Goal: Task Accomplishment & Management: Manage account settings

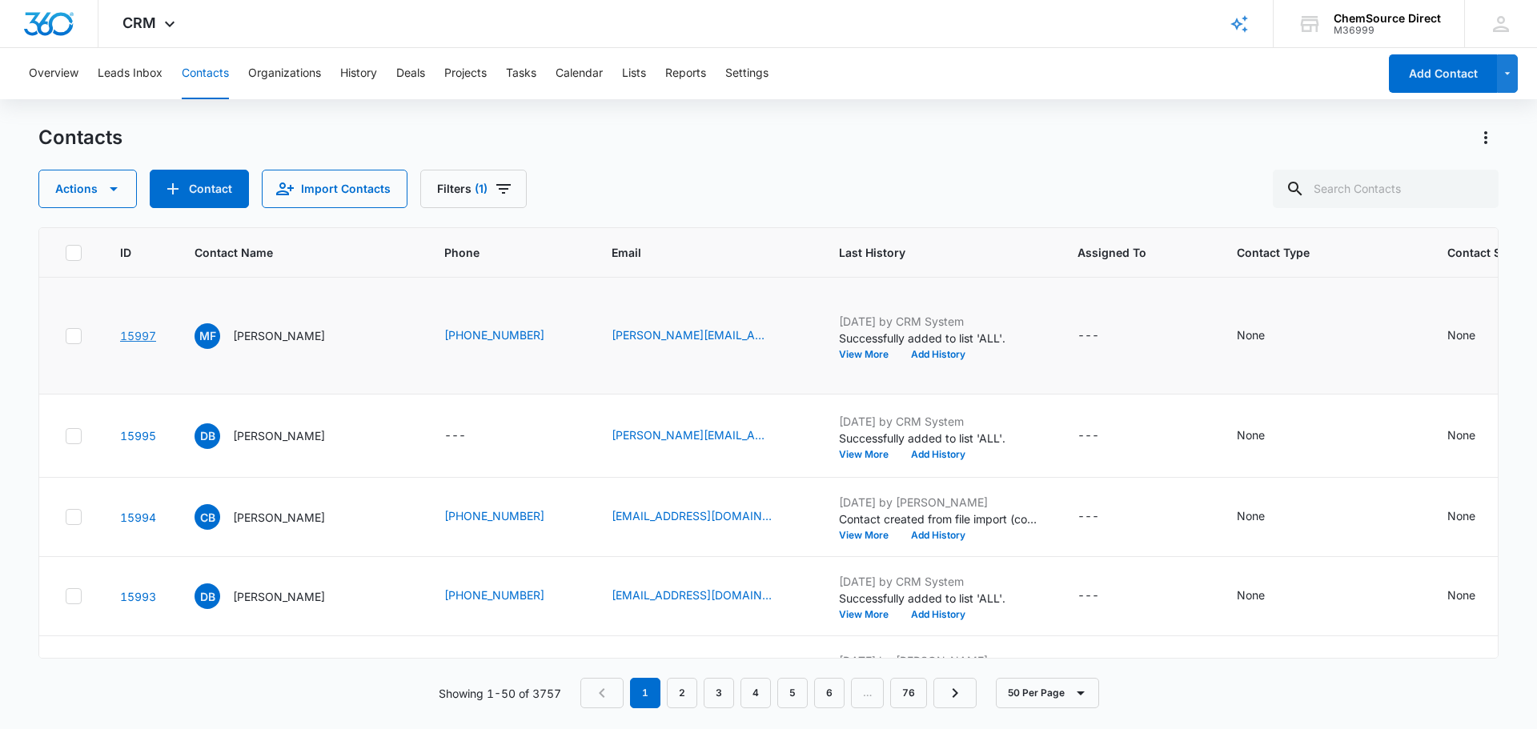
click at [130, 343] on link "15997" at bounding box center [138, 336] width 36 height 14
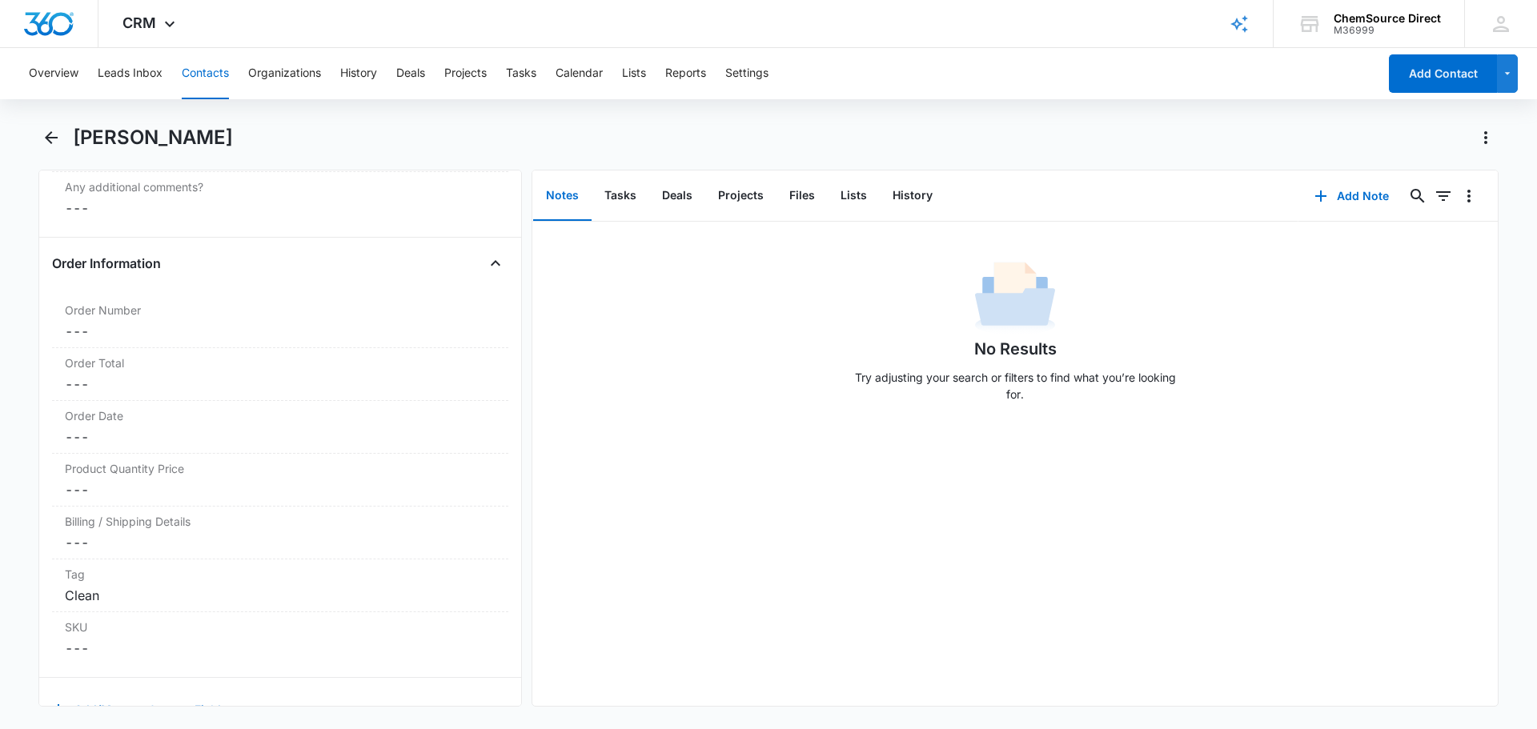
scroll to position [2886, 0]
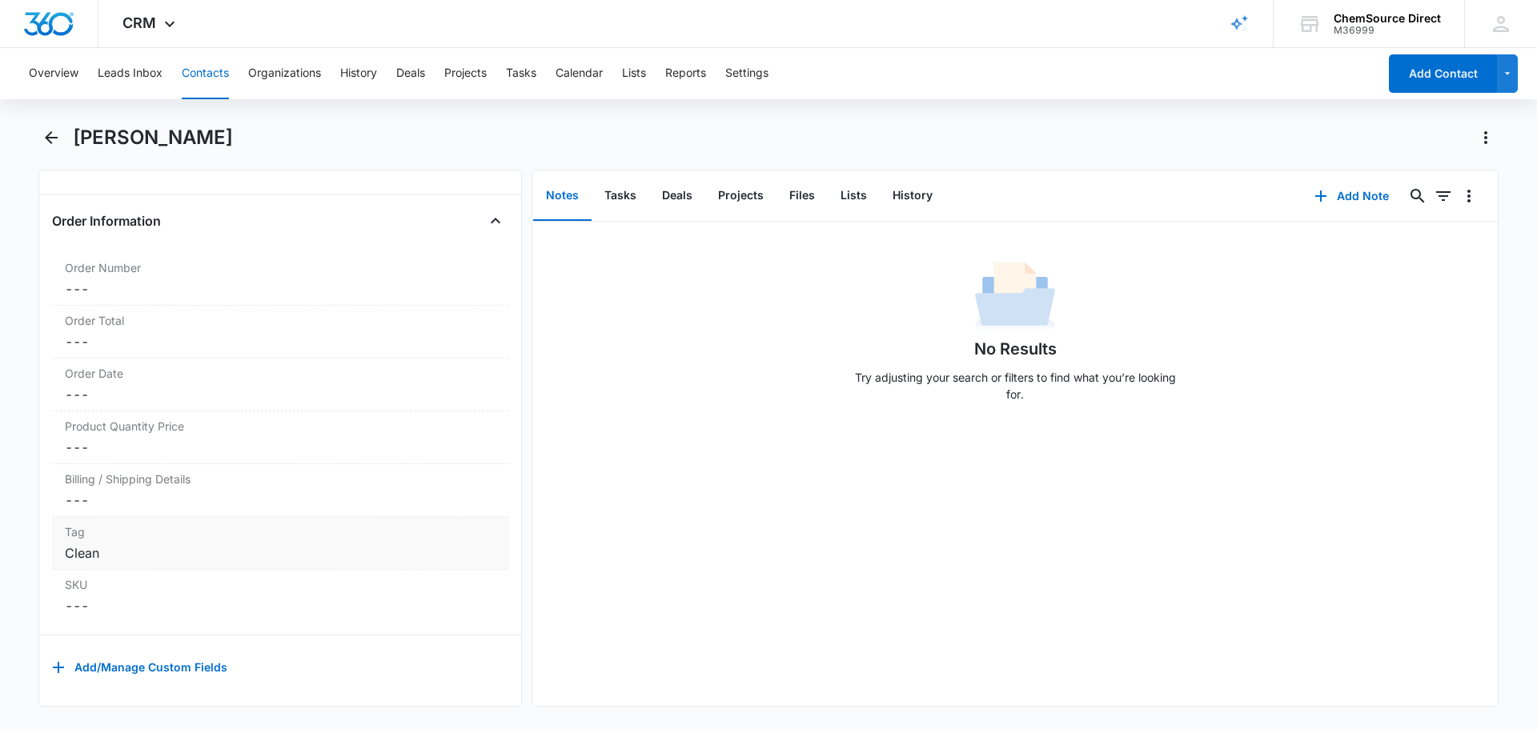
click at [313, 530] on div "Tag Cancel Save Changes Clean" at bounding box center [280, 543] width 456 height 53
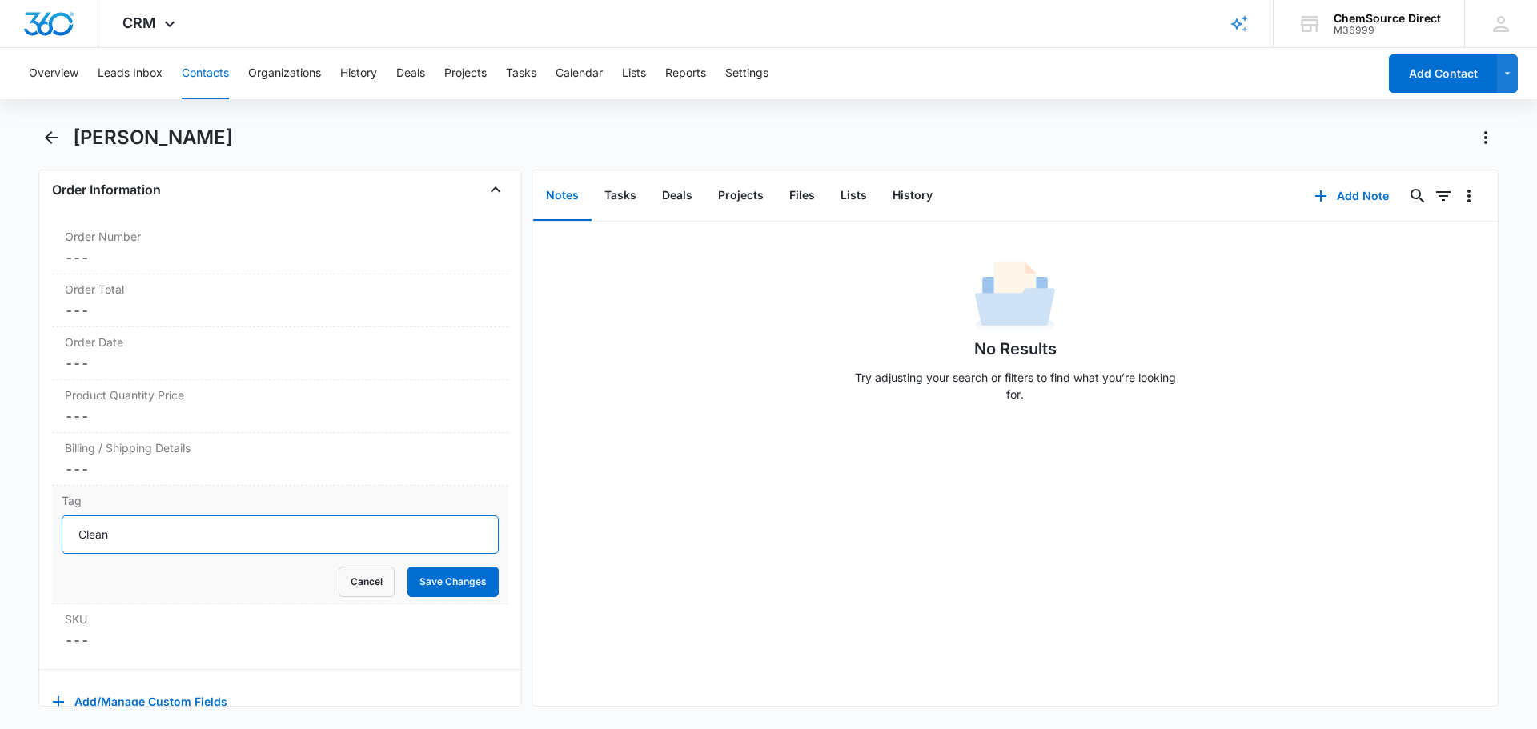
click at [484, 551] on input "Clean" at bounding box center [280, 535] width 437 height 38
click at [476, 551] on input "Clean" at bounding box center [280, 535] width 437 height 38
click at [472, 551] on input "Clean" at bounding box center [280, 535] width 437 height 38
click at [387, 554] on input "Clean" at bounding box center [280, 535] width 437 height 38
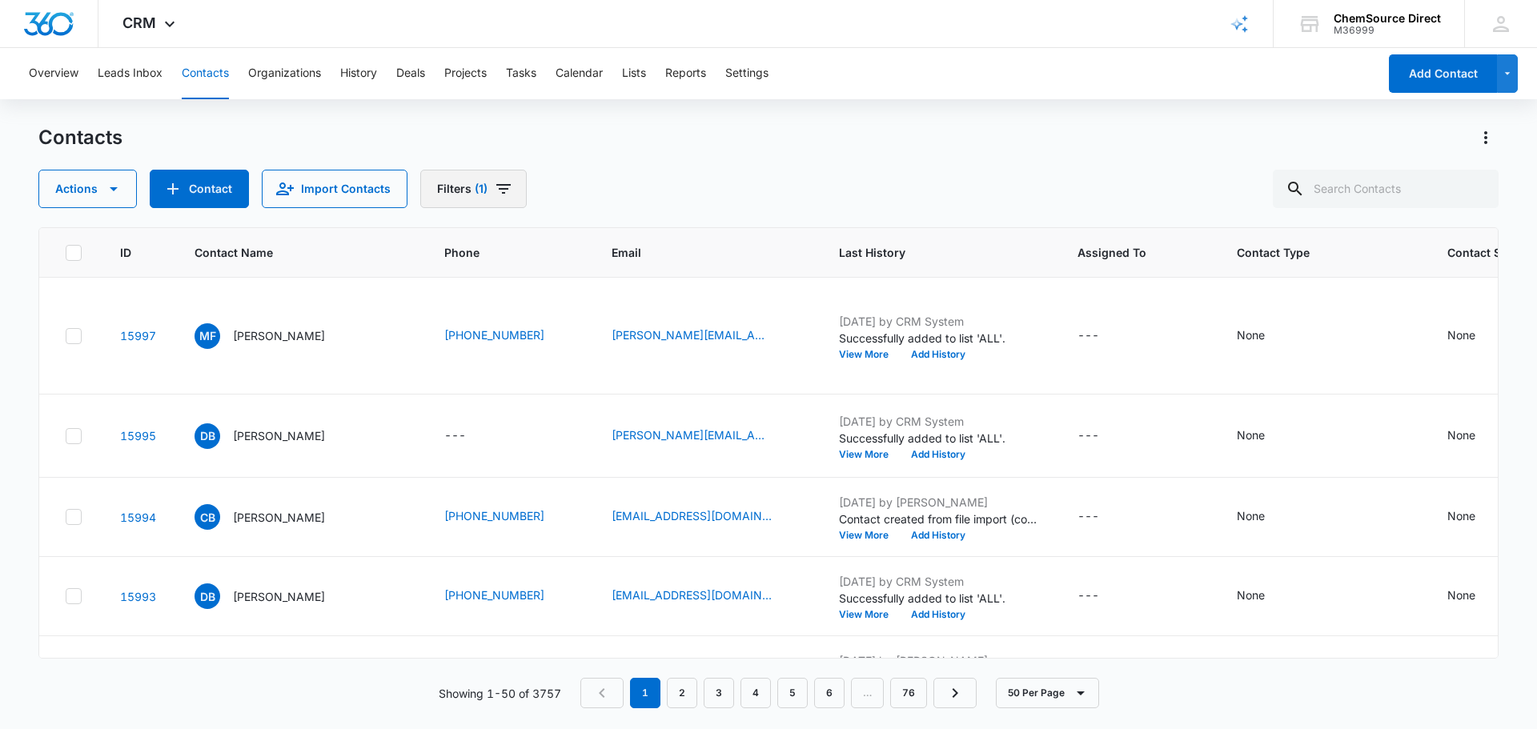
click at [494, 192] on icon "Filters" at bounding box center [503, 188] width 19 height 19
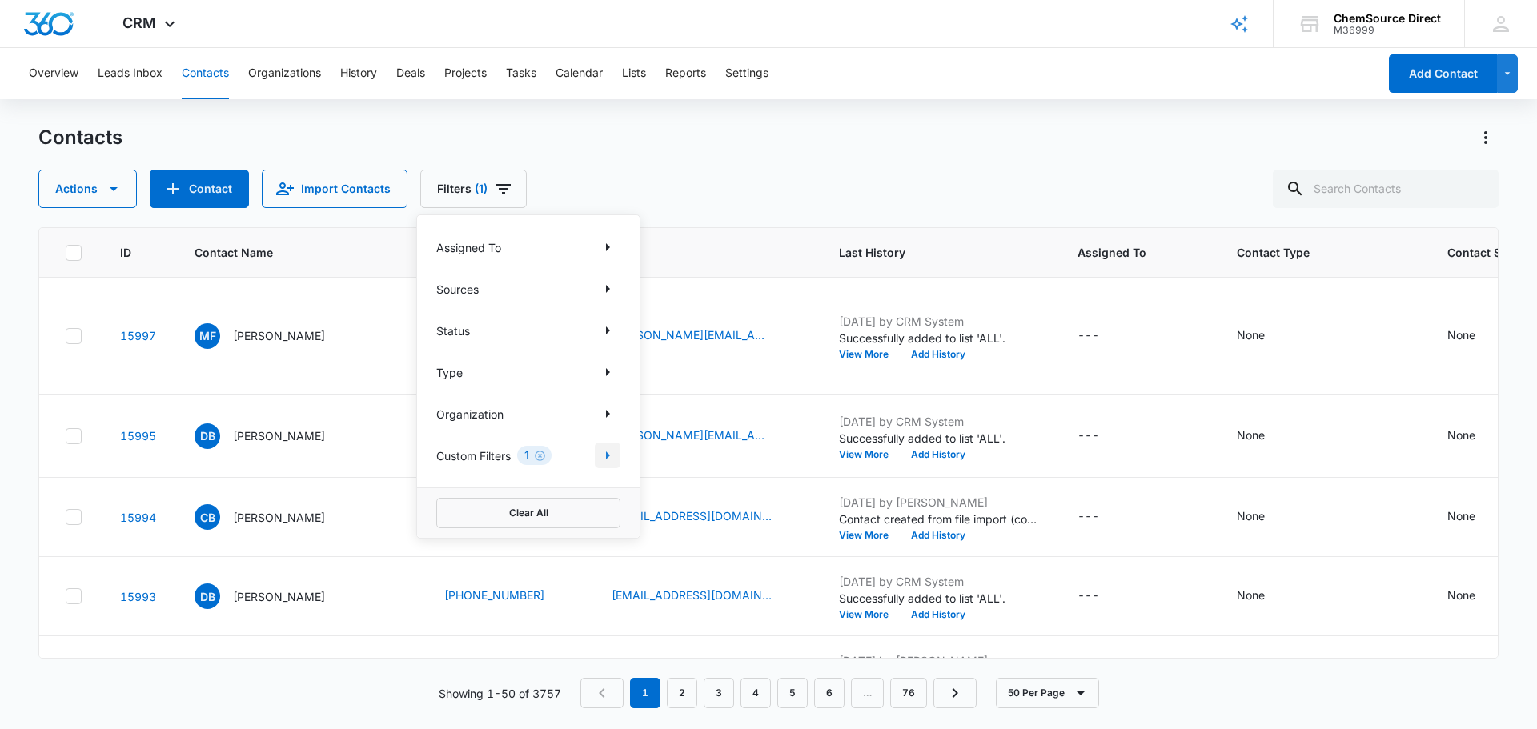
click at [607, 452] on icon "Show Custom Filters filters" at bounding box center [608, 456] width 4 height 8
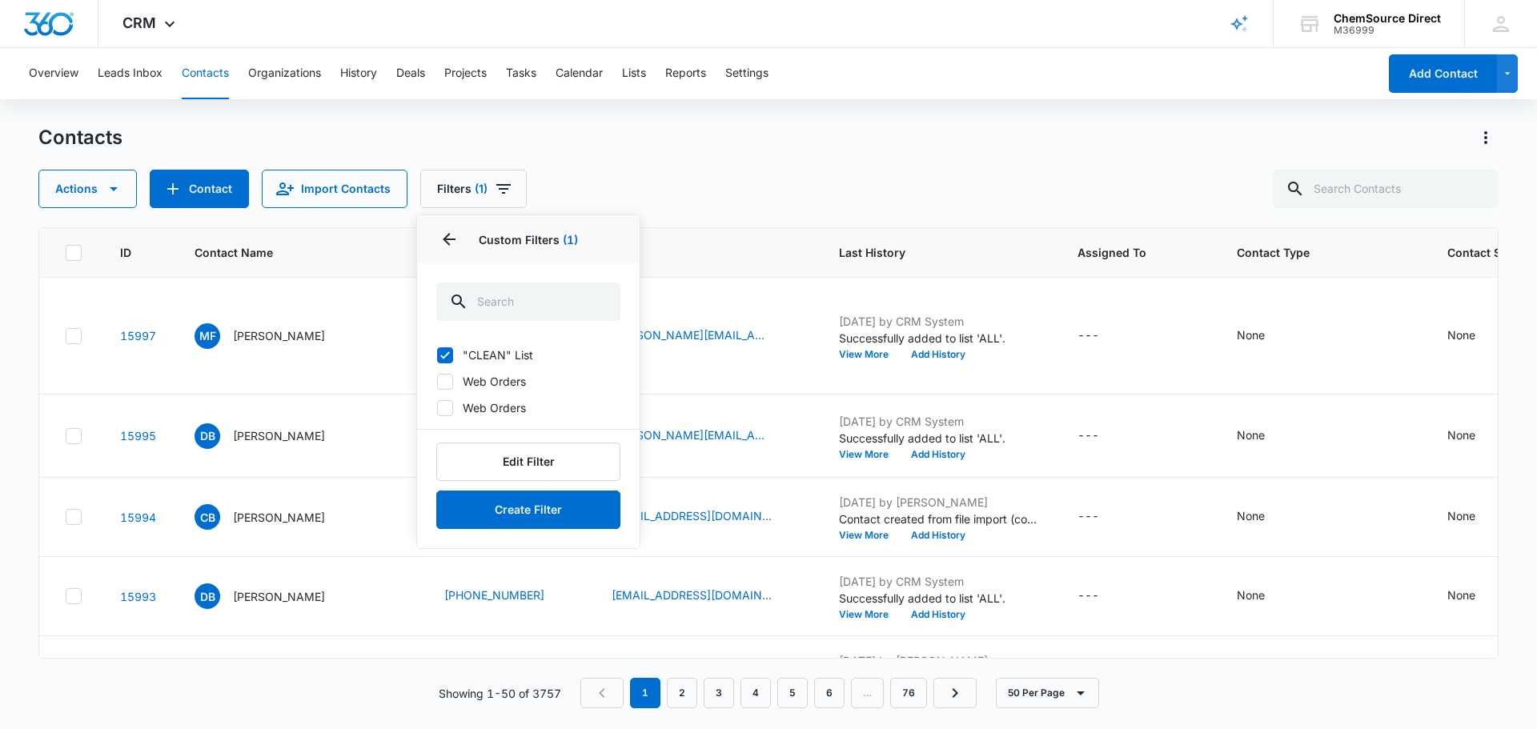
click at [467, 343] on div ""CLEAN" List Web Orders Web Orders Edit Filter Create Filter" at bounding box center [528, 442] width 223 height 211
click at [562, 478] on td "---" at bounding box center [508, 436] width 167 height 83
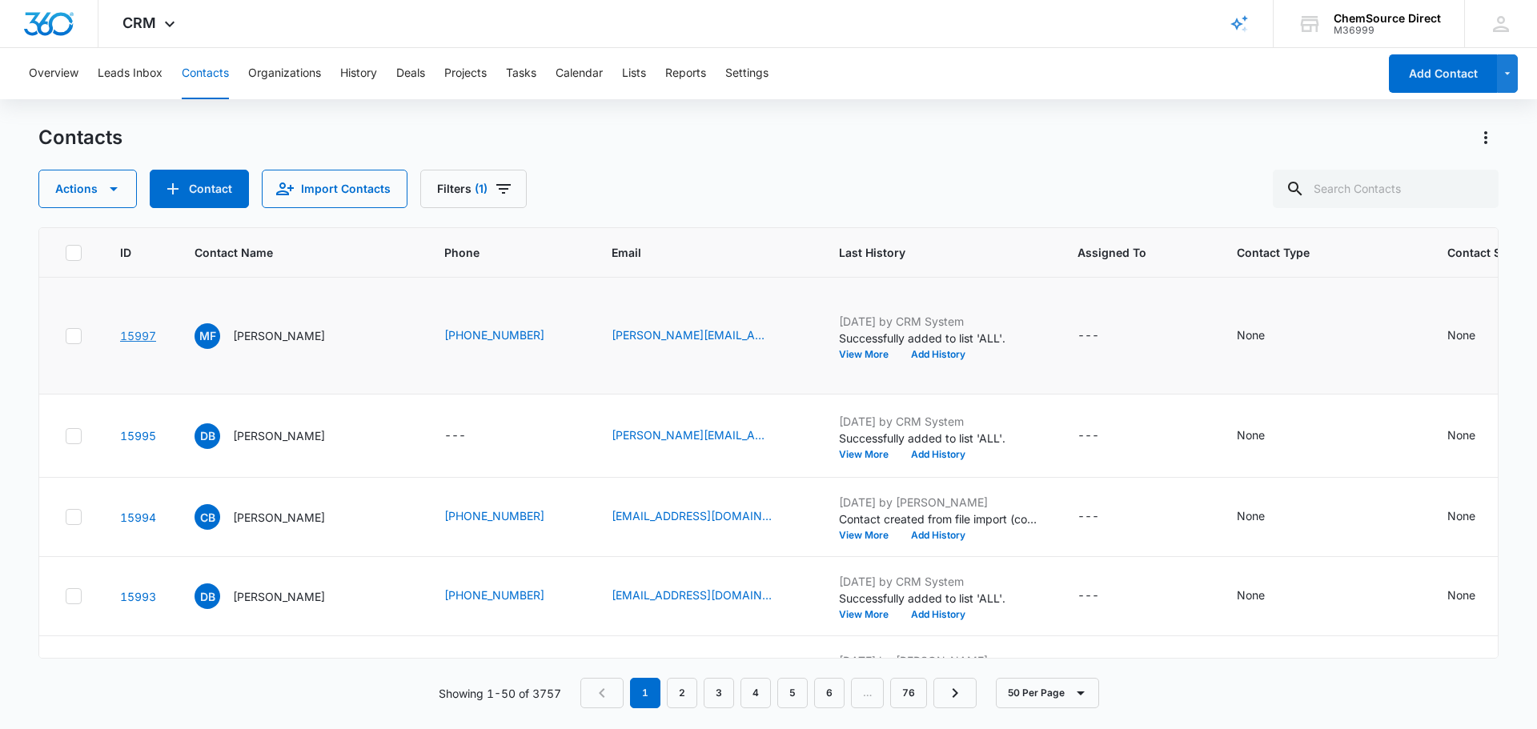
click at [129, 343] on link "15997" at bounding box center [138, 336] width 36 height 14
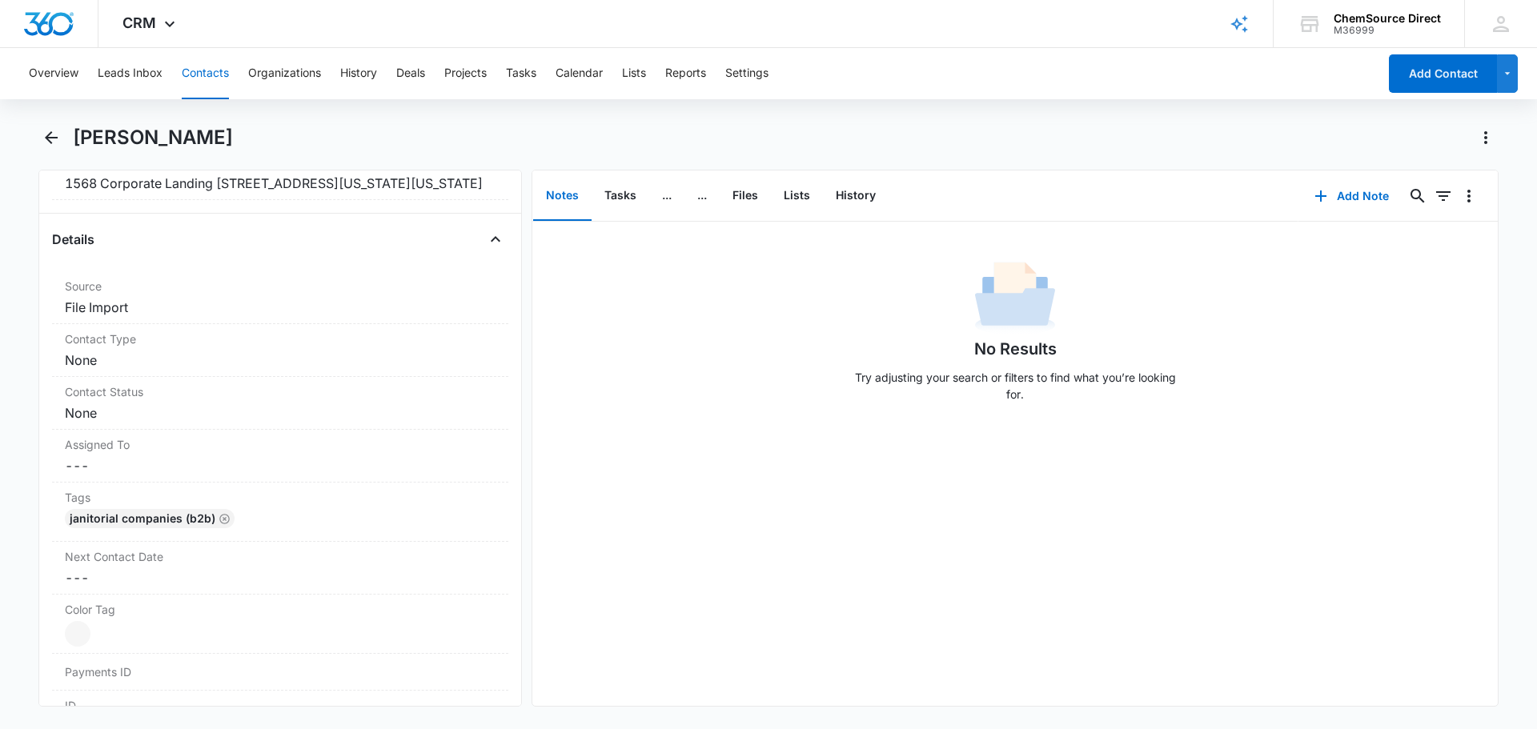
scroll to position [640, 0]
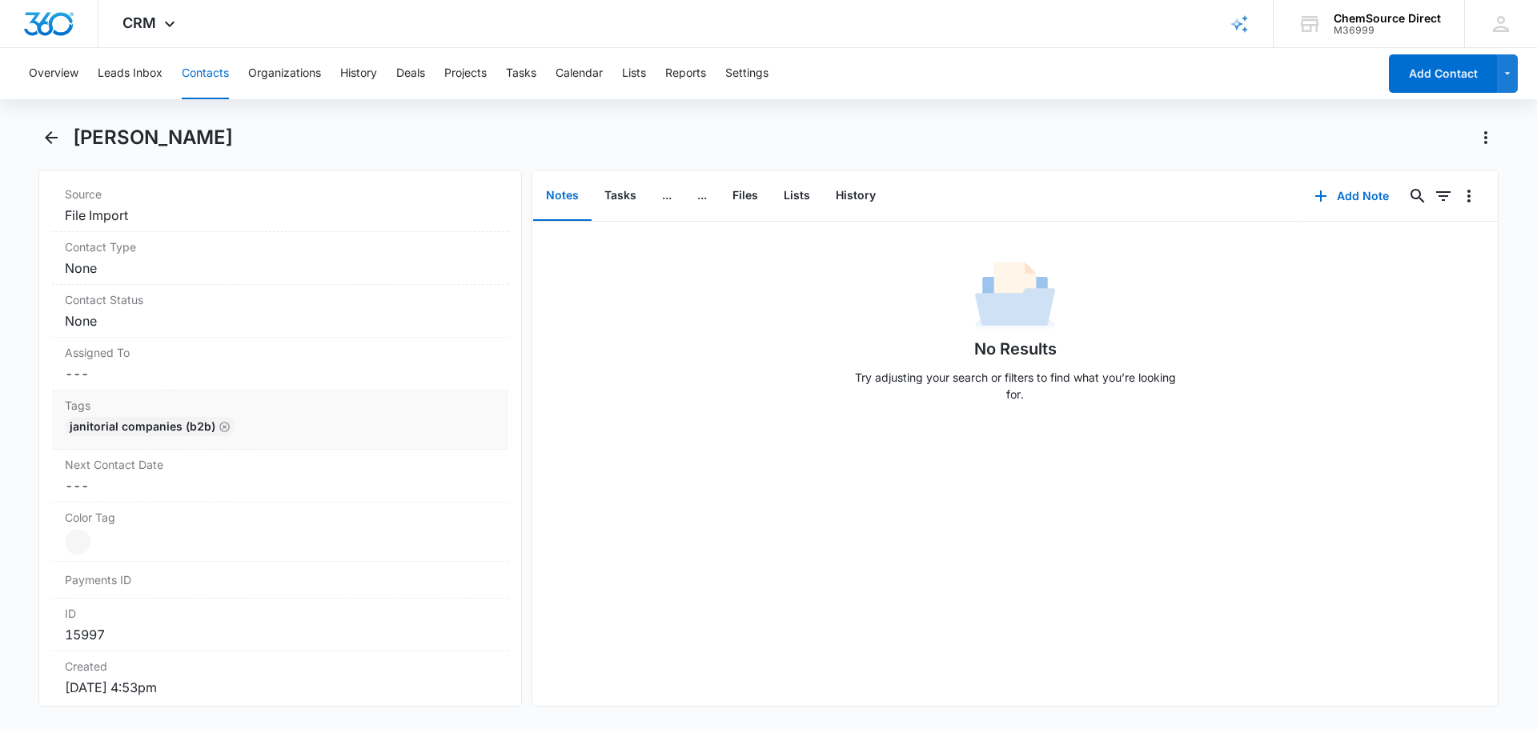
click at [303, 443] on div "Janitorial Companies (b2b)" at bounding box center [280, 430] width 431 height 26
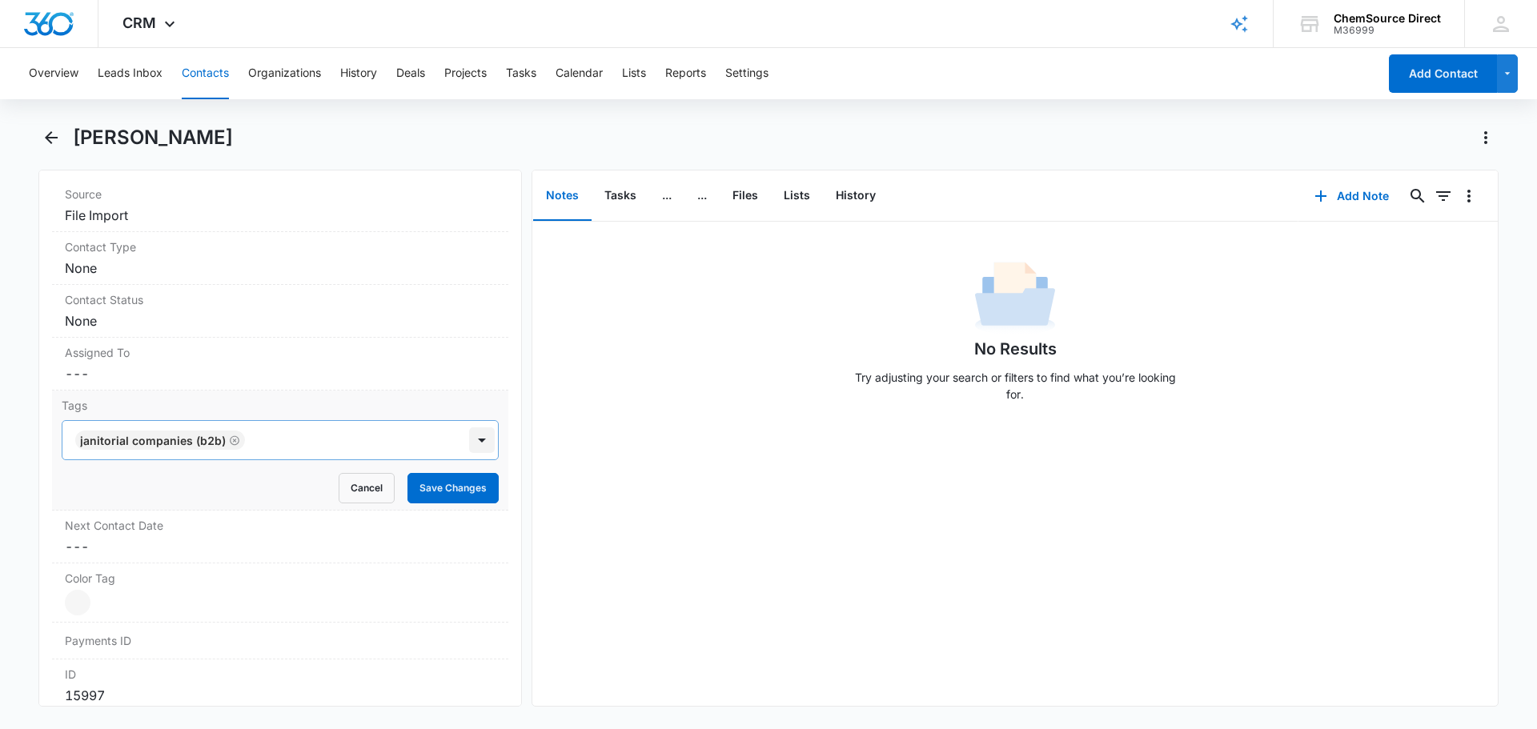
drag, startPoint x: 476, startPoint y: 457, endPoint x: 467, endPoint y: 456, distance: 8.8
click at [470, 453] on div at bounding box center [482, 441] width 26 height 26
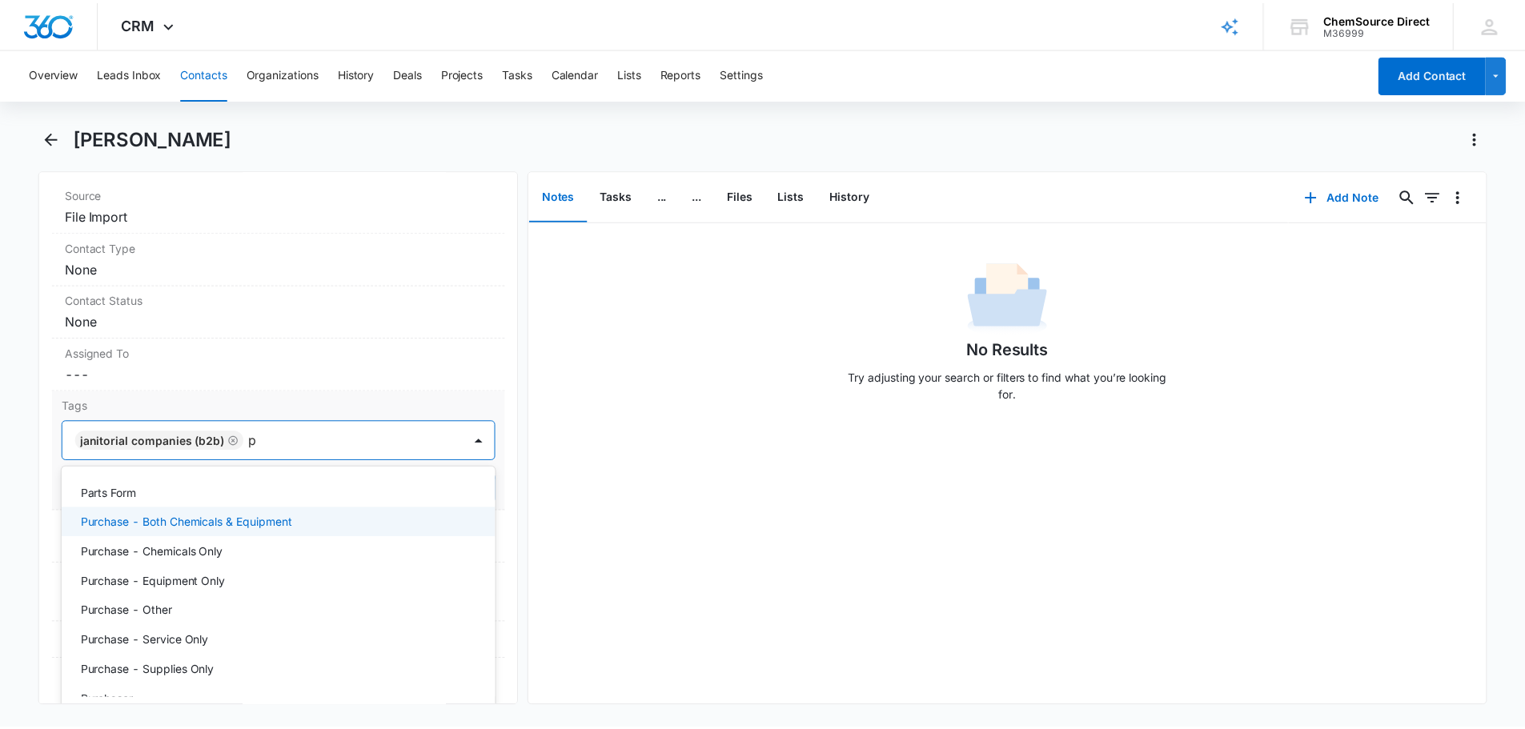
scroll to position [0, 0]
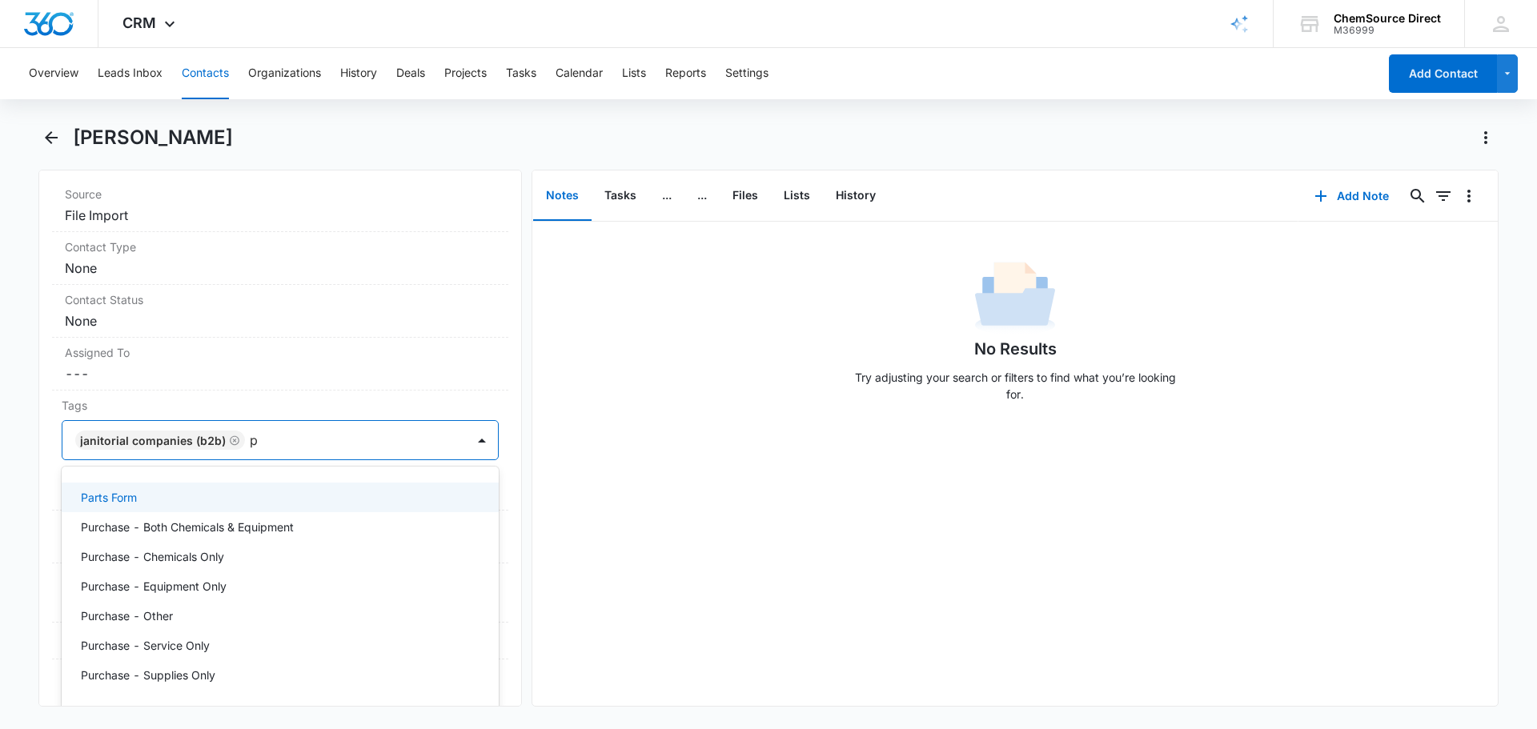
type input "p"
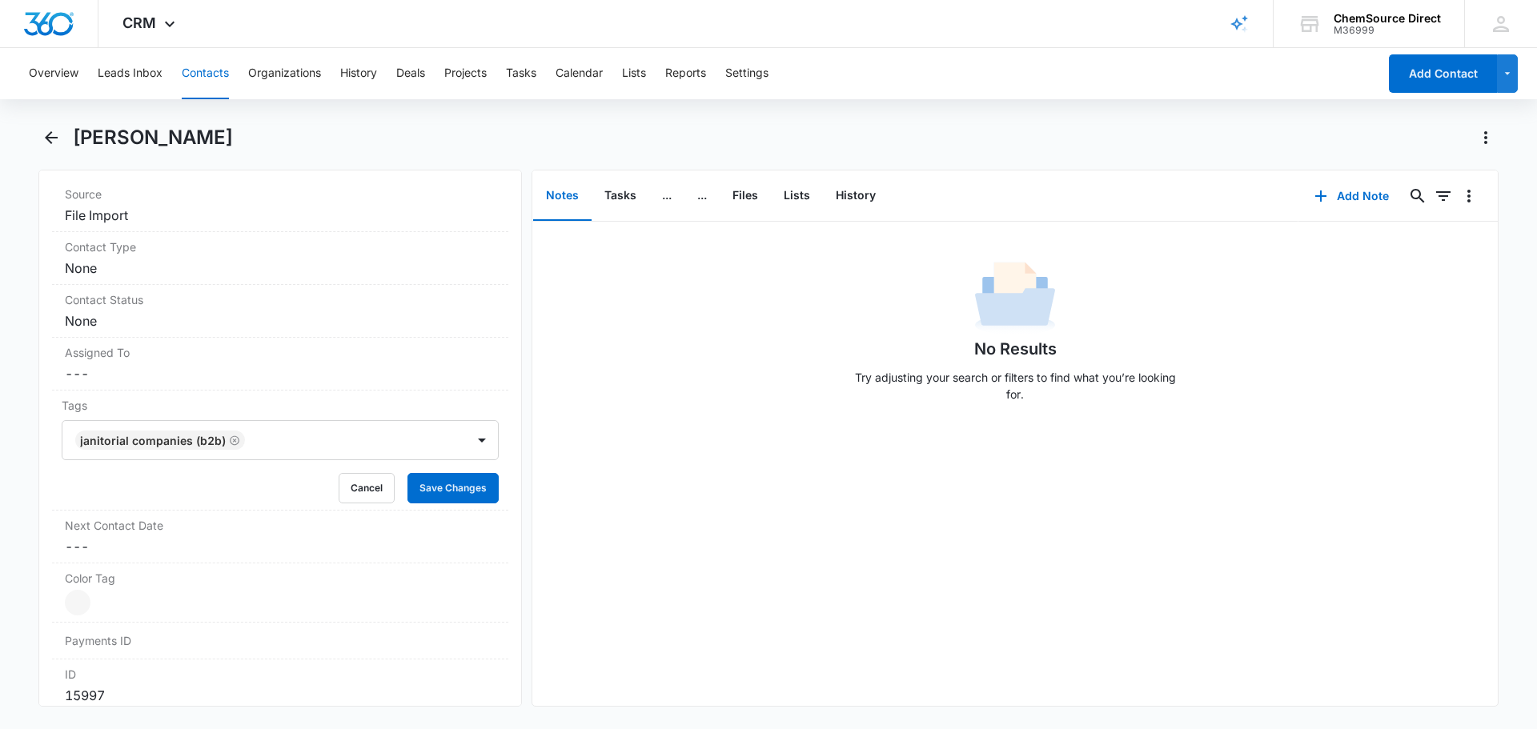
click at [752, 405] on div "No Results Try adjusting your search or filters to find what you’re looking for." at bounding box center [1014, 336] width 965 height 159
click at [532, 74] on button "Tasks" at bounding box center [521, 73] width 30 height 51
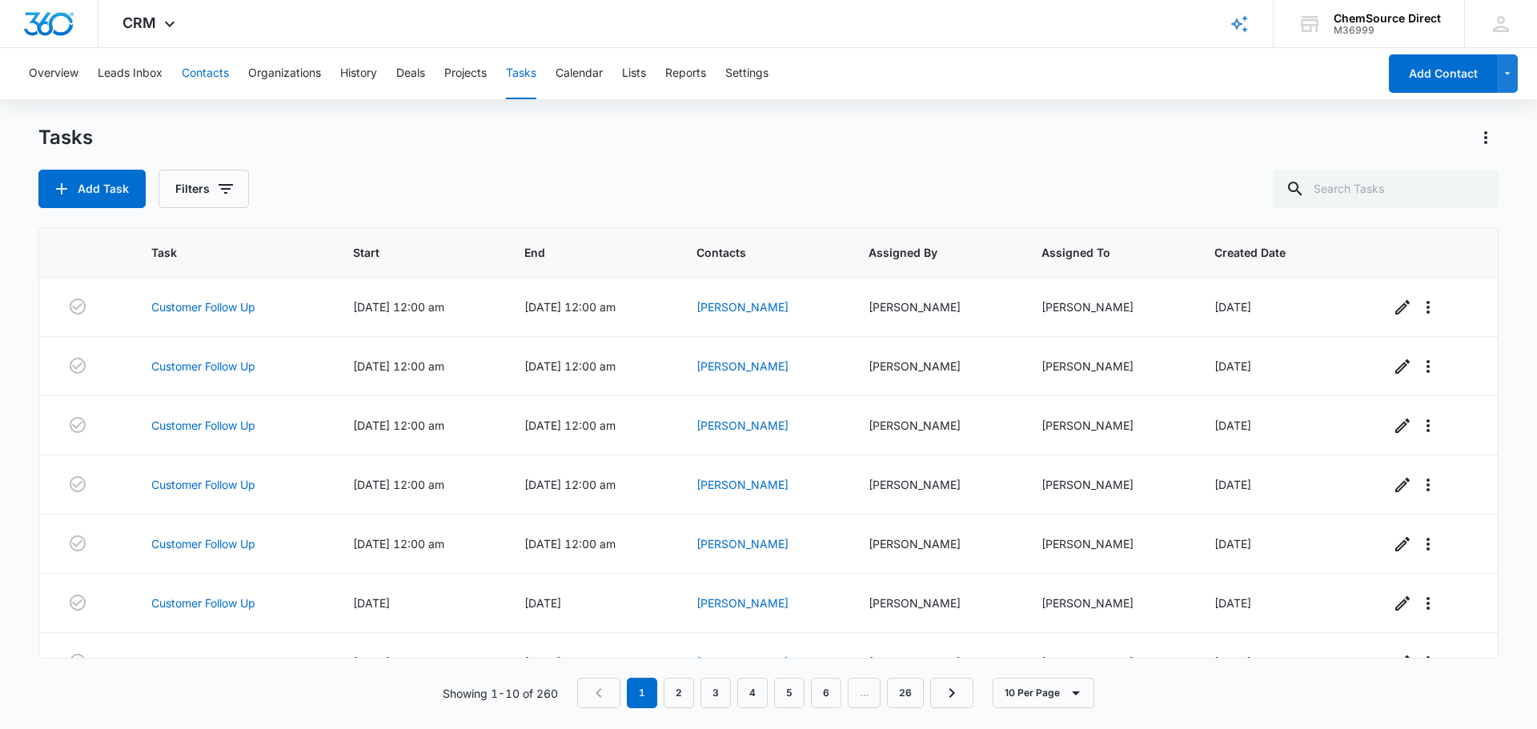
click at [189, 70] on button "Contacts" at bounding box center [205, 73] width 47 height 51
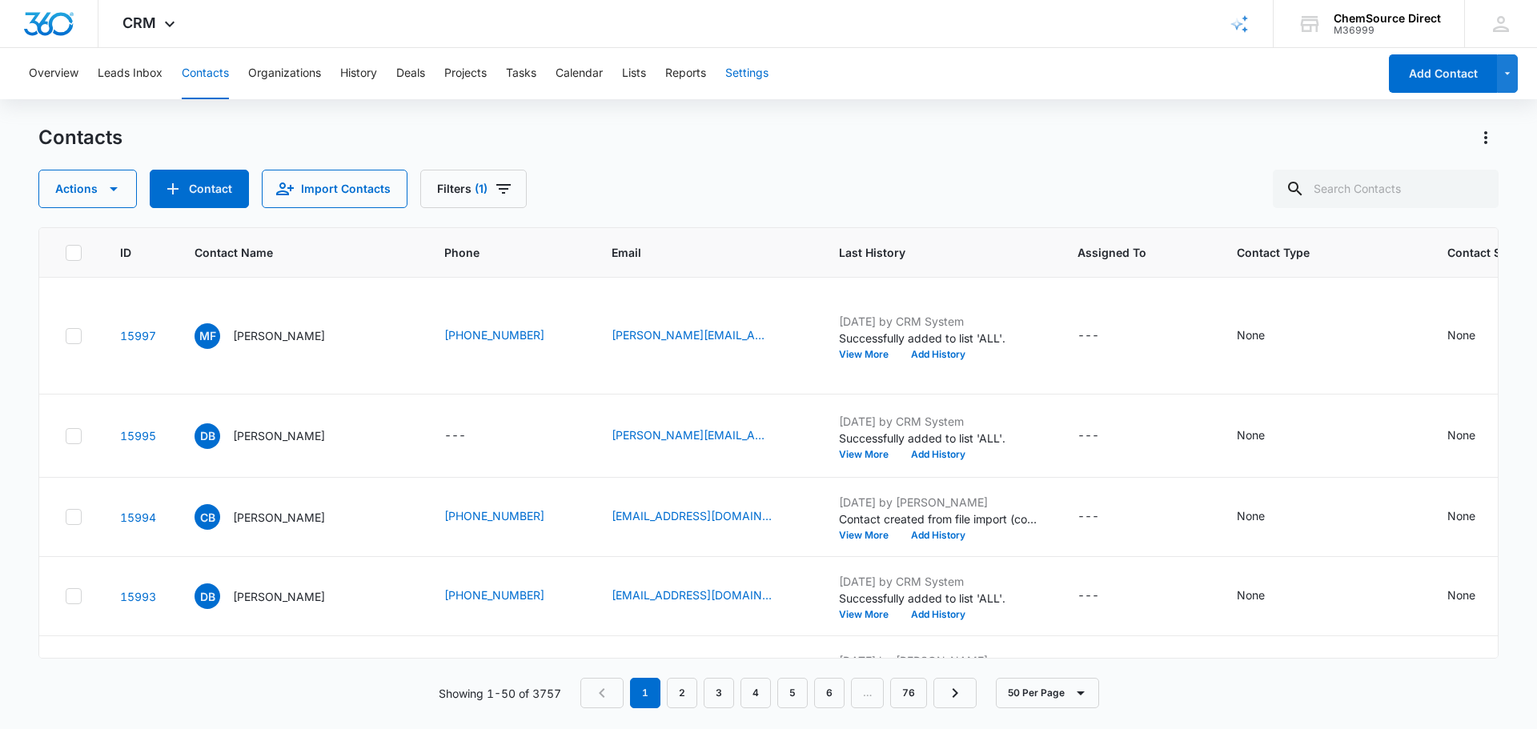
click at [729, 65] on div "Overview Leads Inbox Contacts Organizations History Deals Projects Tasks Calend…" at bounding box center [698, 73] width 1359 height 51
click at [720, 62] on div "Overview Leads Inbox Contacts Organizations History Deals Projects Tasks Calend…" at bounding box center [698, 73] width 1359 height 51
click at [756, 69] on button "Settings" at bounding box center [746, 73] width 43 height 51
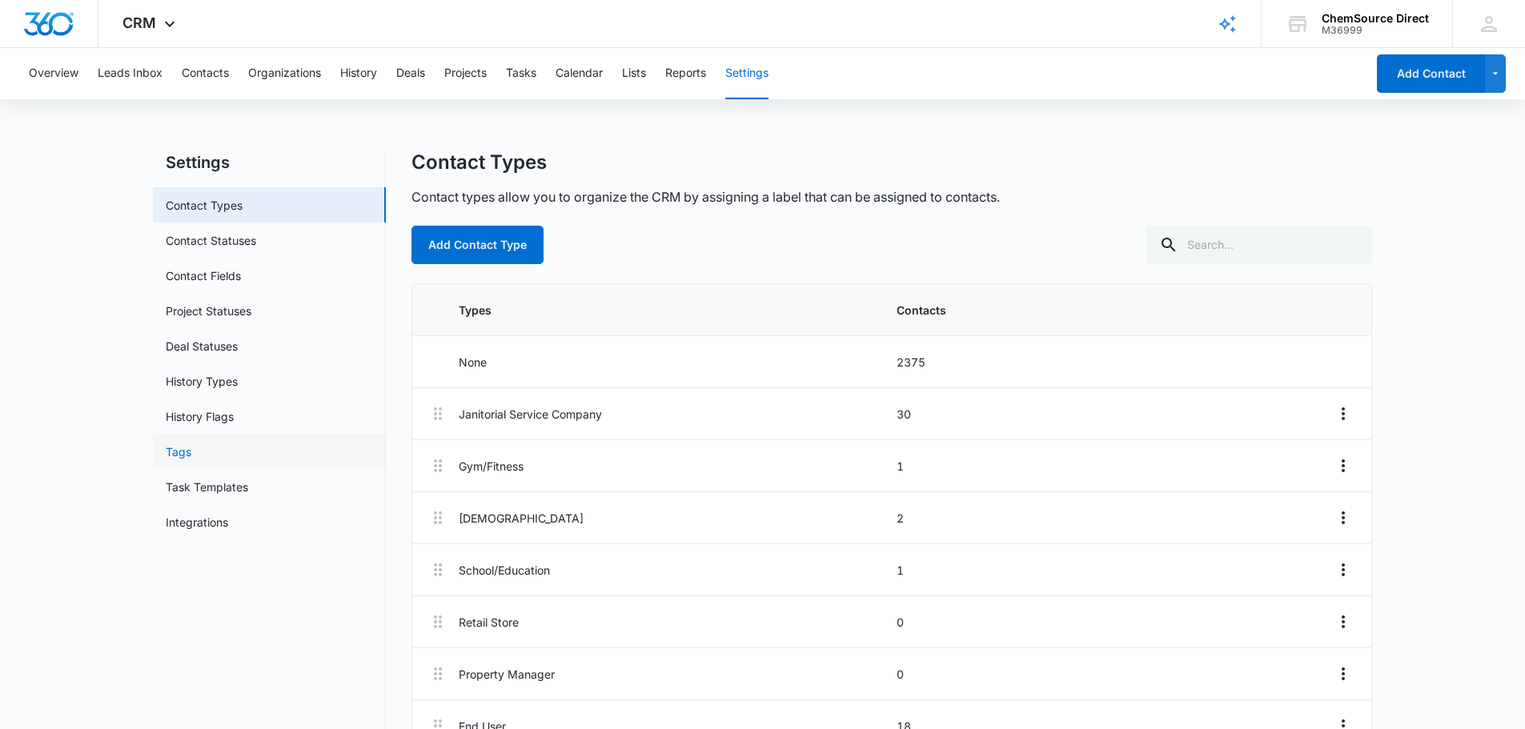
click at [166, 444] on link "Tags" at bounding box center [179, 452] width 26 height 17
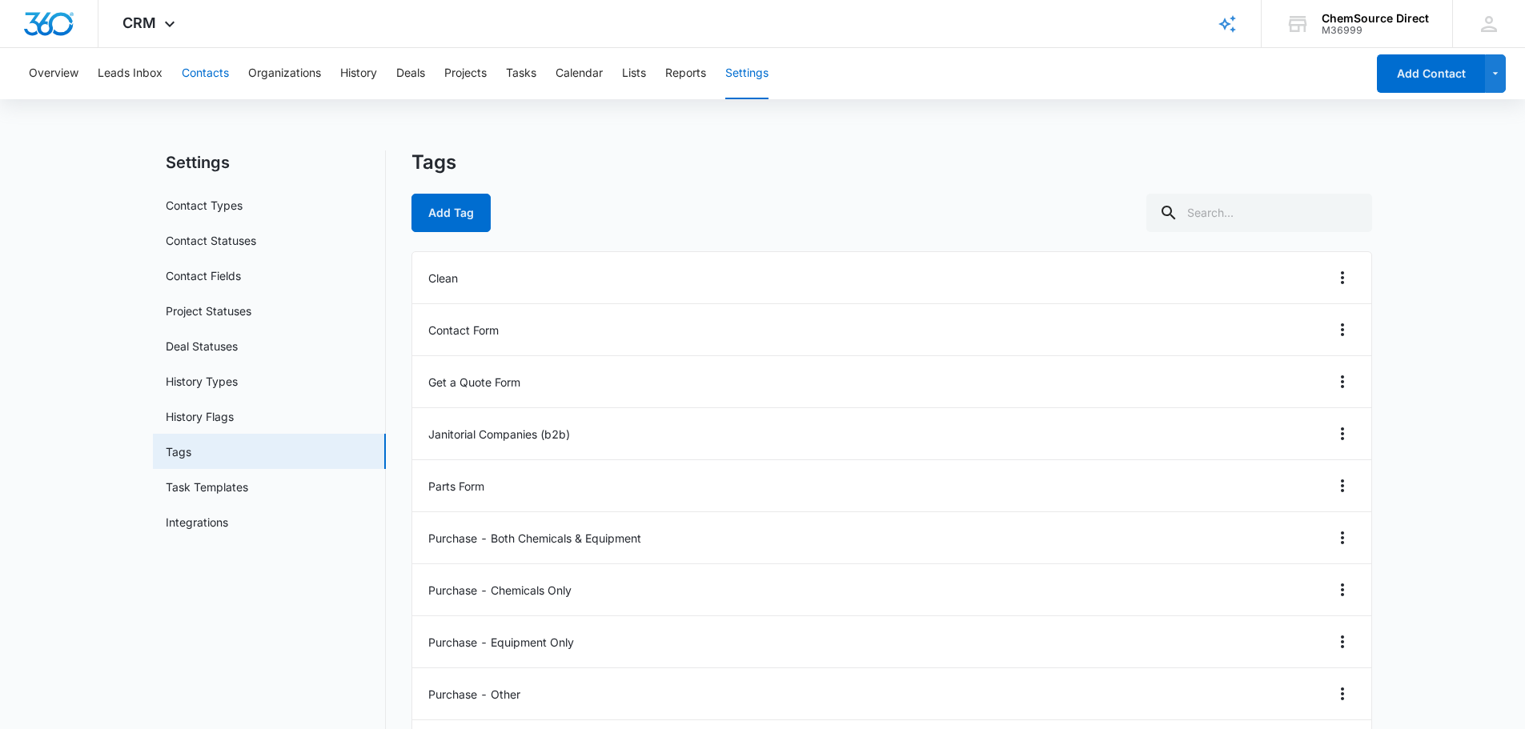
click at [204, 68] on button "Contacts" at bounding box center [205, 73] width 47 height 51
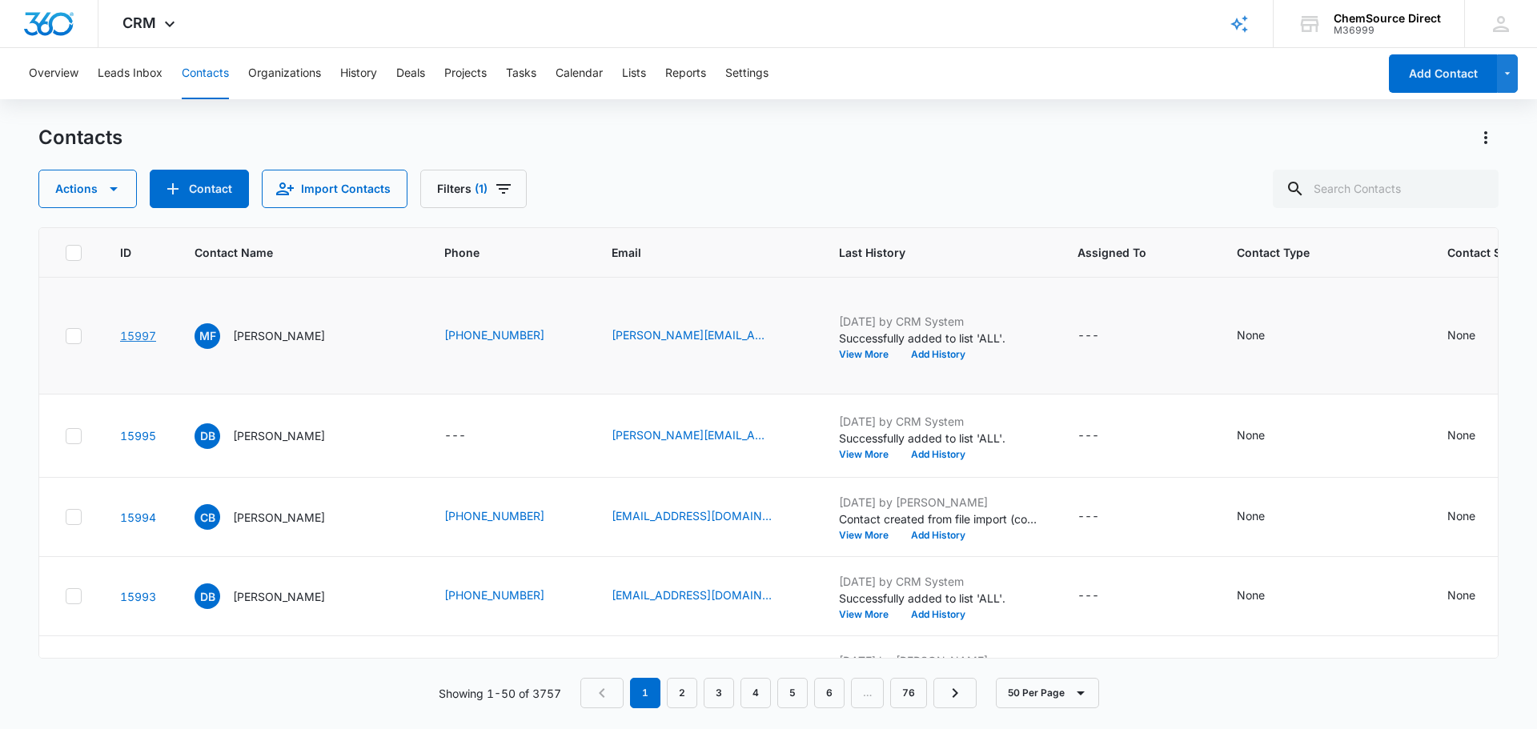
click at [135, 343] on link "15997" at bounding box center [138, 336] width 36 height 14
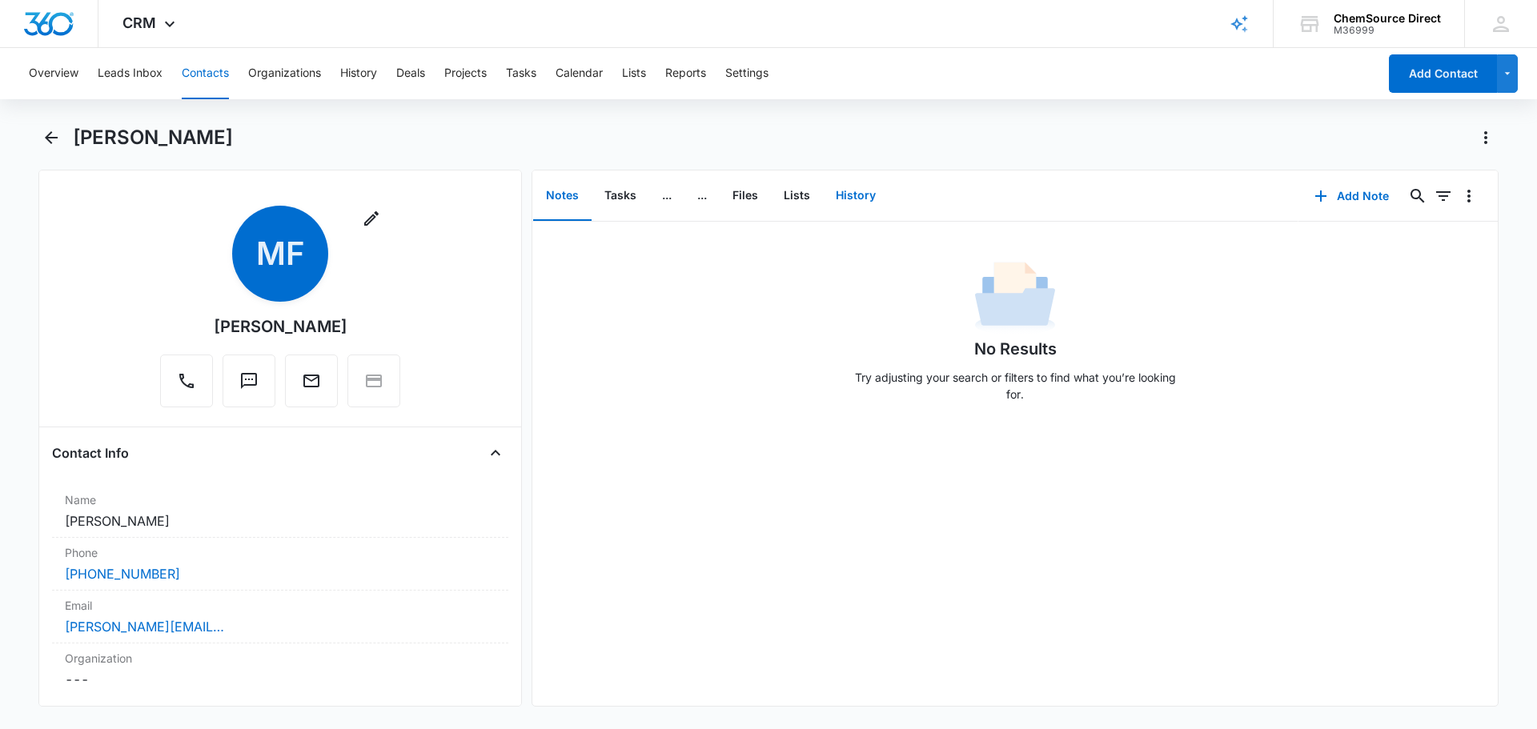
click at [850, 191] on button "History" at bounding box center [856, 196] width 66 height 50
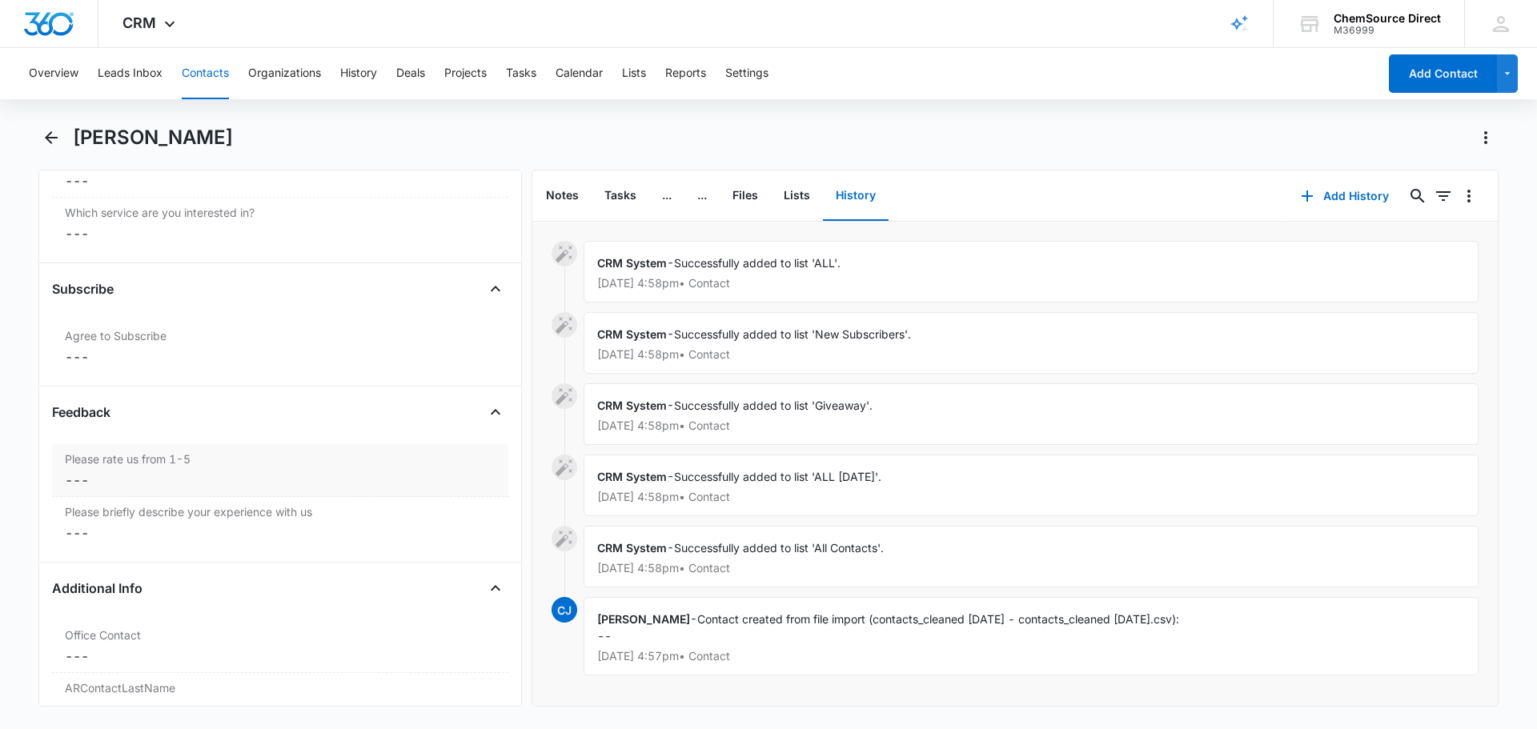
scroll to position [1365, 0]
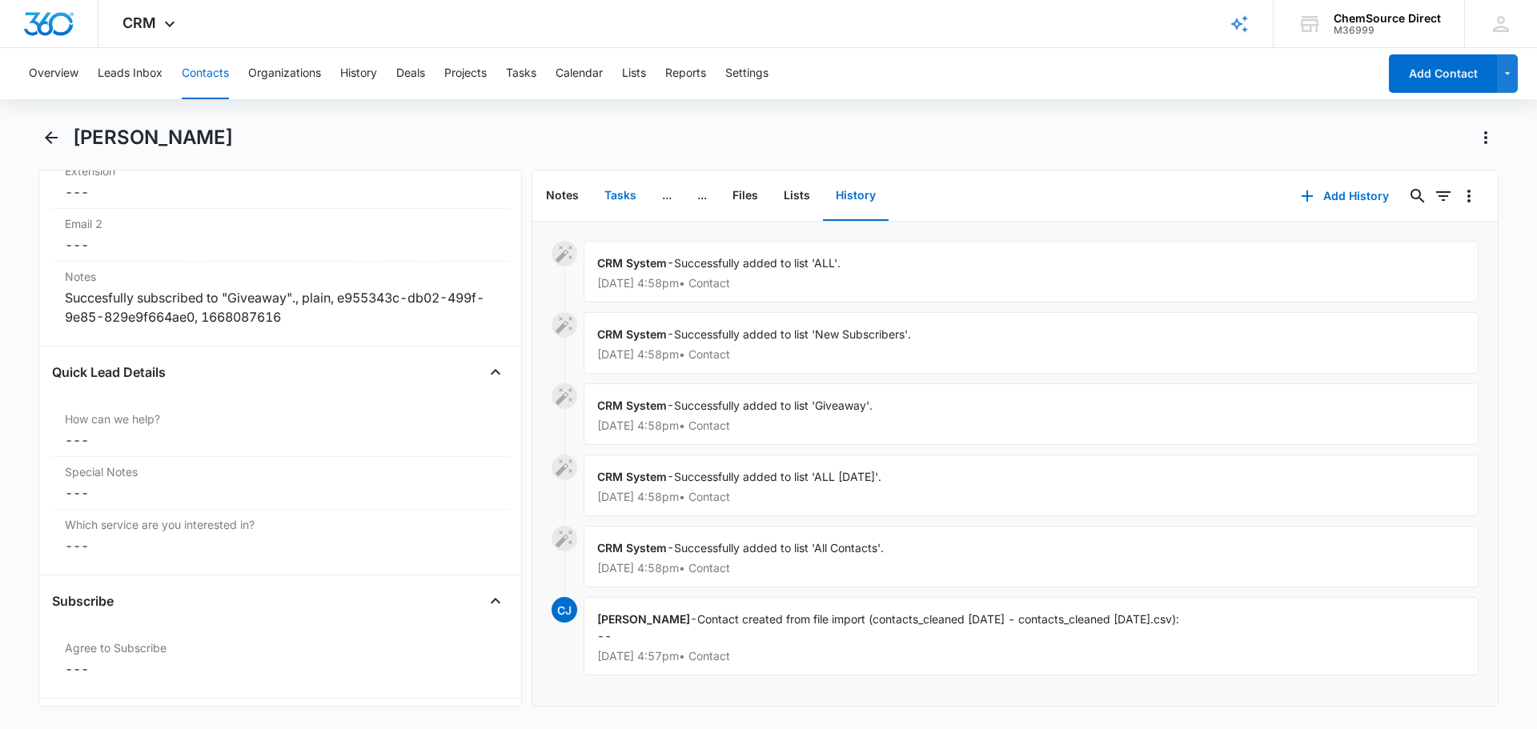
click at [604, 196] on button "Tasks" at bounding box center [621, 196] width 58 height 50
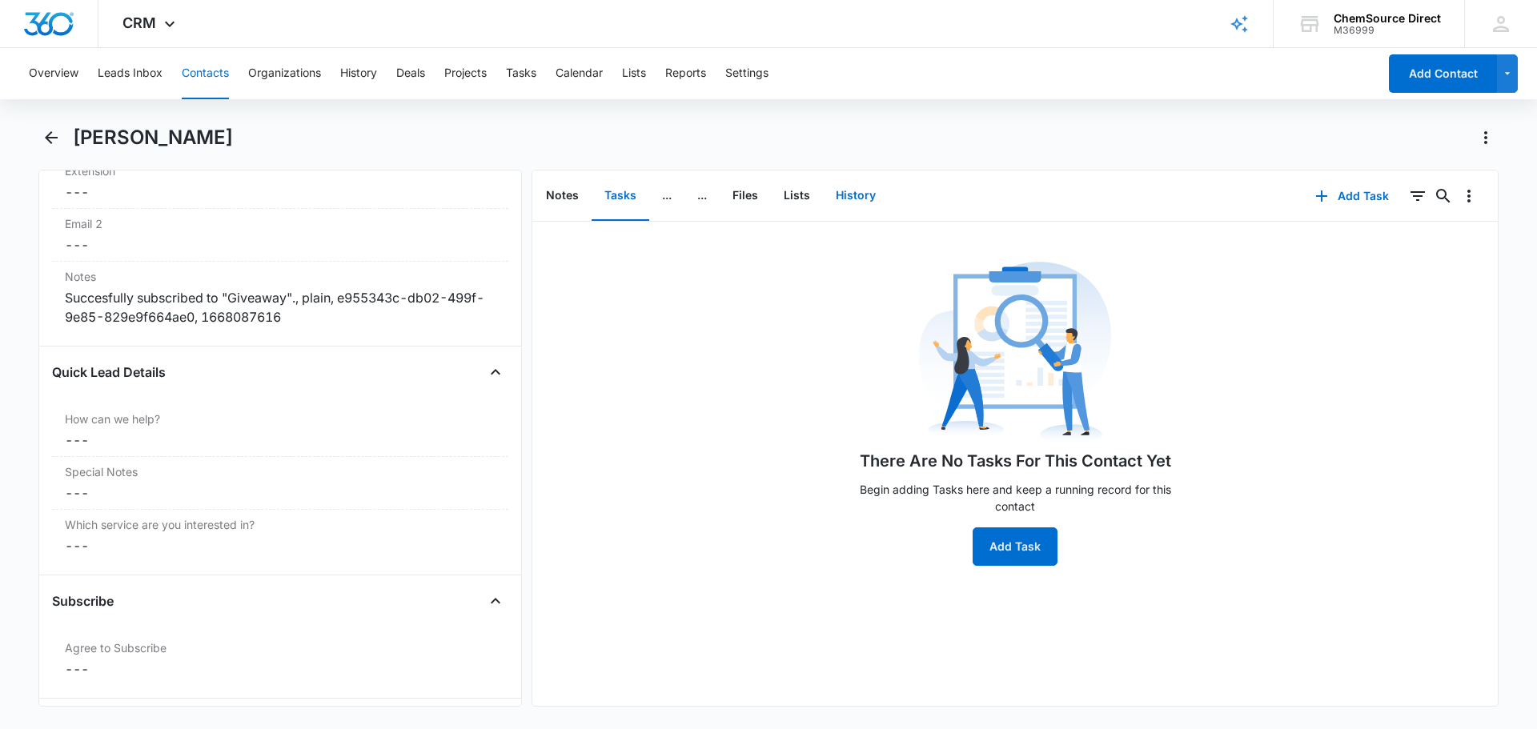
click at [876, 200] on button "History" at bounding box center [856, 196] width 66 height 50
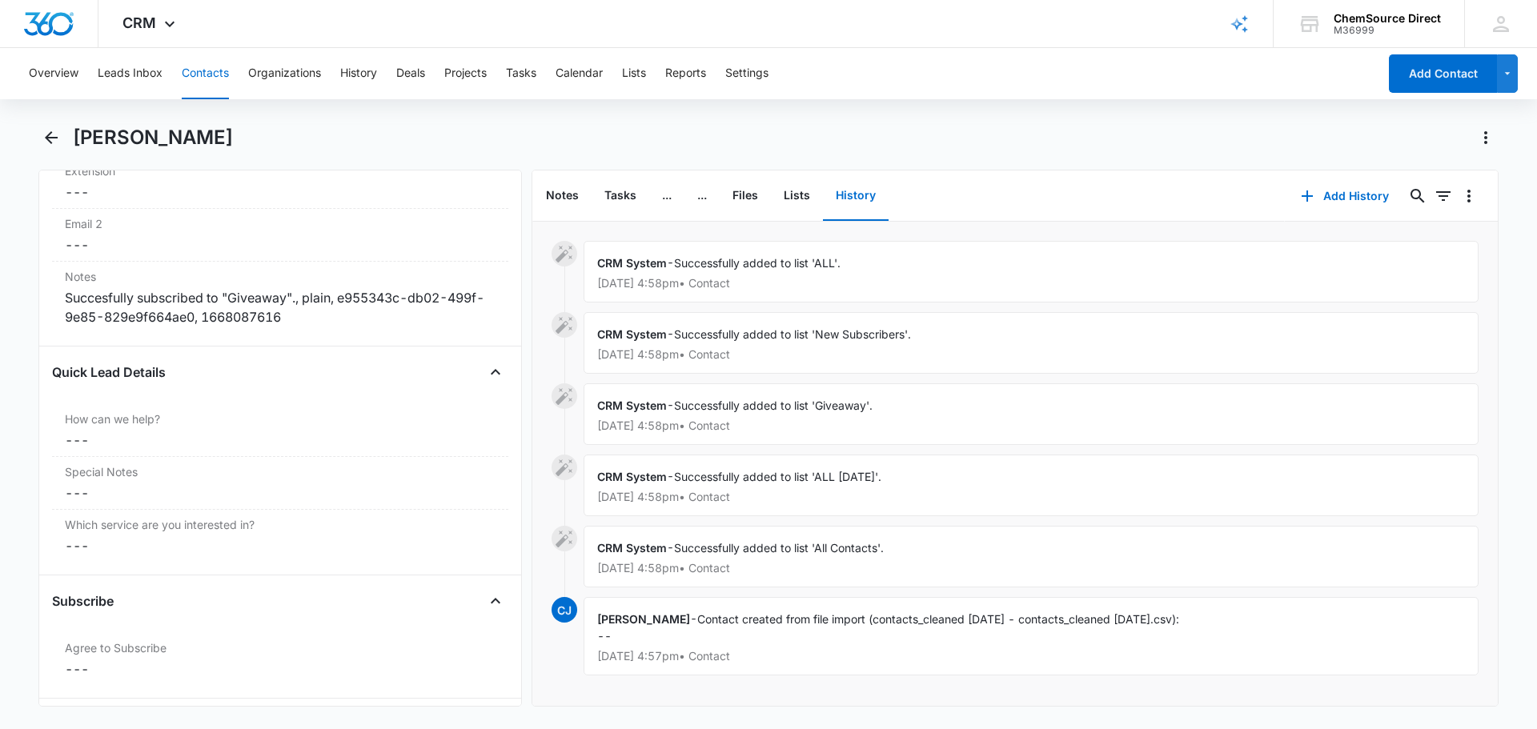
scroll to position [4, 0]
click at [562, 195] on button "Notes" at bounding box center [562, 196] width 58 height 50
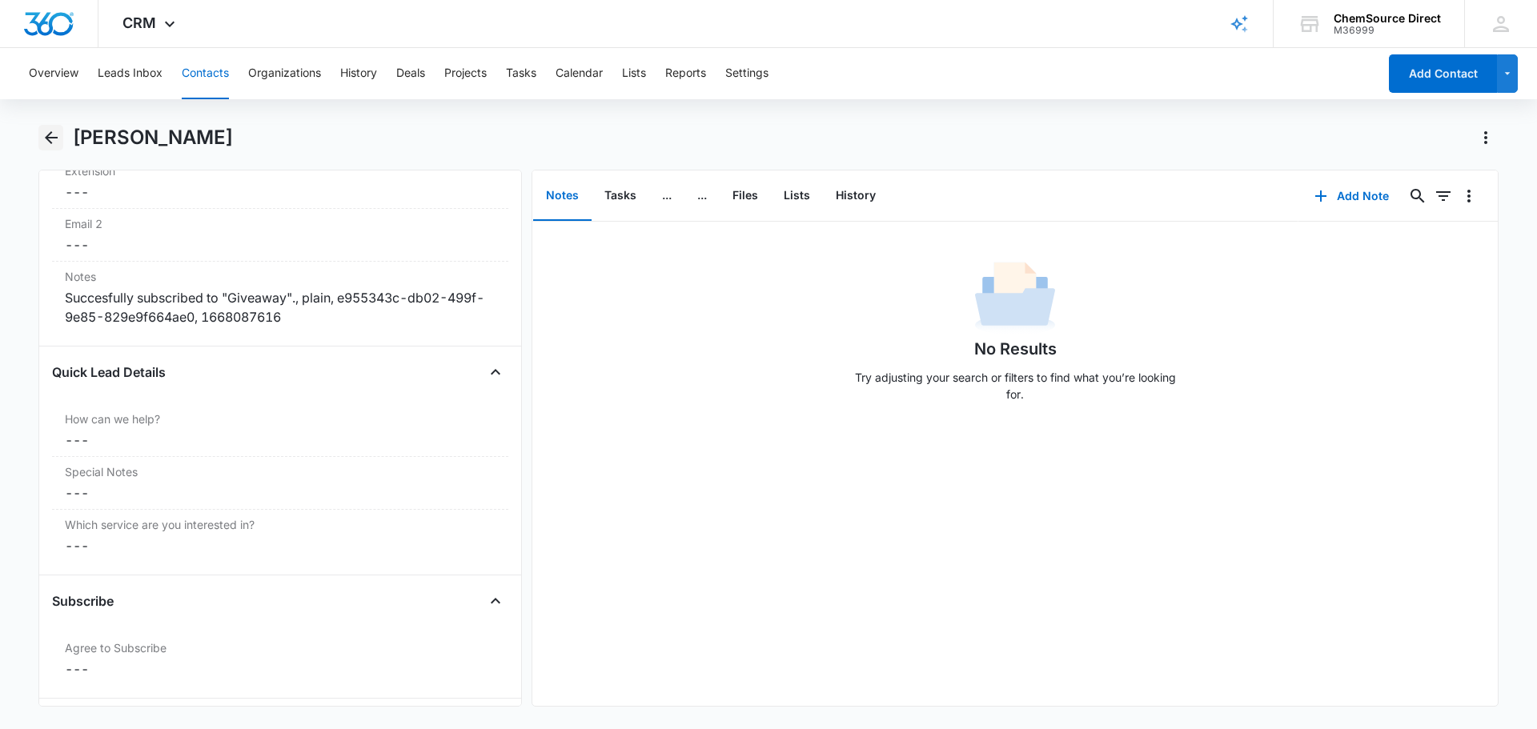
click at [50, 141] on icon "Back" at bounding box center [51, 137] width 13 height 13
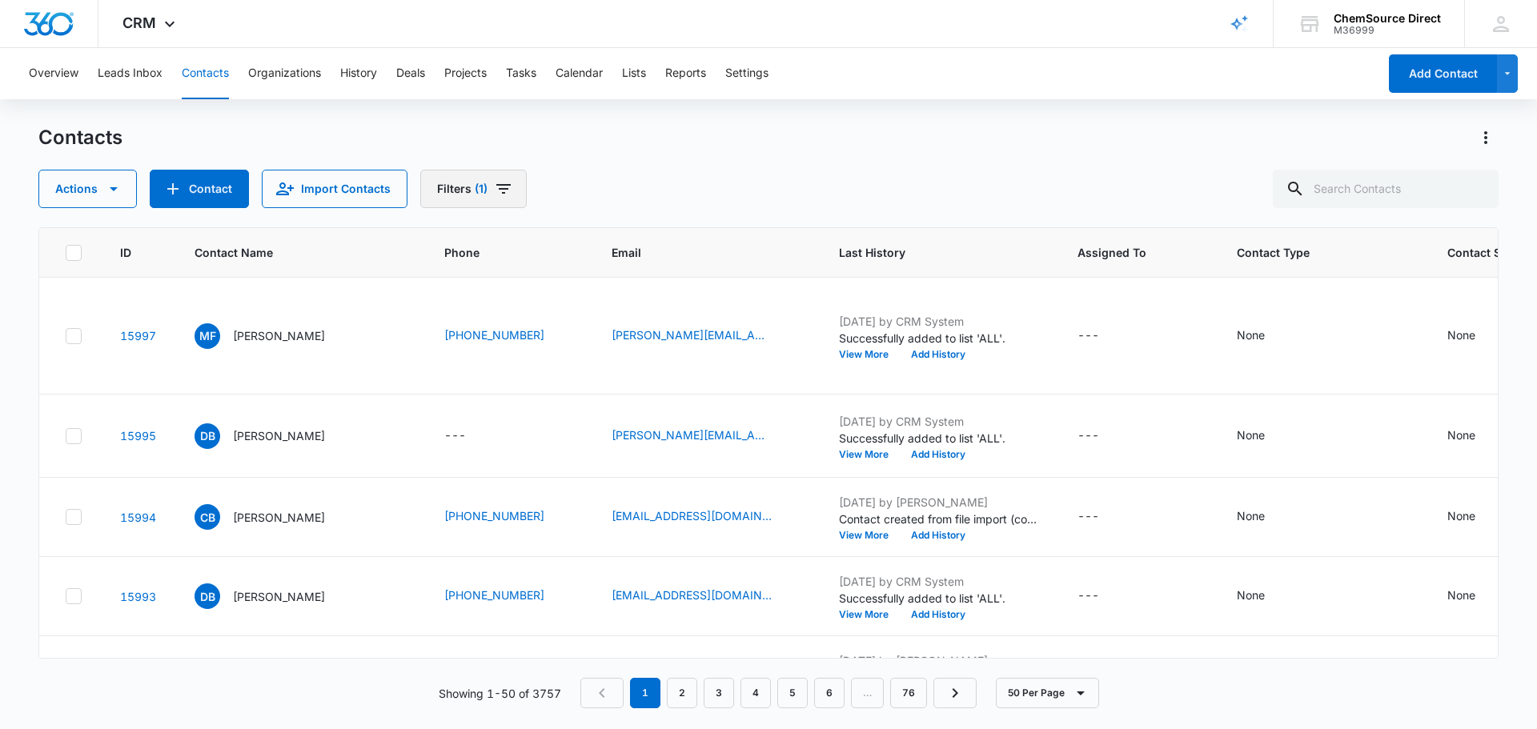
click at [446, 187] on button "Filters (1)" at bounding box center [473, 189] width 106 height 38
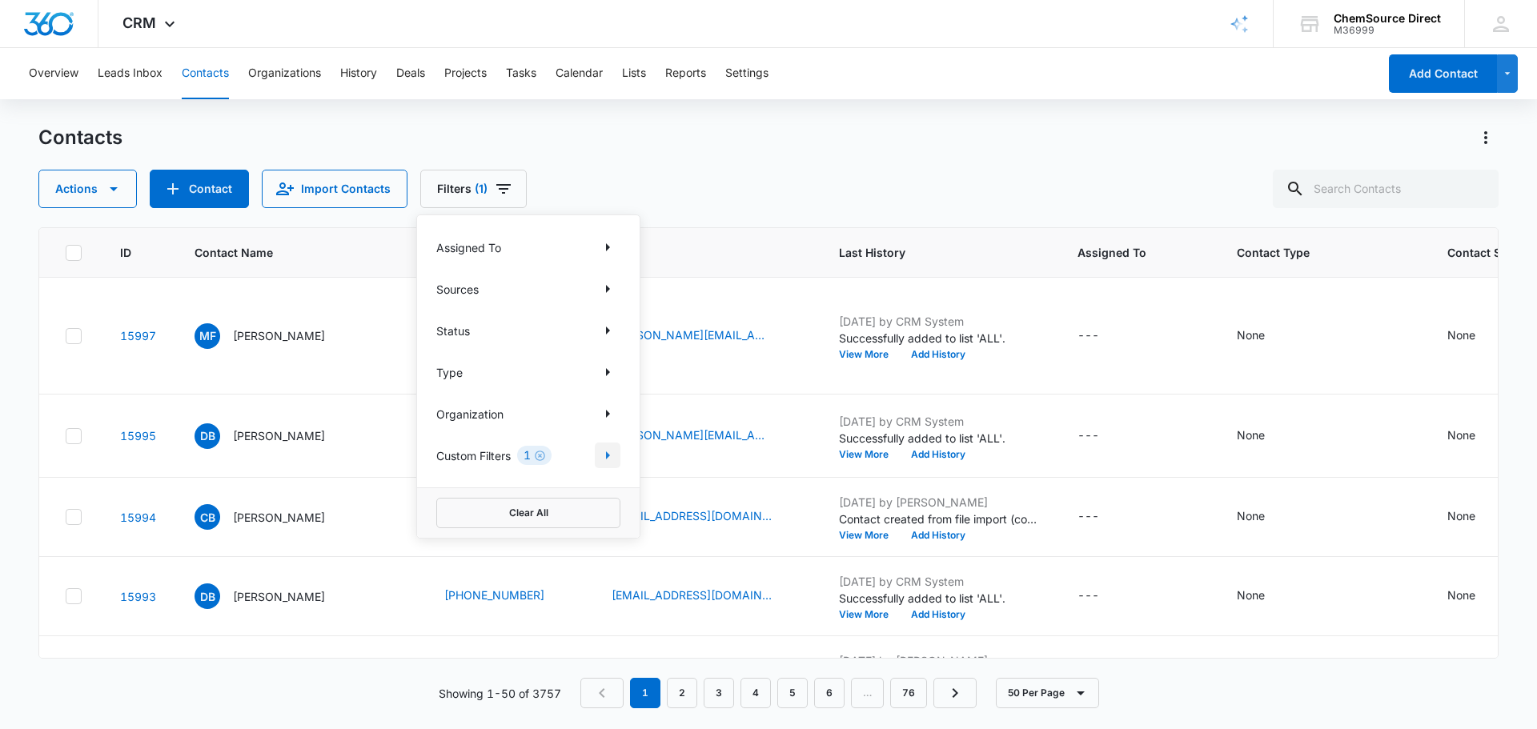
click at [608, 460] on icon "Show Custom Filters filters" at bounding box center [607, 455] width 19 height 19
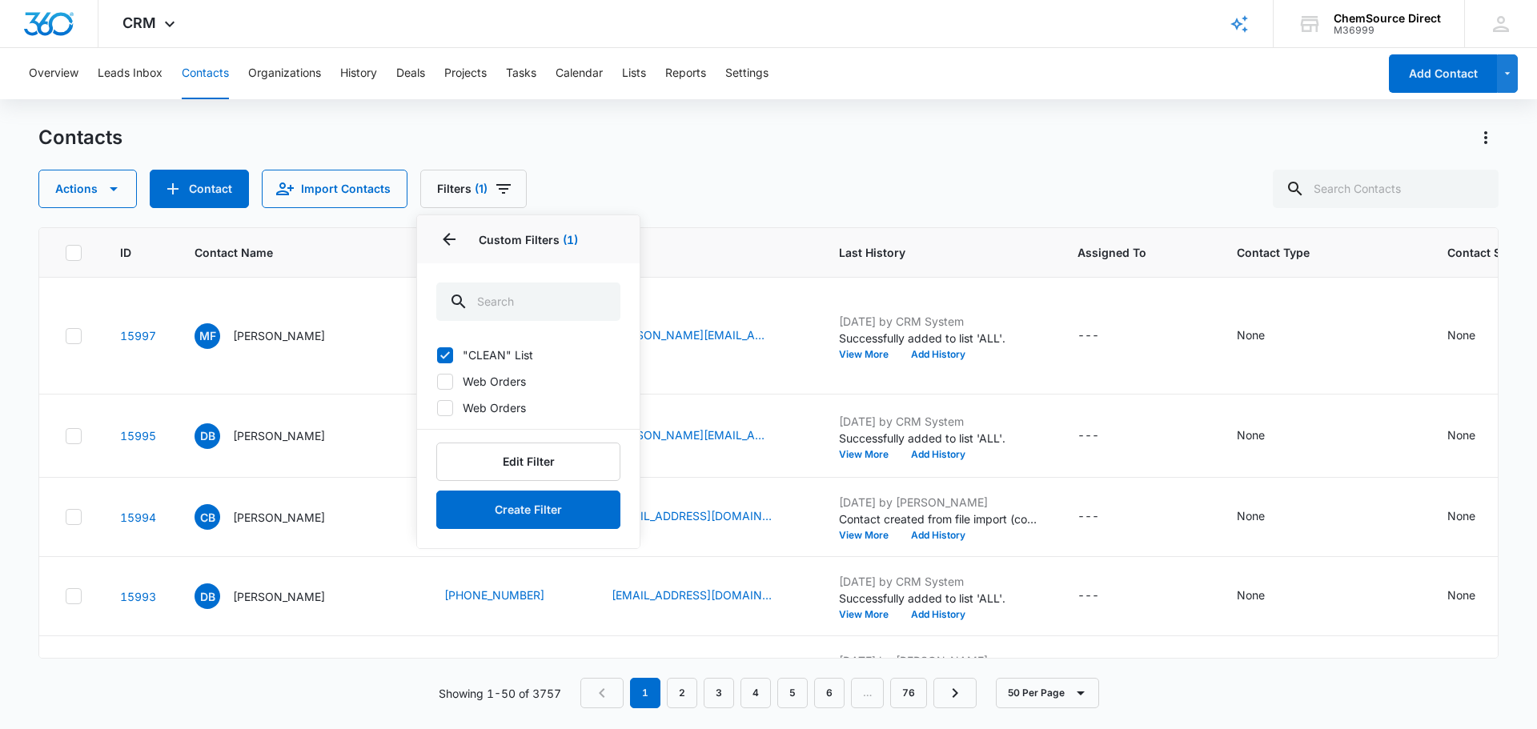
click at [440, 349] on icon at bounding box center [445, 355] width 14 height 14
click at [437, 355] on input ""CLEAN" List" at bounding box center [436, 355] width 1 height 1
checkbox input "false"
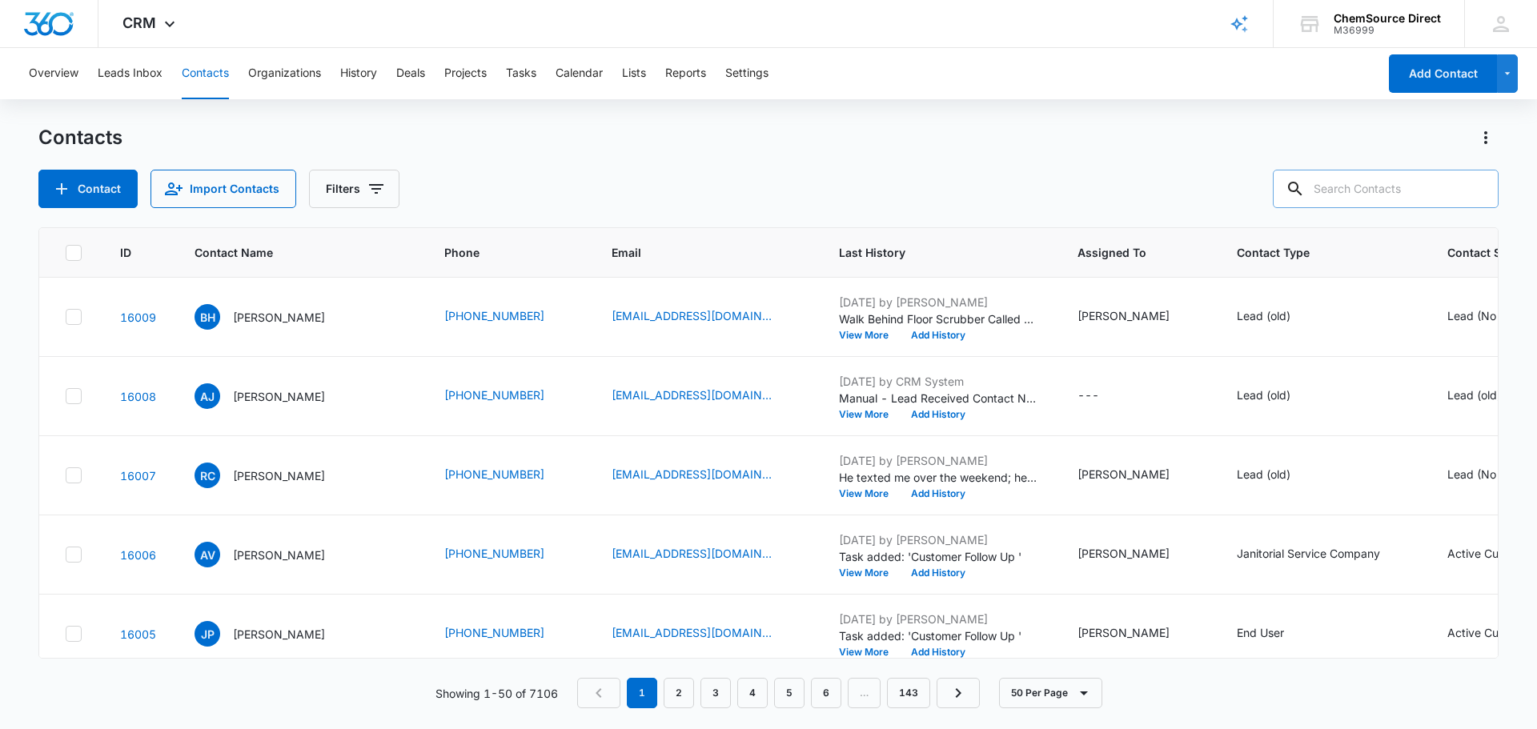
click at [1383, 185] on input "text" at bounding box center [1386, 189] width 226 height 38
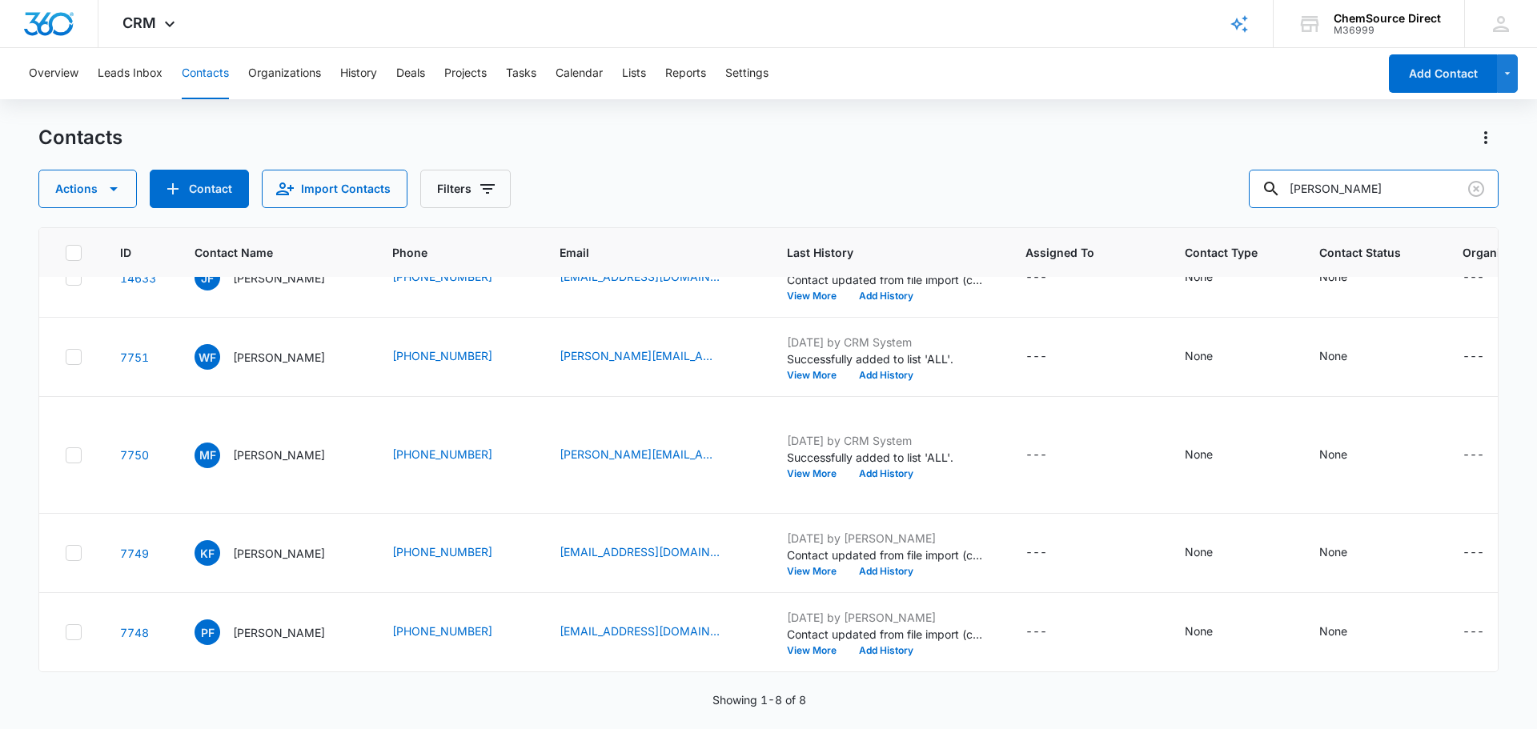
scroll to position [480, 0]
click at [1304, 193] on input "[PERSON_NAME]" at bounding box center [1374, 189] width 250 height 38
type input "[PERSON_NAME]"
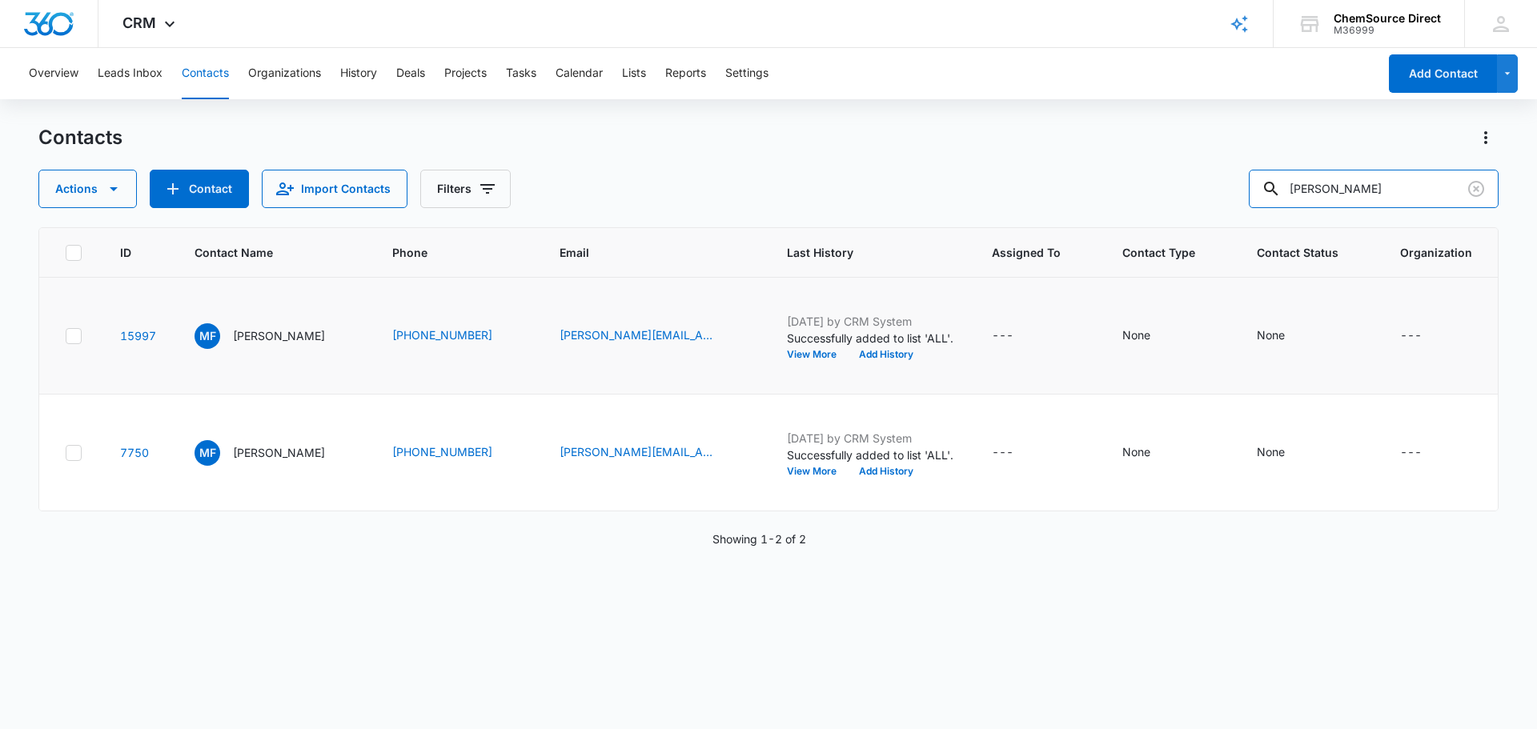
scroll to position [0, 0]
click at [122, 460] on link "7750" at bounding box center [134, 453] width 29 height 14
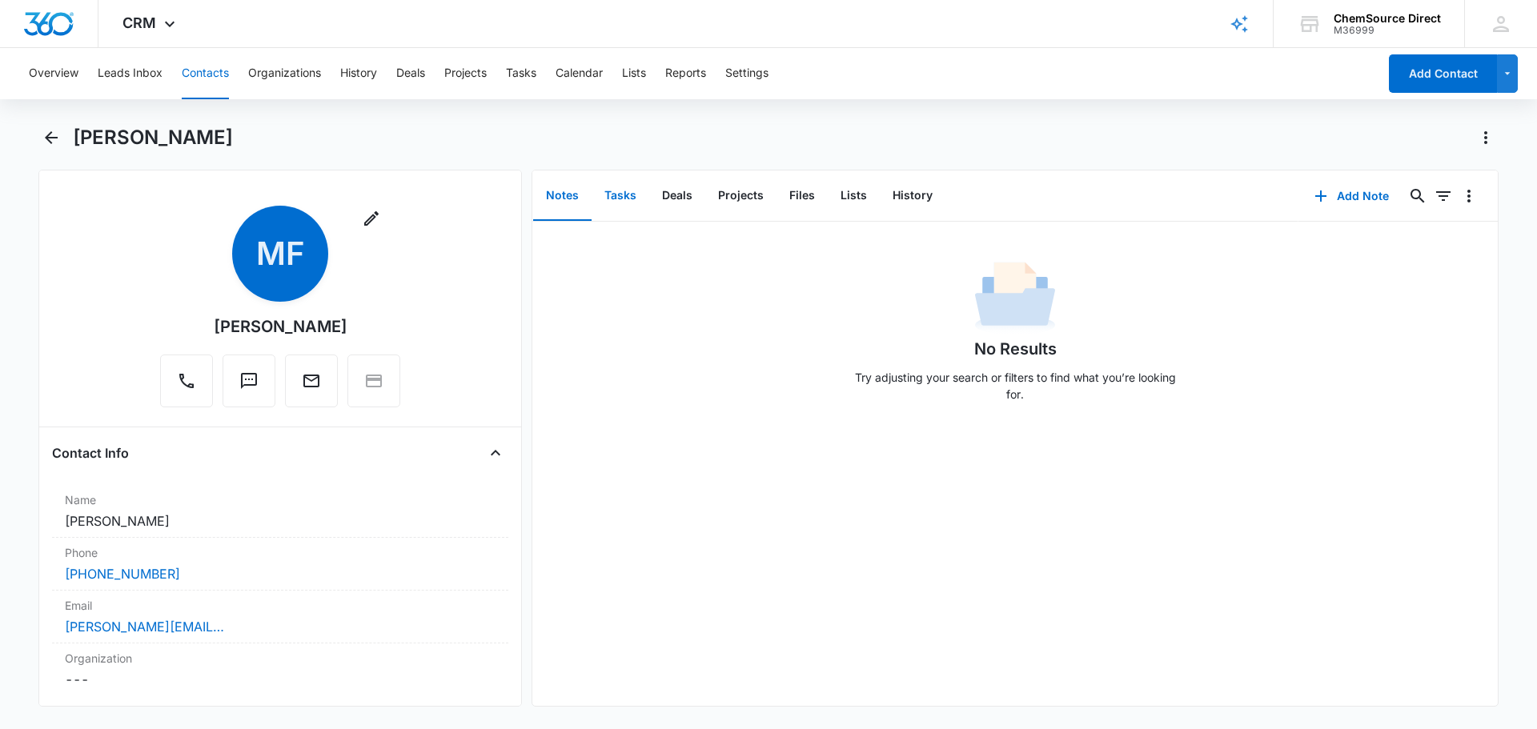
click at [617, 195] on button "Tasks" at bounding box center [621, 196] width 58 height 50
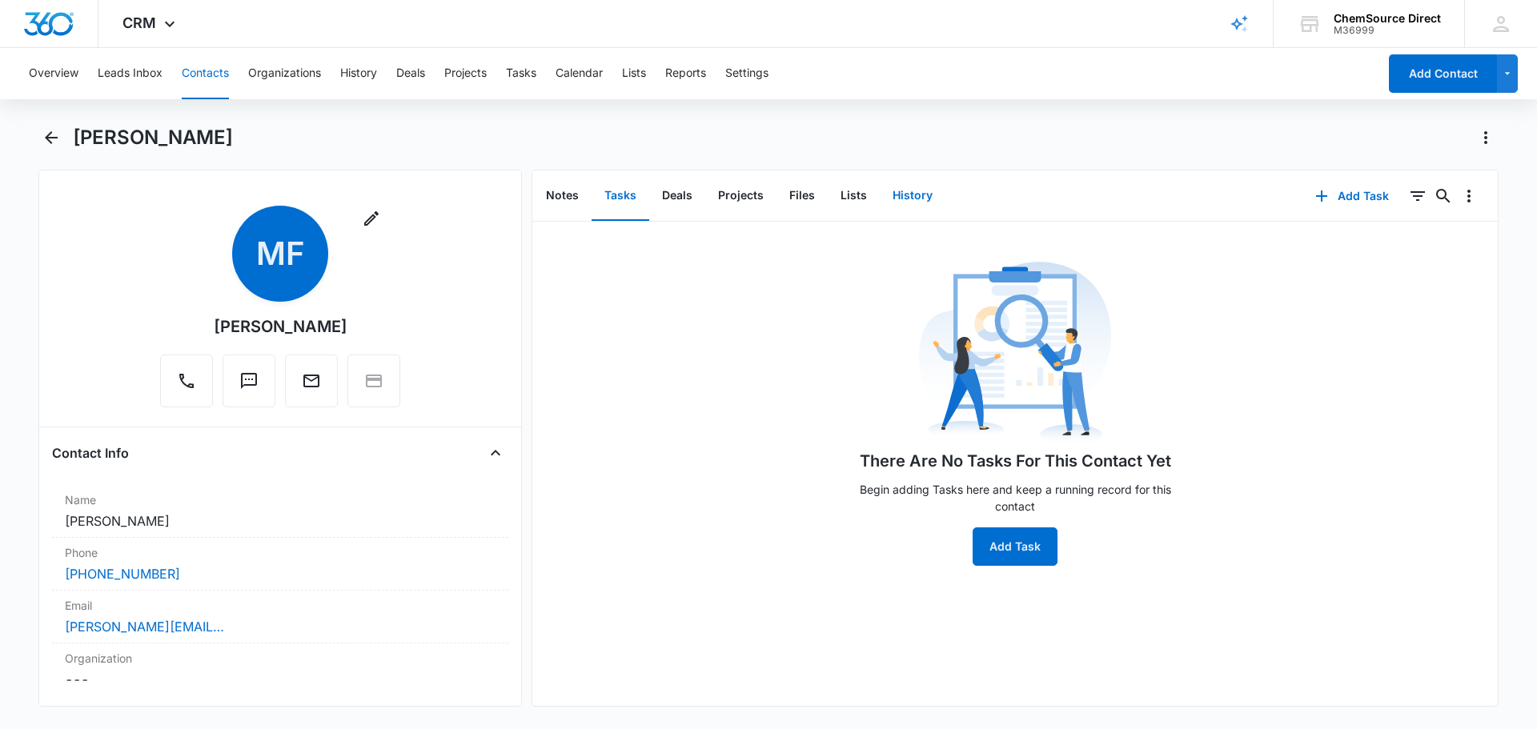
click at [928, 195] on button "History" at bounding box center [913, 196] width 66 height 50
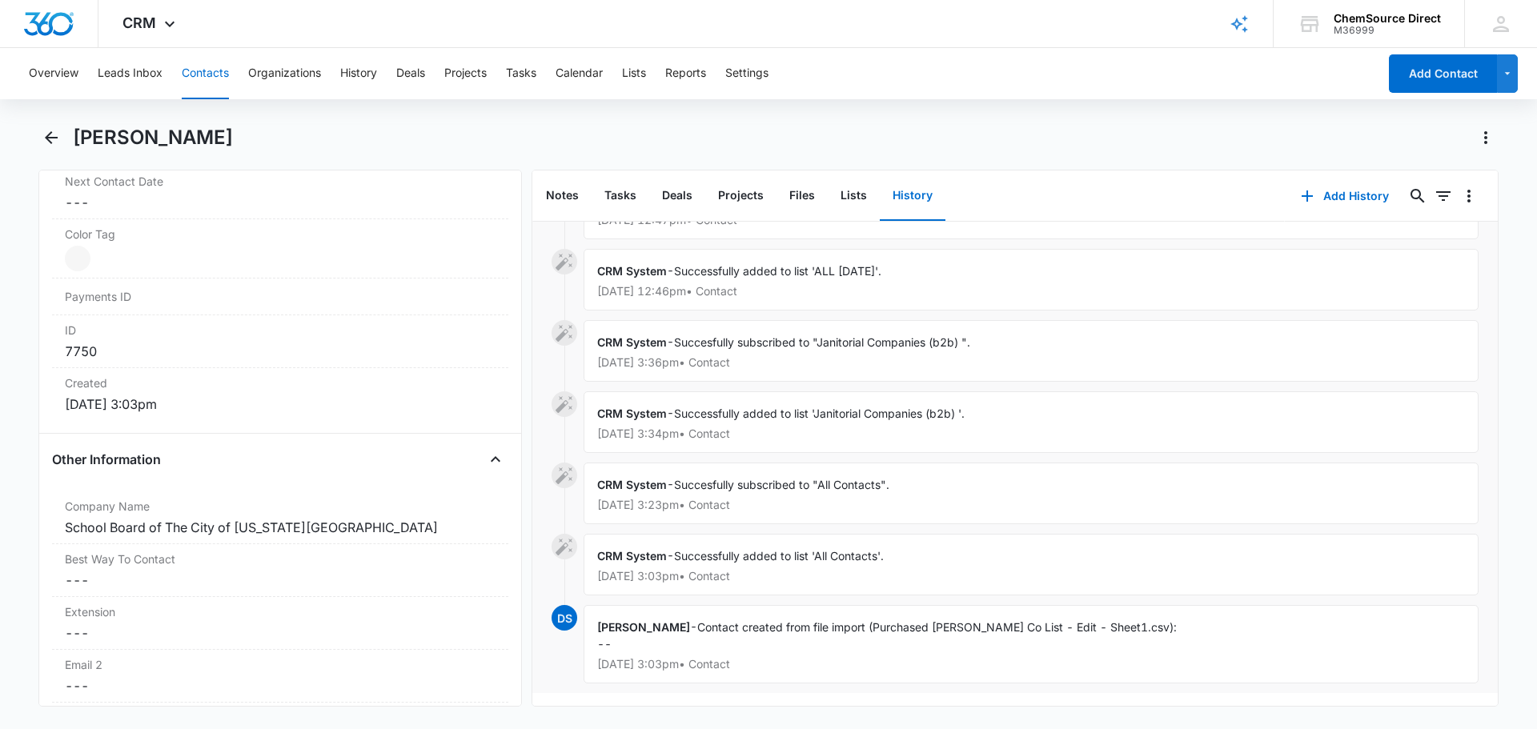
scroll to position [961, 0]
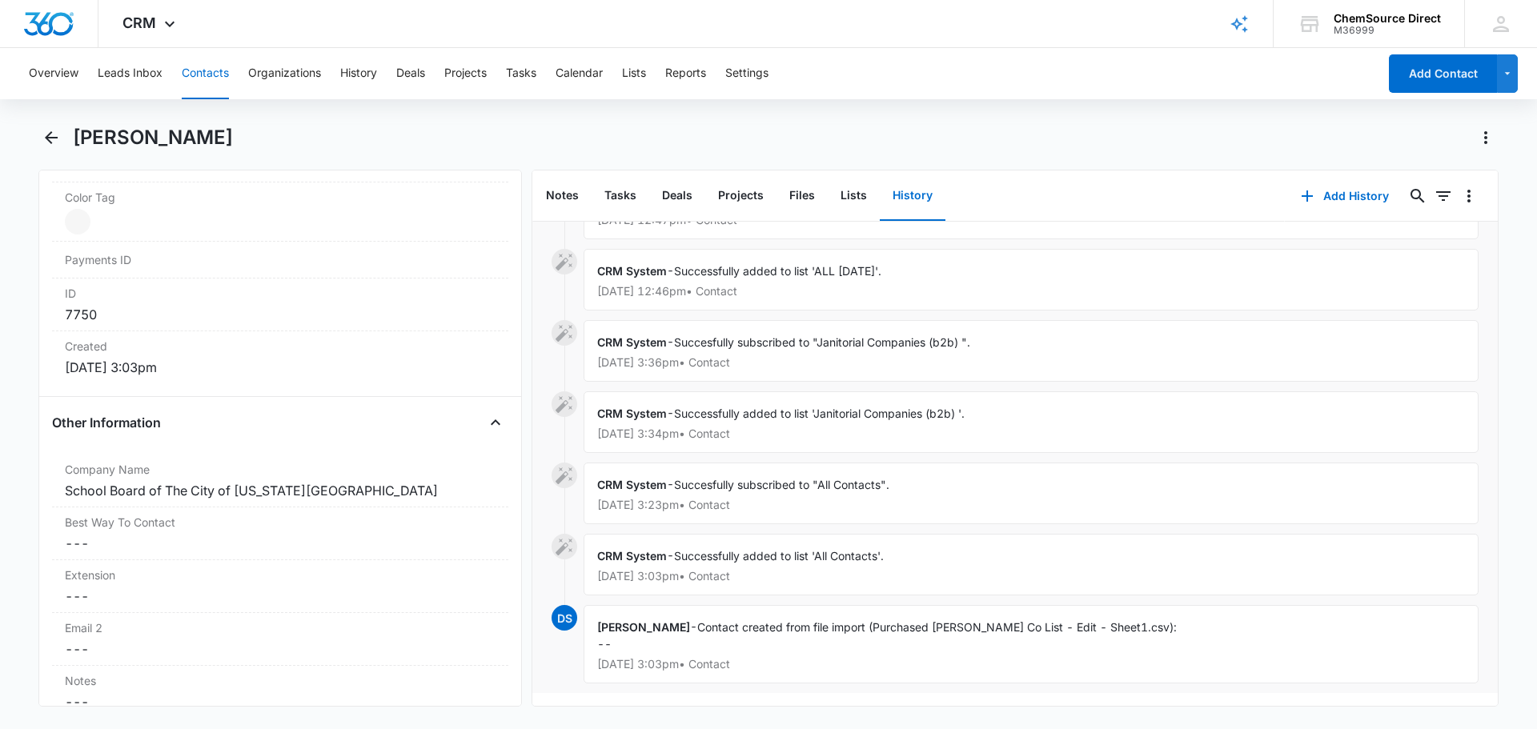
click at [210, 75] on button "Contacts" at bounding box center [205, 73] width 47 height 51
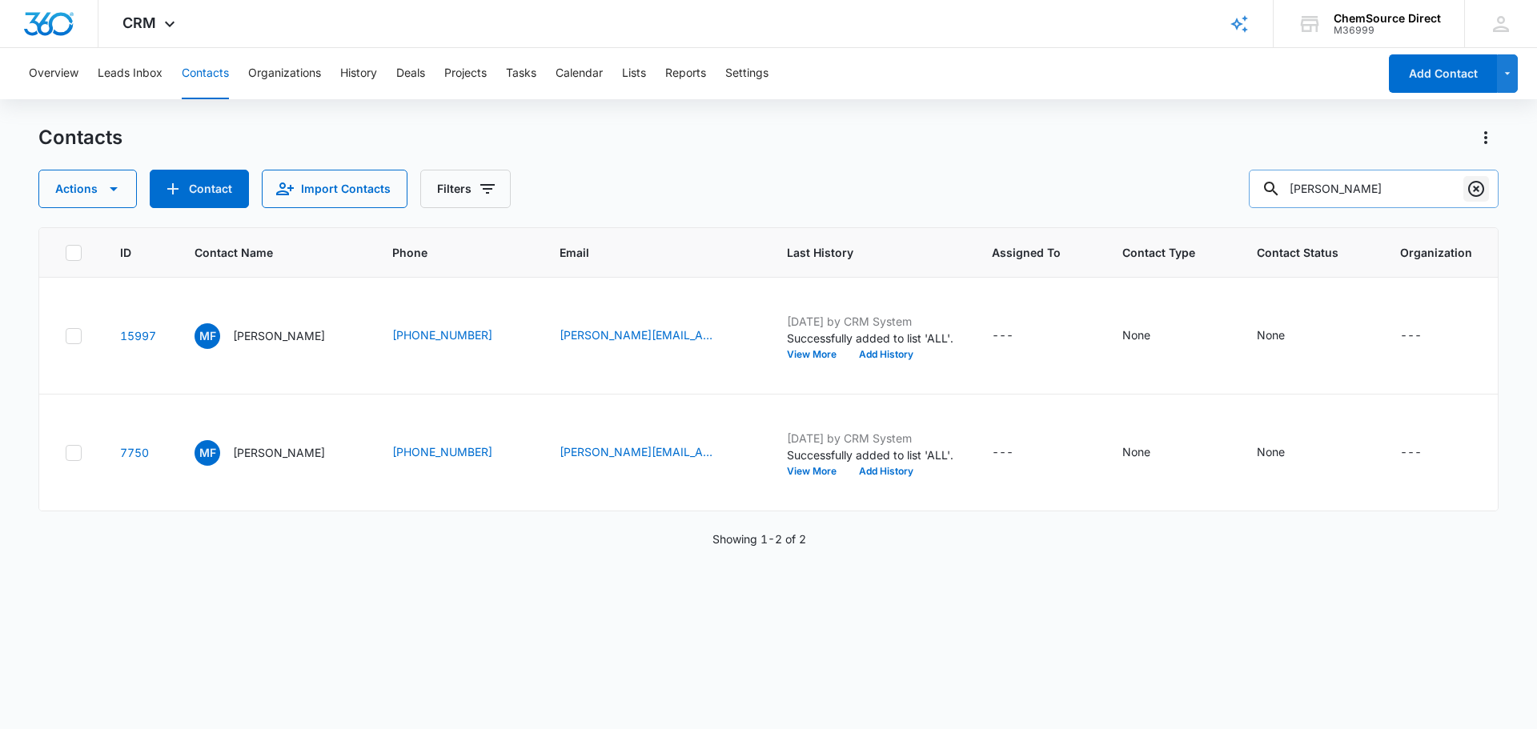
click at [1477, 195] on icon "Clear" at bounding box center [1476, 188] width 19 height 19
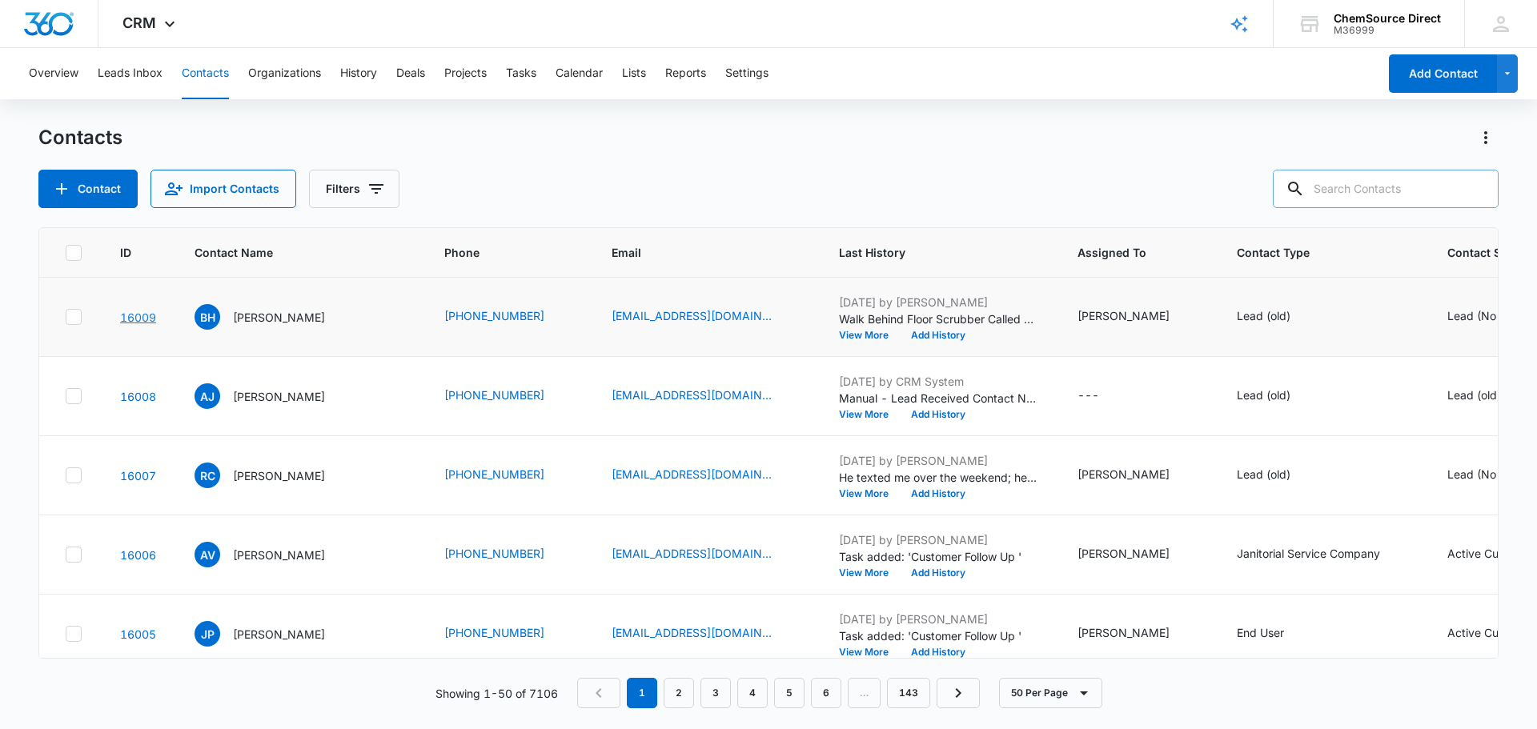
click at [134, 318] on link "16009" at bounding box center [138, 318] width 36 height 14
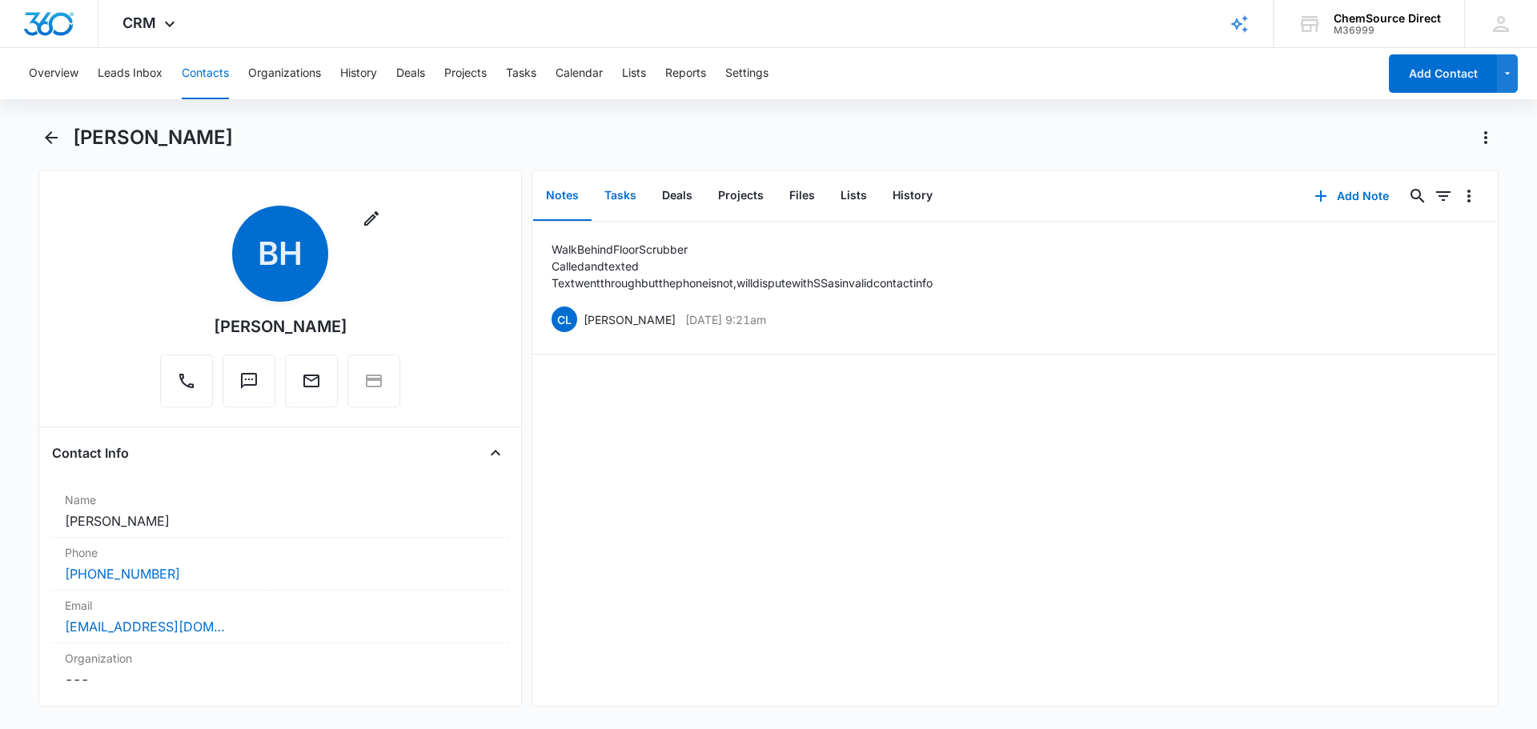
click at [623, 195] on button "Tasks" at bounding box center [621, 196] width 58 height 50
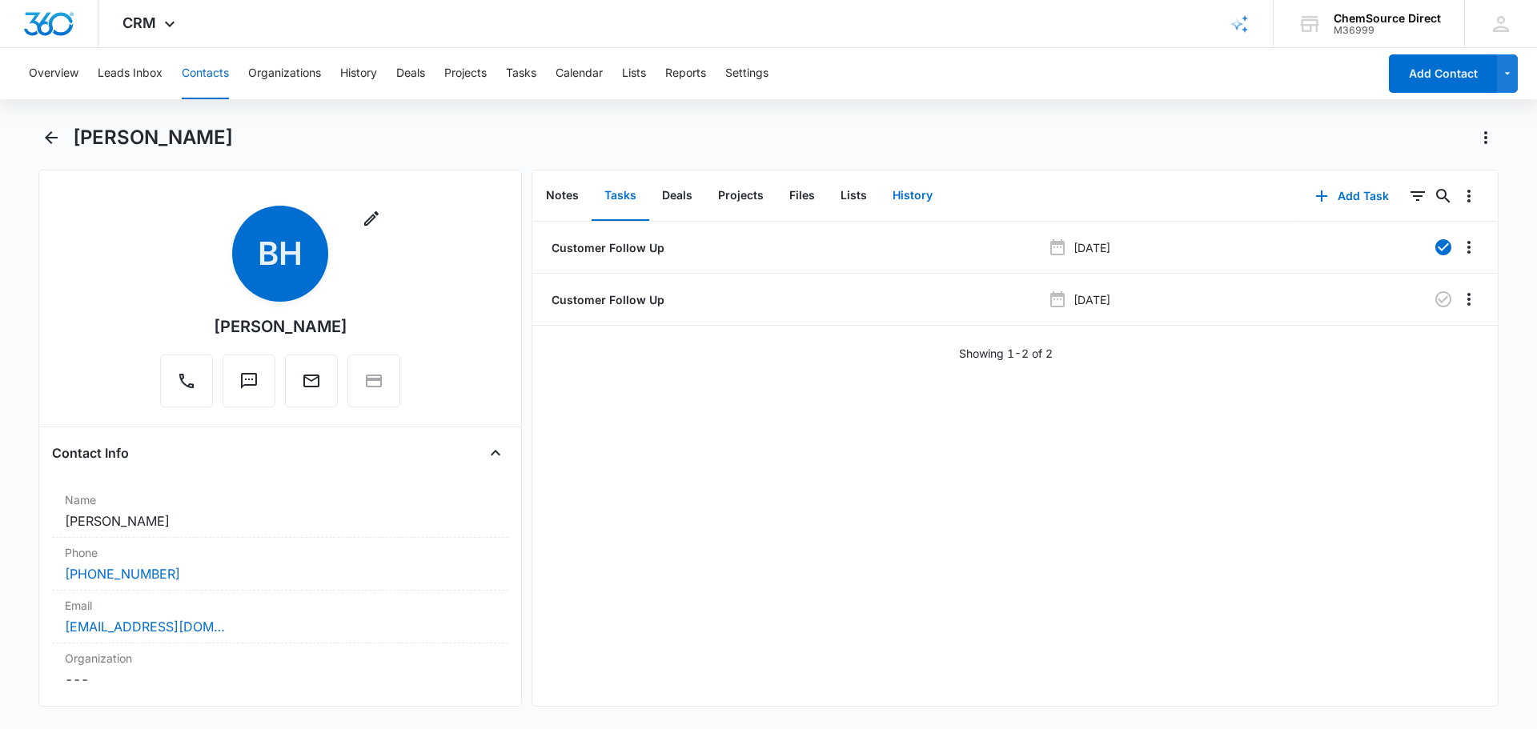
click at [928, 200] on button "History" at bounding box center [913, 196] width 66 height 50
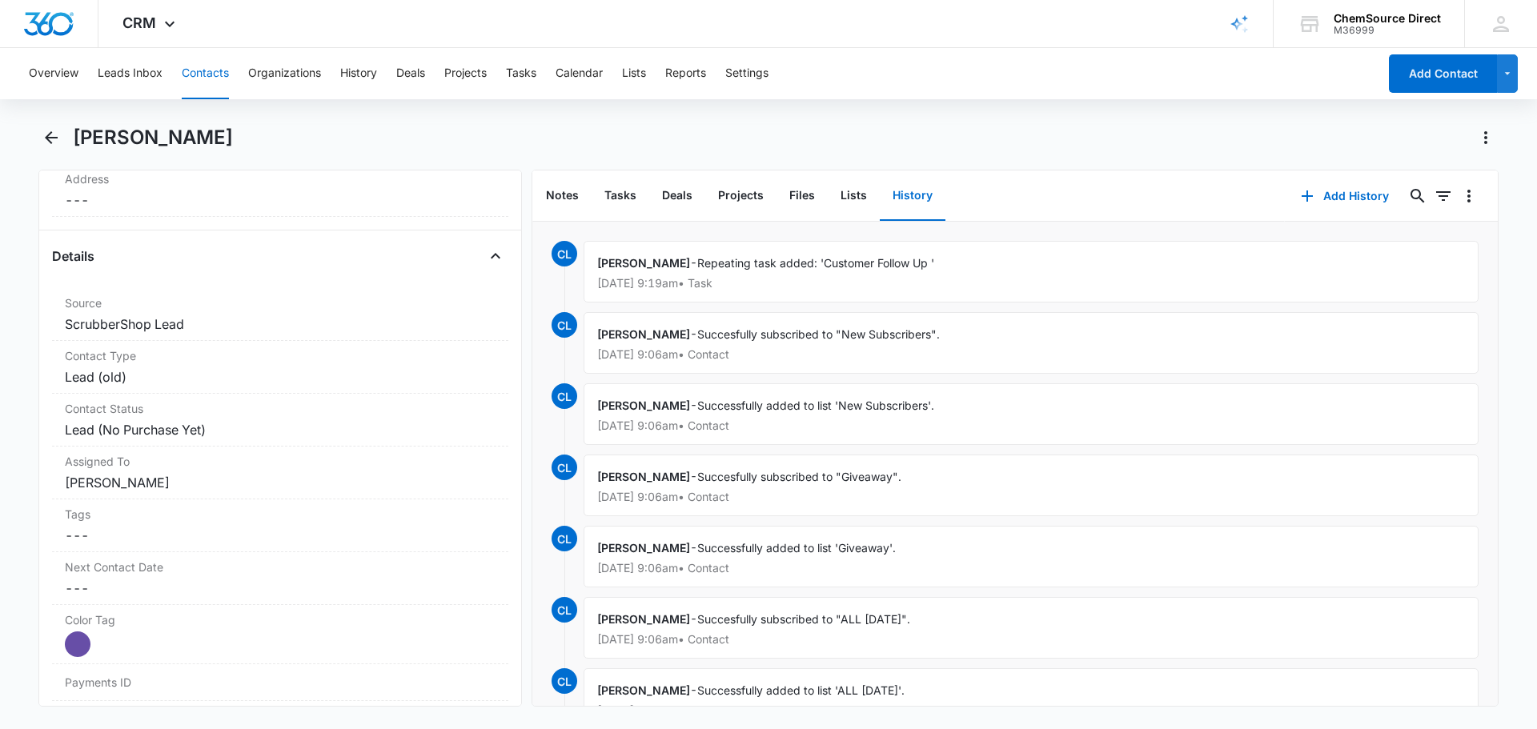
scroll to position [560, 0]
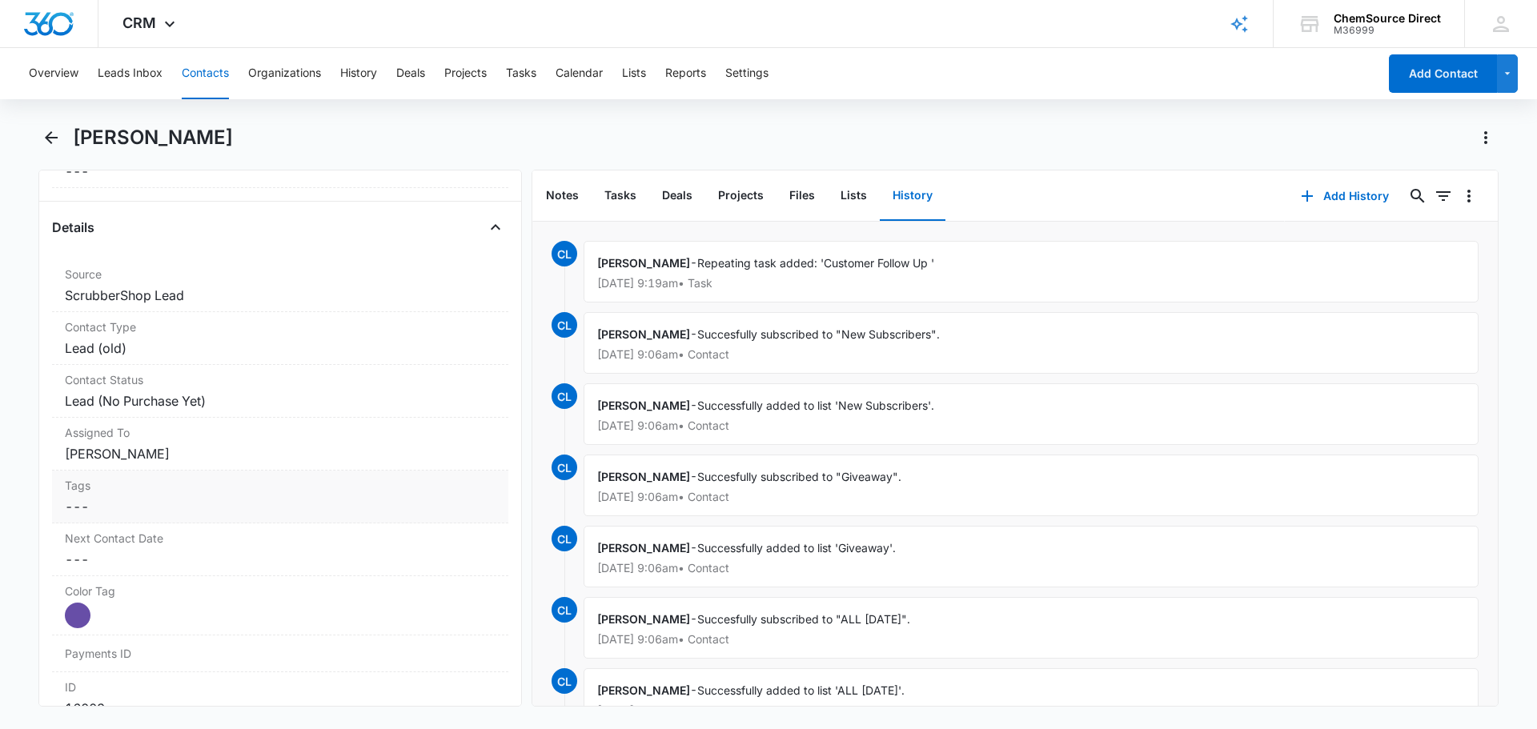
click at [163, 473] on div "Tags Cancel Save Changes ---" at bounding box center [280, 497] width 456 height 53
click at [176, 522] on div at bounding box center [270, 520] width 387 height 22
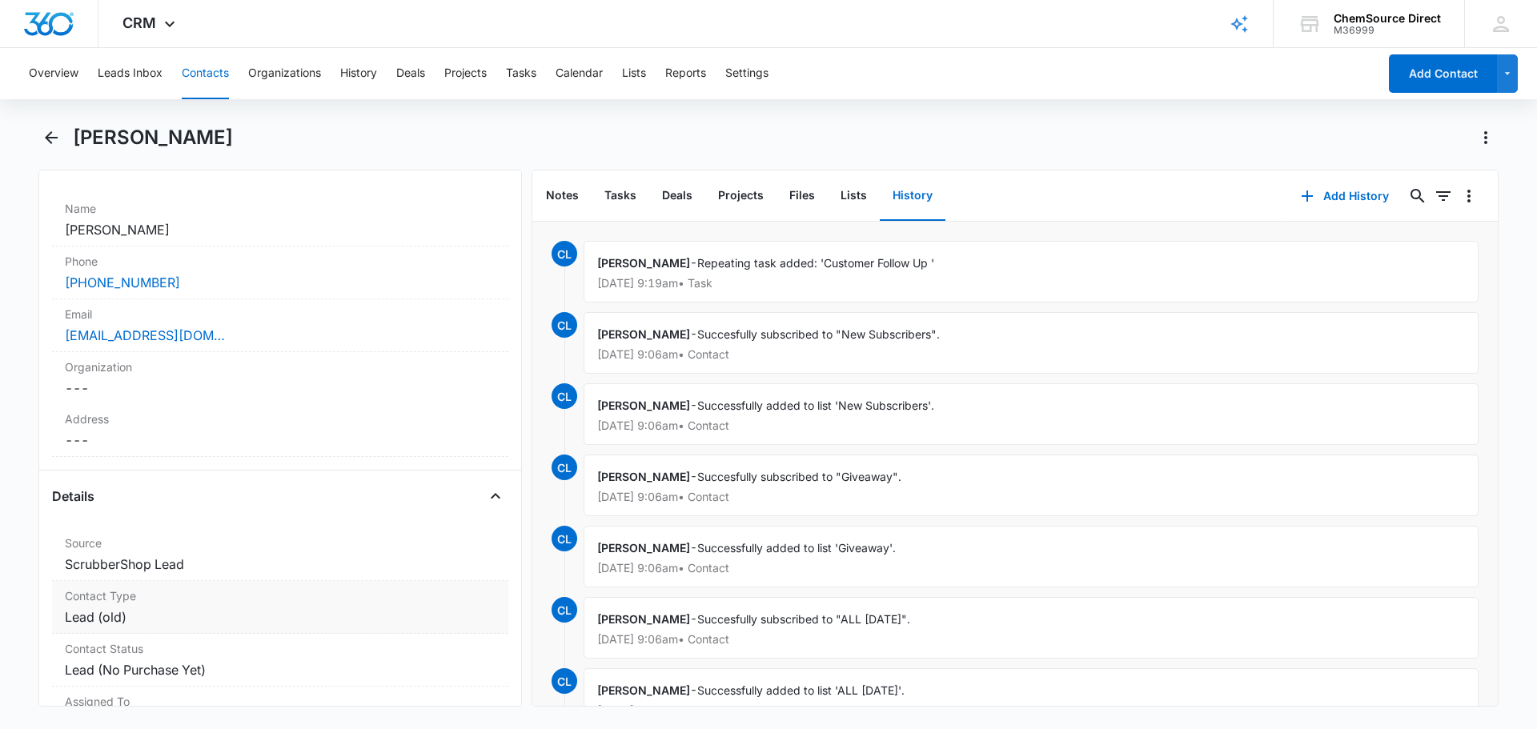
scroll to position [320, 0]
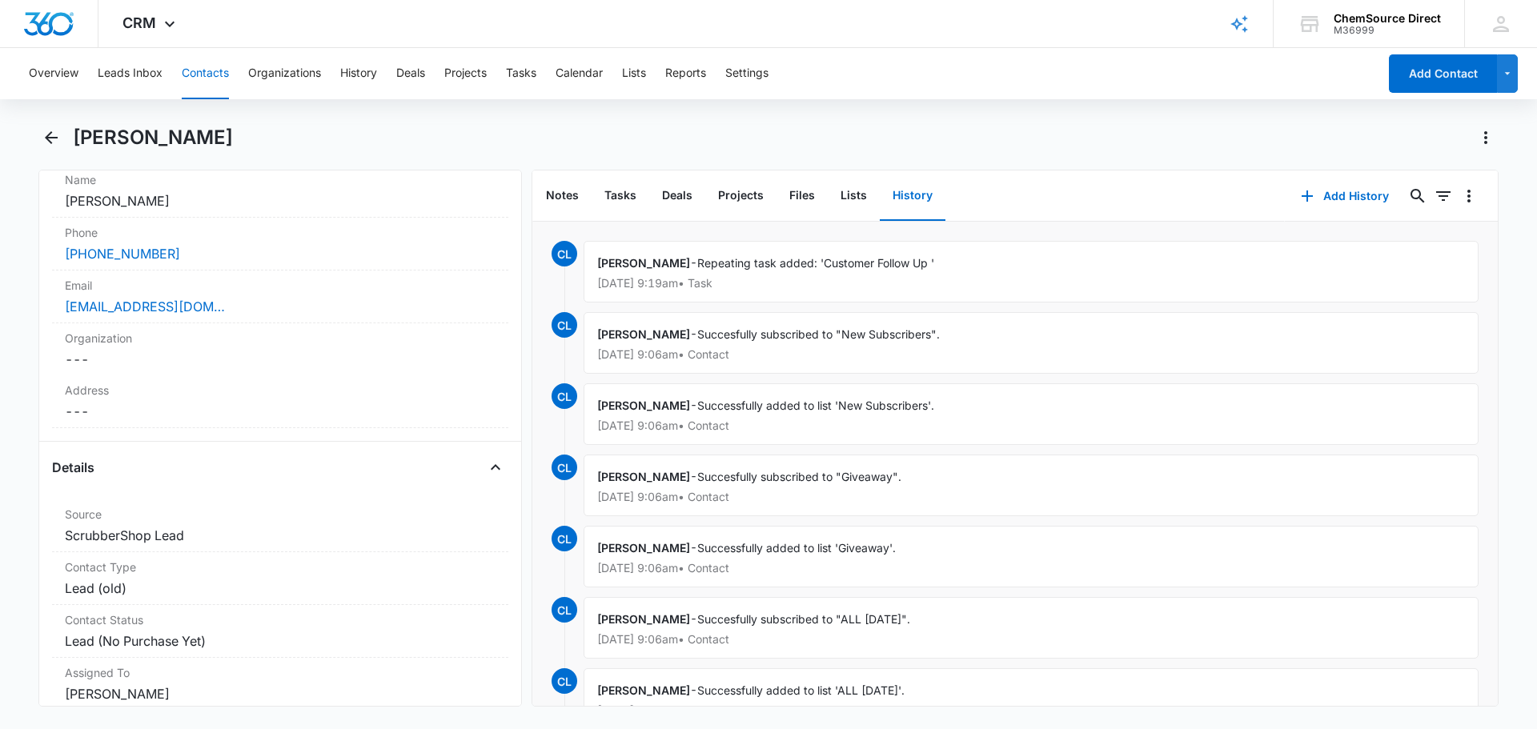
type input "s"
click at [199, 70] on button "Contacts" at bounding box center [205, 73] width 47 height 51
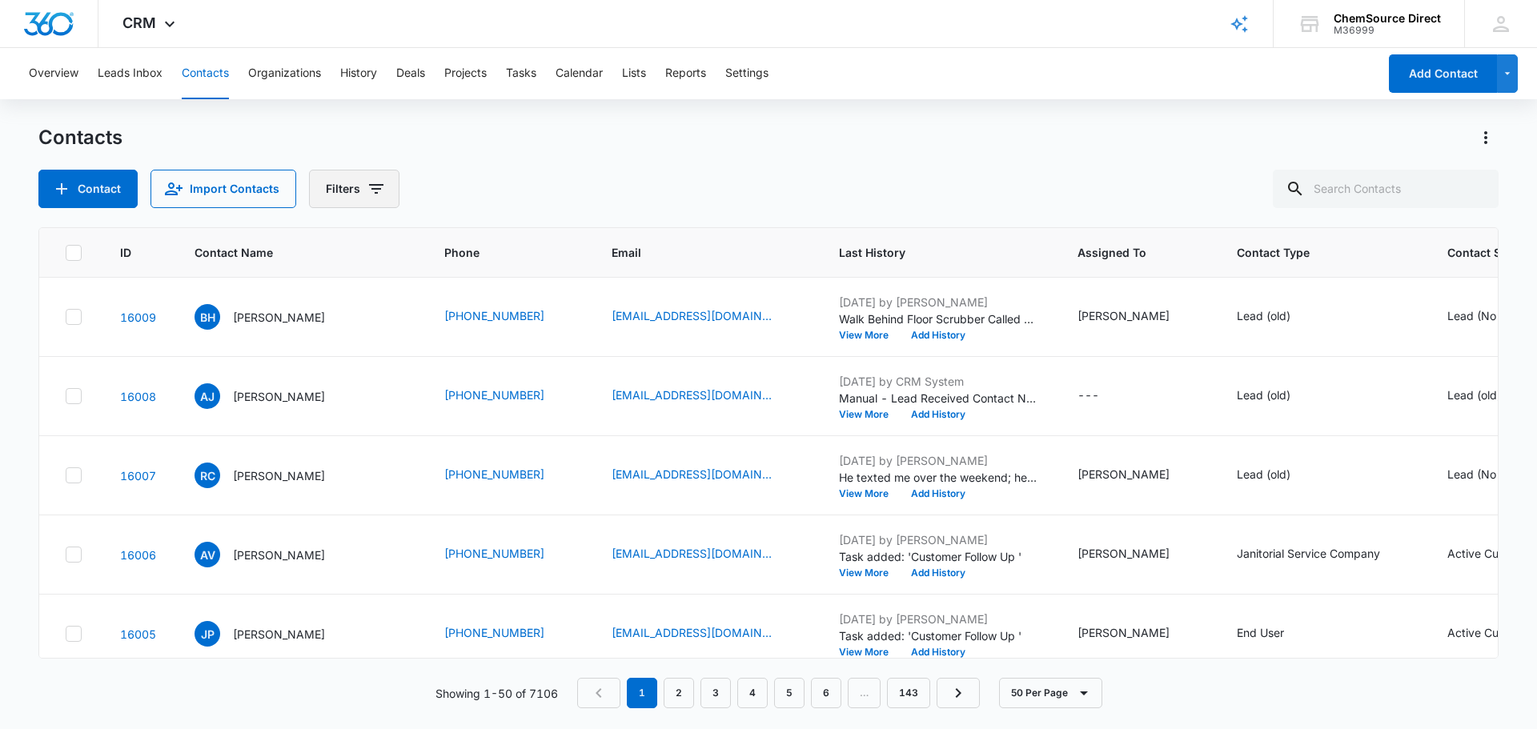
click at [346, 194] on button "Filters" at bounding box center [354, 189] width 90 height 38
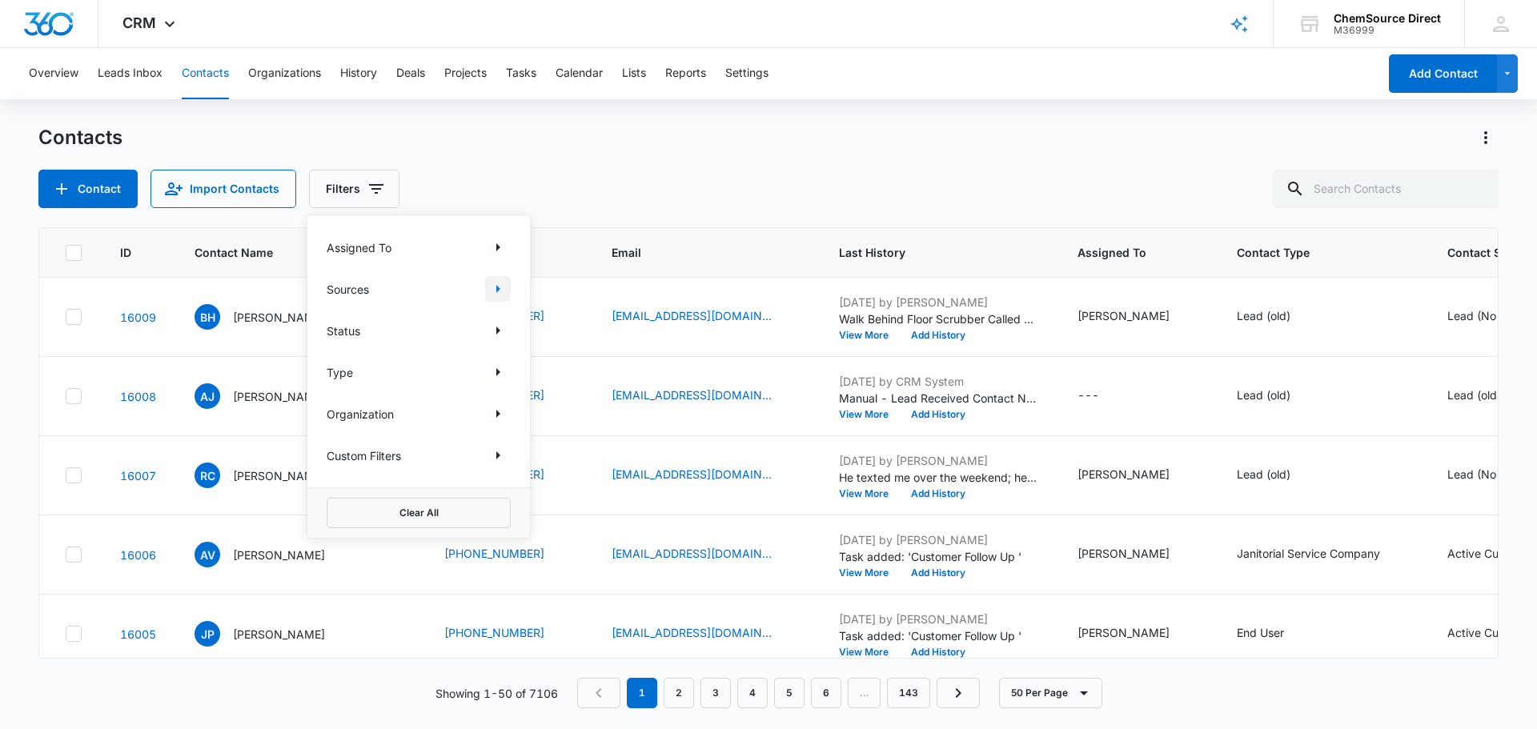
click at [491, 294] on icon "Show Sources filters" at bounding box center [497, 288] width 19 height 19
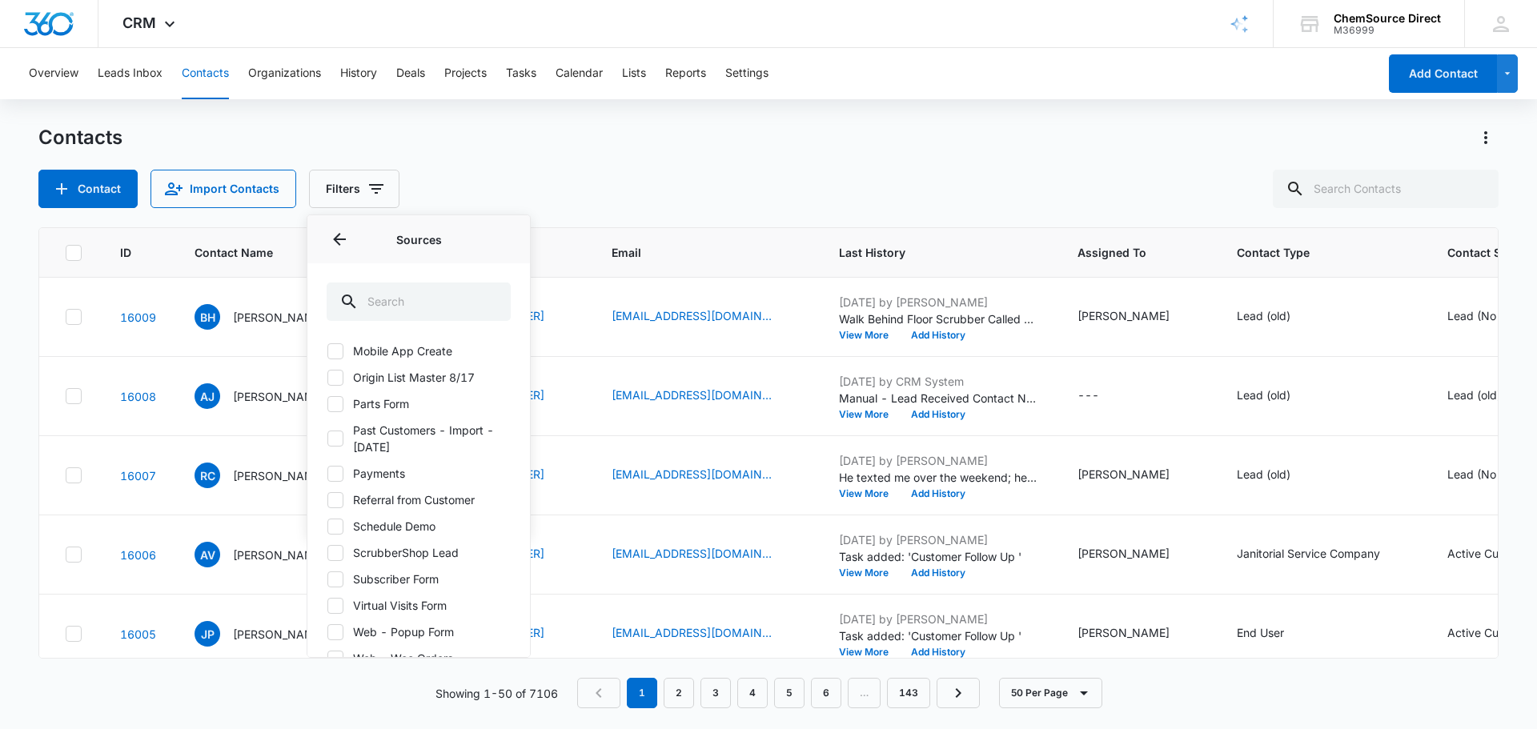
scroll to position [640, 0]
click at [336, 524] on icon at bounding box center [335, 527] width 14 height 14
click at [327, 526] on input "ScrubberShop Lead" at bounding box center [327, 526] width 1 height 1
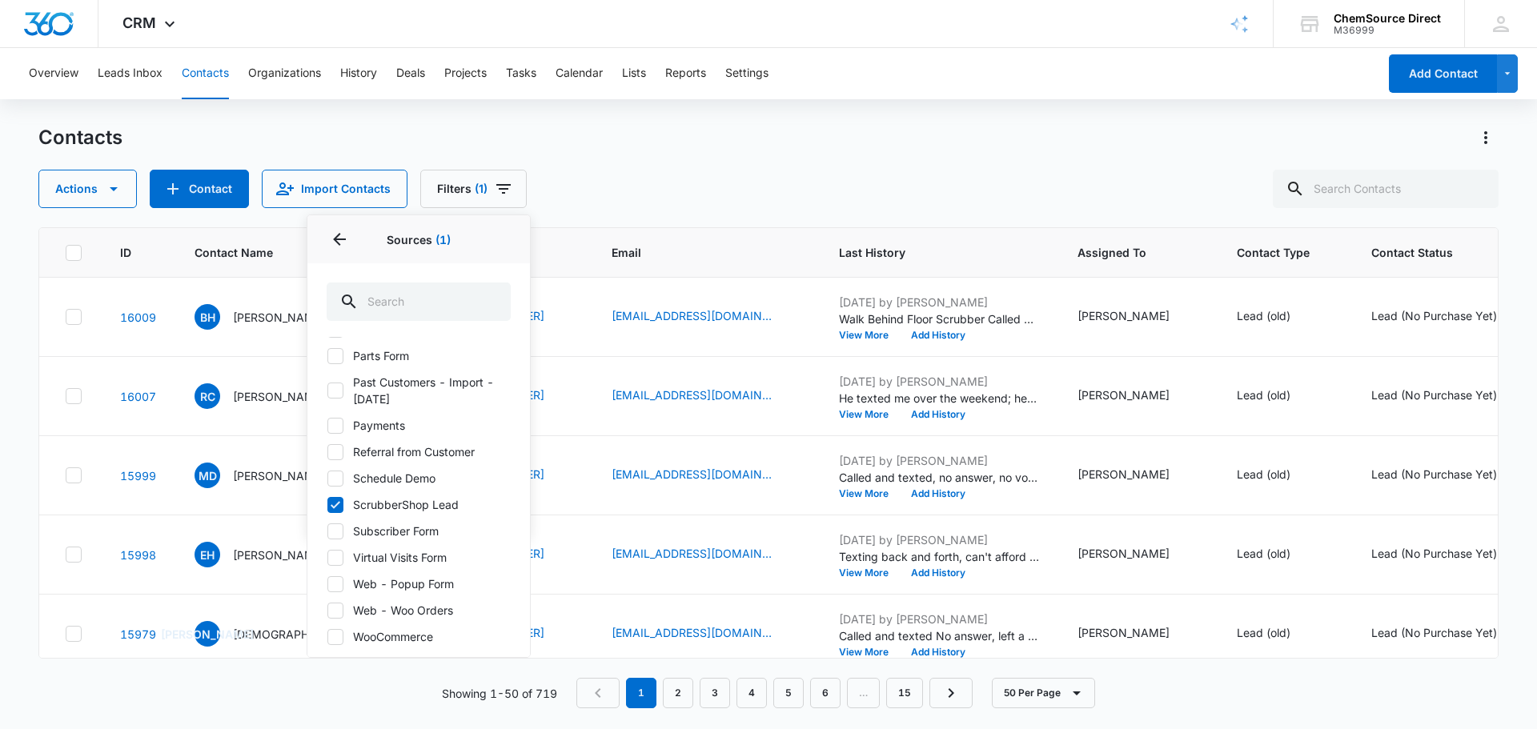
scroll to position [679, 0]
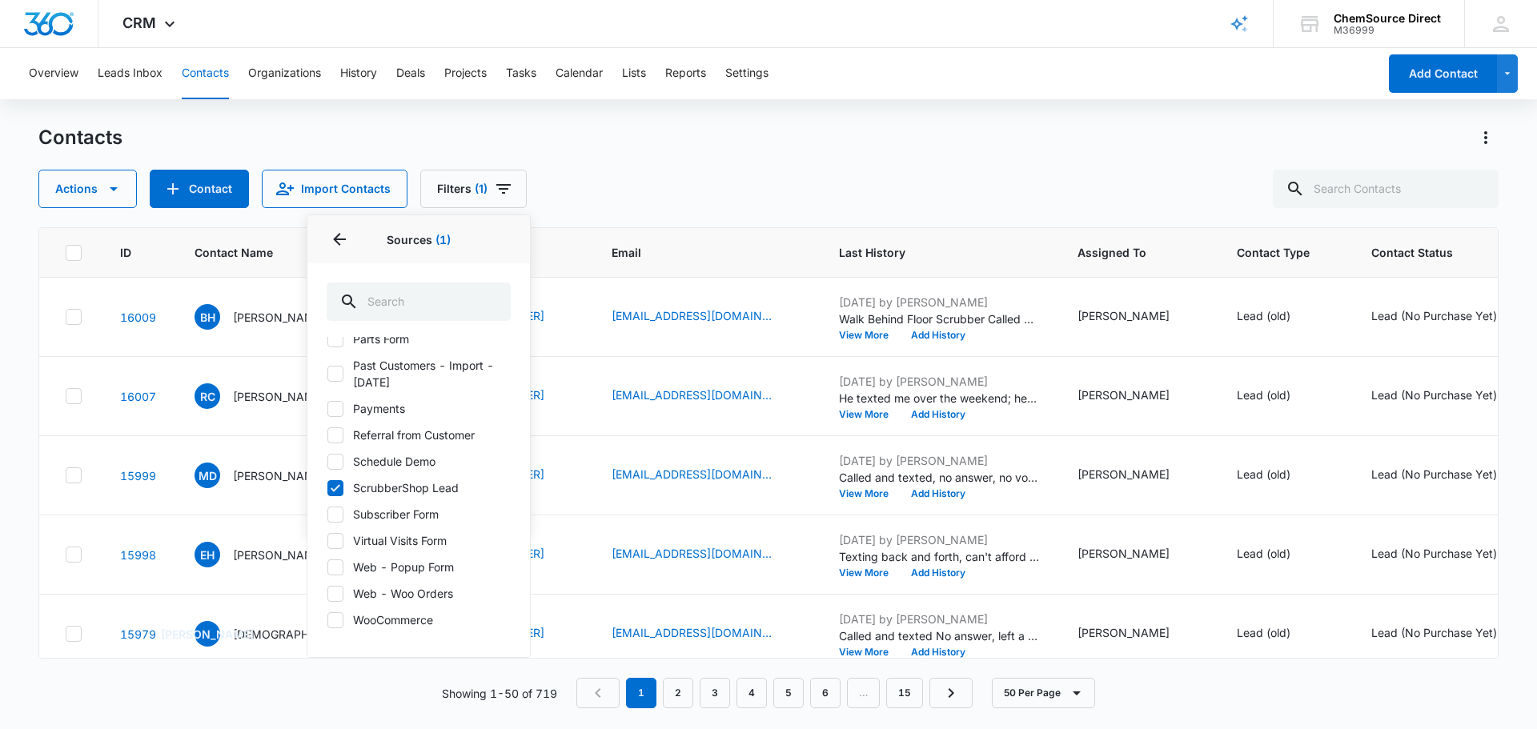
click at [443, 488] on label "ScrubberShop Lead" at bounding box center [419, 488] width 184 height 17
click at [327, 488] on input "ScrubberShop Lead" at bounding box center [327, 488] width 1 height 1
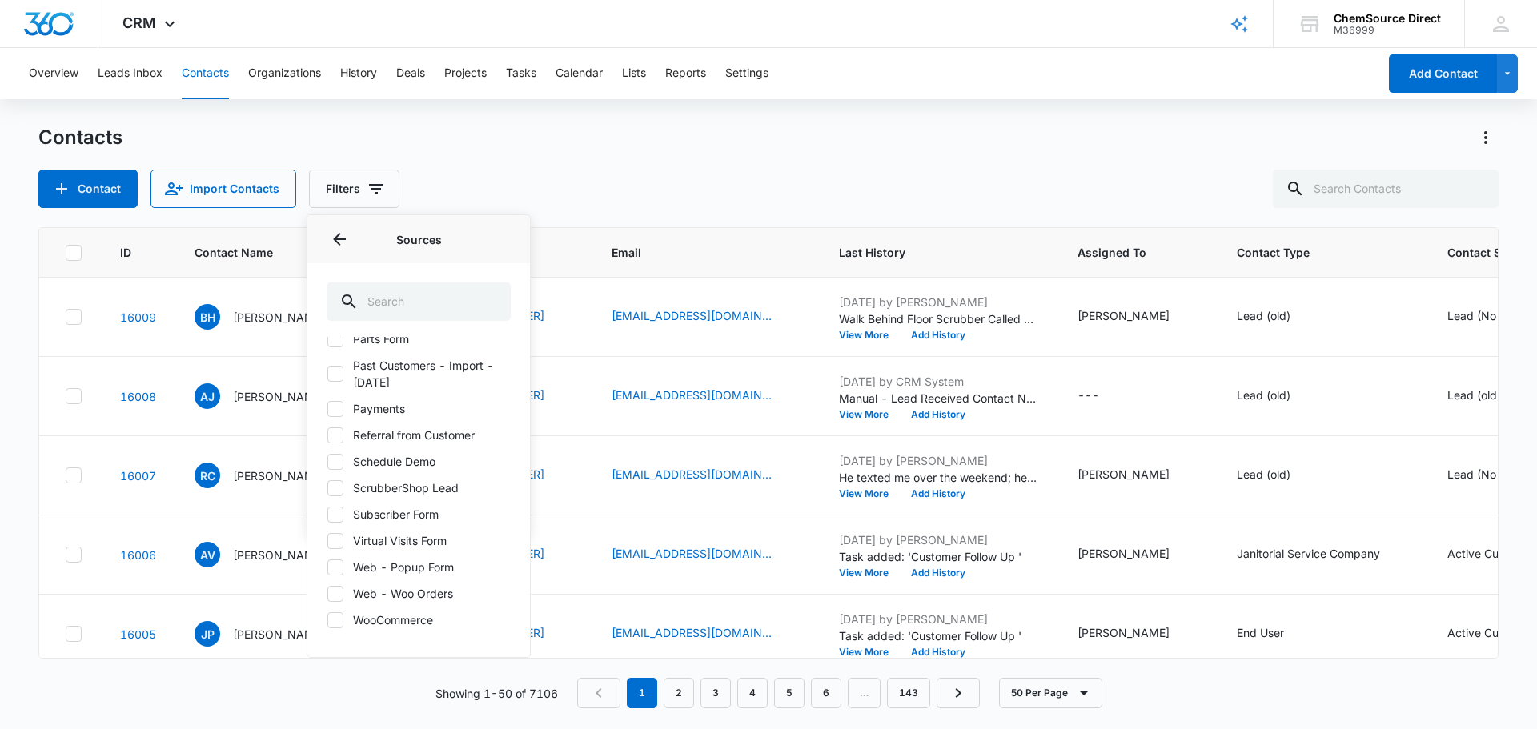
click at [335, 492] on icon at bounding box center [335, 488] width 14 height 14
click at [327, 488] on input "ScrubberShop Lead" at bounding box center [327, 488] width 1 height 1
checkbox input "true"
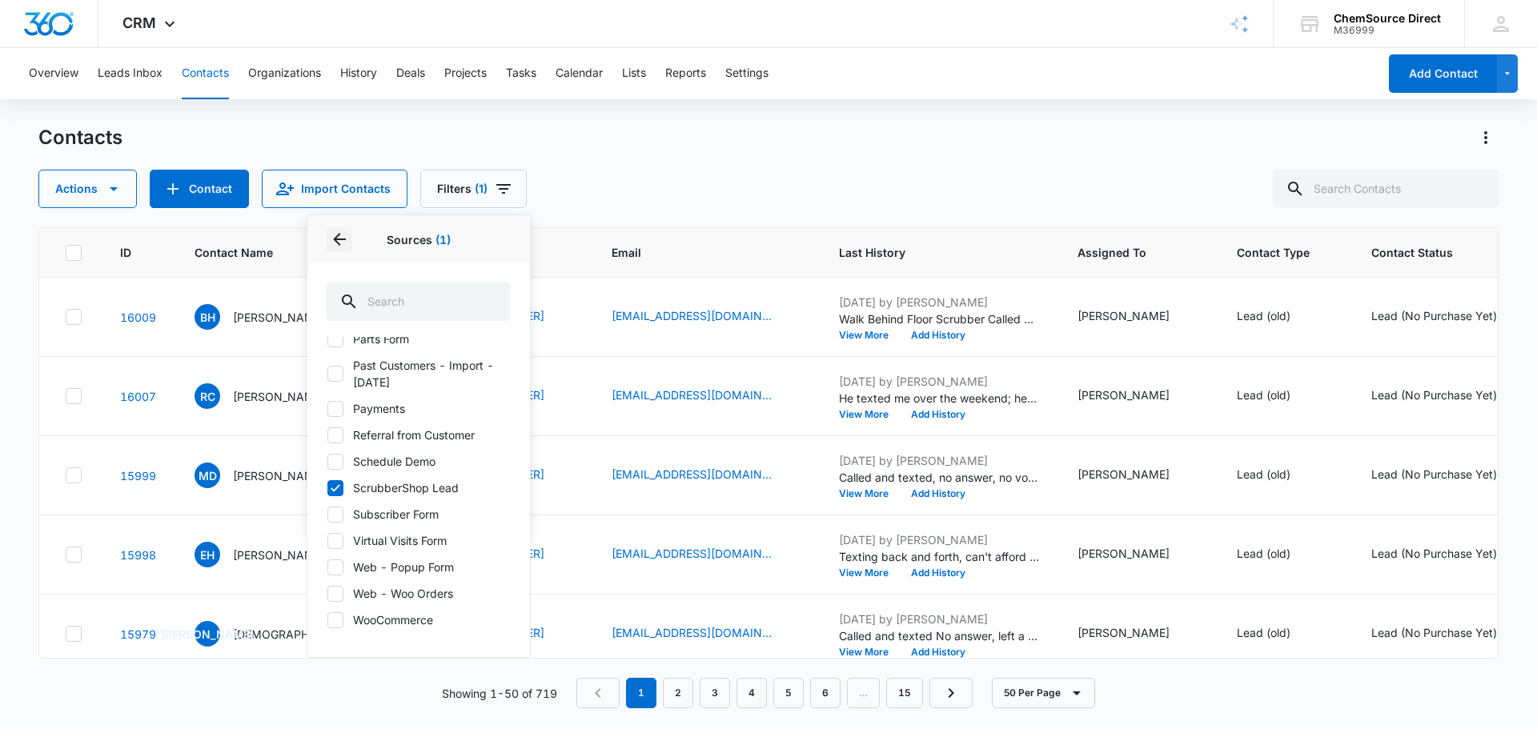
click at [338, 237] on icon "Back" at bounding box center [339, 239] width 13 height 13
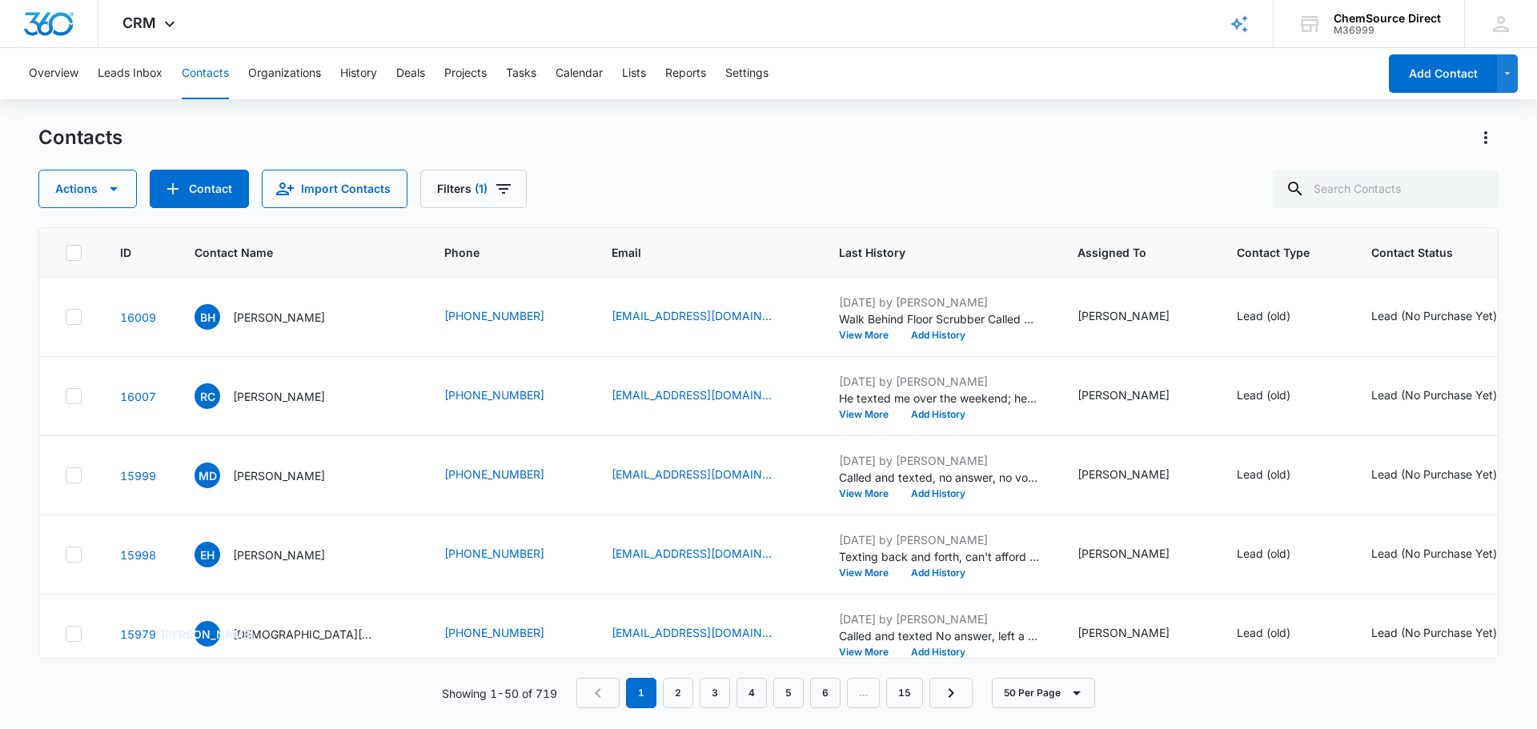
click at [736, 156] on div "Contacts Actions Contact Import Contacts Filters (1)" at bounding box center [768, 166] width 1460 height 83
click at [904, 694] on link "15" at bounding box center [904, 693] width 37 height 30
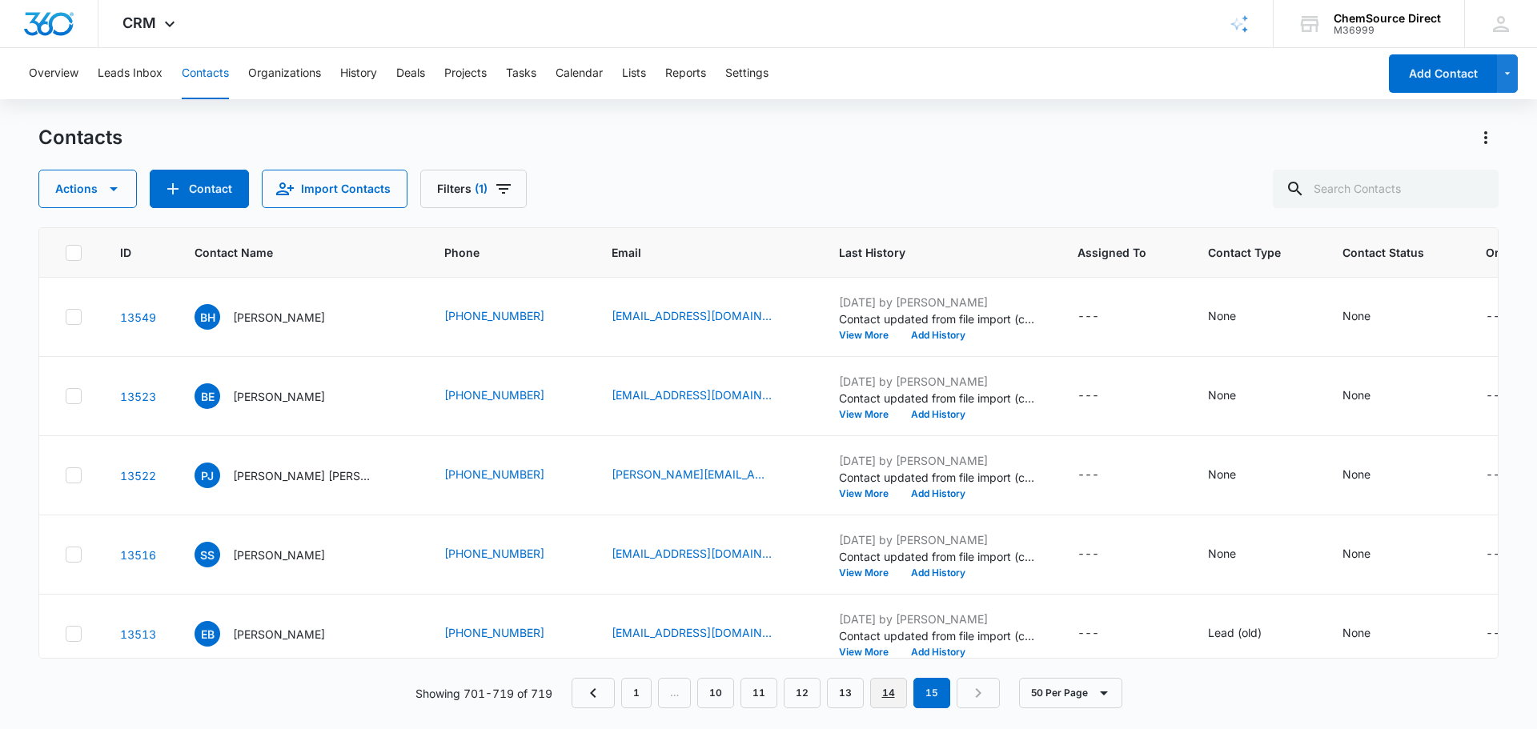
click at [889, 688] on link "14" at bounding box center [888, 693] width 37 height 30
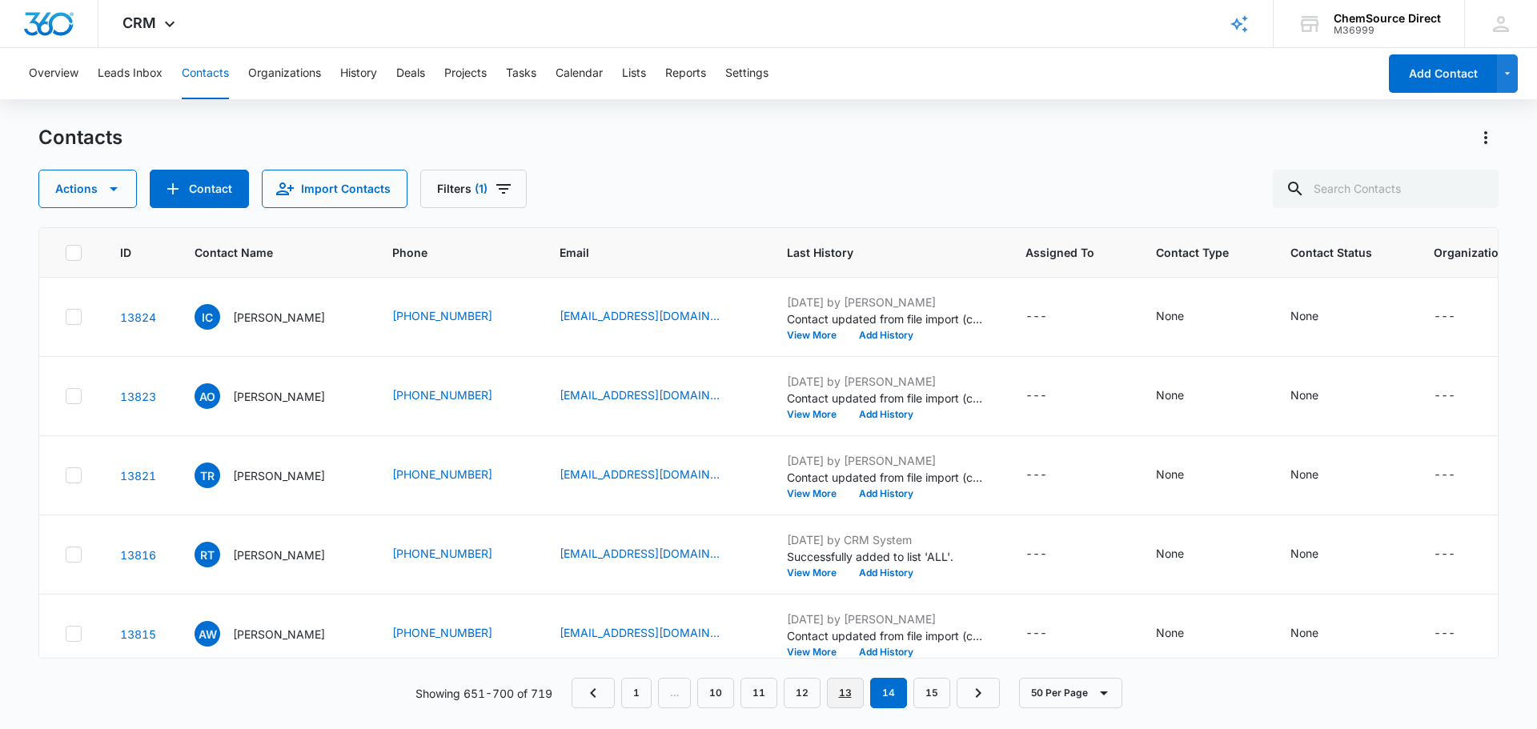
click at [837, 696] on link "13" at bounding box center [845, 693] width 37 height 30
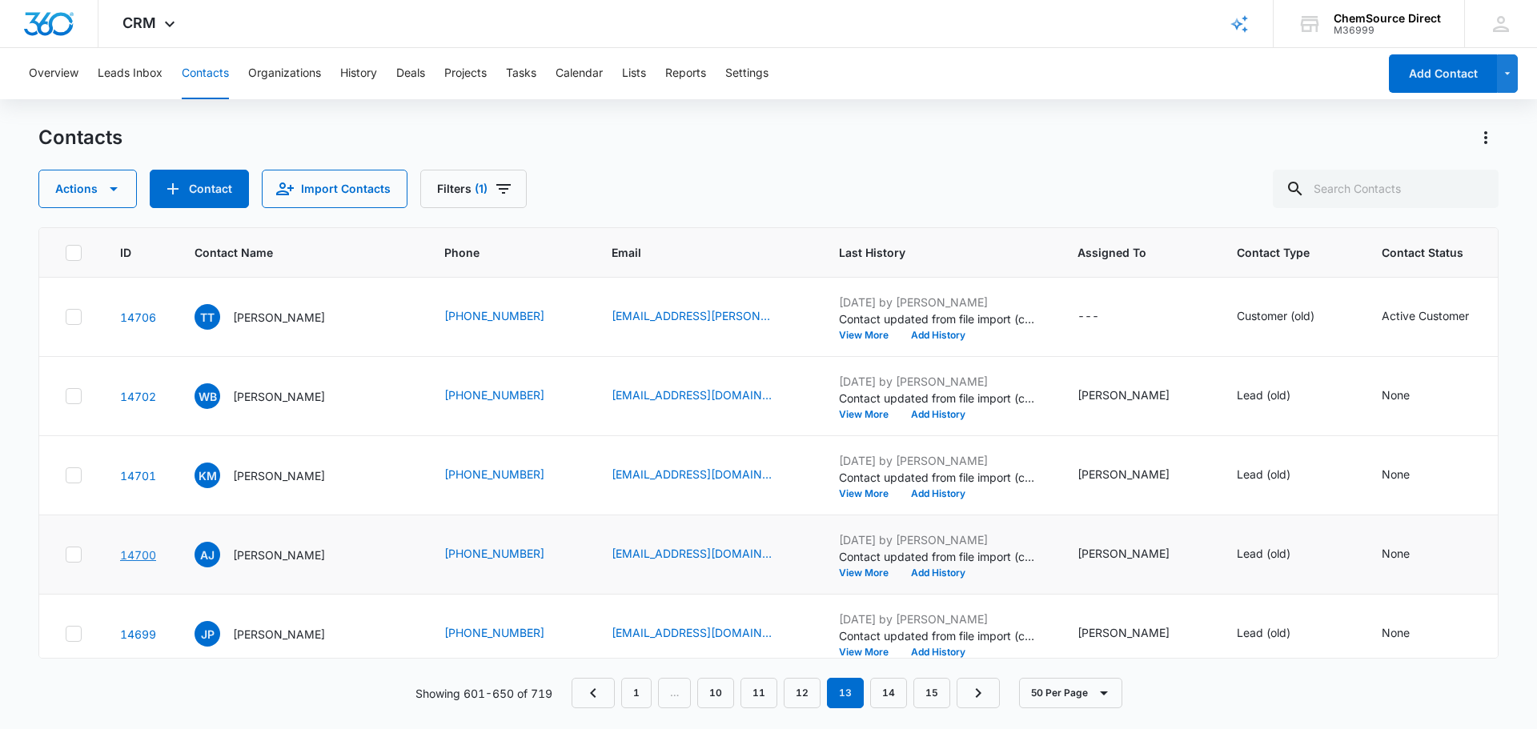
click at [136, 552] on link "14700" at bounding box center [138, 555] width 36 height 14
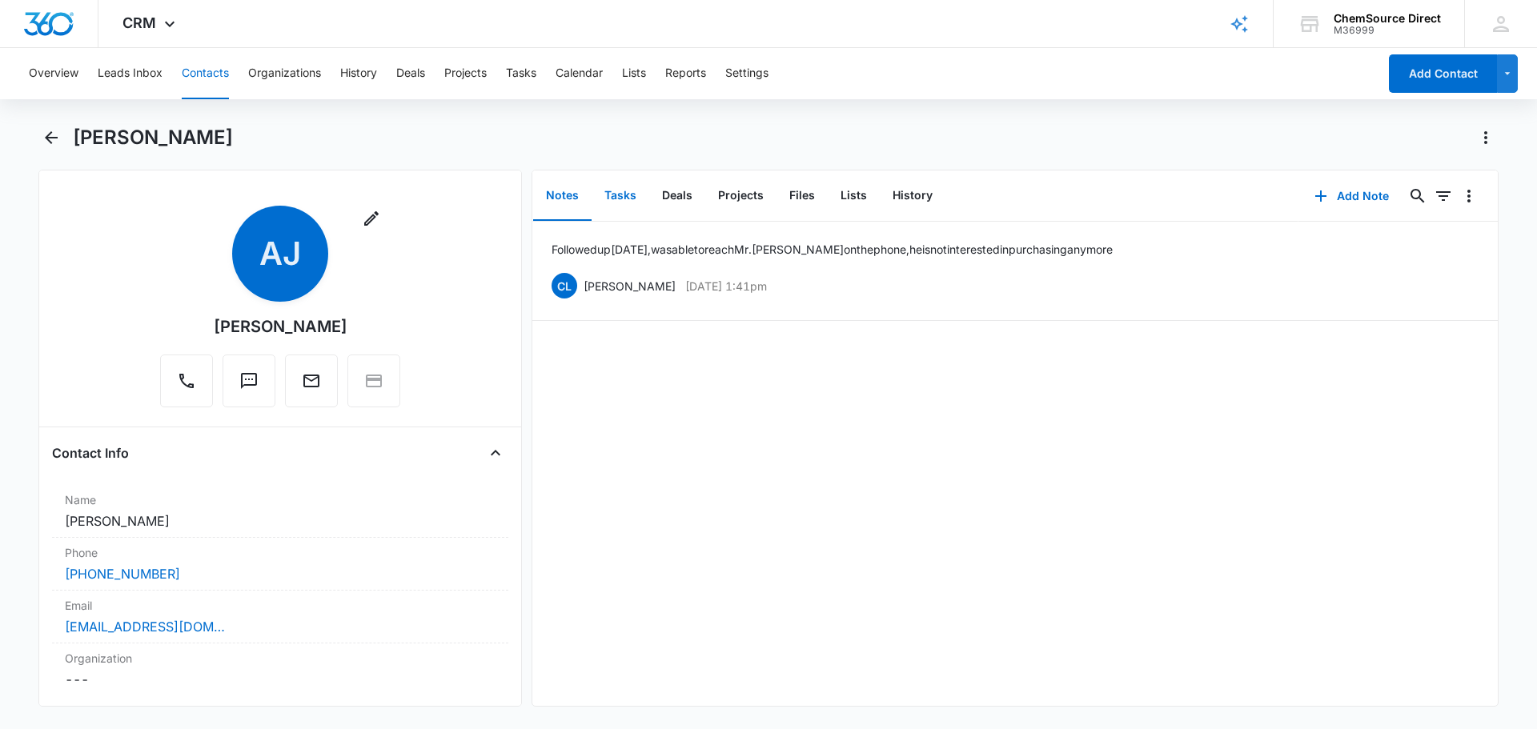
click at [626, 199] on button "Tasks" at bounding box center [621, 196] width 58 height 50
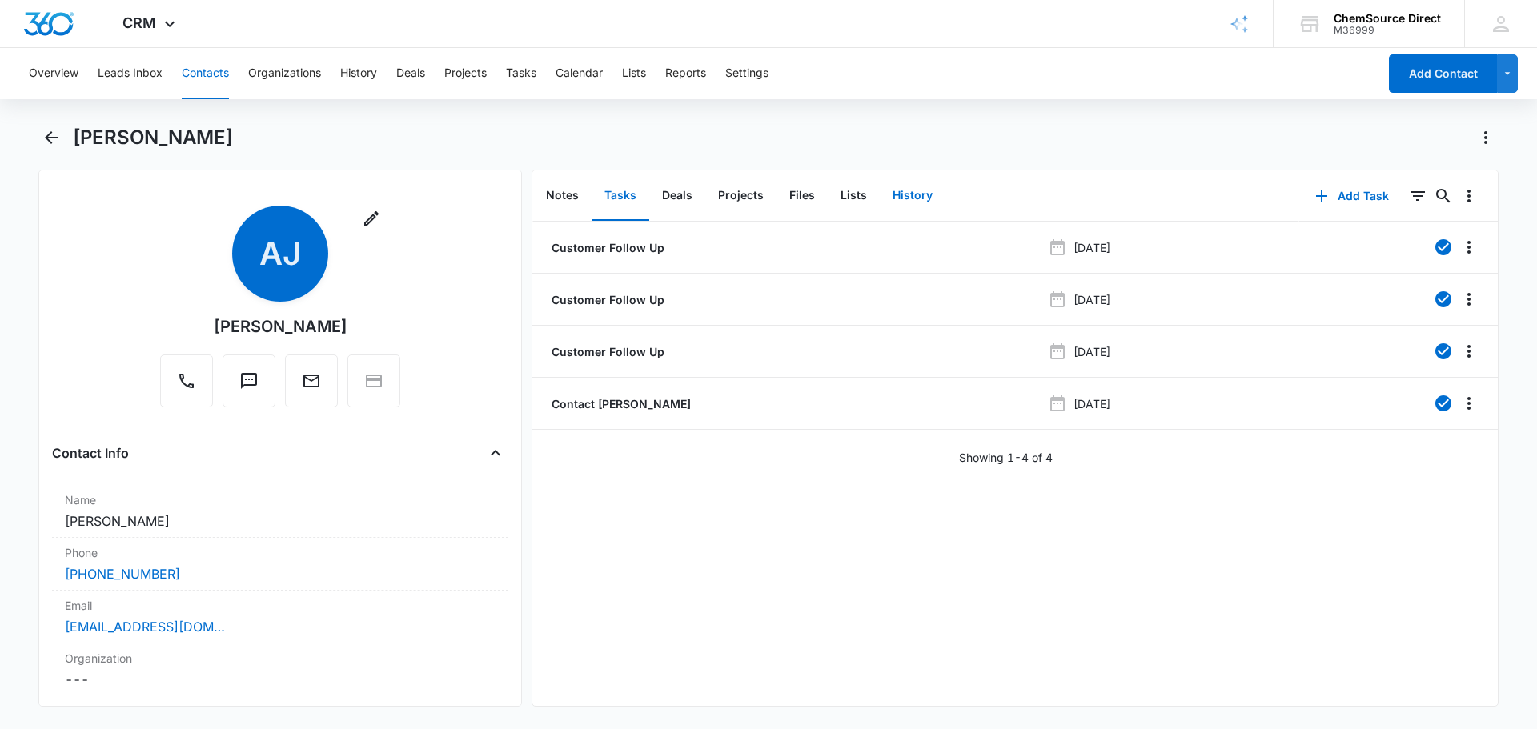
click at [915, 195] on button "History" at bounding box center [913, 196] width 66 height 50
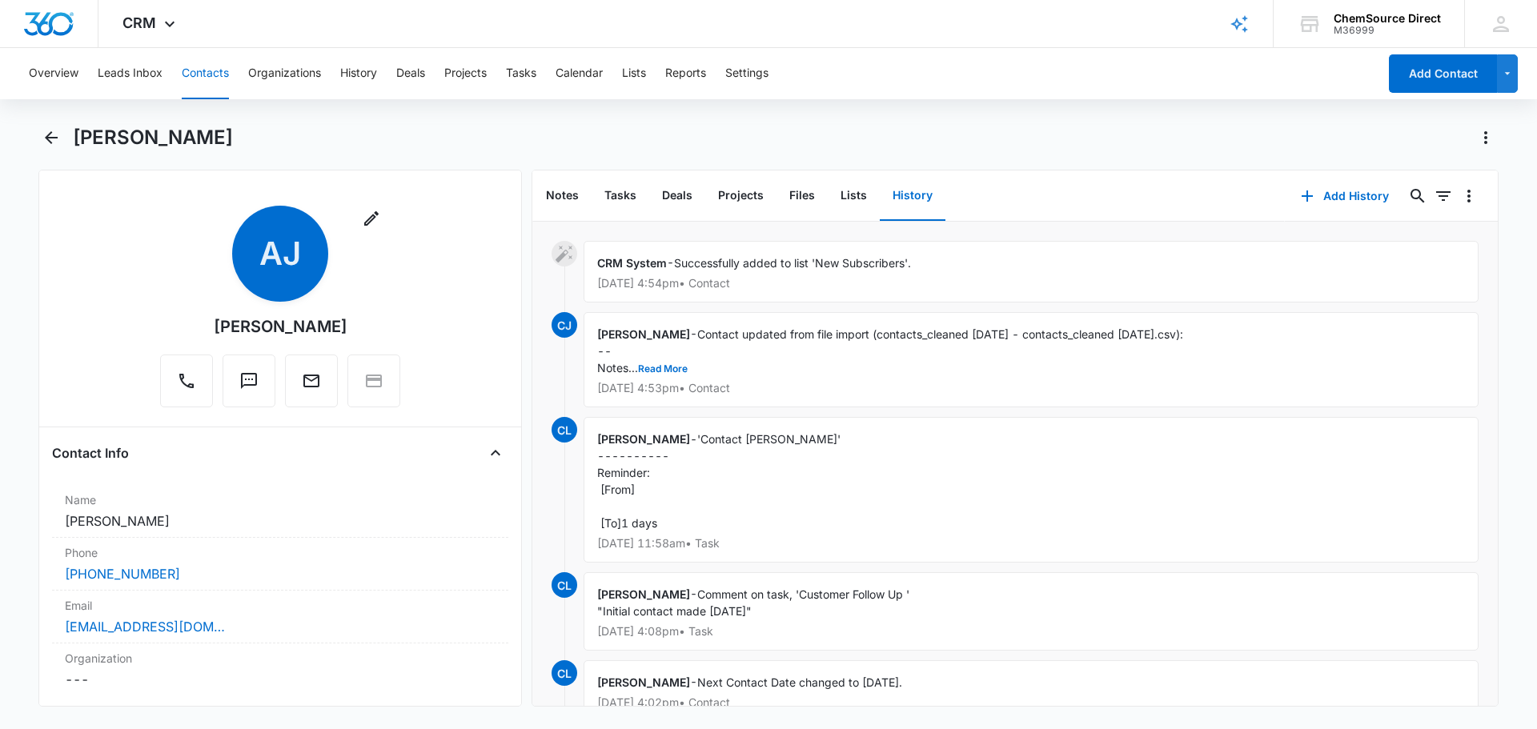
click at [207, 73] on button "Contacts" at bounding box center [205, 73] width 47 height 51
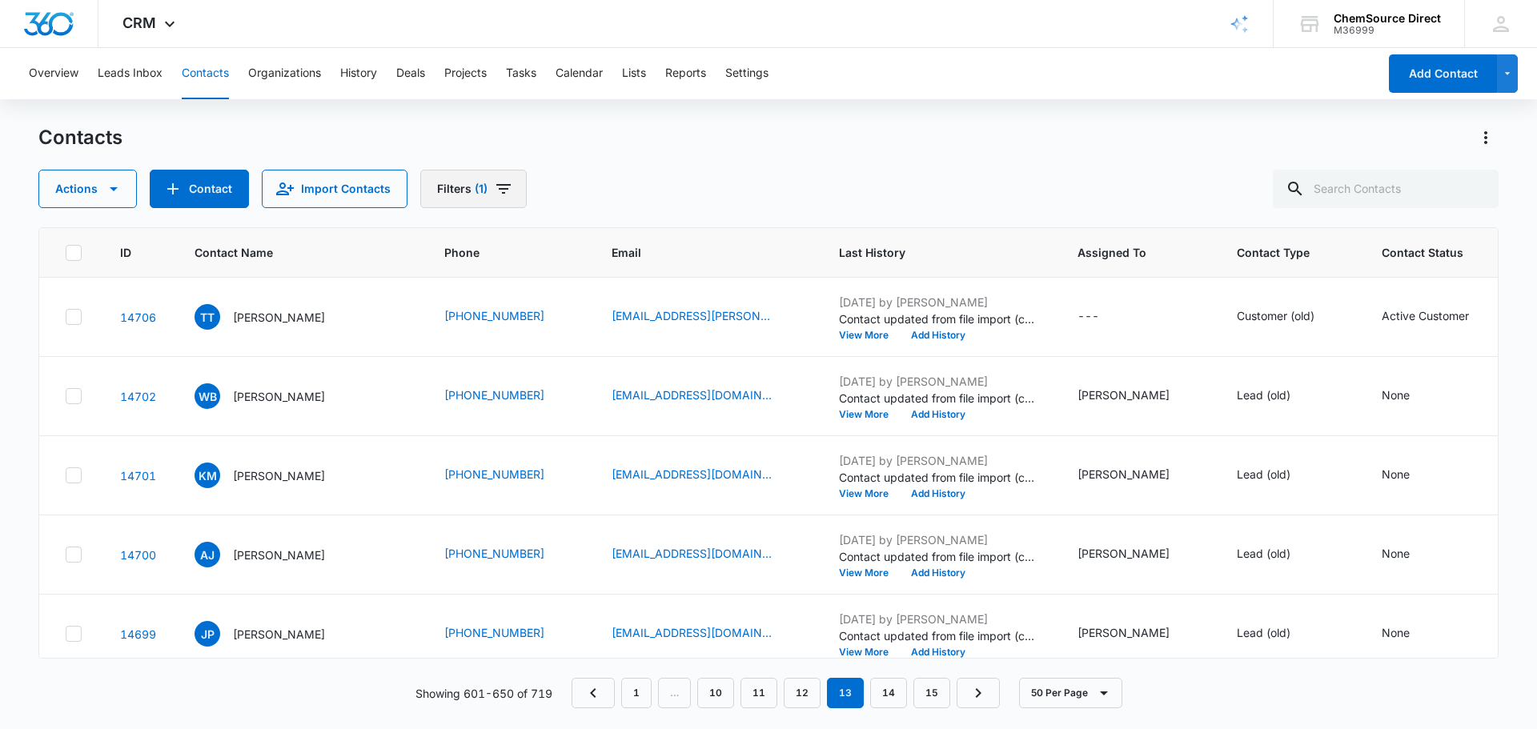
click at [500, 187] on icon "Filters" at bounding box center [503, 188] width 19 height 19
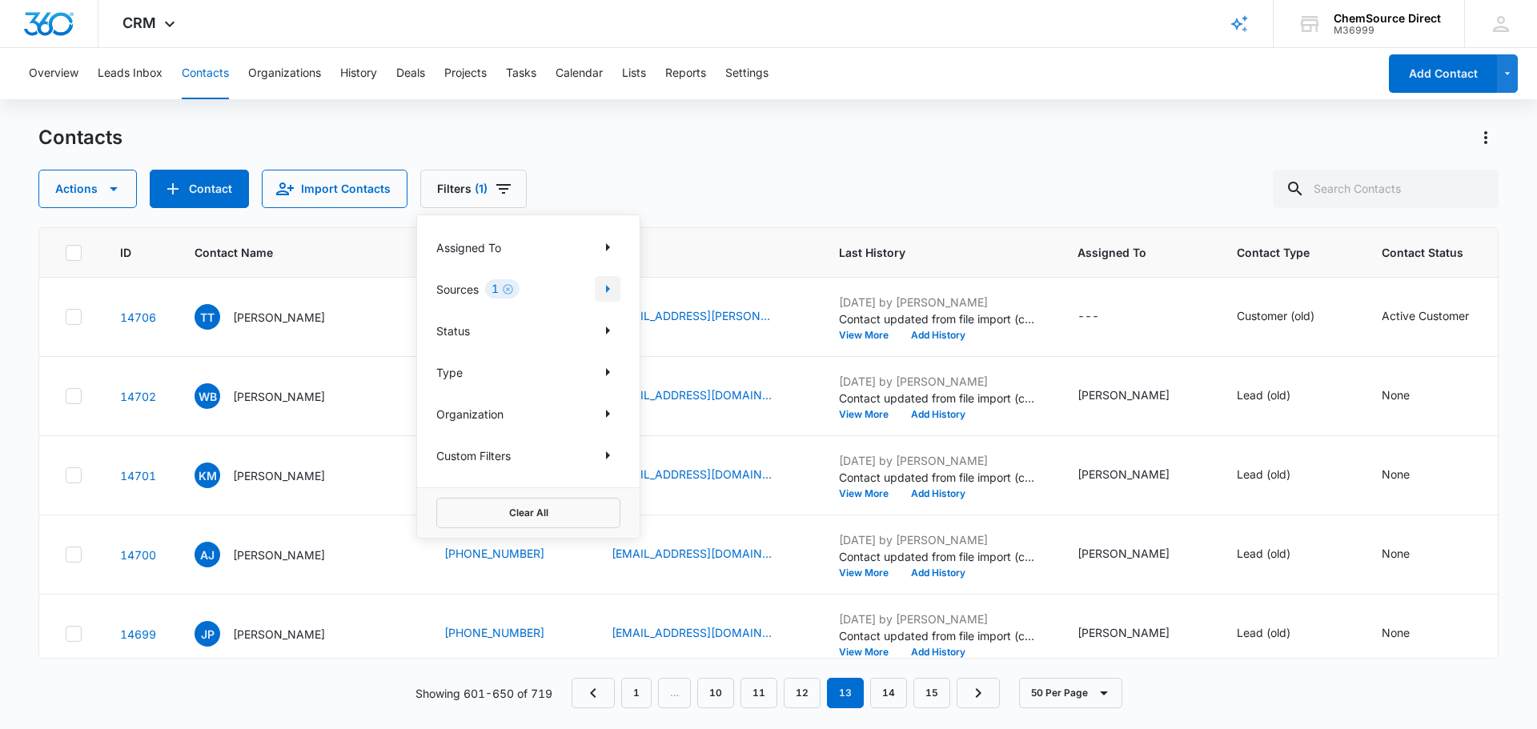
click at [608, 287] on icon "Show Sources filters" at bounding box center [608, 289] width 4 height 8
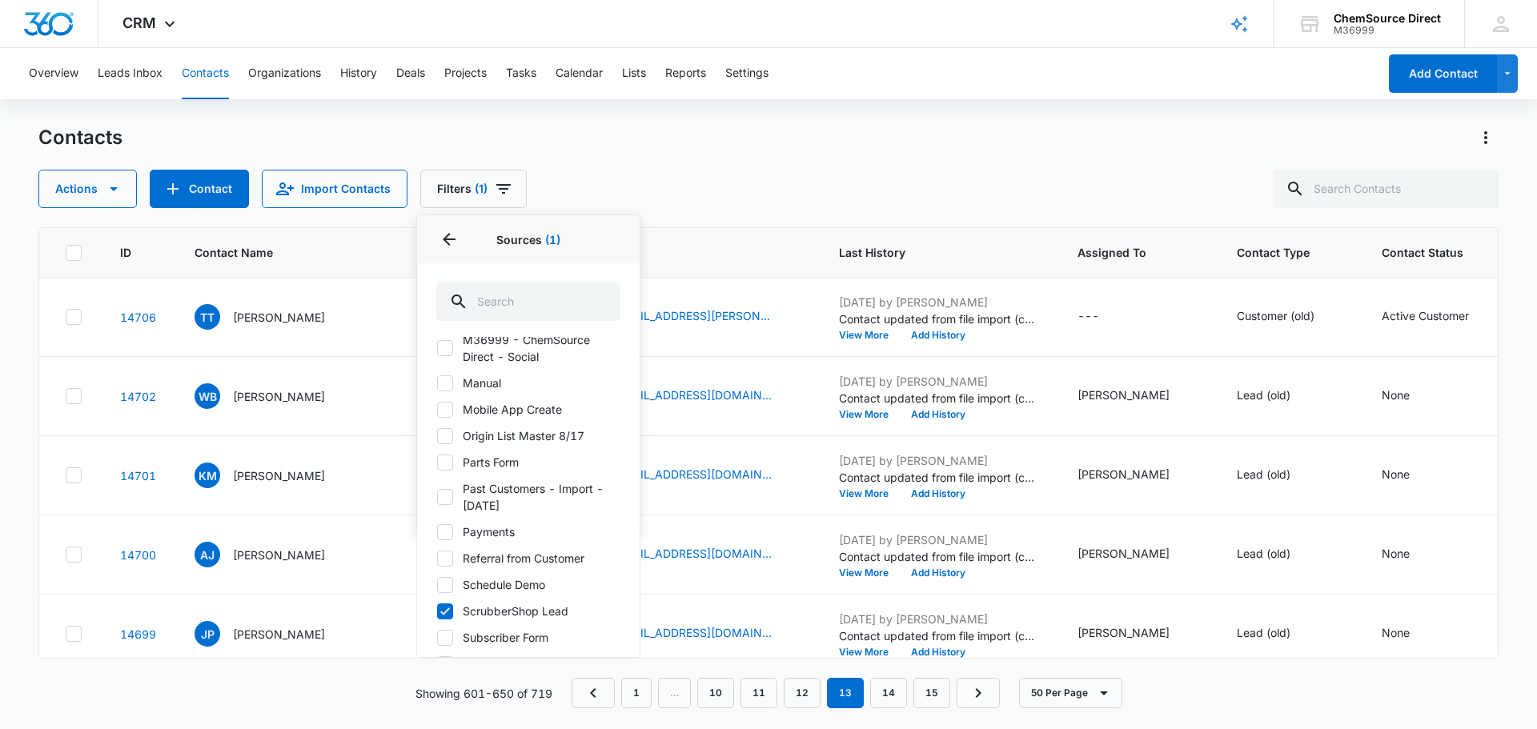
scroll to position [560, 0]
click at [441, 609] on icon at bounding box center [445, 607] width 14 height 14
click at [437, 607] on input "ScrubberShop Lead" at bounding box center [436, 606] width 1 height 1
checkbox input "false"
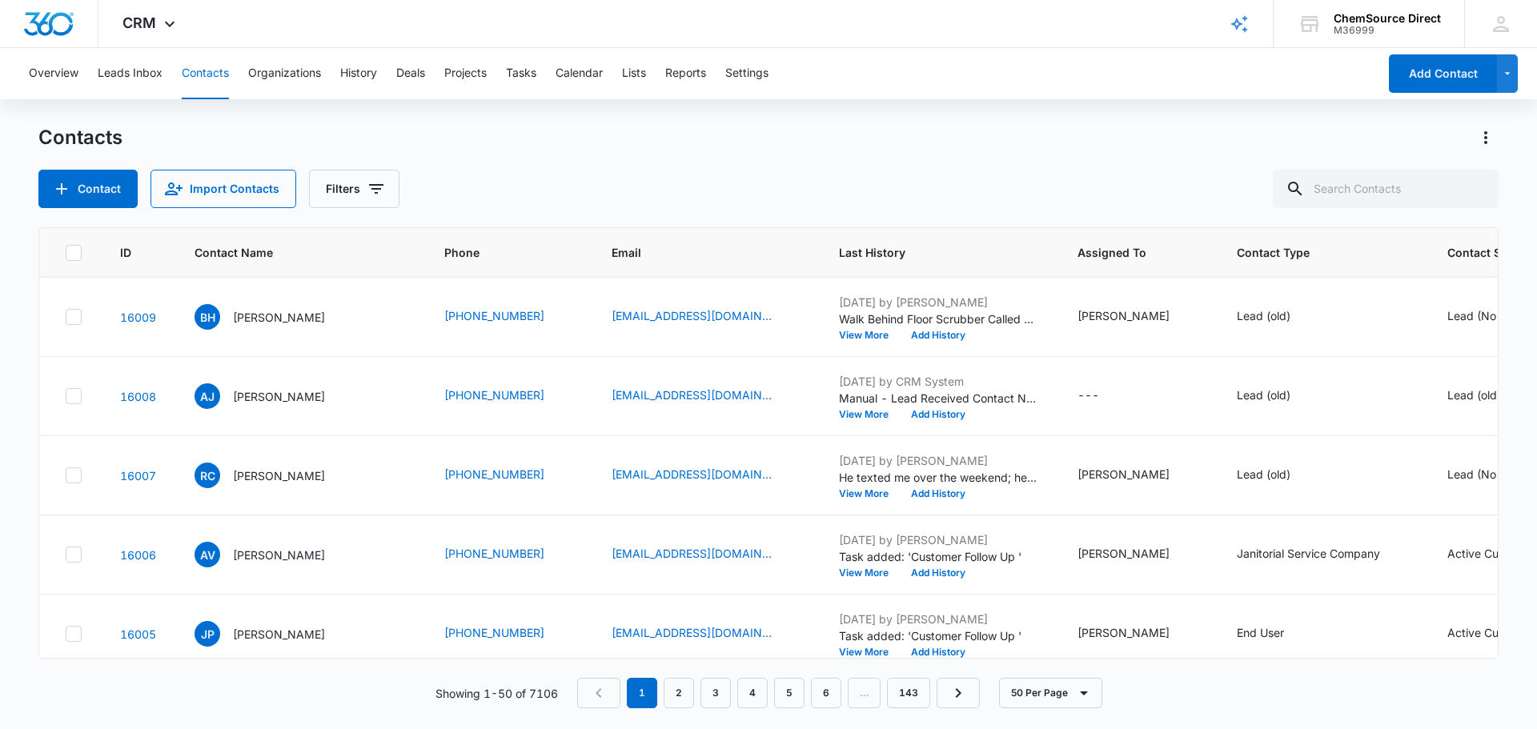
click at [769, 172] on div "Contact Import Contacts Filters" at bounding box center [768, 189] width 1460 height 38
click at [1485, 134] on icon "Actions" at bounding box center [1485, 137] width 19 height 19
click at [1420, 232] on div "Export All Contacts" at bounding box center [1407, 230] width 106 height 11
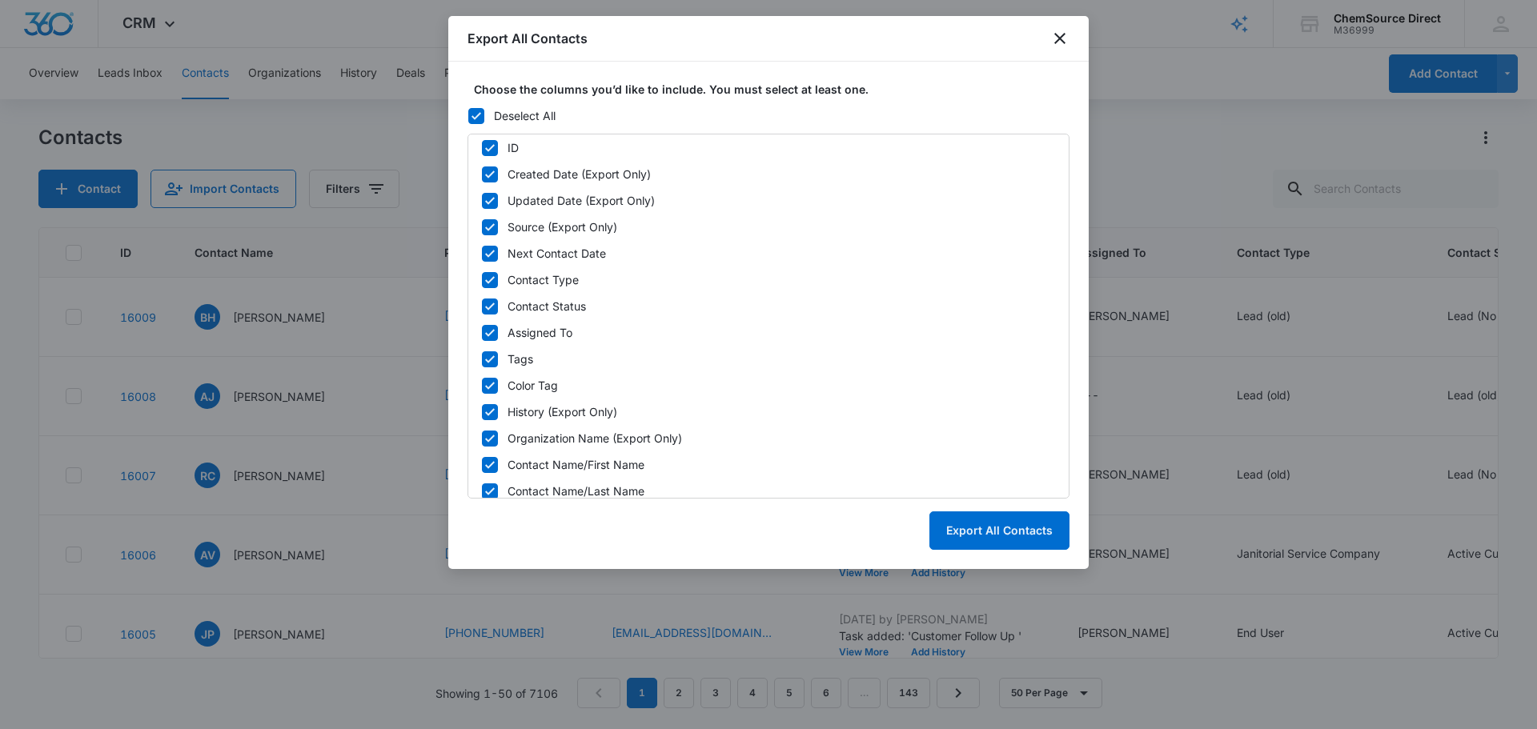
scroll to position [0, 0]
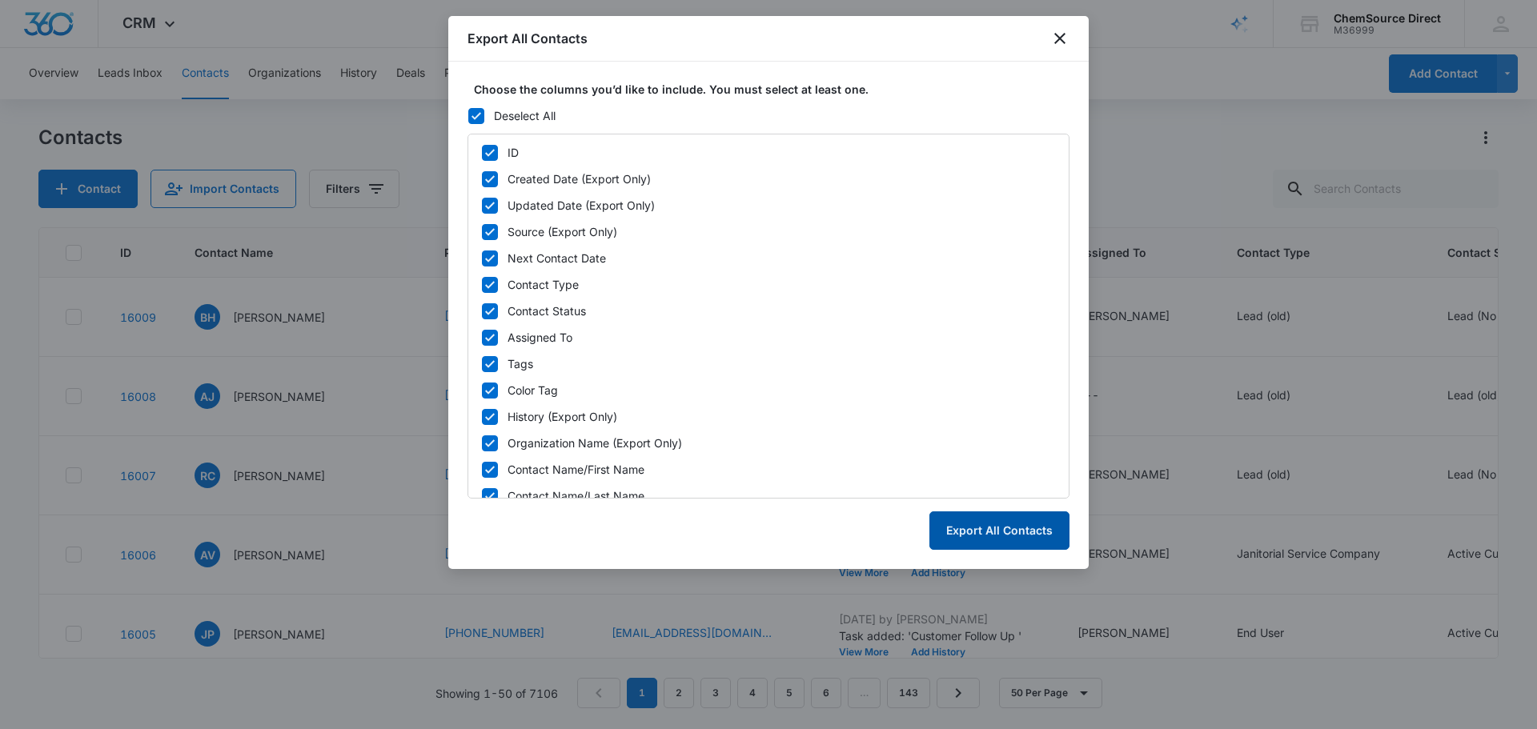
click at [1013, 530] on button "Export All Contacts" at bounding box center [999, 531] width 140 height 38
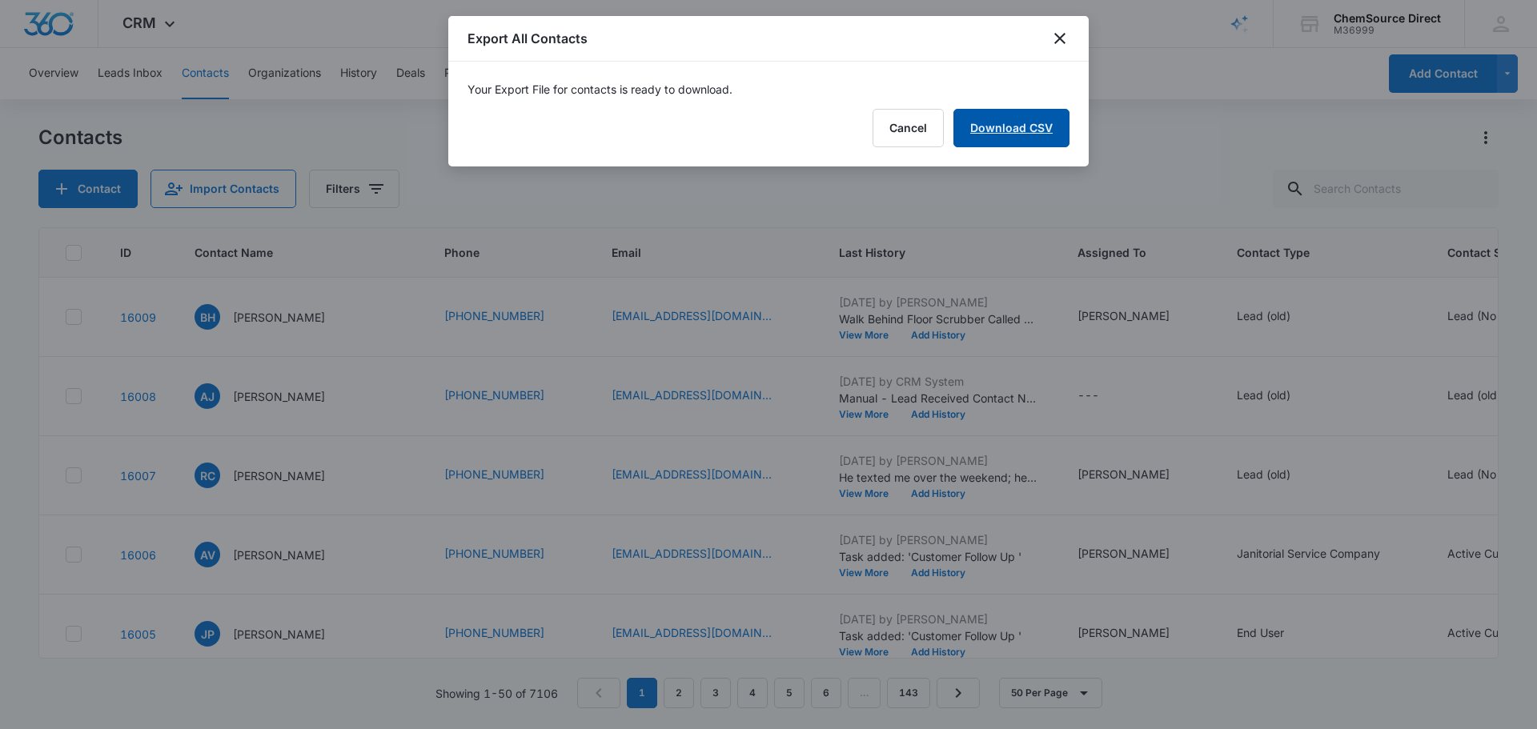
click at [1001, 123] on link "Download CSV" at bounding box center [1011, 128] width 116 height 38
click at [1035, 117] on button "Finish" at bounding box center [1035, 128] width 67 height 38
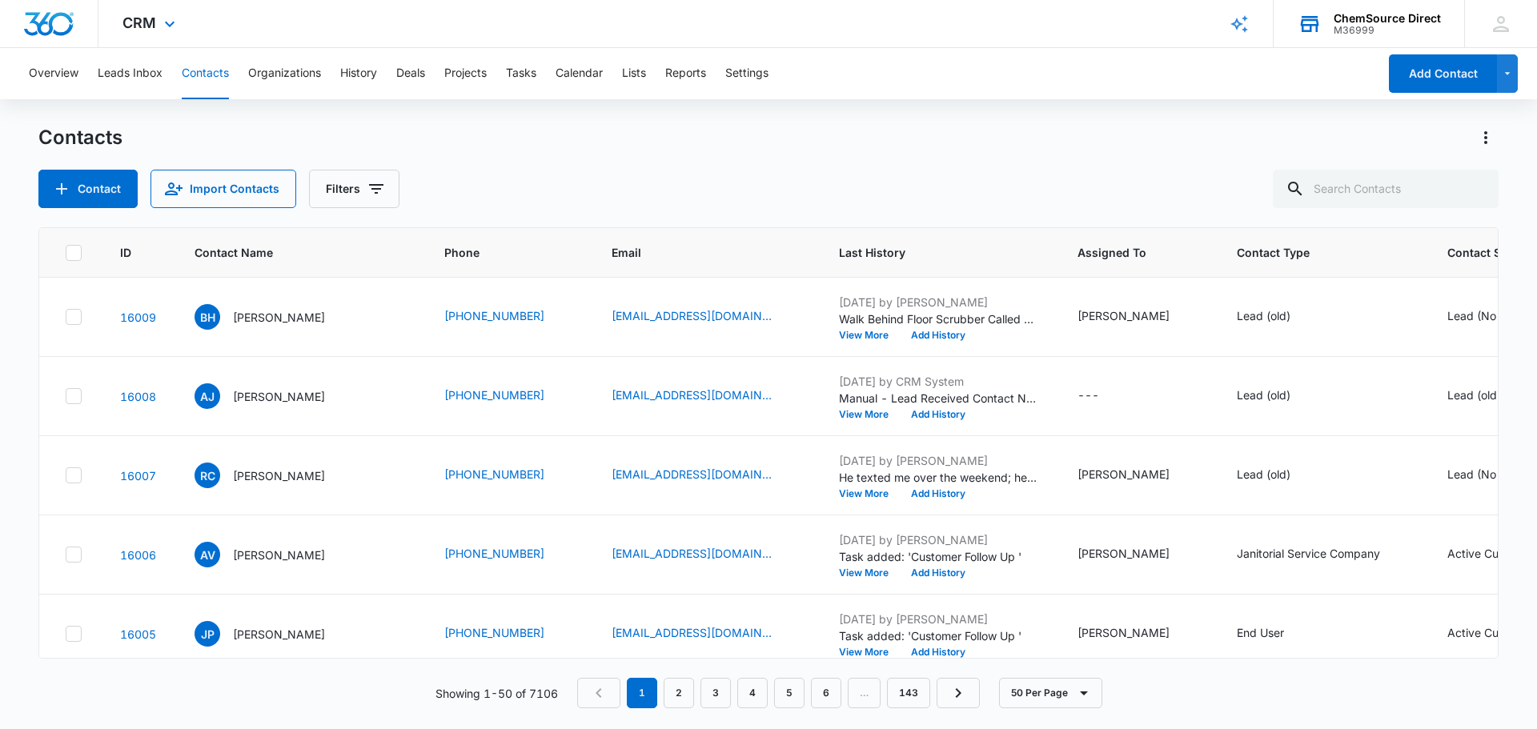
click at [1372, 18] on div "ChemSource Direct" at bounding box center [1387, 18] width 107 height 13
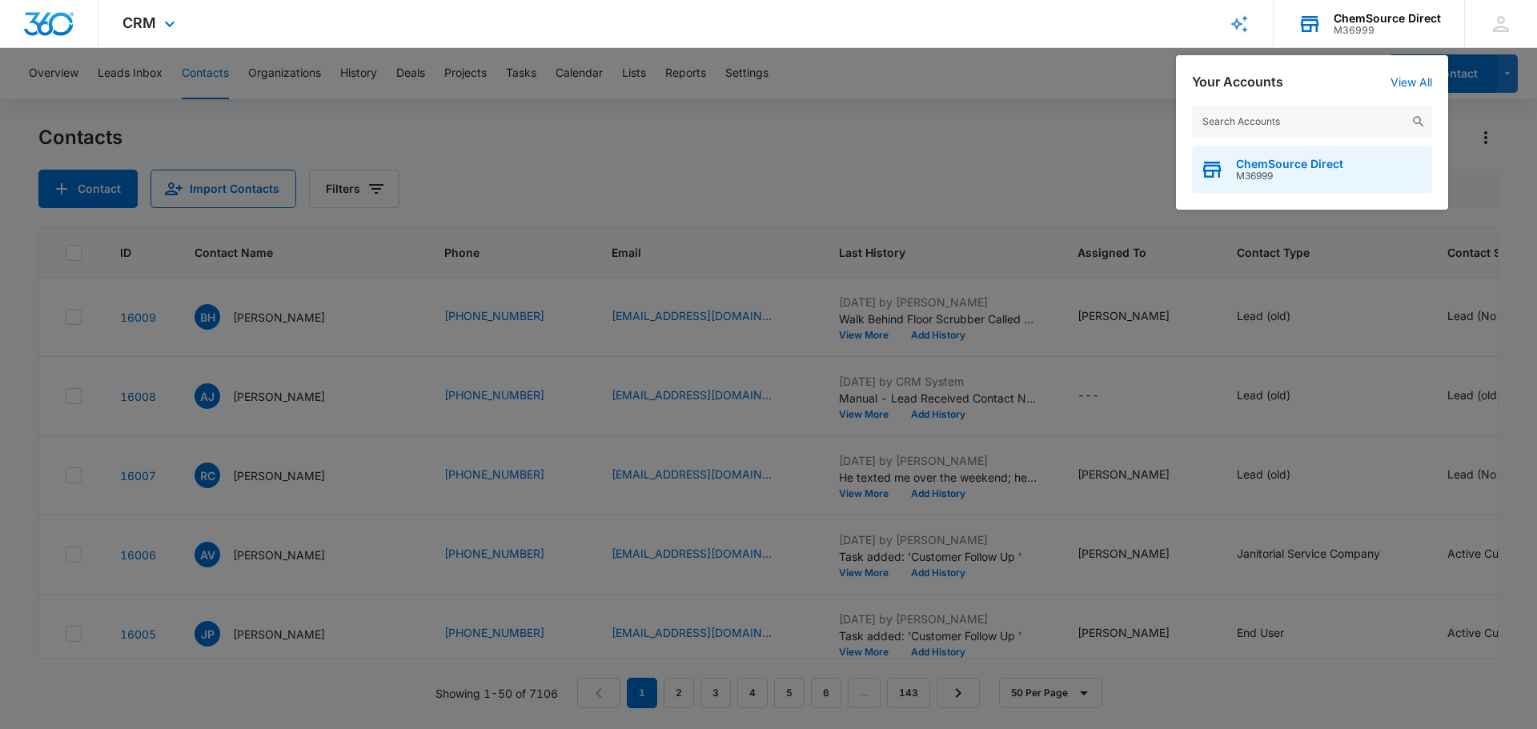
click at [1250, 171] on span "M36999" at bounding box center [1289, 176] width 107 height 11
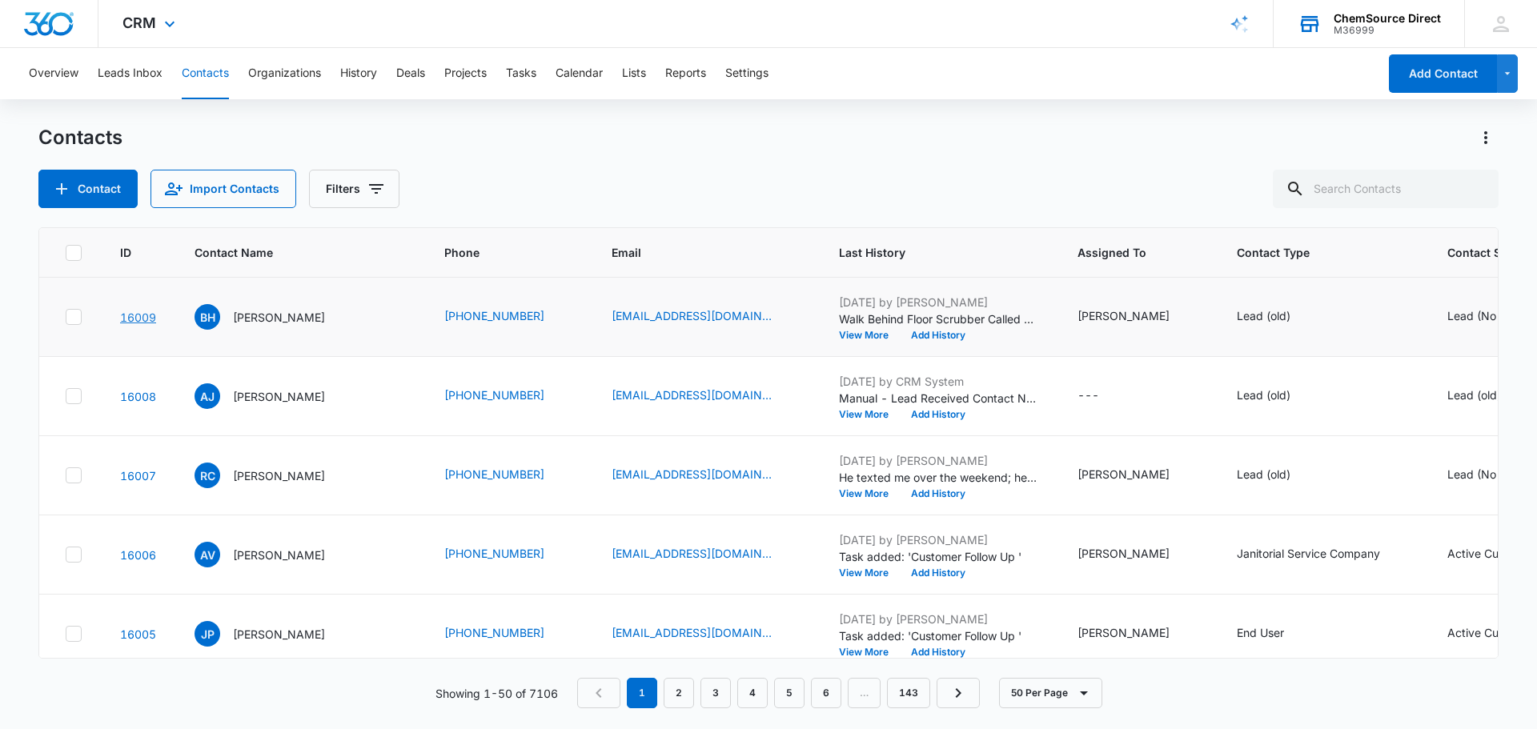
click at [141, 314] on link "16009" at bounding box center [138, 318] width 36 height 14
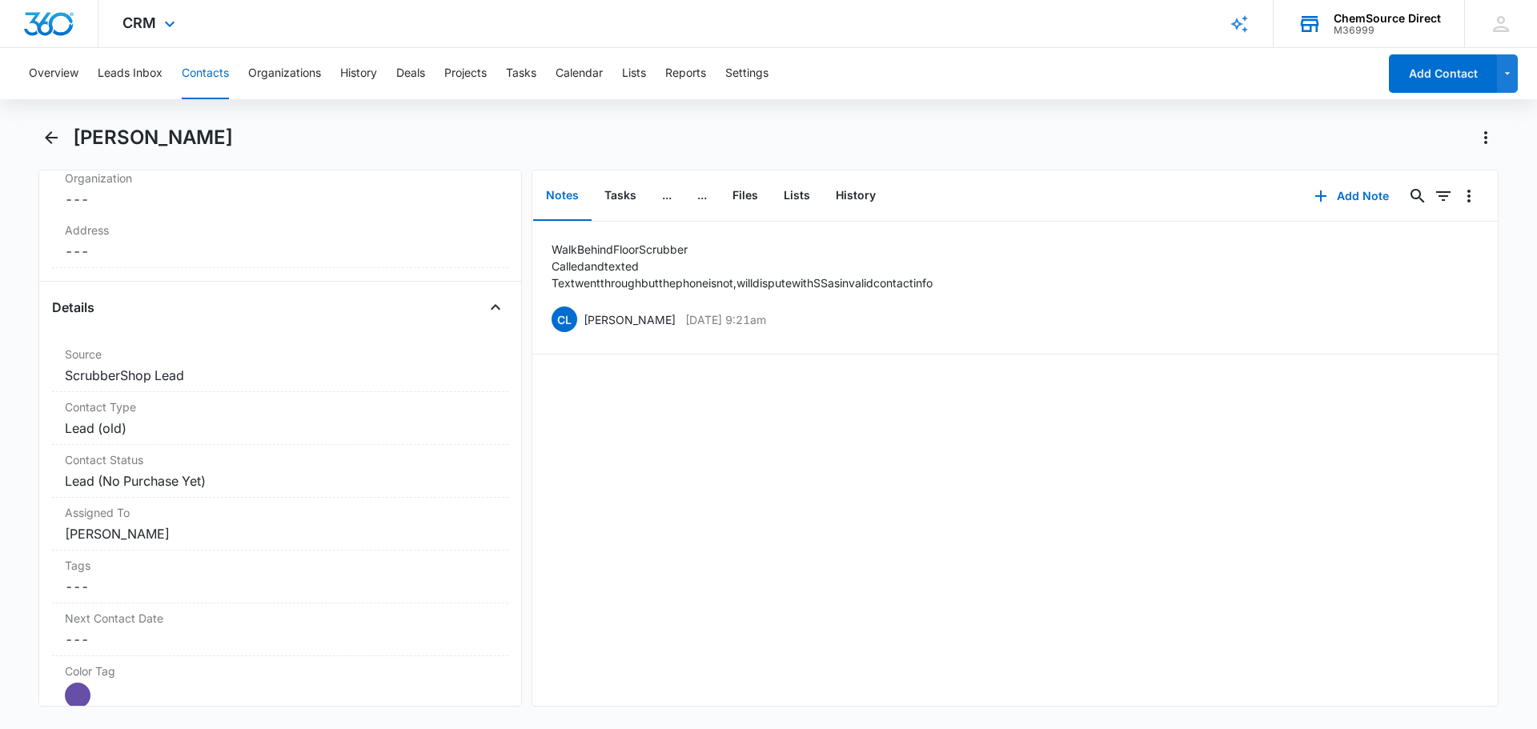
scroll to position [560, 0]
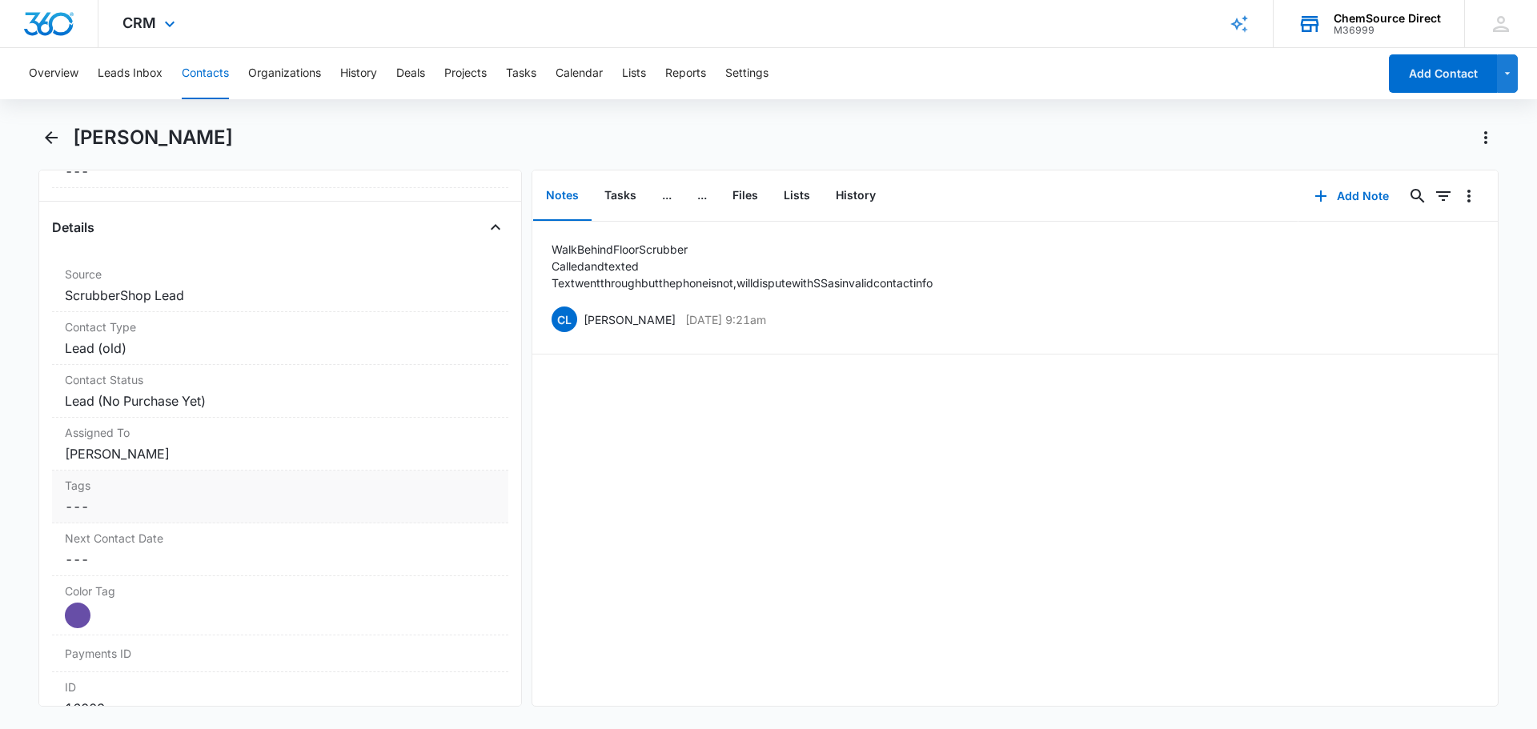
click at [474, 504] on dd "Cancel Save Changes ---" at bounding box center [280, 506] width 431 height 19
click at [295, 529] on div at bounding box center [270, 520] width 387 height 22
type input "s"
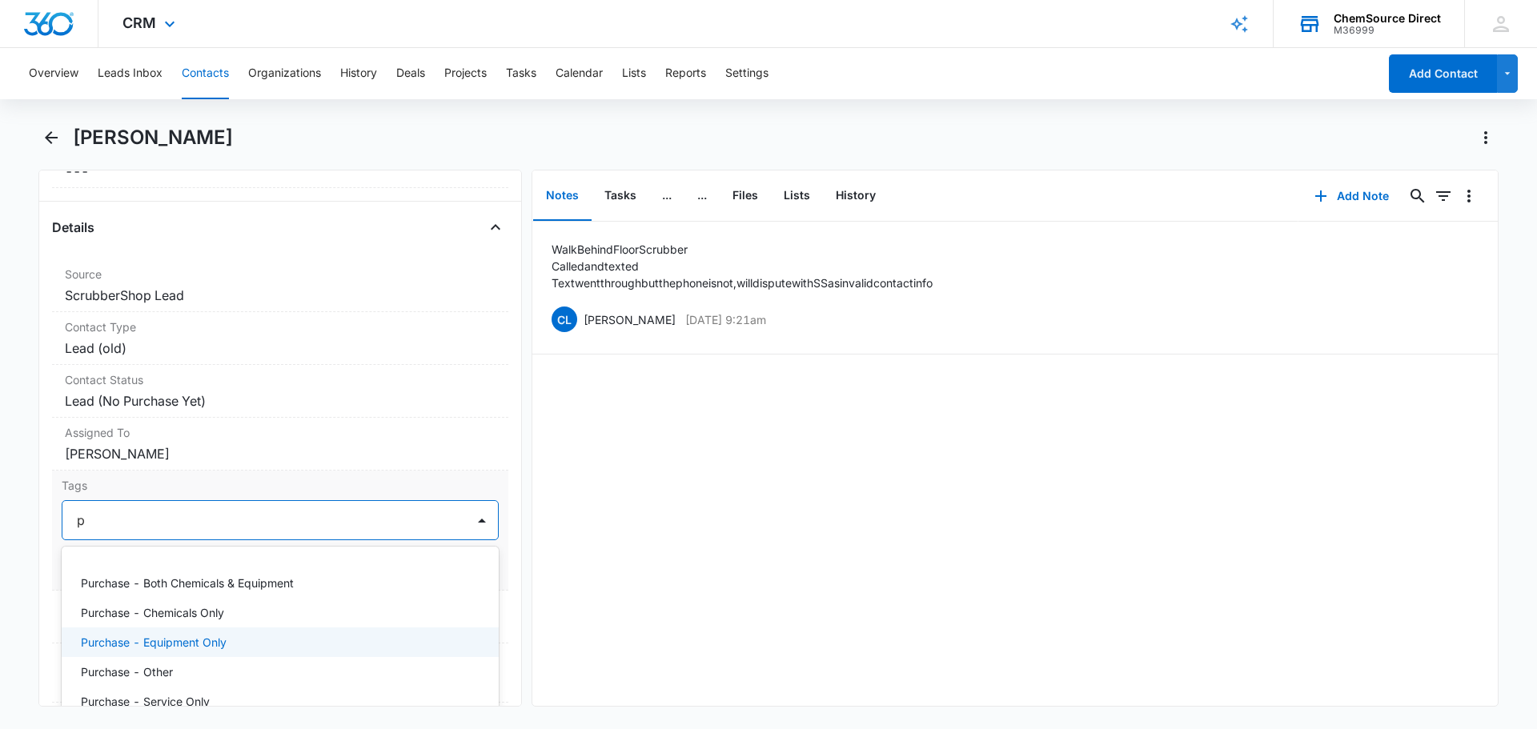
scroll to position [0, 0]
type input "p"
click at [940, 505] on div "Walk Behind Floor Scrubber Called and texted Text went through but the phone is…" at bounding box center [1014, 464] width 965 height 484
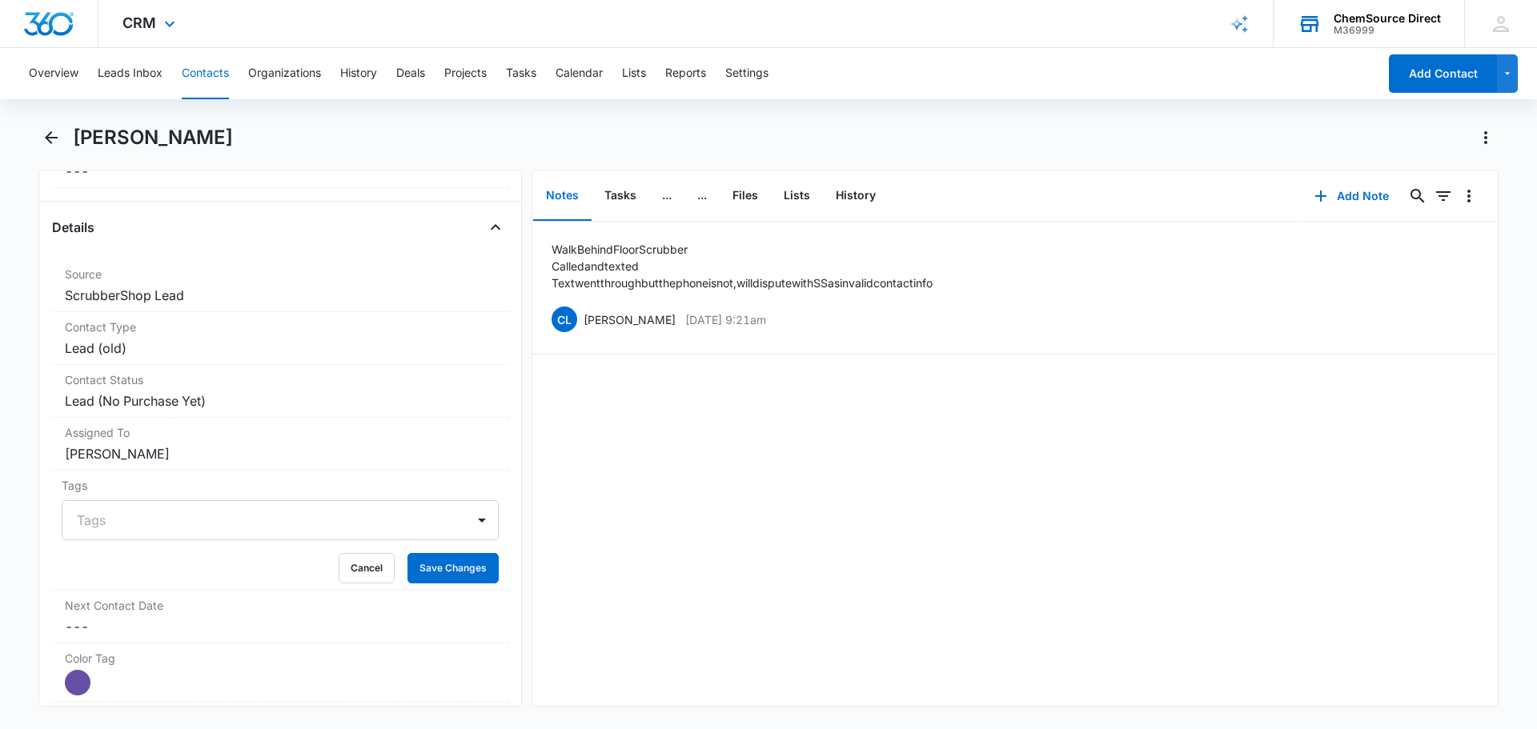
click at [184, 70] on button "Contacts" at bounding box center [205, 73] width 47 height 51
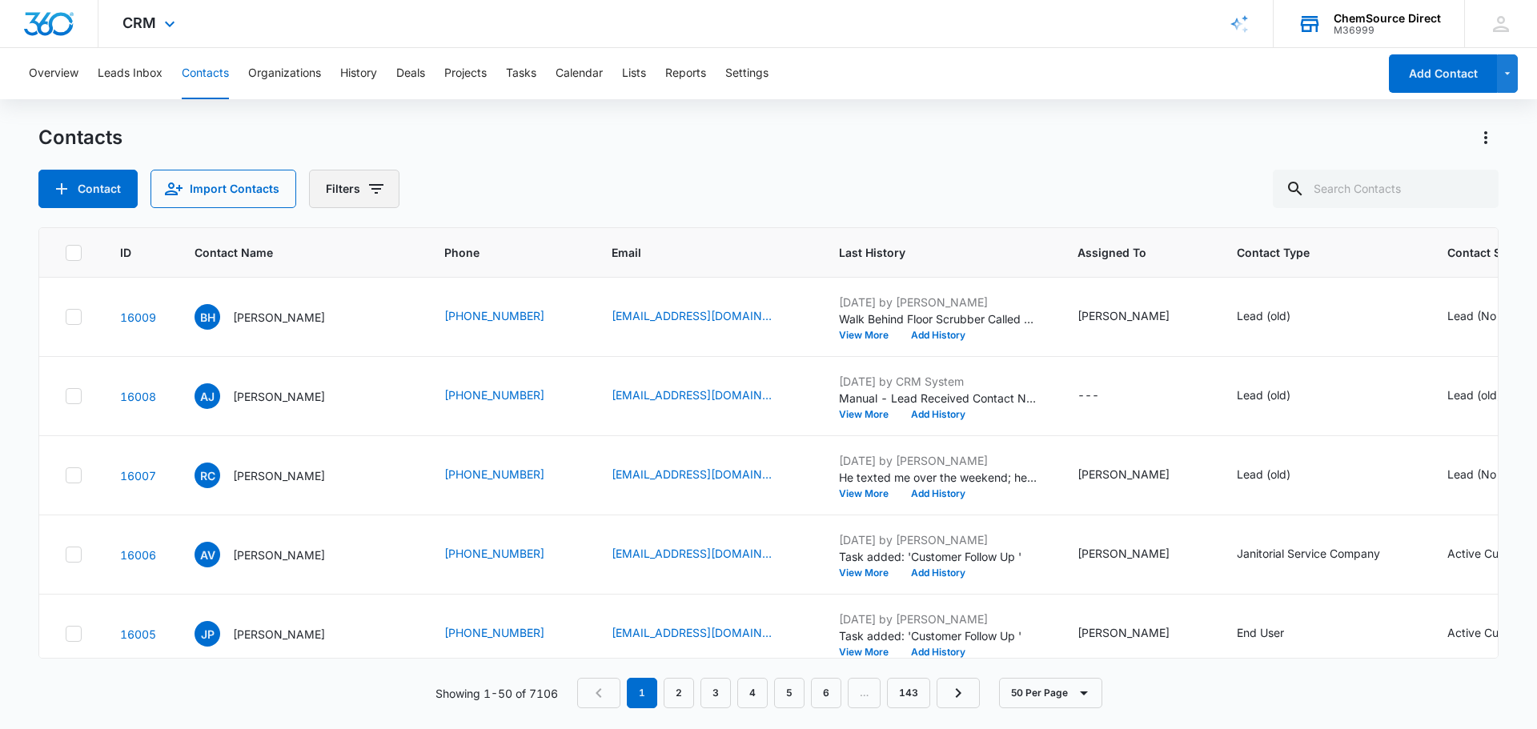
click at [378, 195] on icon "Filters" at bounding box center [376, 188] width 19 height 19
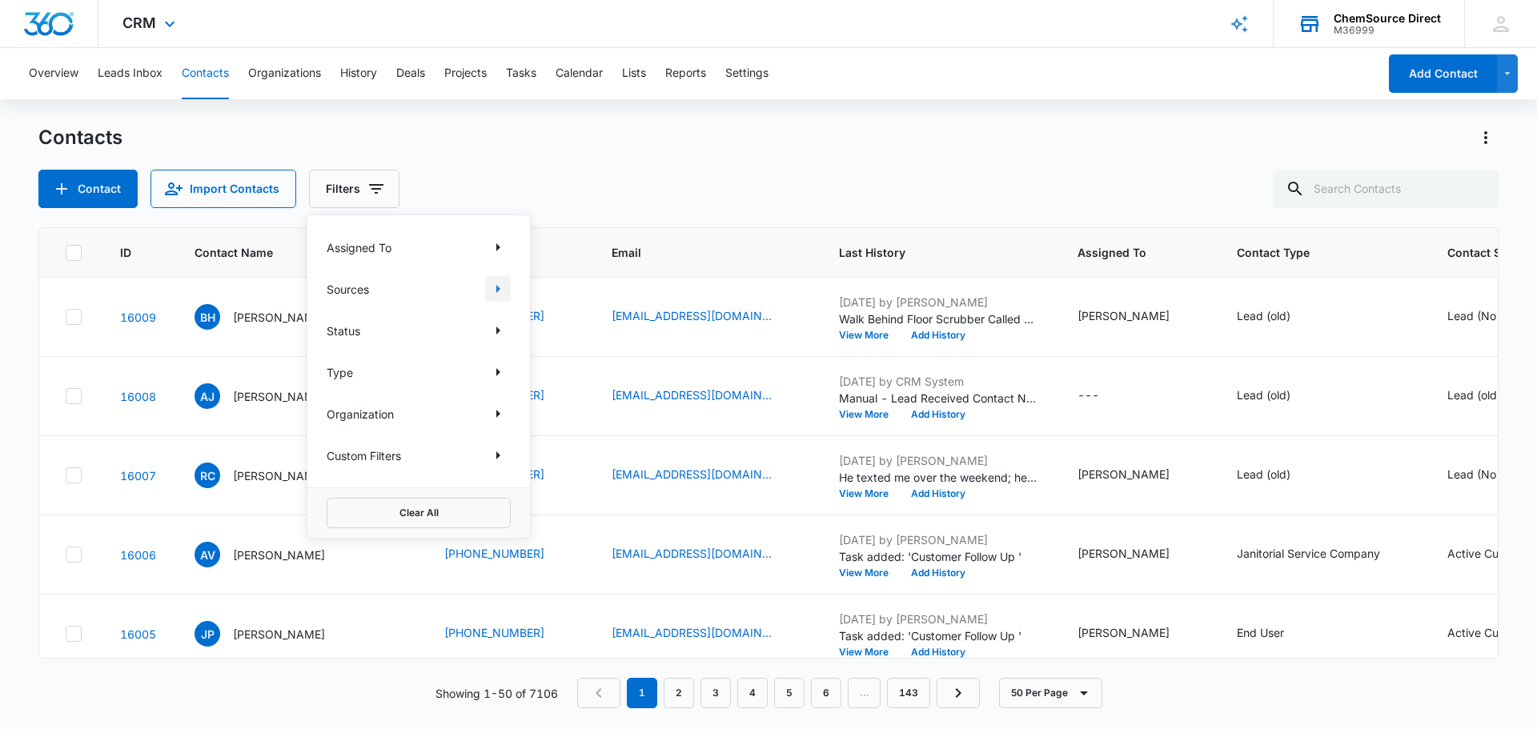
click at [497, 286] on icon "Show Sources filters" at bounding box center [497, 288] width 19 height 19
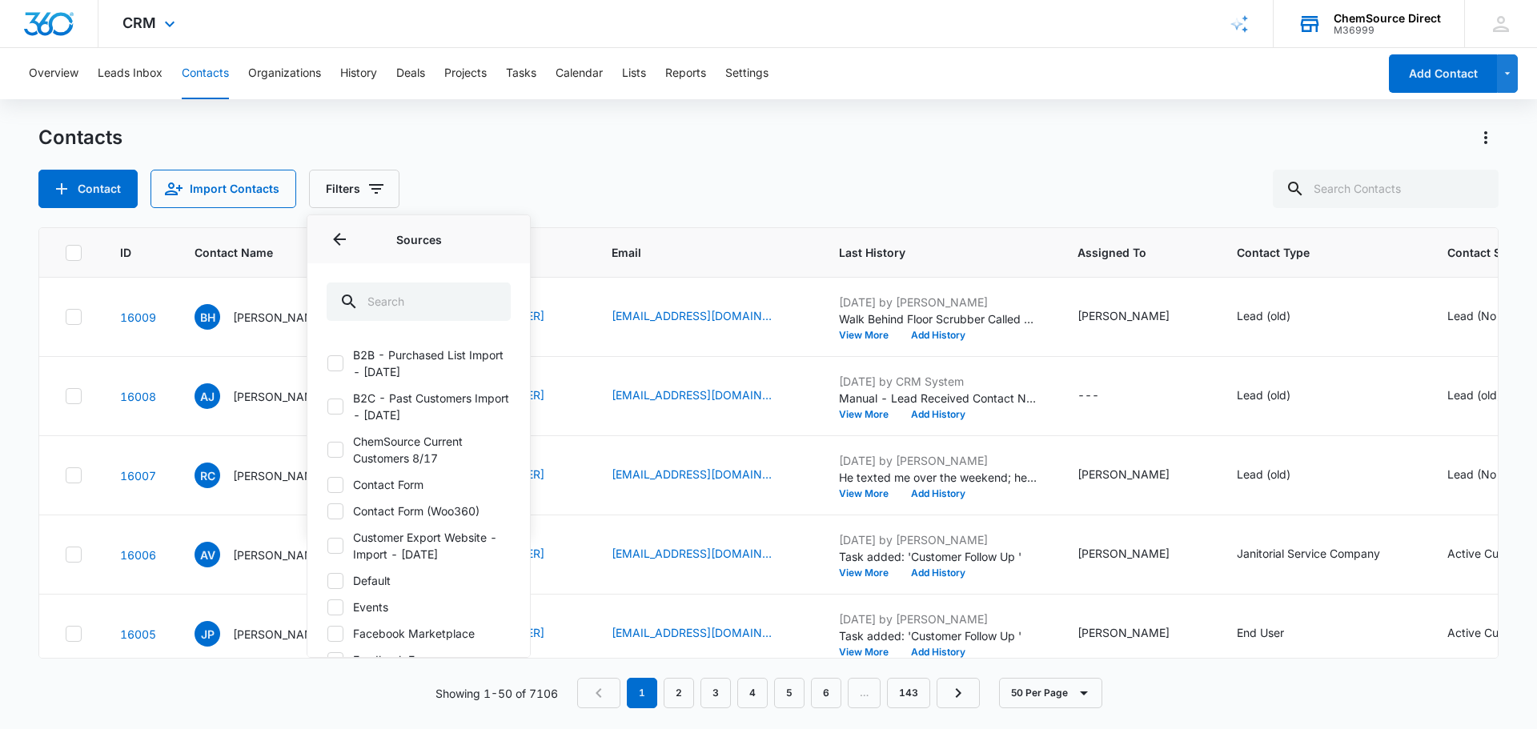
click at [335, 367] on icon at bounding box center [335, 363] width 14 height 14
click at [327, 364] on input "B2B - Purchased List Import - [DATE]" at bounding box center [327, 363] width 1 height 1
checkbox input "true"
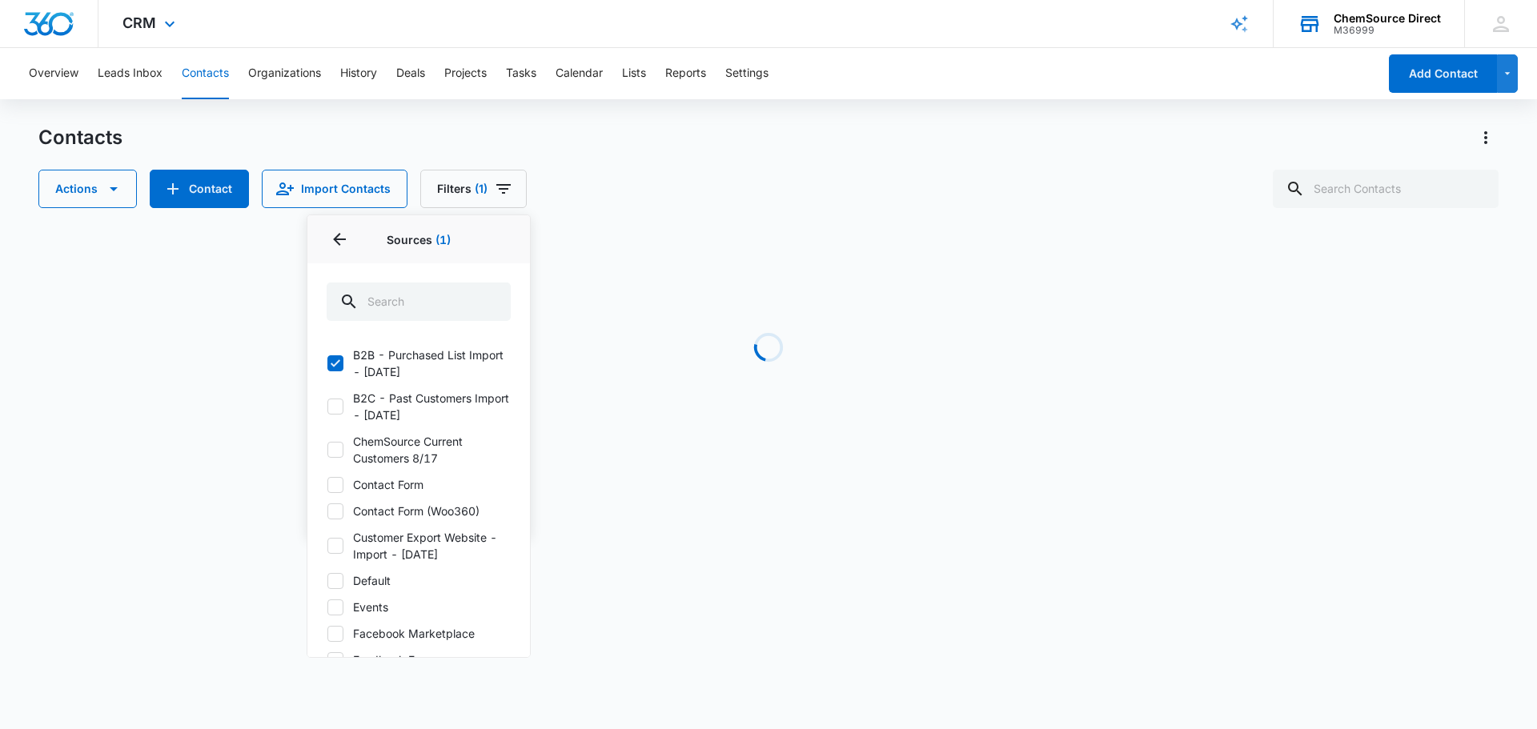
click at [335, 403] on icon at bounding box center [335, 406] width 14 height 14
click at [327, 407] on input "B2C - Past Customers Import - [DATE]" at bounding box center [327, 407] width 1 height 1
checkbox input "true"
click at [336, 456] on icon at bounding box center [335, 450] width 14 height 14
click at [327, 451] on input "ChemSource Current Customers 8/17" at bounding box center [327, 450] width 1 height 1
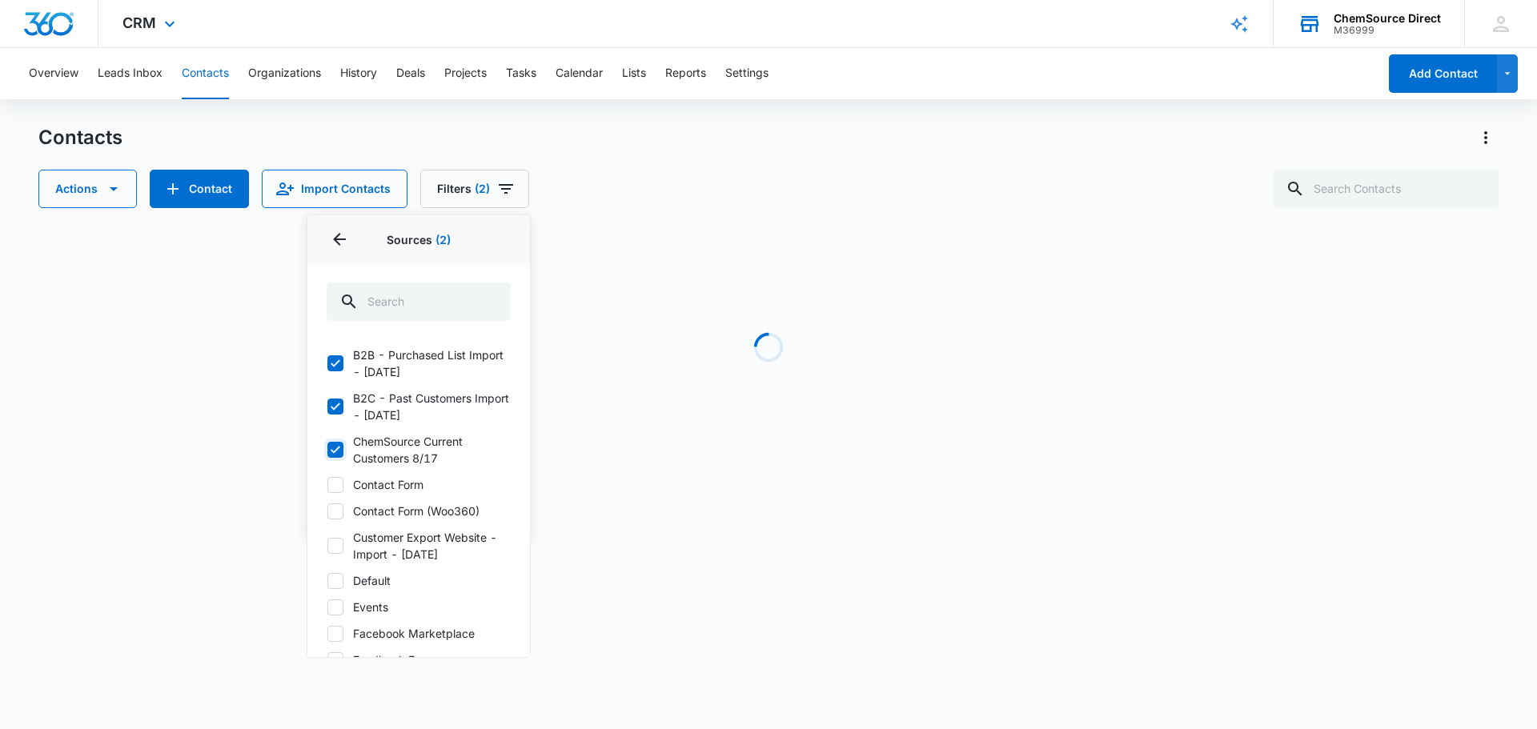
checkbox input "true"
click at [336, 488] on icon at bounding box center [335, 485] width 14 height 14
click at [327, 485] on input "Contact Form" at bounding box center [327, 484] width 1 height 1
checkbox input "true"
click at [331, 512] on icon at bounding box center [335, 511] width 14 height 14
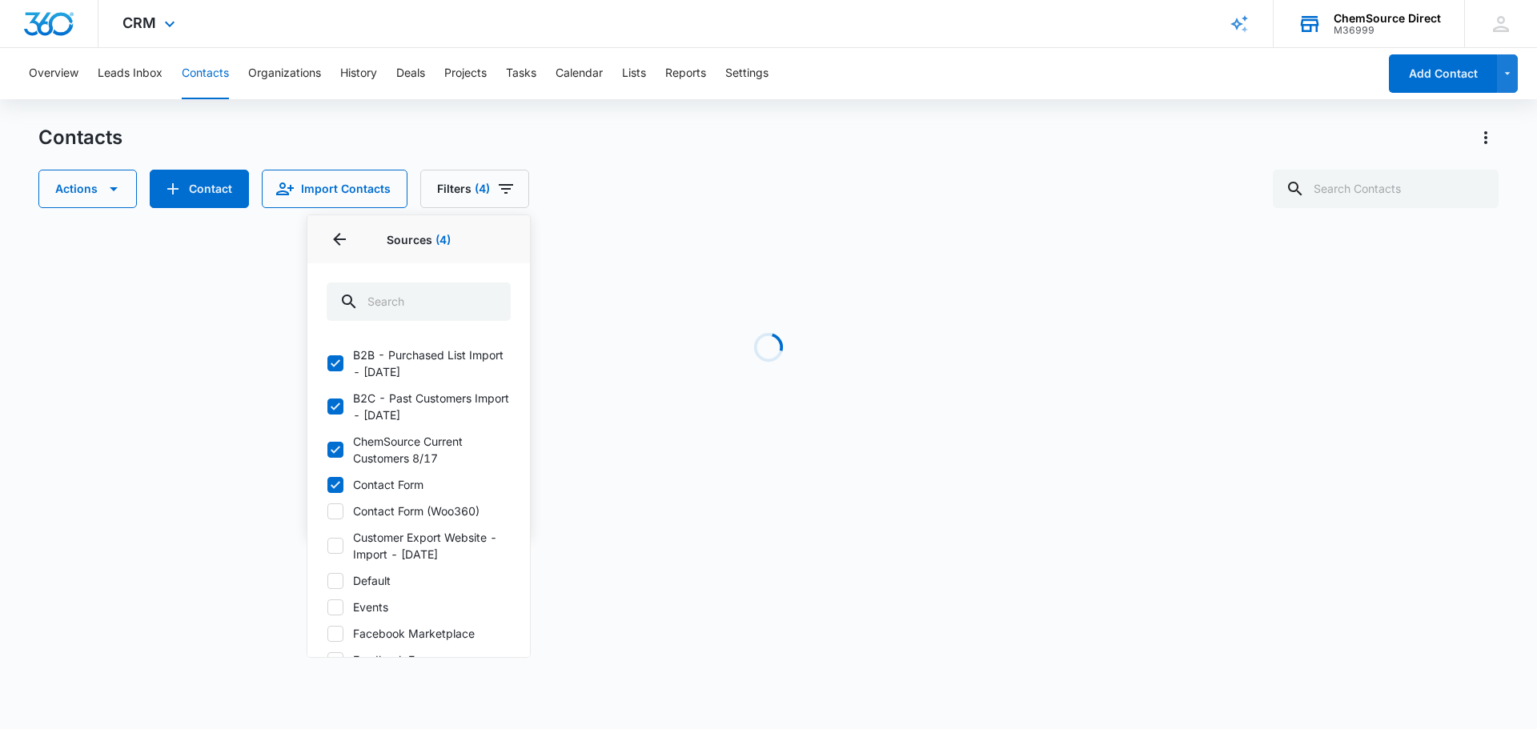
click at [327, 512] on input "Contact Form (Woo360)" at bounding box center [327, 511] width 1 height 1
checkbox input "true"
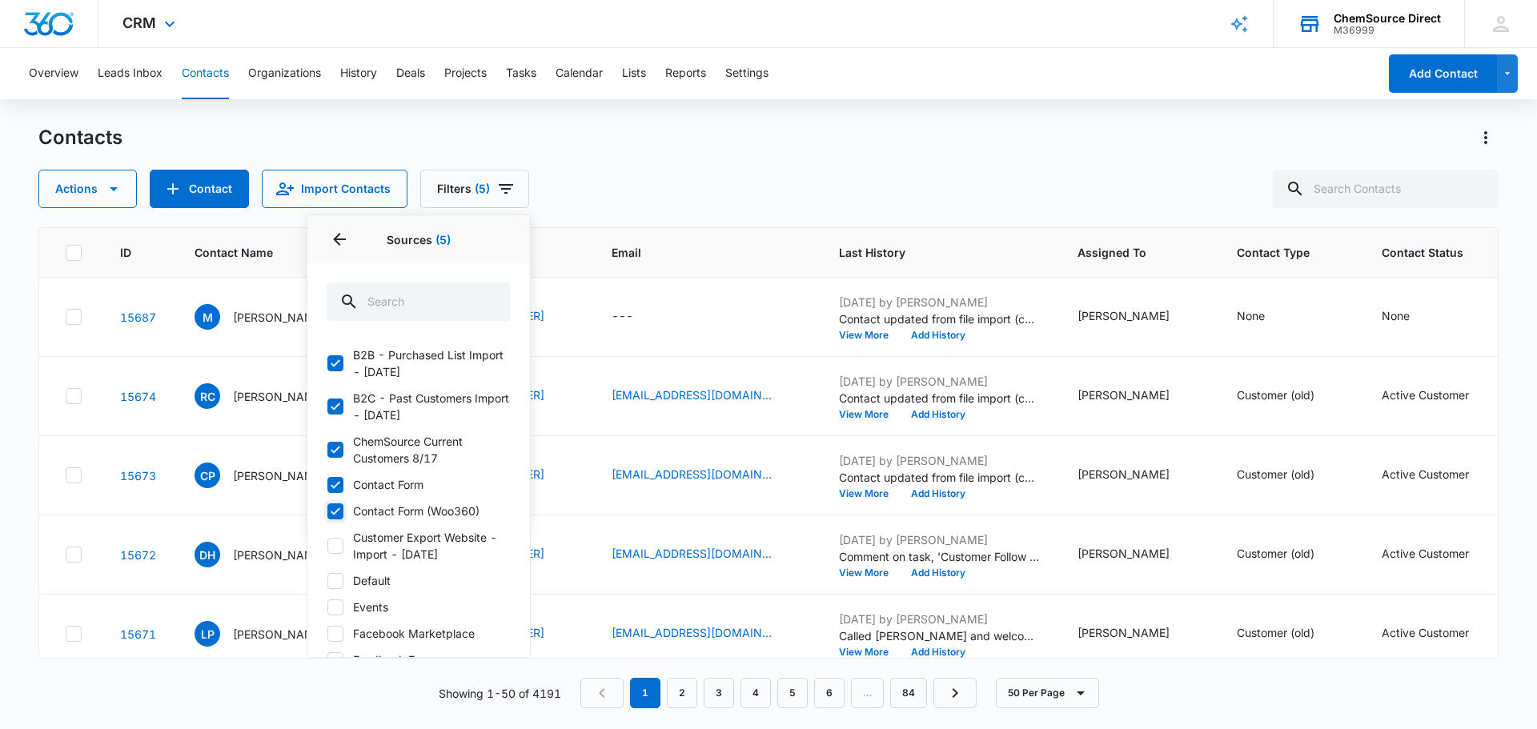
scroll to position [160, 0]
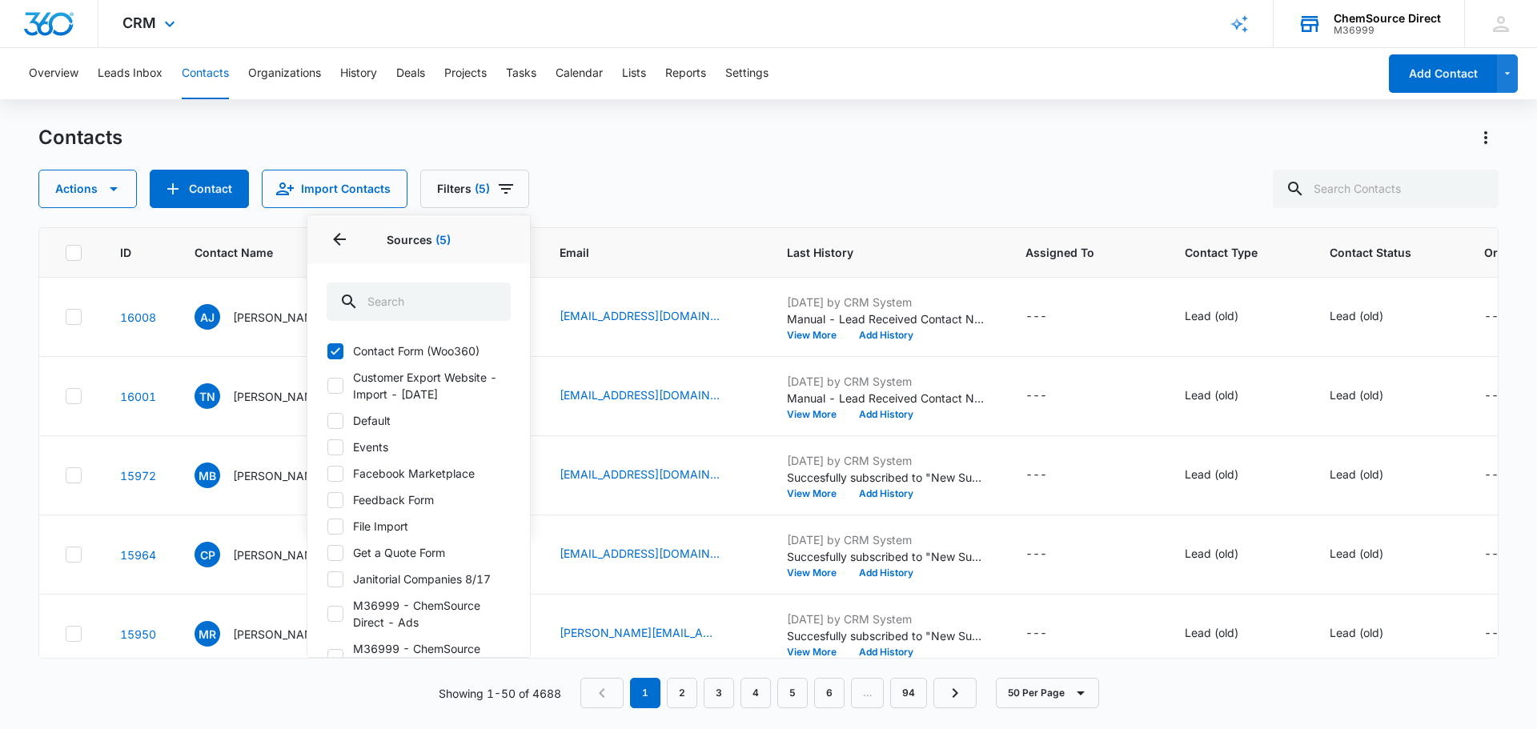
click at [335, 384] on icon at bounding box center [335, 386] width 14 height 14
click at [327, 386] on input "Customer Export Website - Import - [DATE]" at bounding box center [327, 386] width 1 height 1
checkbox input "true"
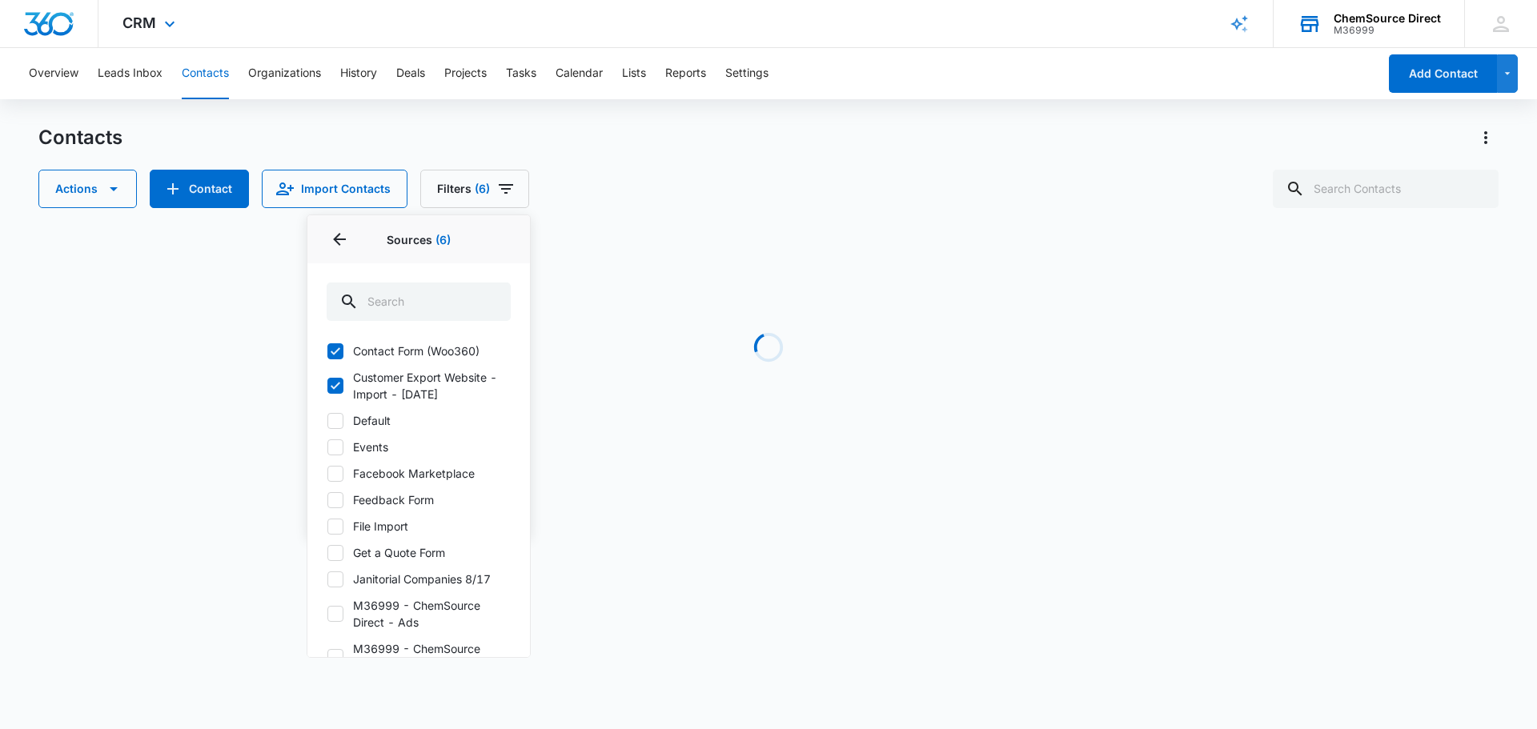
click at [338, 421] on icon at bounding box center [335, 421] width 14 height 14
click at [327, 421] on input "Default" at bounding box center [327, 420] width 1 height 1
checkbox input "true"
click at [331, 448] on icon at bounding box center [336, 447] width 10 height 7
click at [327, 448] on input "Events" at bounding box center [327, 447] width 1 height 1
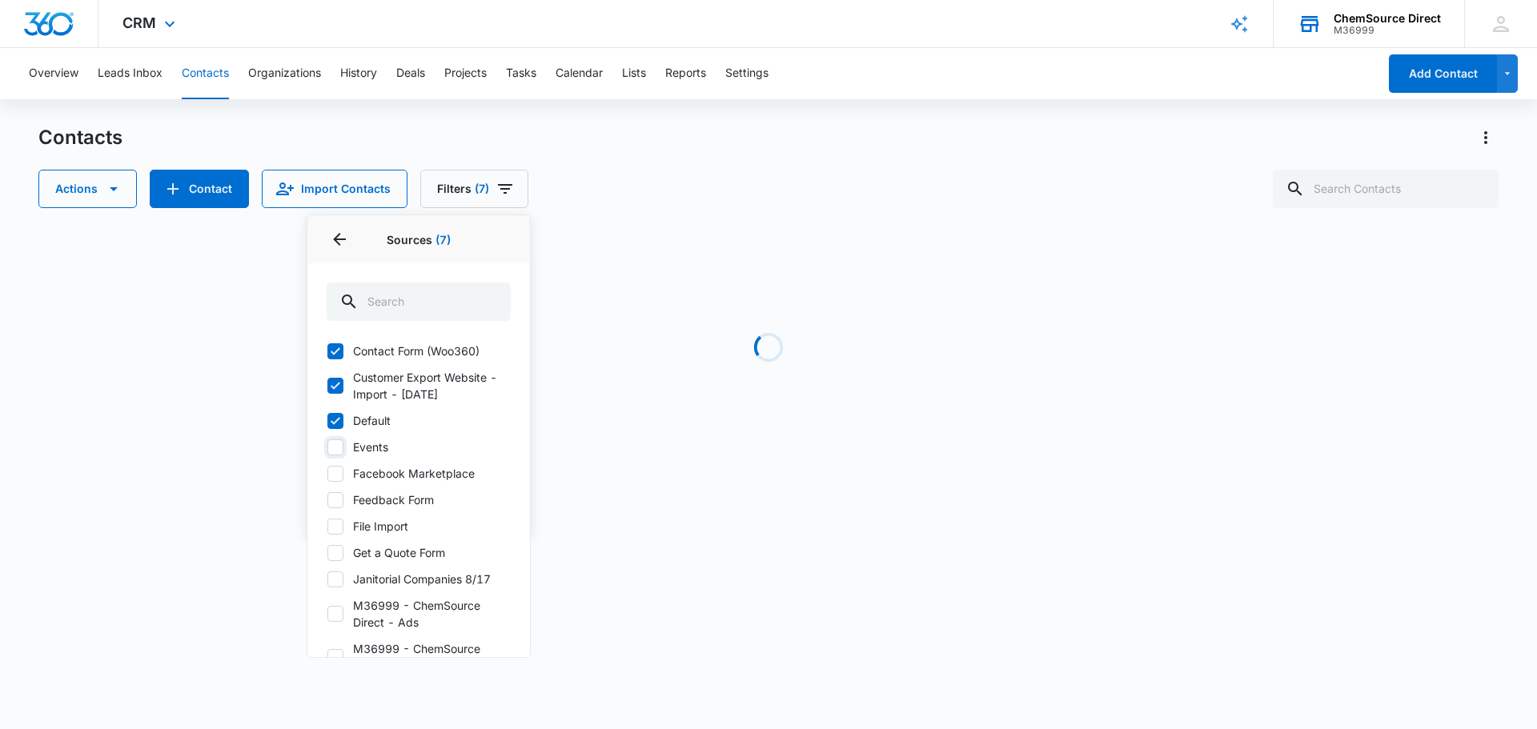
checkbox input "true"
click at [330, 471] on icon at bounding box center [335, 474] width 14 height 14
click at [327, 473] on input "Facebook Marketplace" at bounding box center [327, 473] width 1 height 1
checkbox input "true"
click at [332, 501] on icon at bounding box center [336, 499] width 10 height 7
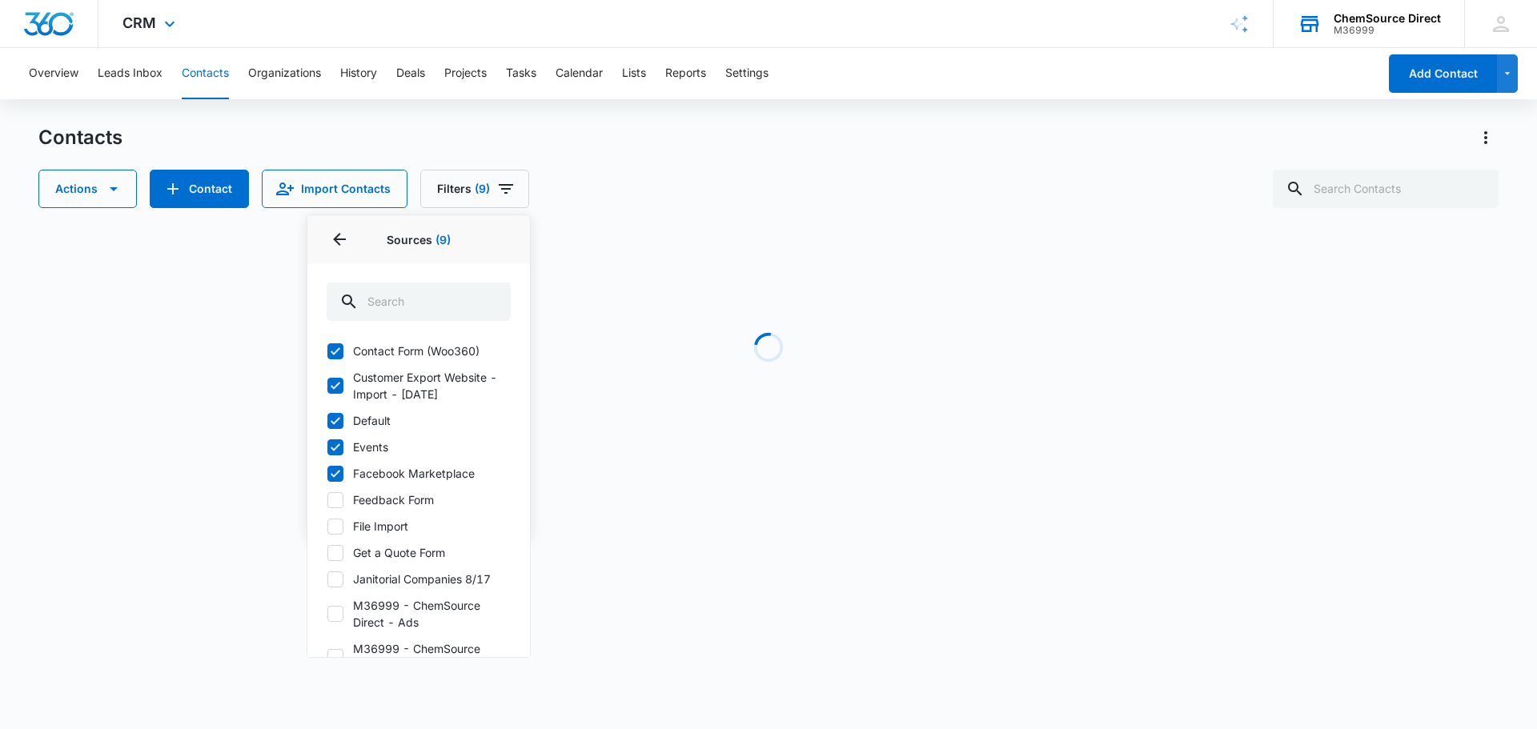
click at [327, 500] on input "Feedback Form" at bounding box center [327, 500] width 1 height 1
checkbox input "true"
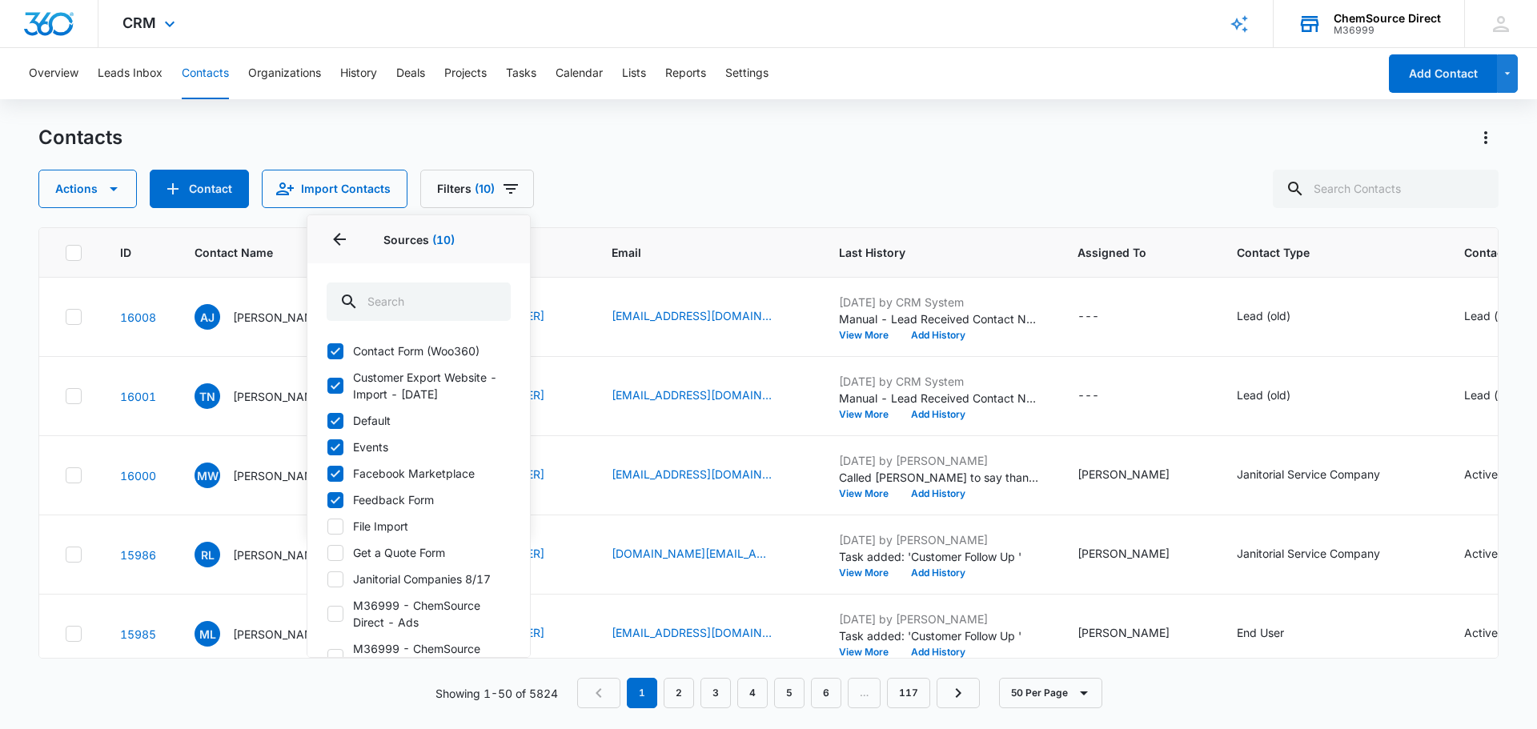
click at [332, 526] on icon at bounding box center [335, 527] width 14 height 14
click at [327, 526] on input "File Import" at bounding box center [327, 526] width 1 height 1
checkbox input "true"
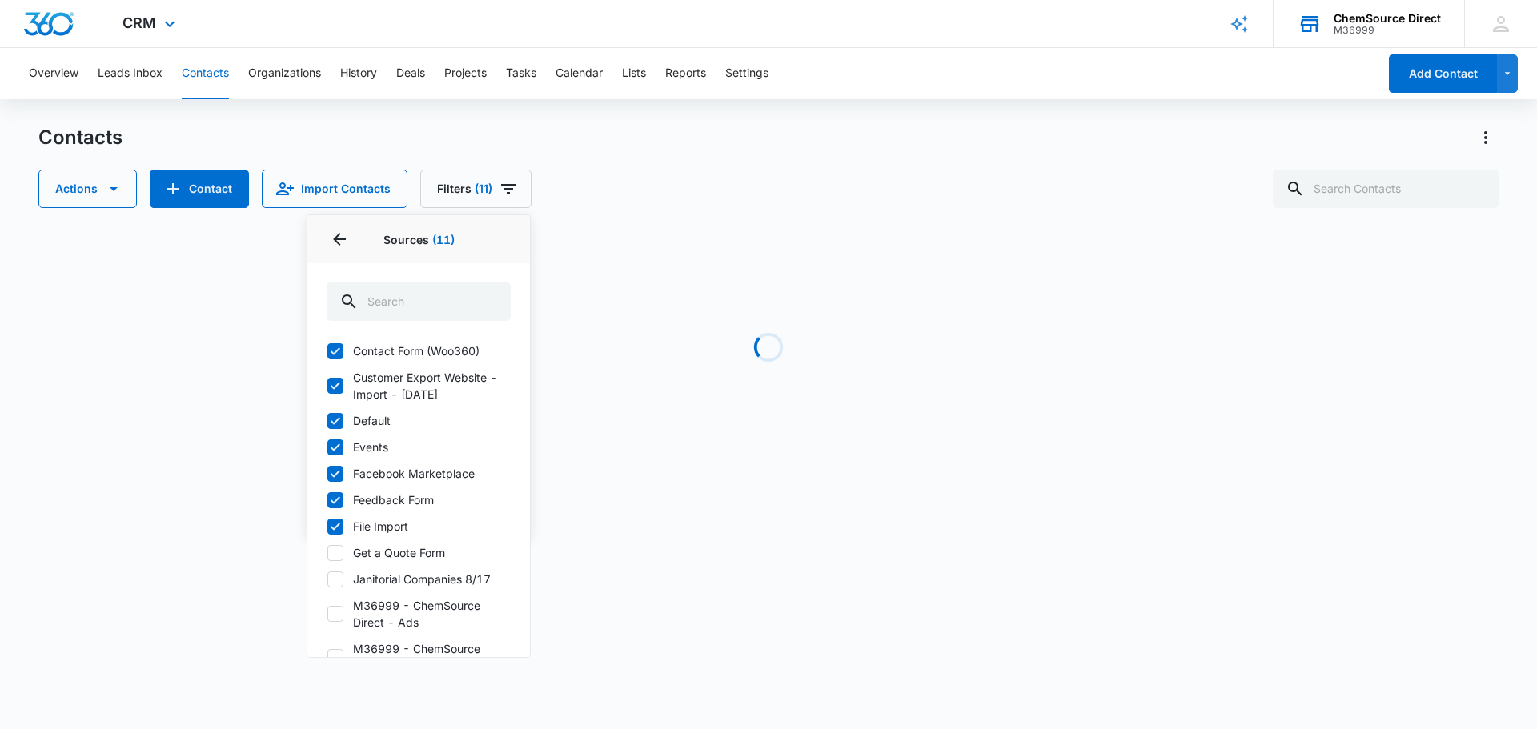
click at [336, 556] on icon at bounding box center [335, 553] width 14 height 14
click at [327, 553] on input "Get a Quote Form" at bounding box center [327, 552] width 1 height 1
checkbox input "true"
click at [339, 582] on icon at bounding box center [335, 579] width 14 height 14
click at [327, 580] on input "Janitorial Companies 8/17" at bounding box center [327, 579] width 1 height 1
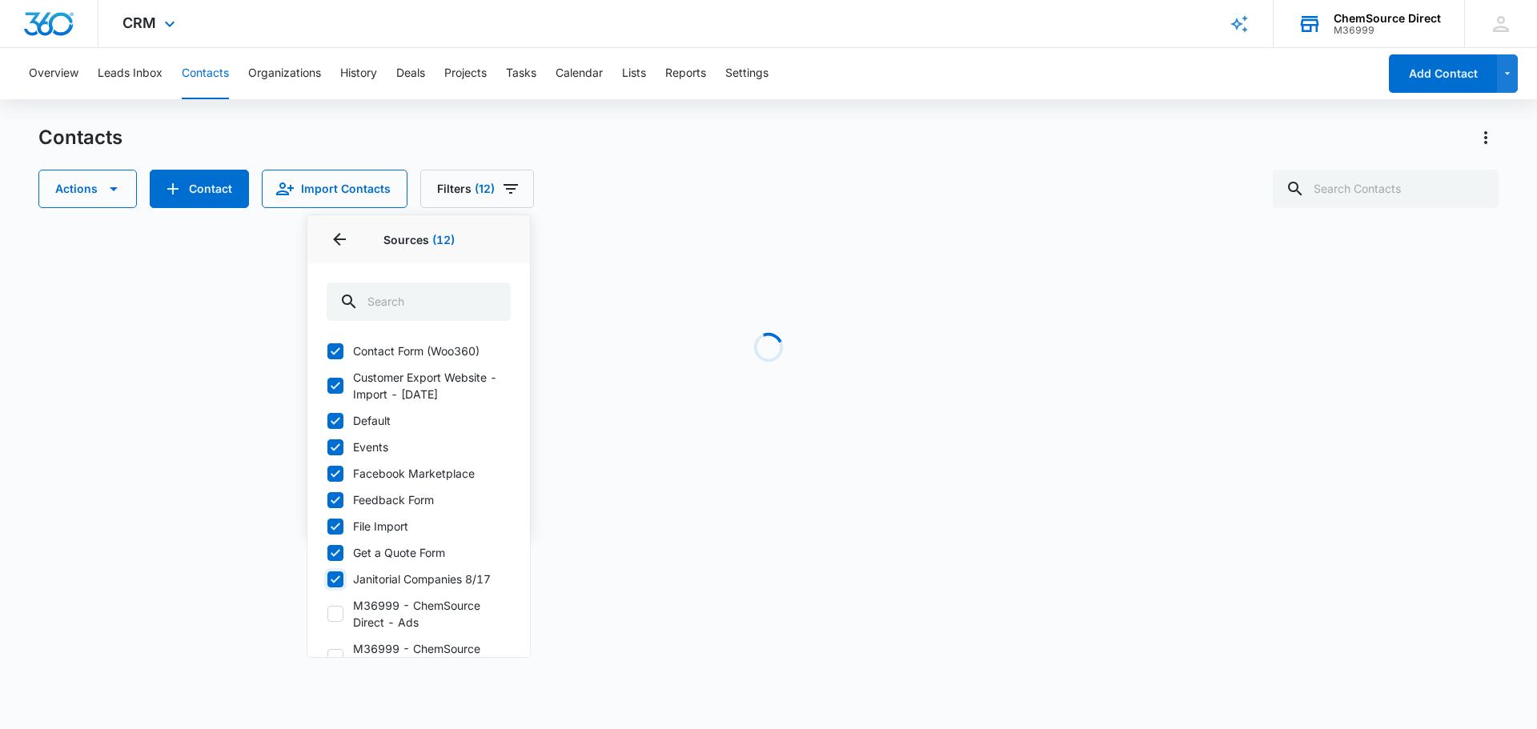
checkbox input "true"
click at [339, 610] on icon at bounding box center [335, 614] width 14 height 14
click at [327, 614] on input "M36999 - ChemSource Direct - Ads" at bounding box center [327, 614] width 1 height 1
checkbox input "true"
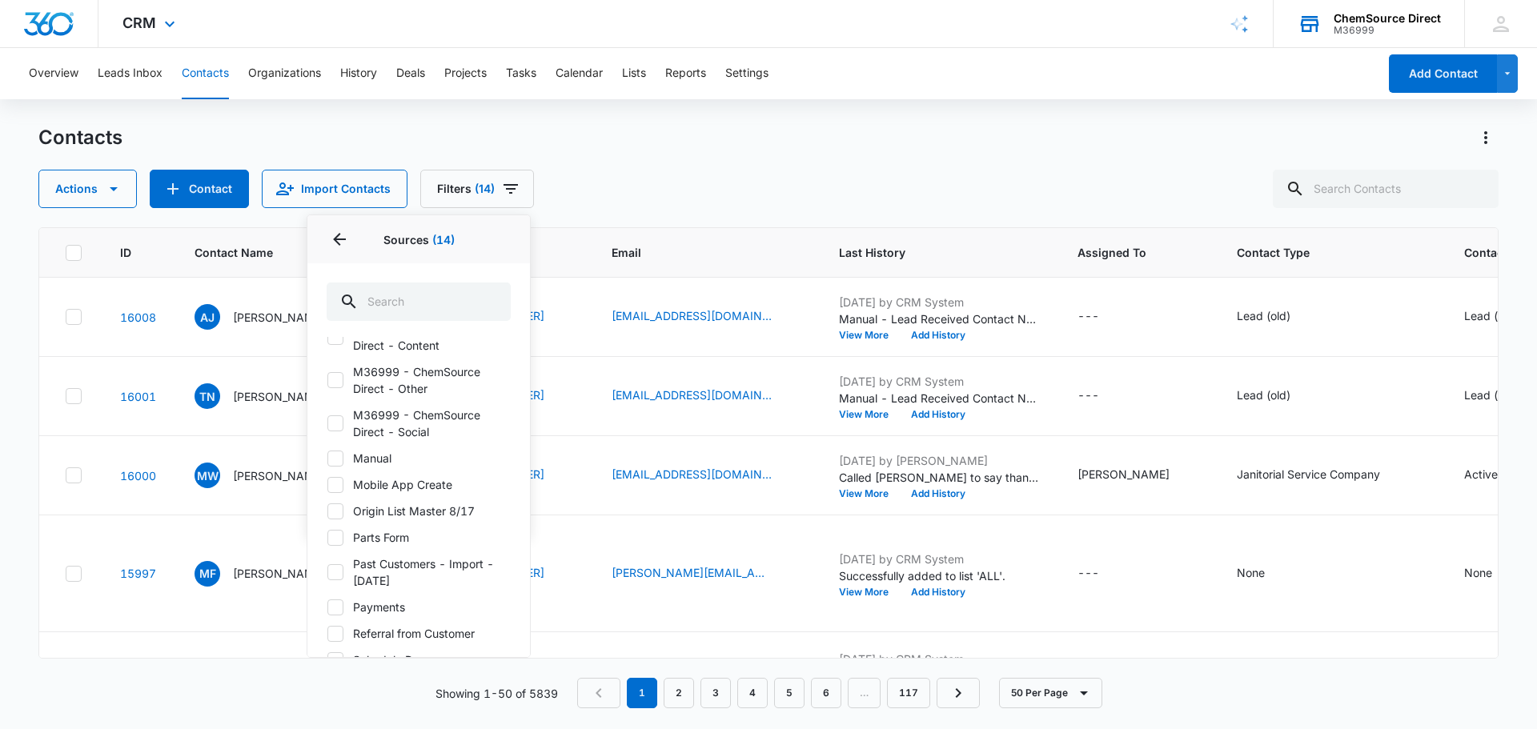
scroll to position [400, 0]
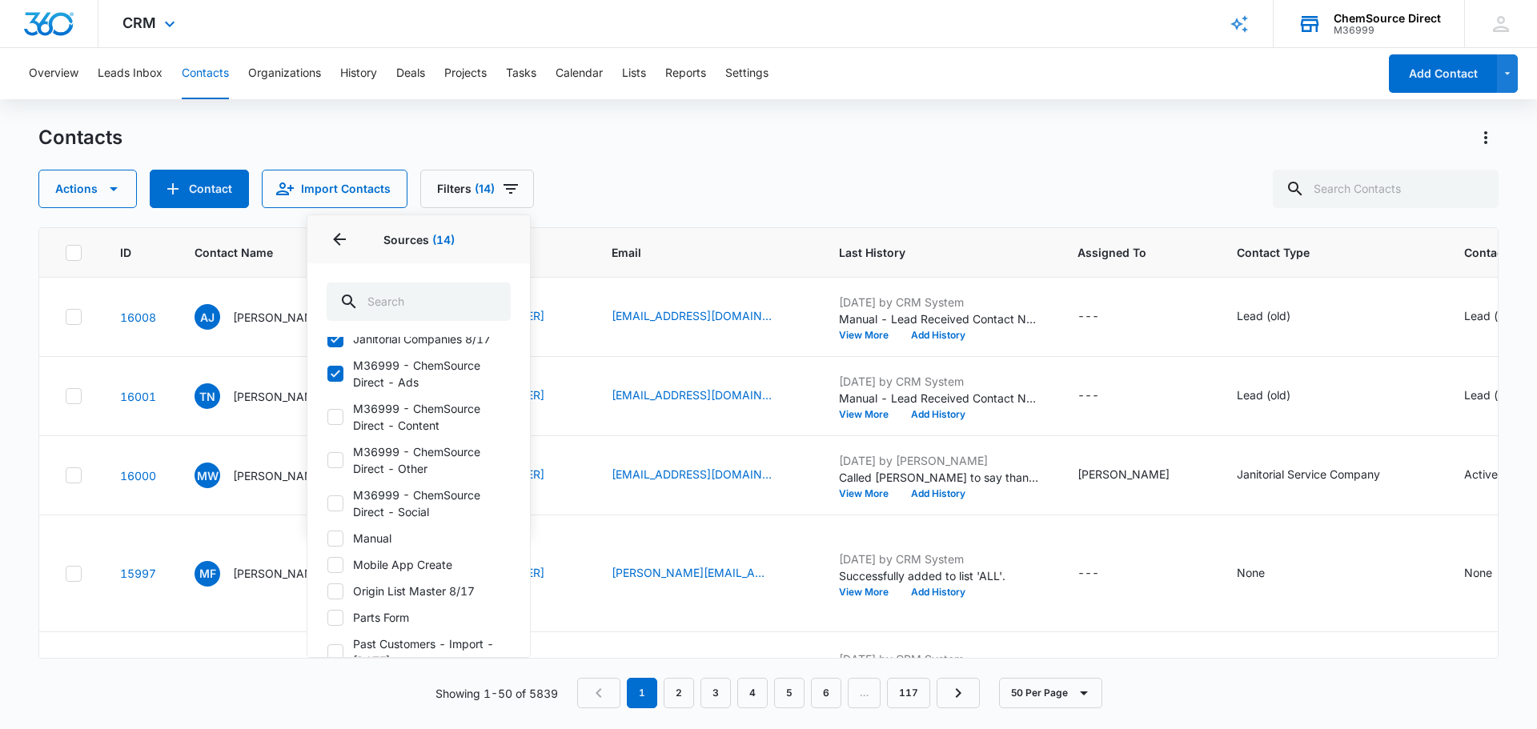
click at [338, 415] on icon at bounding box center [336, 416] width 10 height 7
click at [327, 417] on input "M36999 - ChemSource Direct - Content" at bounding box center [327, 417] width 1 height 1
checkbox input "true"
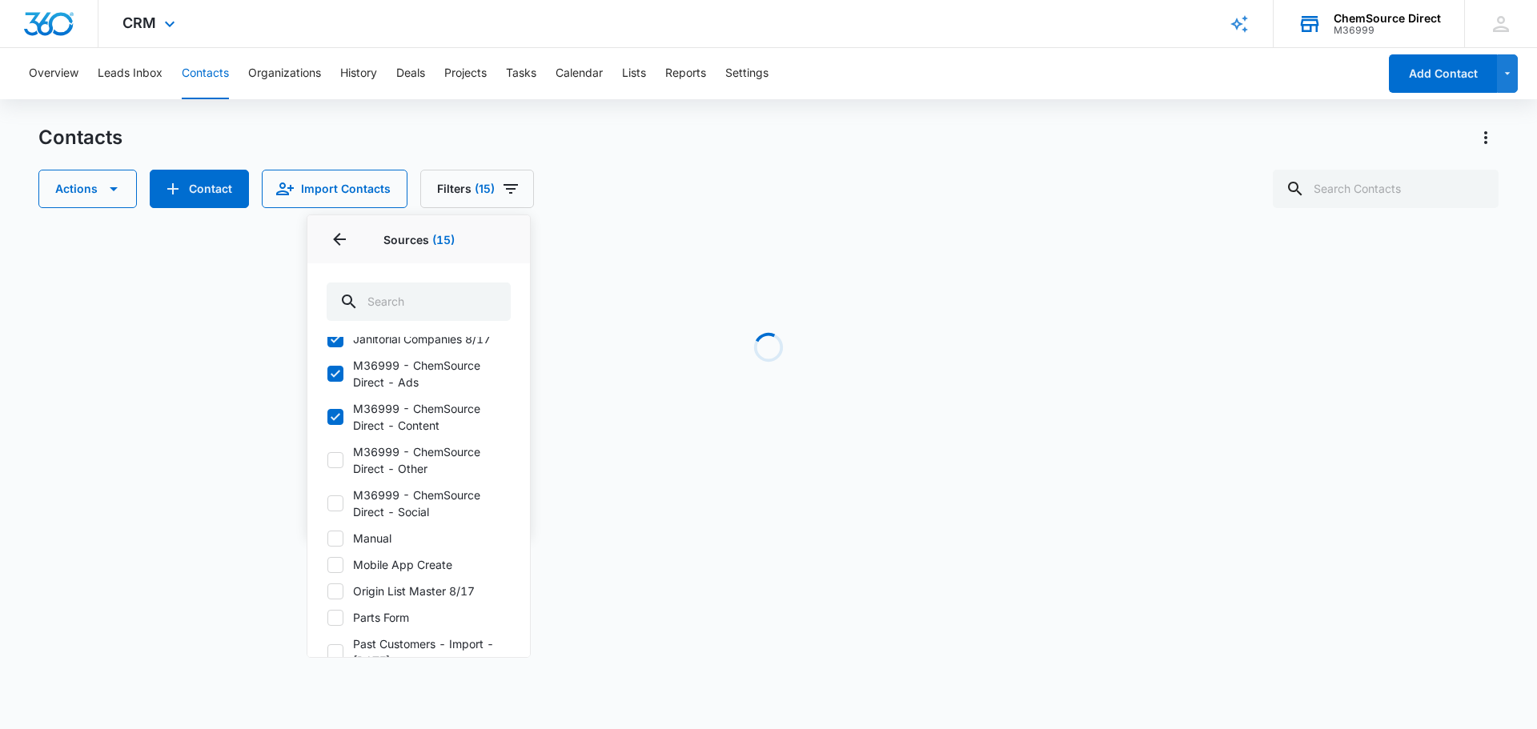
click at [331, 454] on icon at bounding box center [335, 460] width 14 height 14
click at [327, 460] on input "M36999 - ChemSource Direct - Other" at bounding box center [327, 460] width 1 height 1
checkbox input "true"
click at [334, 506] on icon at bounding box center [336, 503] width 10 height 7
click at [327, 504] on input "M36999 - ChemSource Direct - Social" at bounding box center [327, 504] width 1 height 1
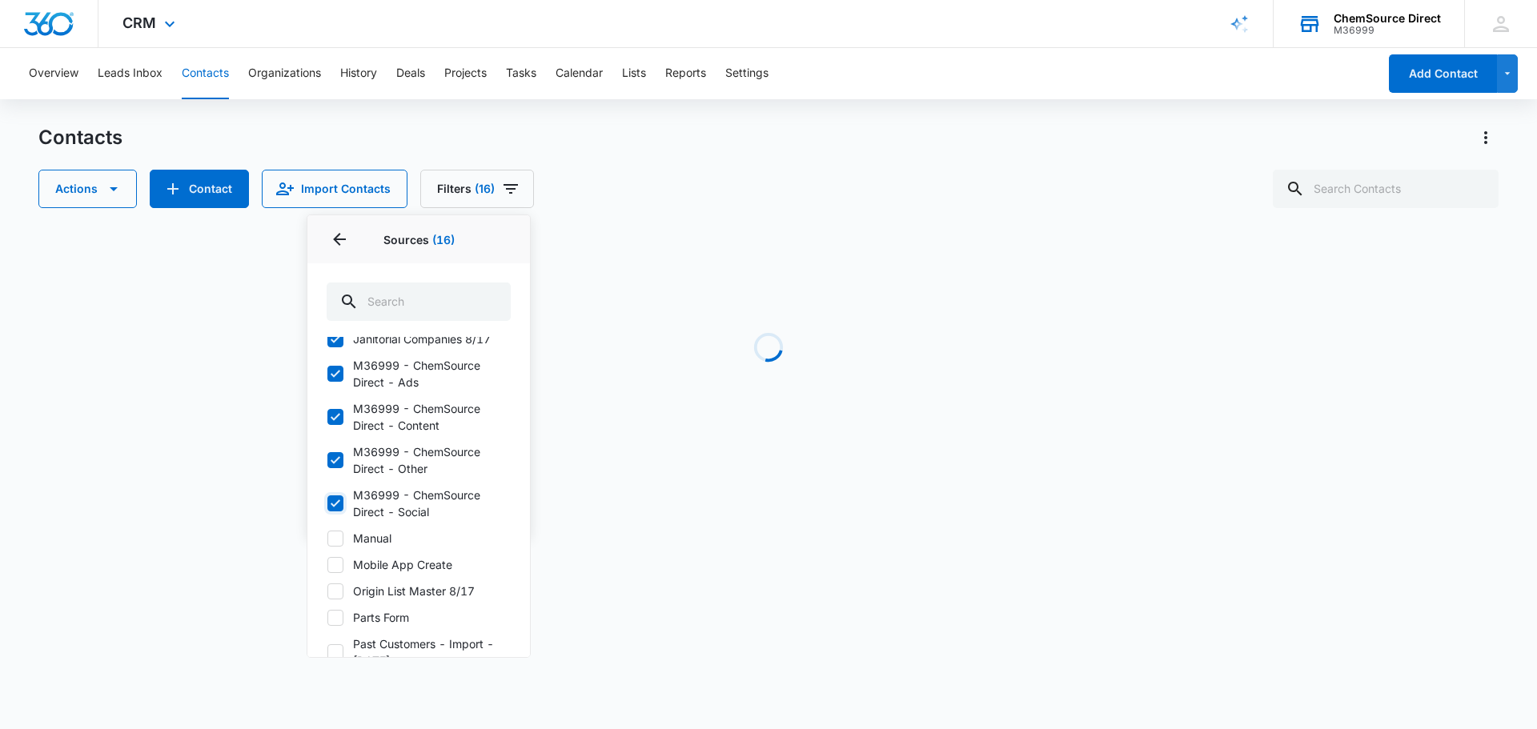
checkbox input "true"
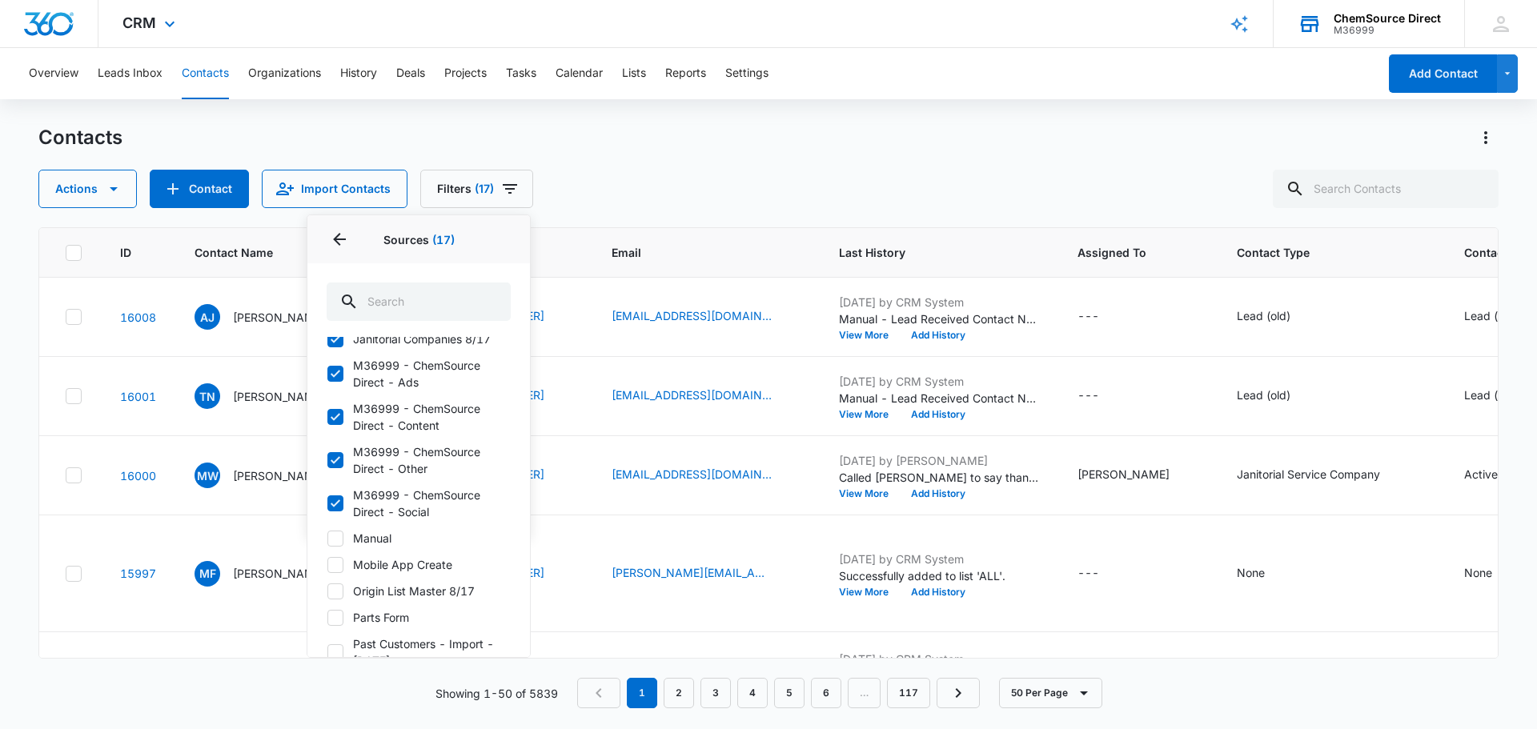
click at [331, 537] on icon at bounding box center [335, 539] width 14 height 14
click at [327, 538] on input "Manual" at bounding box center [327, 538] width 1 height 1
checkbox input "true"
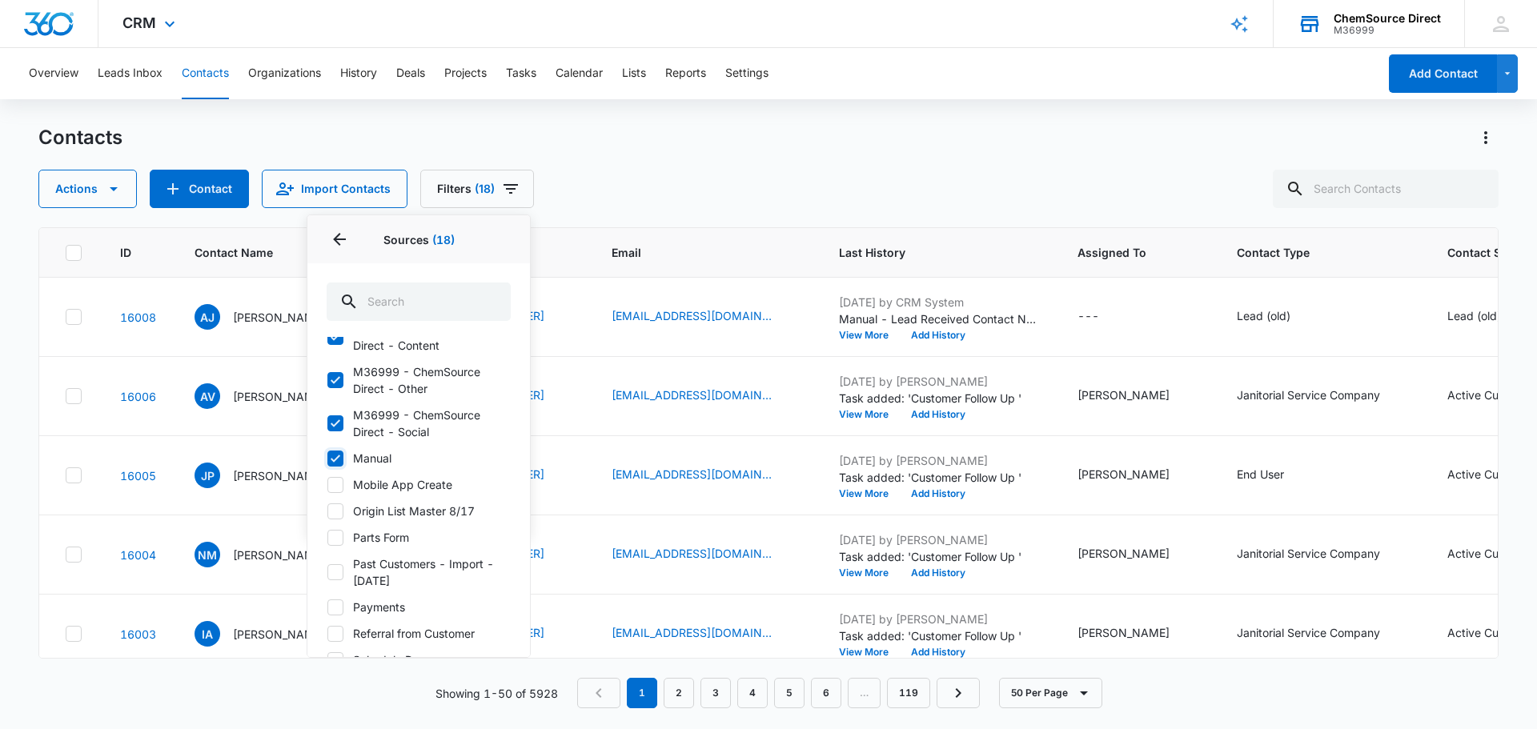
scroll to position [560, 0]
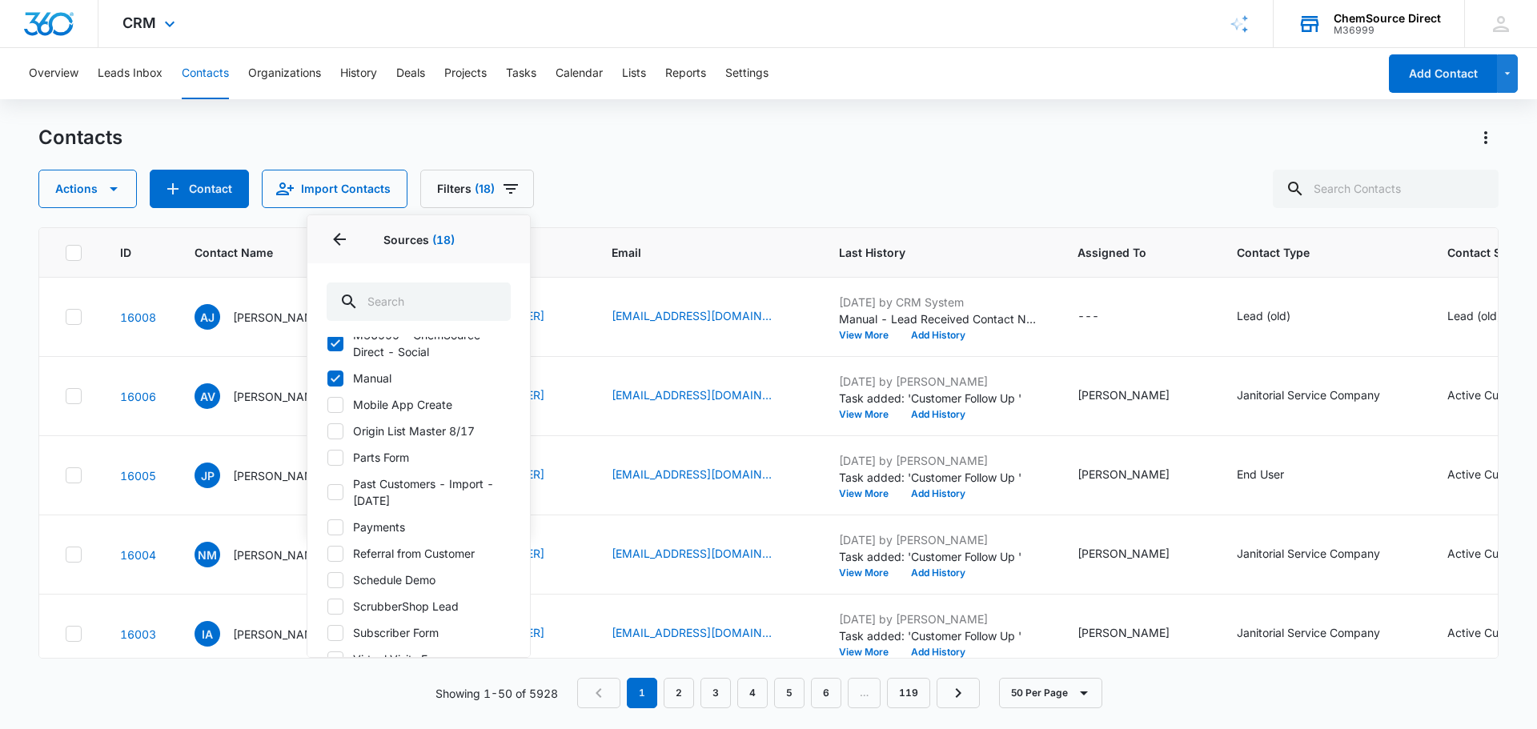
click at [336, 402] on icon at bounding box center [335, 405] width 14 height 14
click at [327, 404] on input "Mobile App Create" at bounding box center [327, 404] width 1 height 1
checkbox input "true"
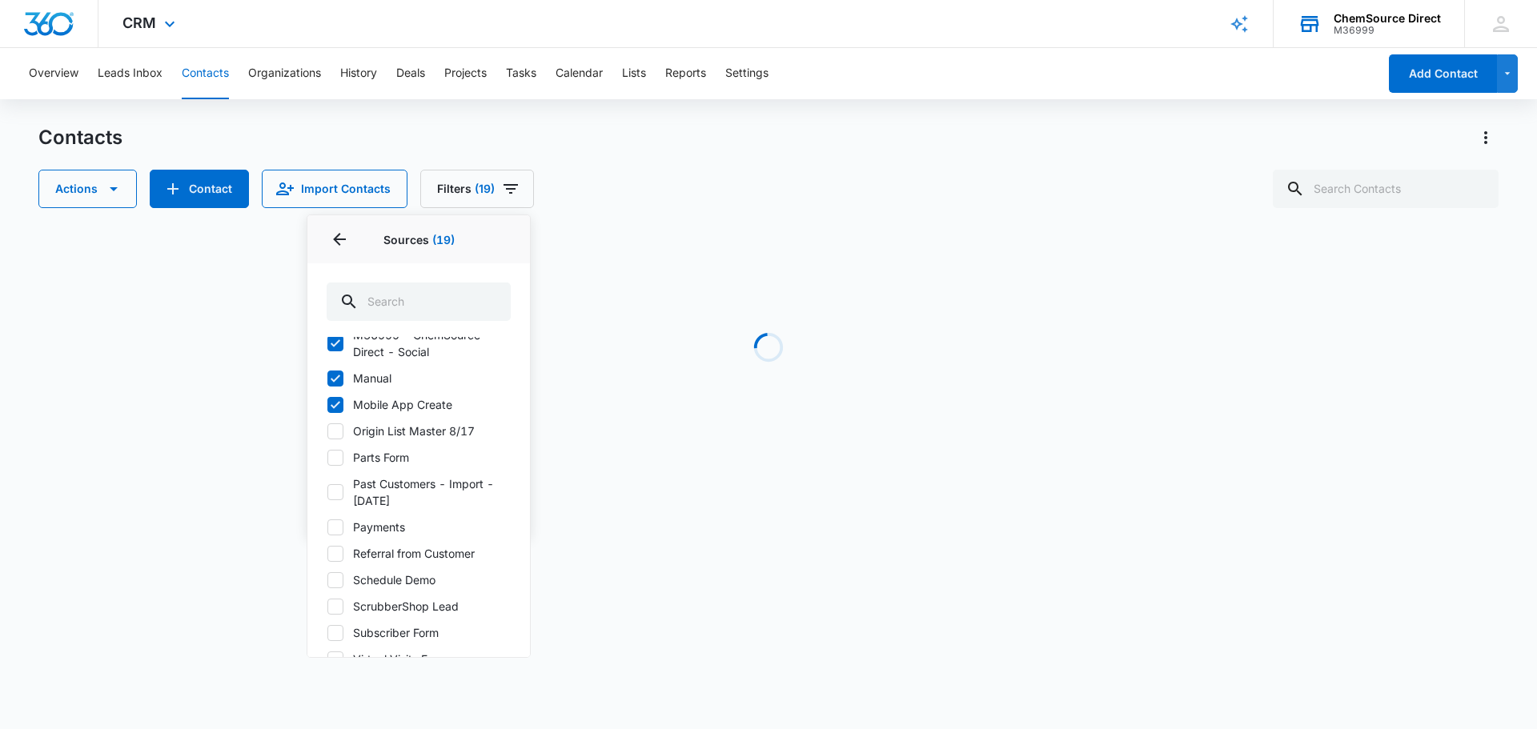
click at [334, 434] on icon at bounding box center [336, 431] width 10 height 7
click at [327, 432] on input "Origin List Master 8/17" at bounding box center [327, 431] width 1 height 1
checkbox input "true"
click at [340, 463] on icon at bounding box center [335, 458] width 14 height 14
click at [327, 458] on input "Parts Form" at bounding box center [327, 457] width 1 height 1
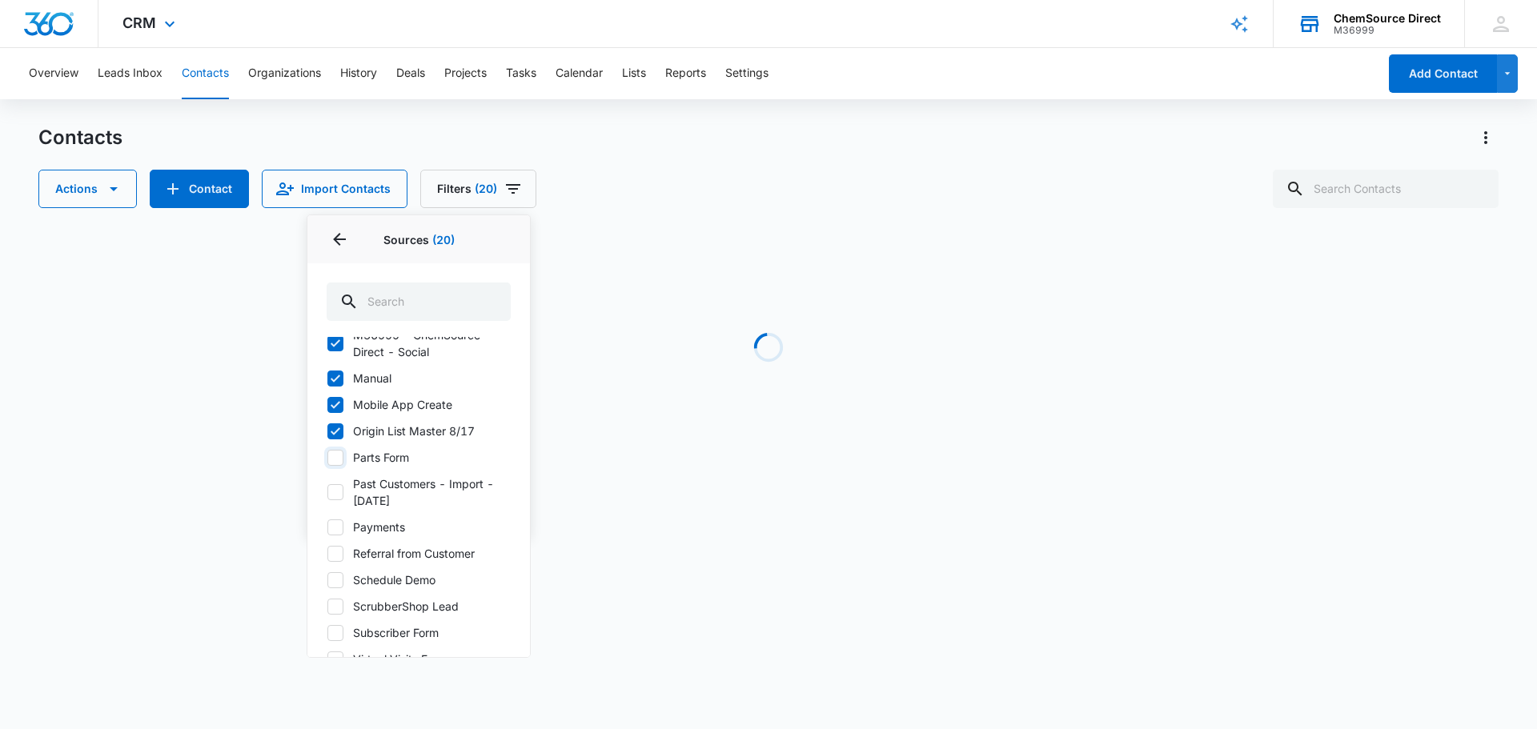
checkbox input "true"
click at [331, 490] on icon at bounding box center [335, 492] width 14 height 14
click at [327, 492] on input "Past Customers - Import - [DATE]" at bounding box center [327, 492] width 1 height 1
checkbox input "true"
click at [330, 523] on icon at bounding box center [335, 527] width 14 height 14
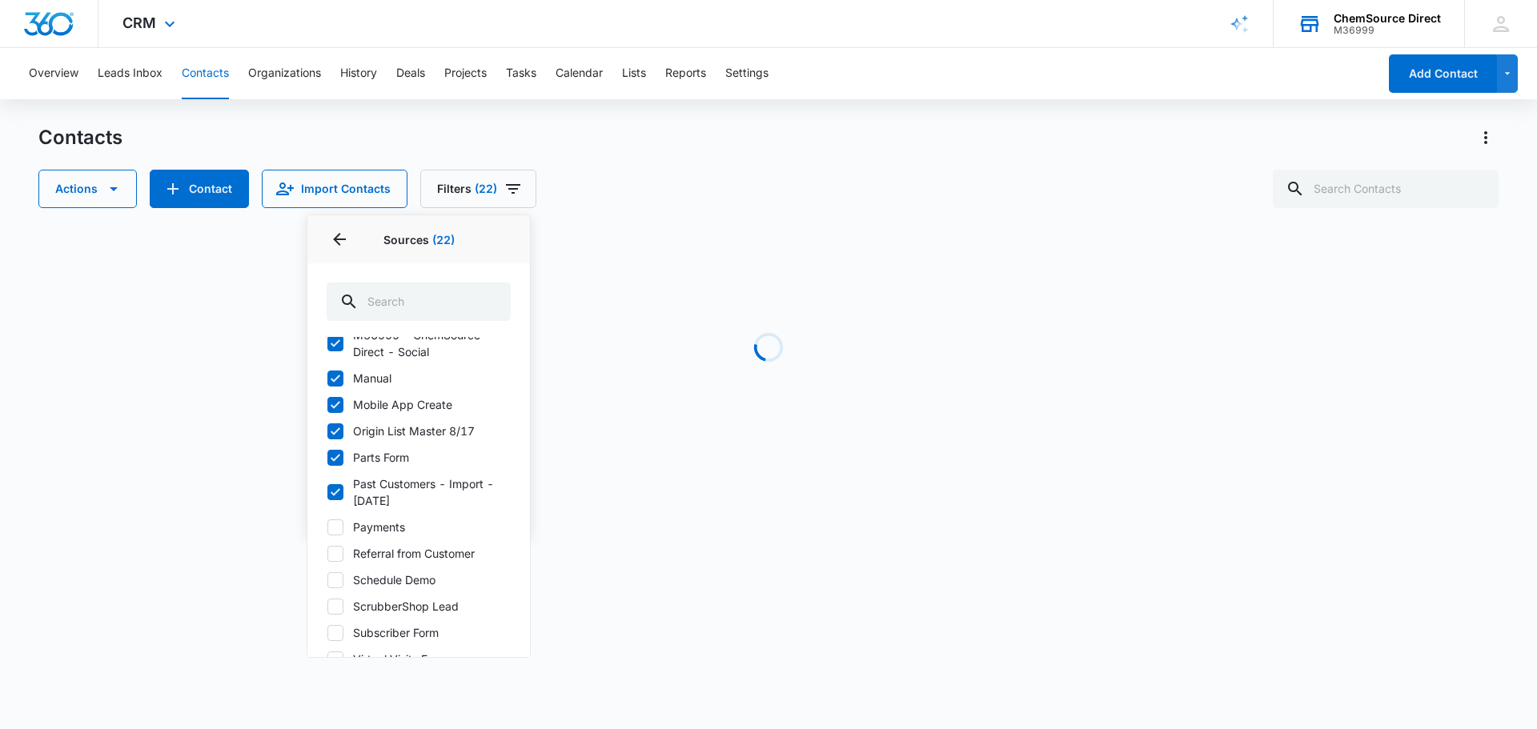
click at [327, 527] on input "Payments" at bounding box center [327, 527] width 1 height 1
checkbox input "true"
click at [335, 556] on icon at bounding box center [335, 554] width 14 height 14
click at [327, 554] on input "Referral from Customer" at bounding box center [327, 553] width 1 height 1
checkbox input "true"
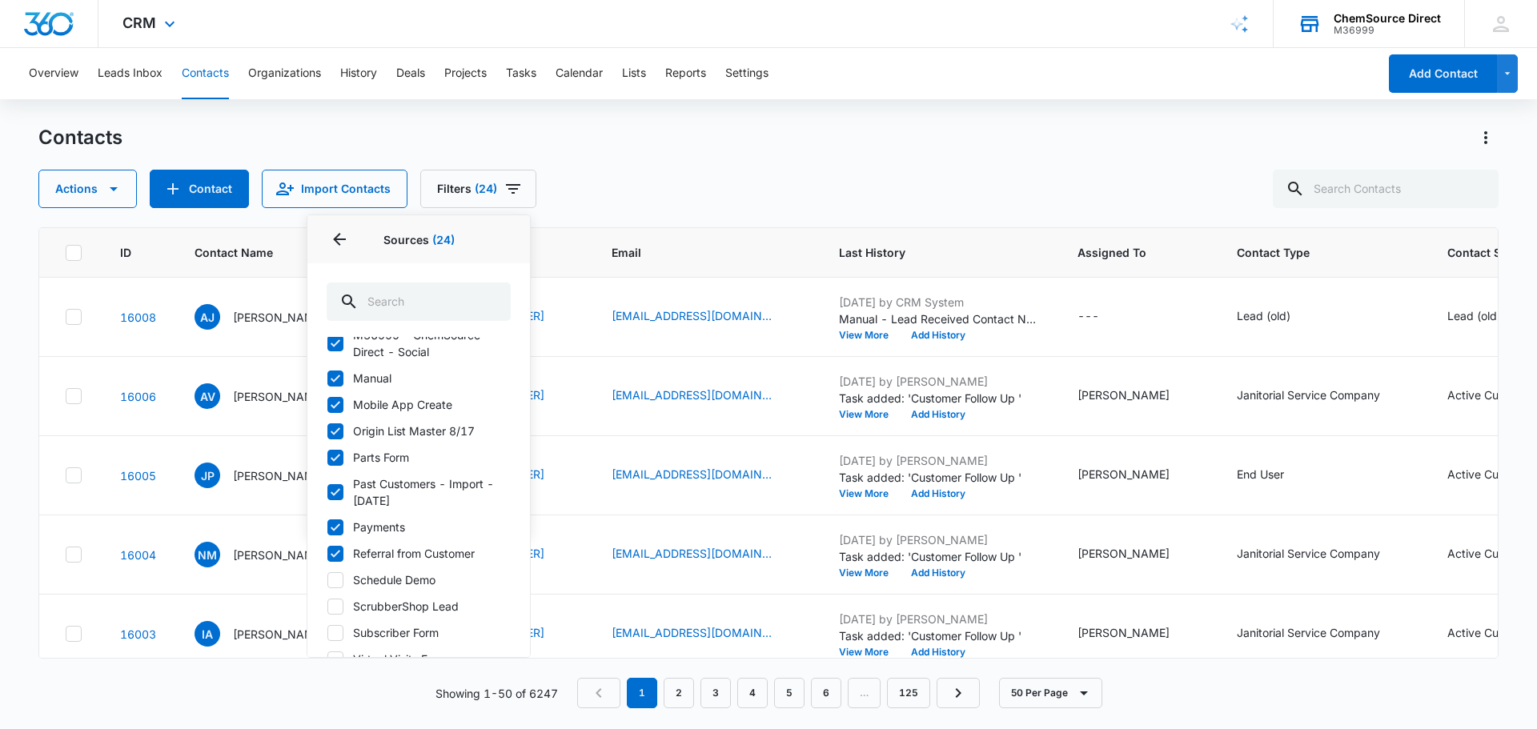
drag, startPoint x: 340, startPoint y: 581, endPoint x: 397, endPoint y: 531, distance: 76.0
click at [340, 582] on icon at bounding box center [335, 580] width 14 height 14
click at [327, 580] on input "Schedule Demo" at bounding box center [327, 580] width 1 height 1
checkbox input "true"
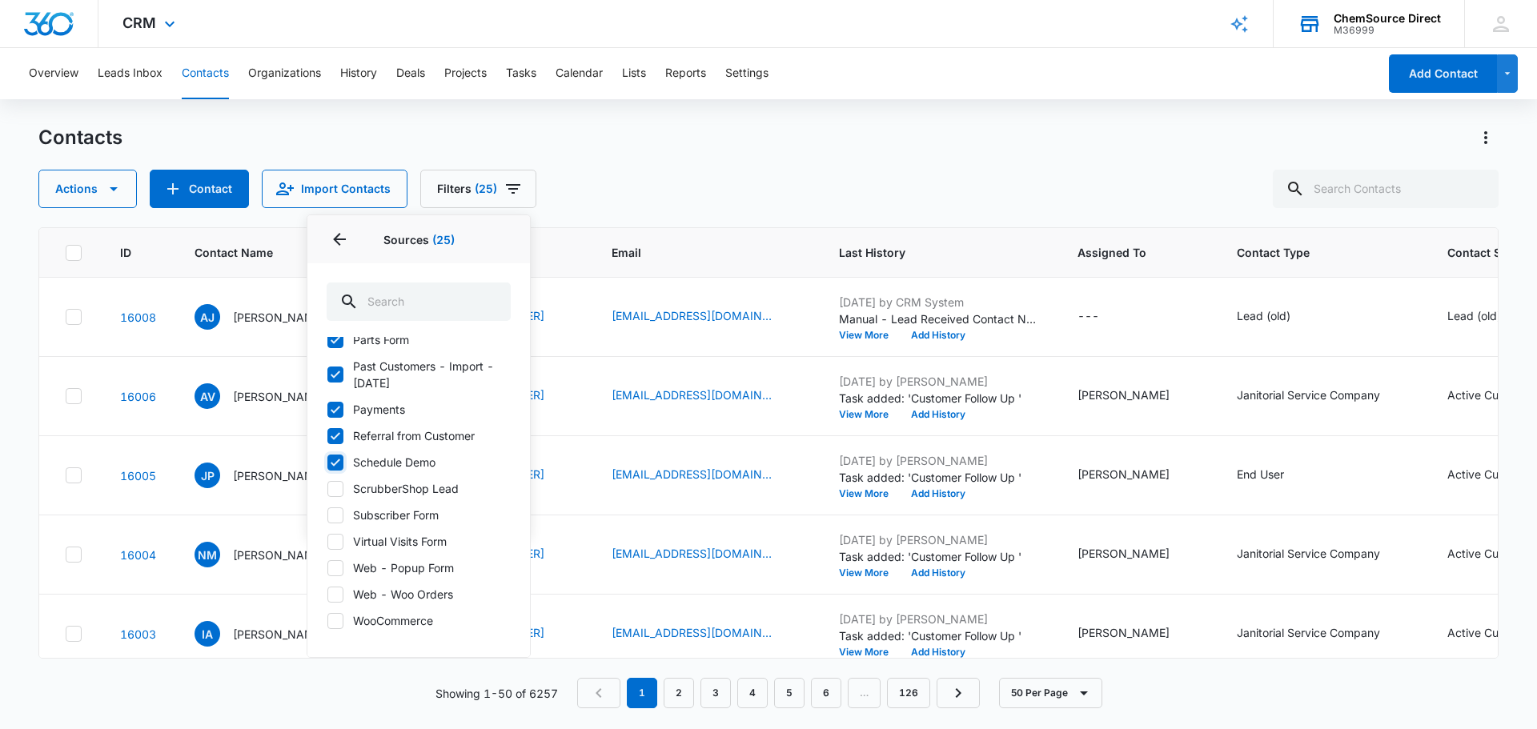
scroll to position [679, 0]
click at [334, 519] on icon at bounding box center [335, 515] width 14 height 14
click at [327, 515] on input "Subscriber Form" at bounding box center [327, 514] width 1 height 1
checkbox input "true"
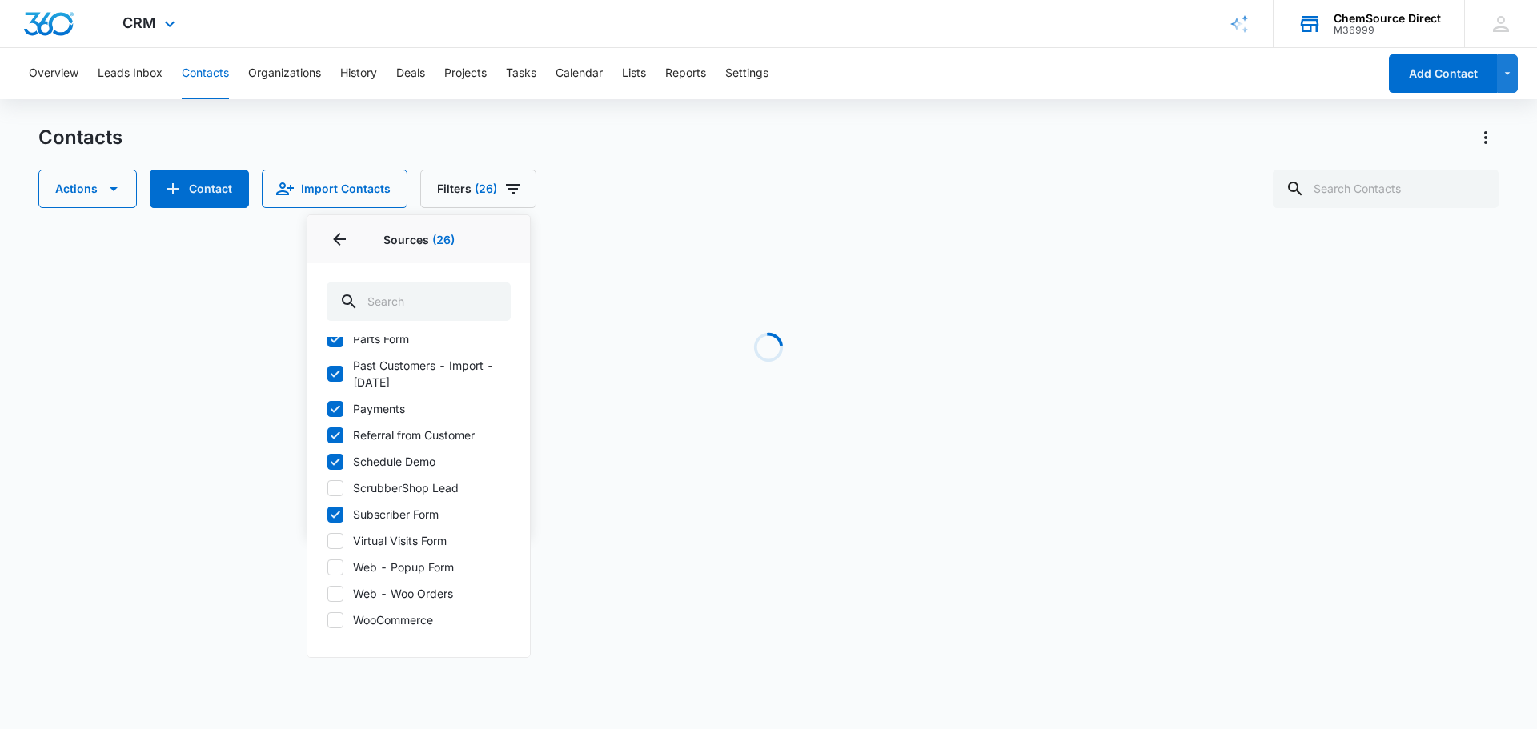
click at [338, 545] on icon at bounding box center [335, 541] width 14 height 14
click at [327, 541] on input "Virtual Visits Form" at bounding box center [327, 540] width 1 height 1
checkbox input "true"
click at [335, 572] on icon at bounding box center [335, 567] width 14 height 14
click at [327, 568] on input "Web - Popup Form" at bounding box center [327, 567] width 1 height 1
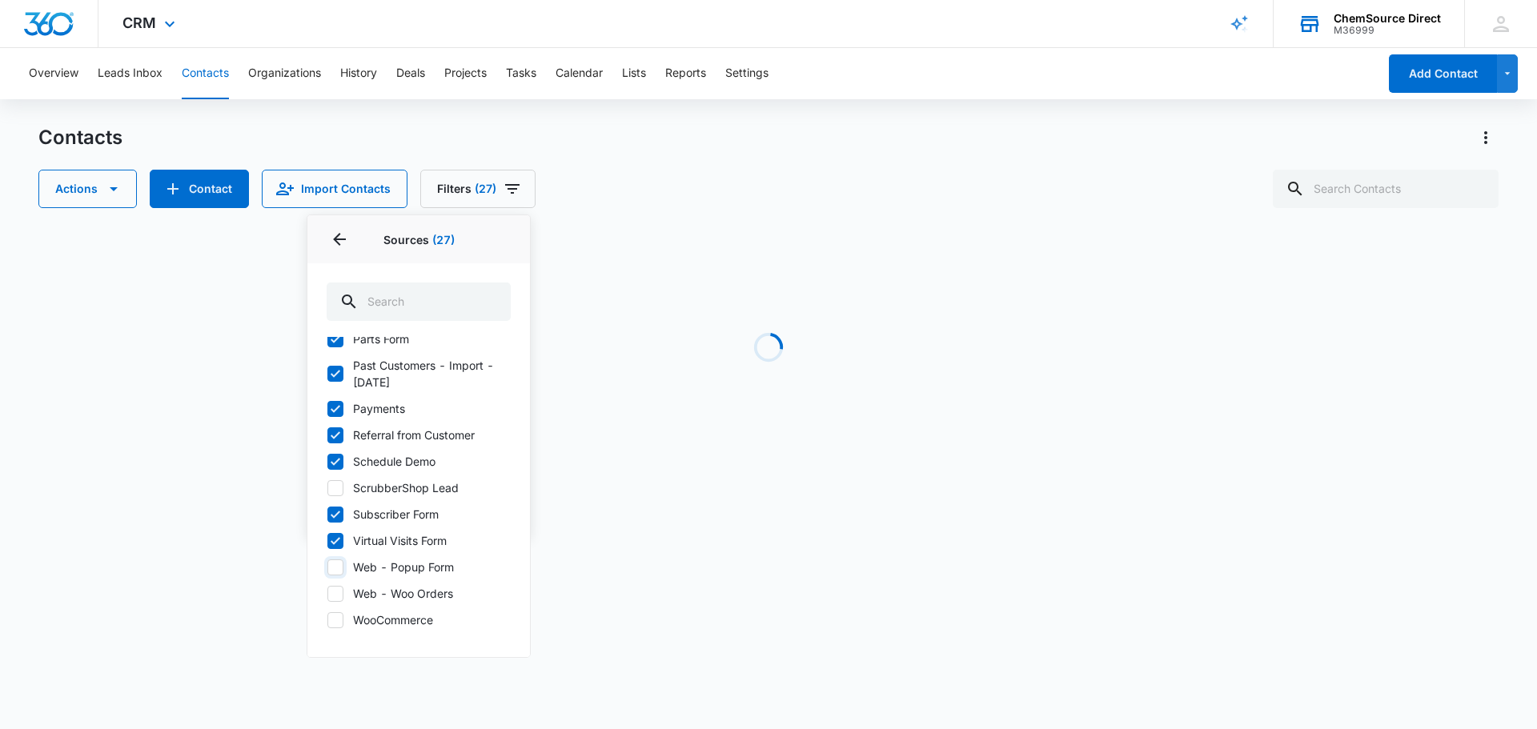
checkbox input "true"
click at [336, 592] on icon at bounding box center [335, 594] width 14 height 14
click at [327, 593] on input "Web - Woo Orders" at bounding box center [327, 593] width 1 height 1
checkbox input "true"
click at [338, 614] on icon at bounding box center [335, 620] width 14 height 14
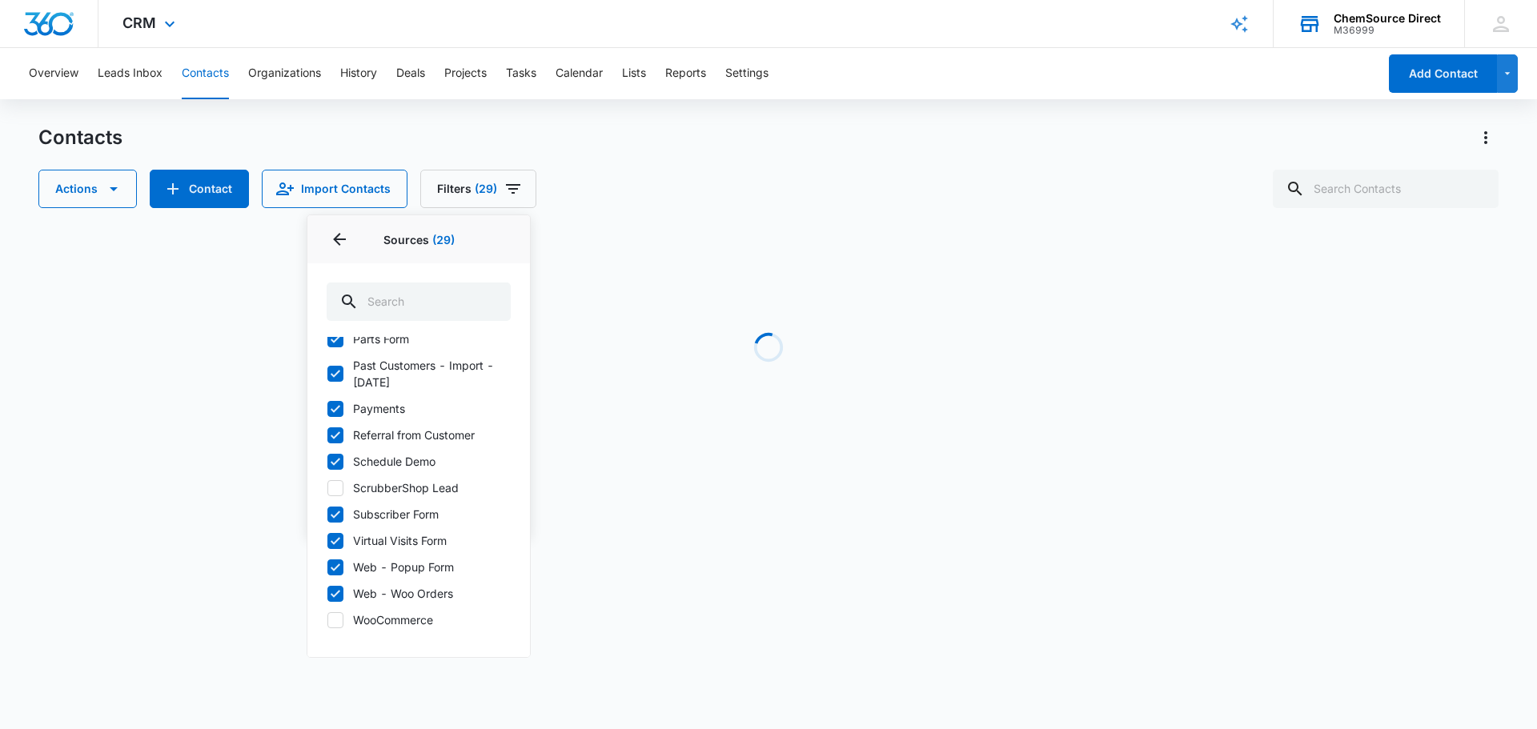
click at [327, 620] on input "WooCommerce" at bounding box center [327, 620] width 1 height 1
checkbox input "true"
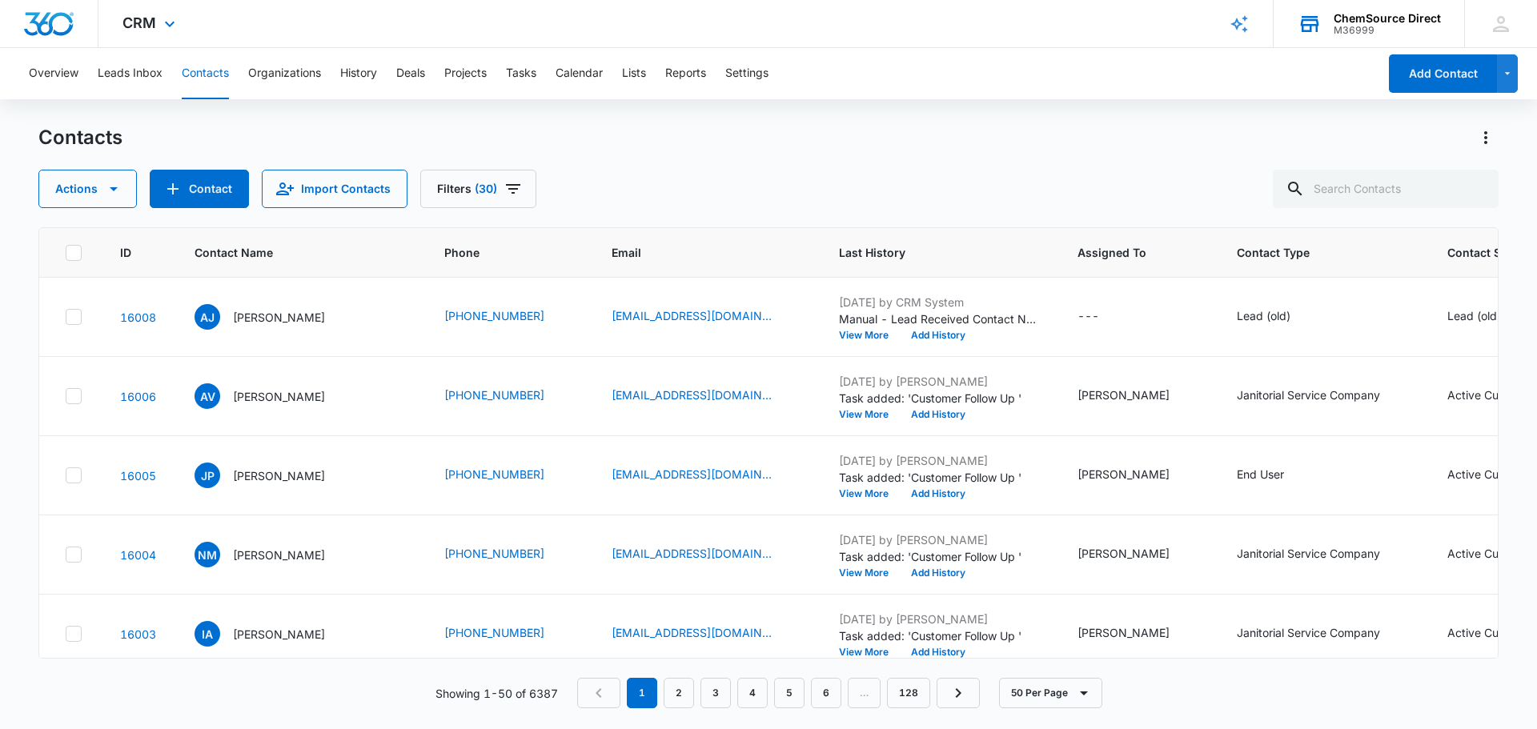
click at [347, 692] on div "Showing 1-50 of 6387 1 2 3 4 5 6 … 128 50 Per Page" at bounding box center [768, 693] width 1460 height 30
click at [140, 315] on link "16008" at bounding box center [138, 318] width 36 height 14
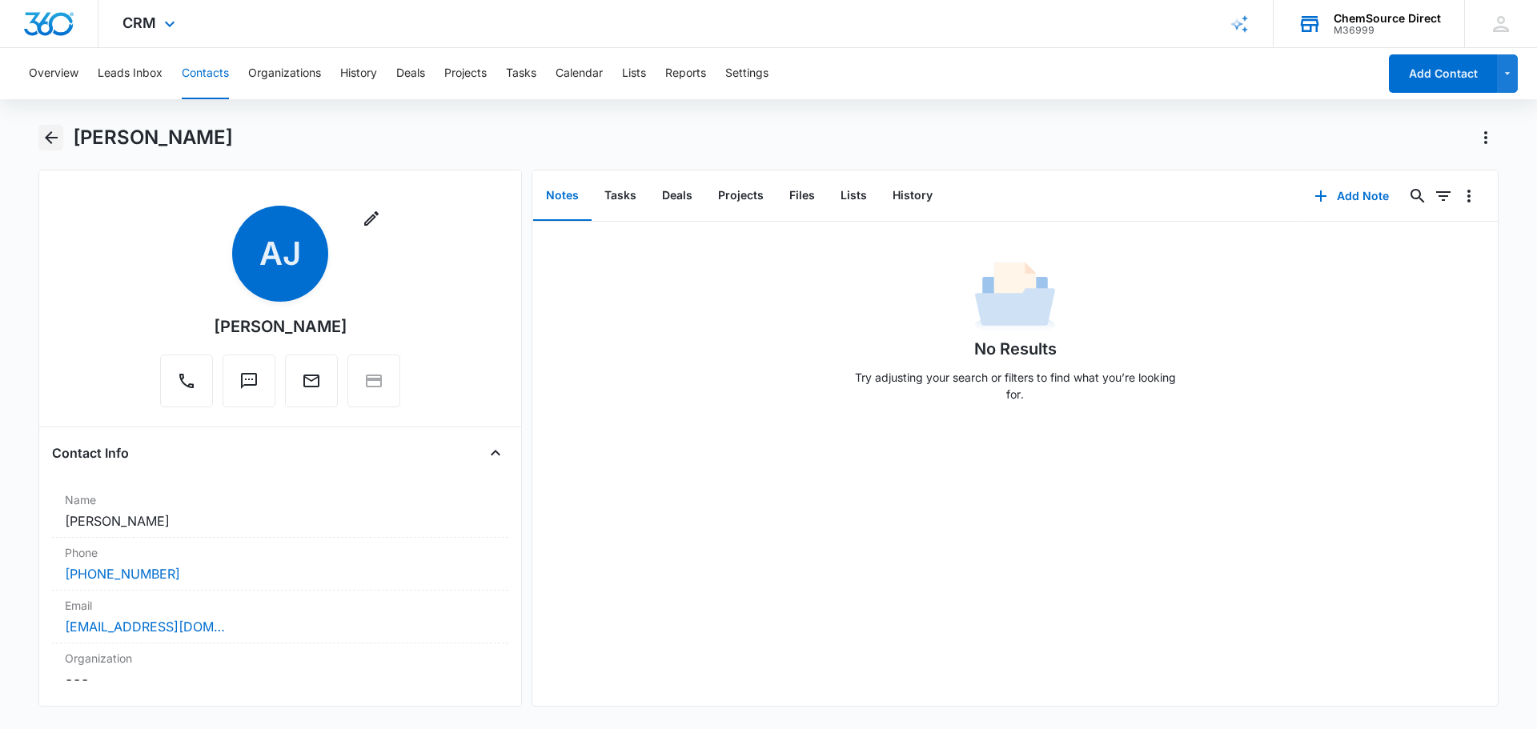
click at [54, 138] on icon "Back" at bounding box center [51, 137] width 13 height 13
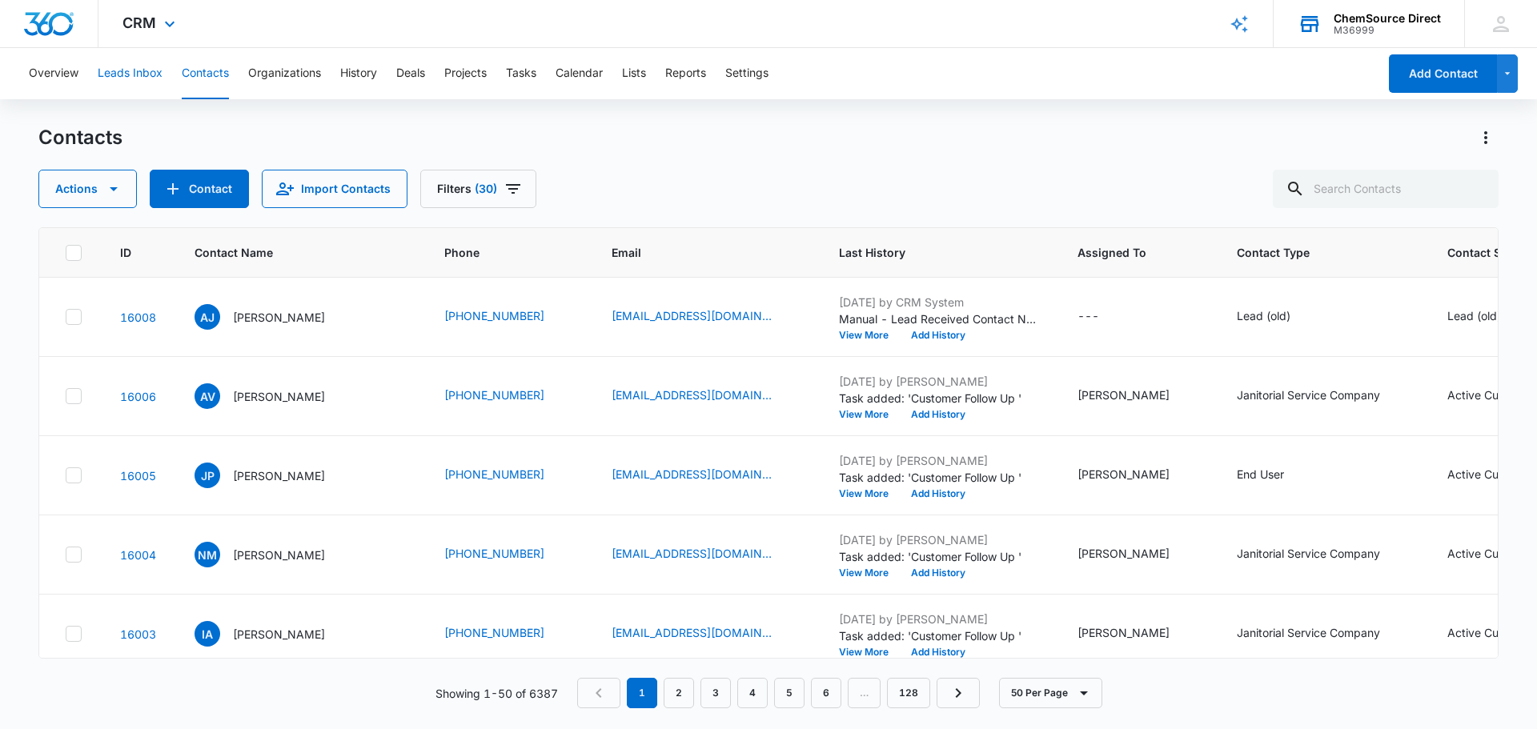
click at [124, 70] on button "Leads Inbox" at bounding box center [130, 73] width 65 height 51
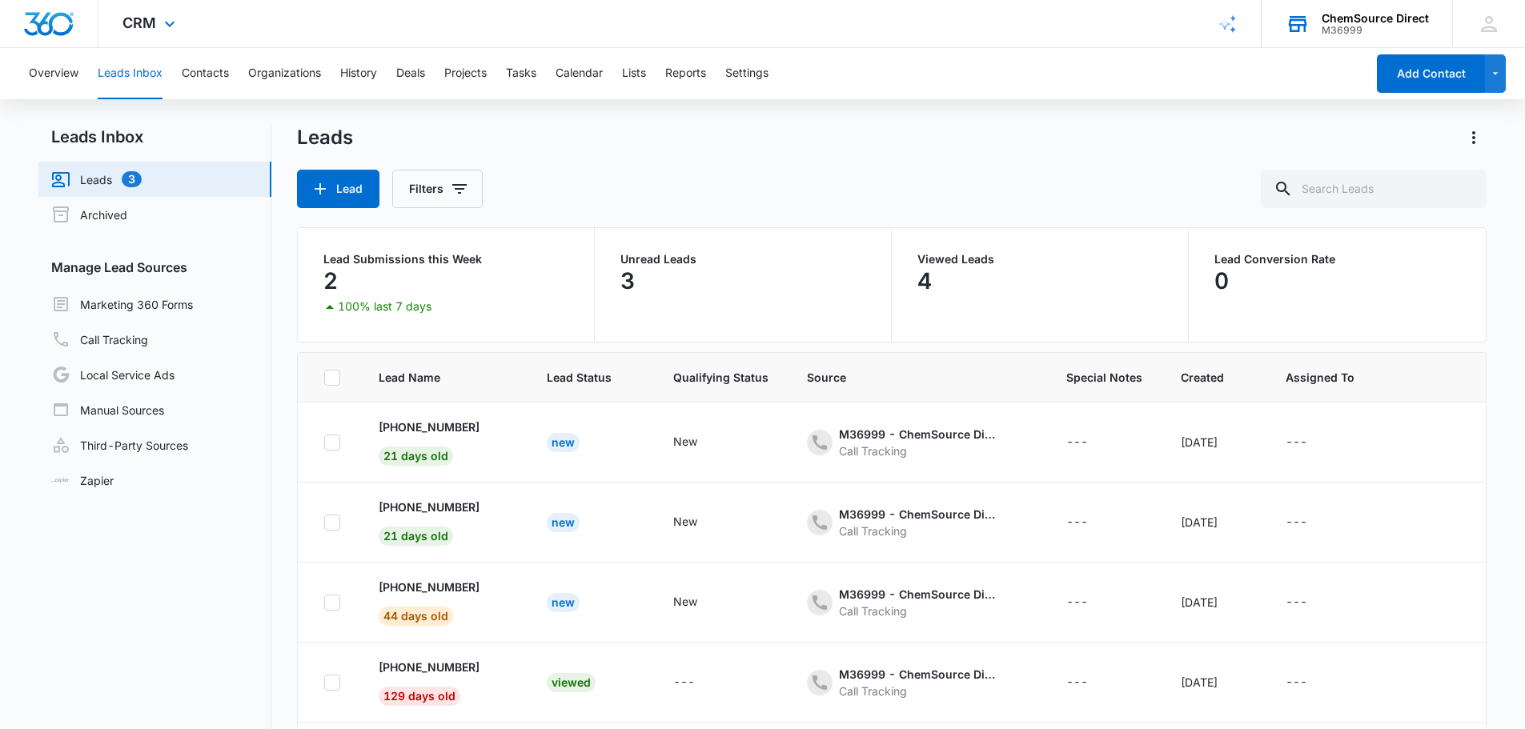
click at [122, 177] on link "Leads 3" at bounding box center [96, 179] width 90 height 19
click at [92, 485] on link "Zapier" at bounding box center [82, 480] width 62 height 17
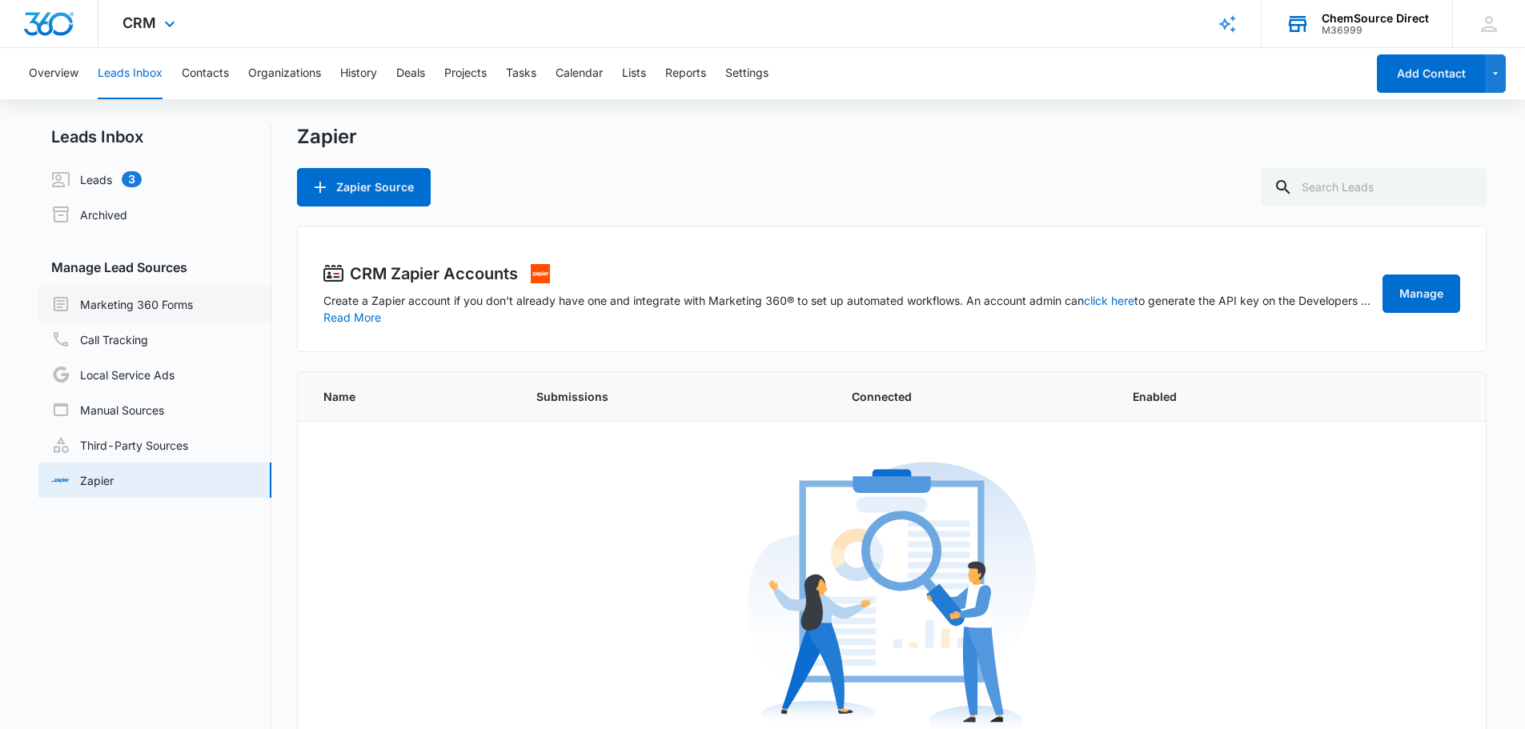
click at [127, 308] on link "Marketing 360 Forms" at bounding box center [122, 304] width 142 height 19
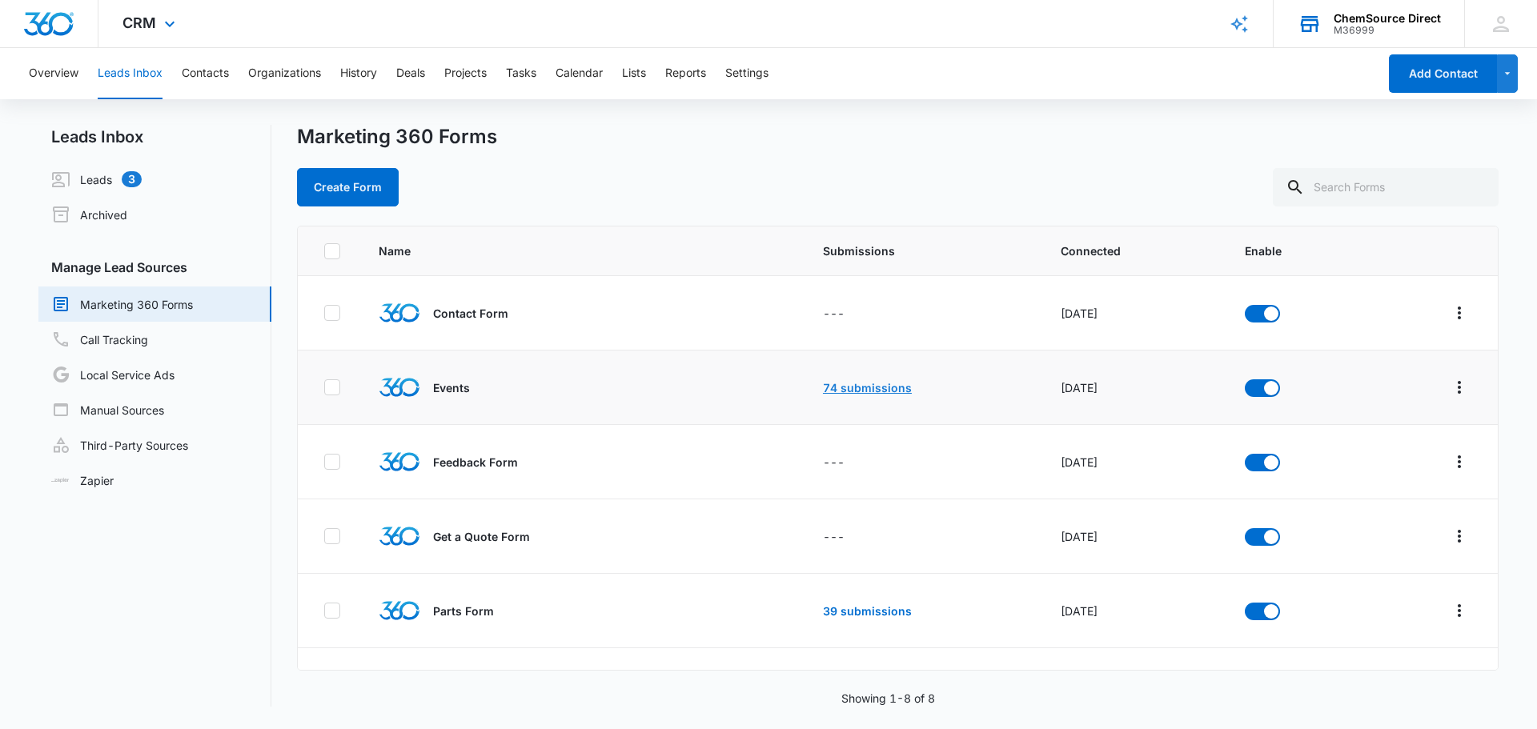
click at [869, 384] on link "74 submissions" at bounding box center [867, 388] width 89 height 14
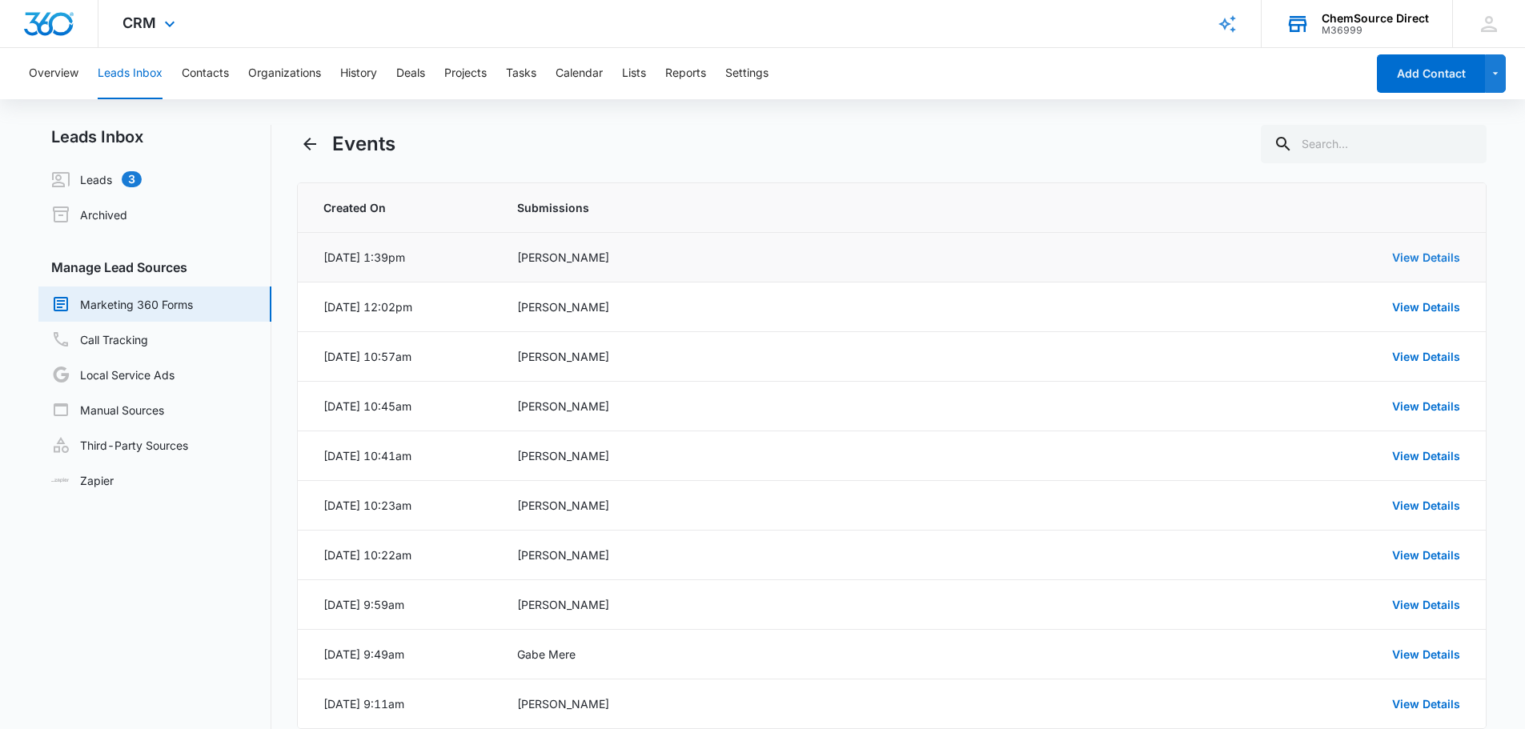
click at [1440, 251] on link "View Details" at bounding box center [1426, 258] width 68 height 14
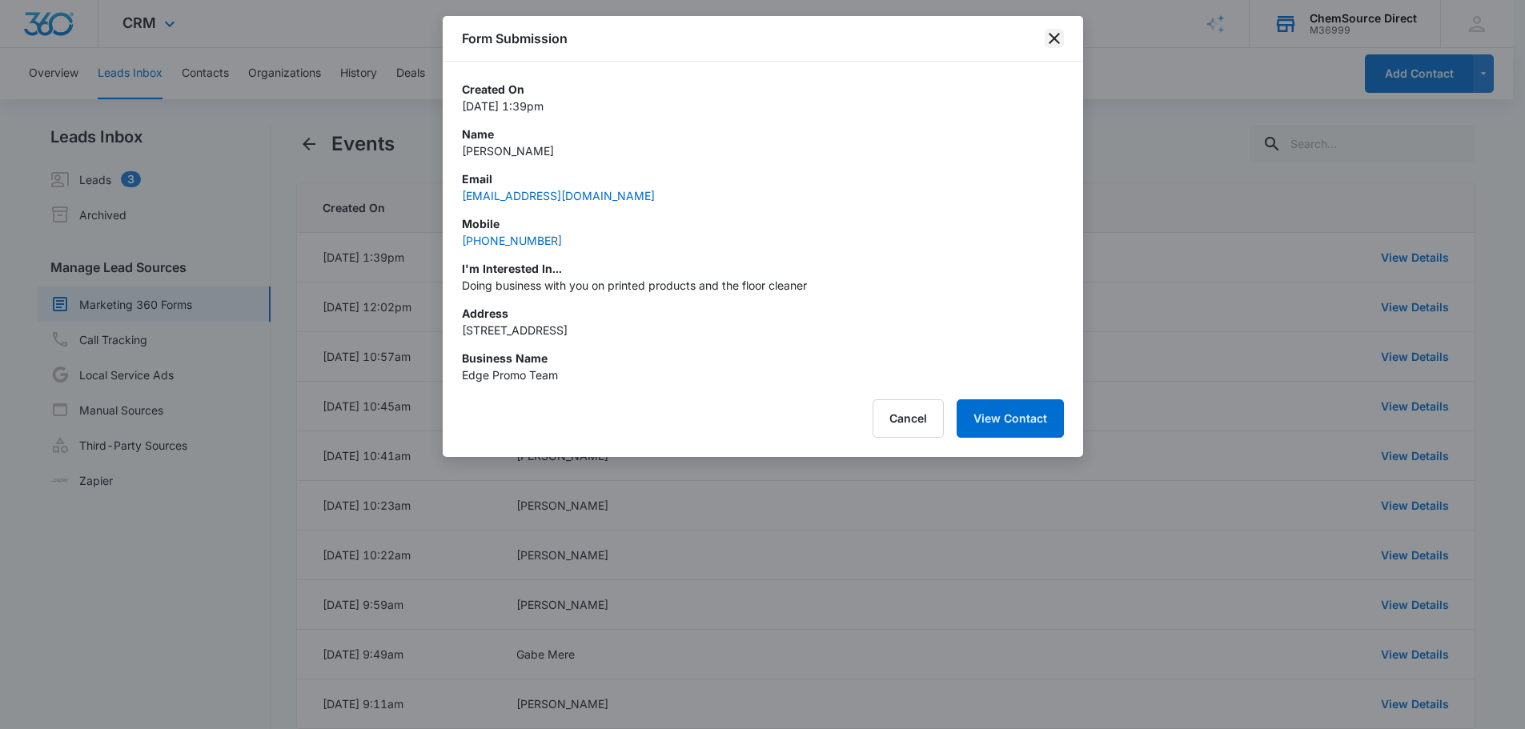
click at [1054, 38] on icon "close" at bounding box center [1054, 38] width 19 height 19
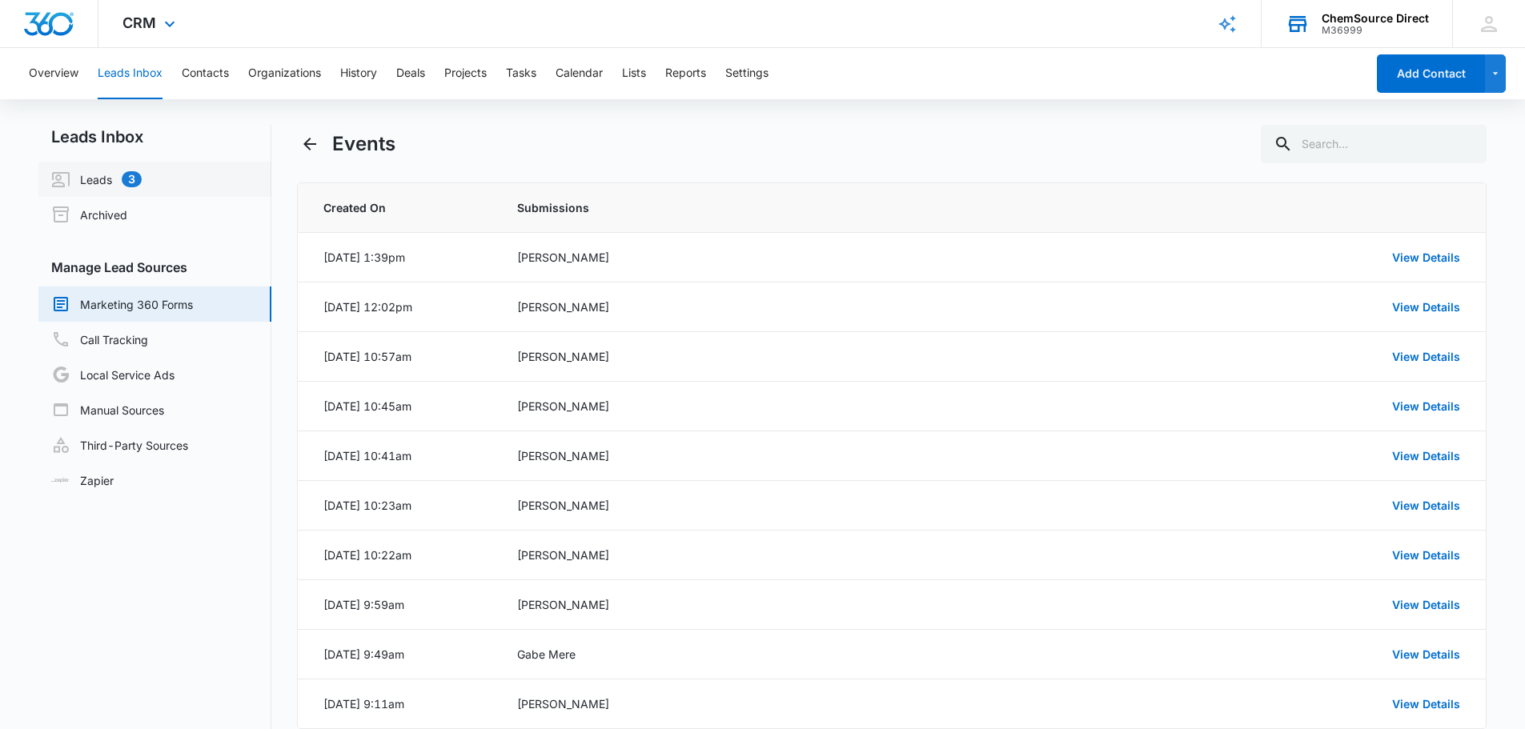
click at [108, 173] on link "Leads 3" at bounding box center [96, 179] width 90 height 19
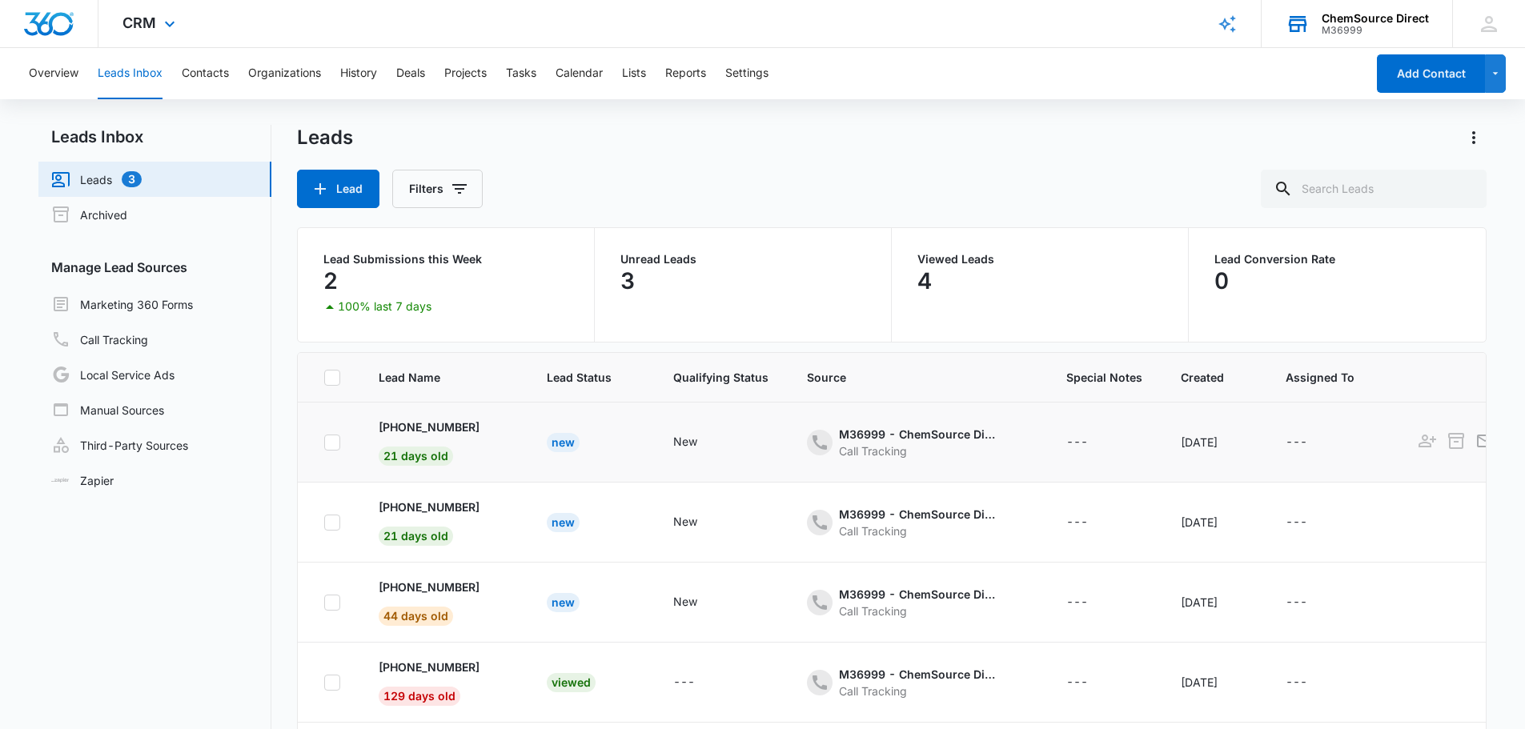
click at [547, 443] on div "New" at bounding box center [563, 442] width 33 height 19
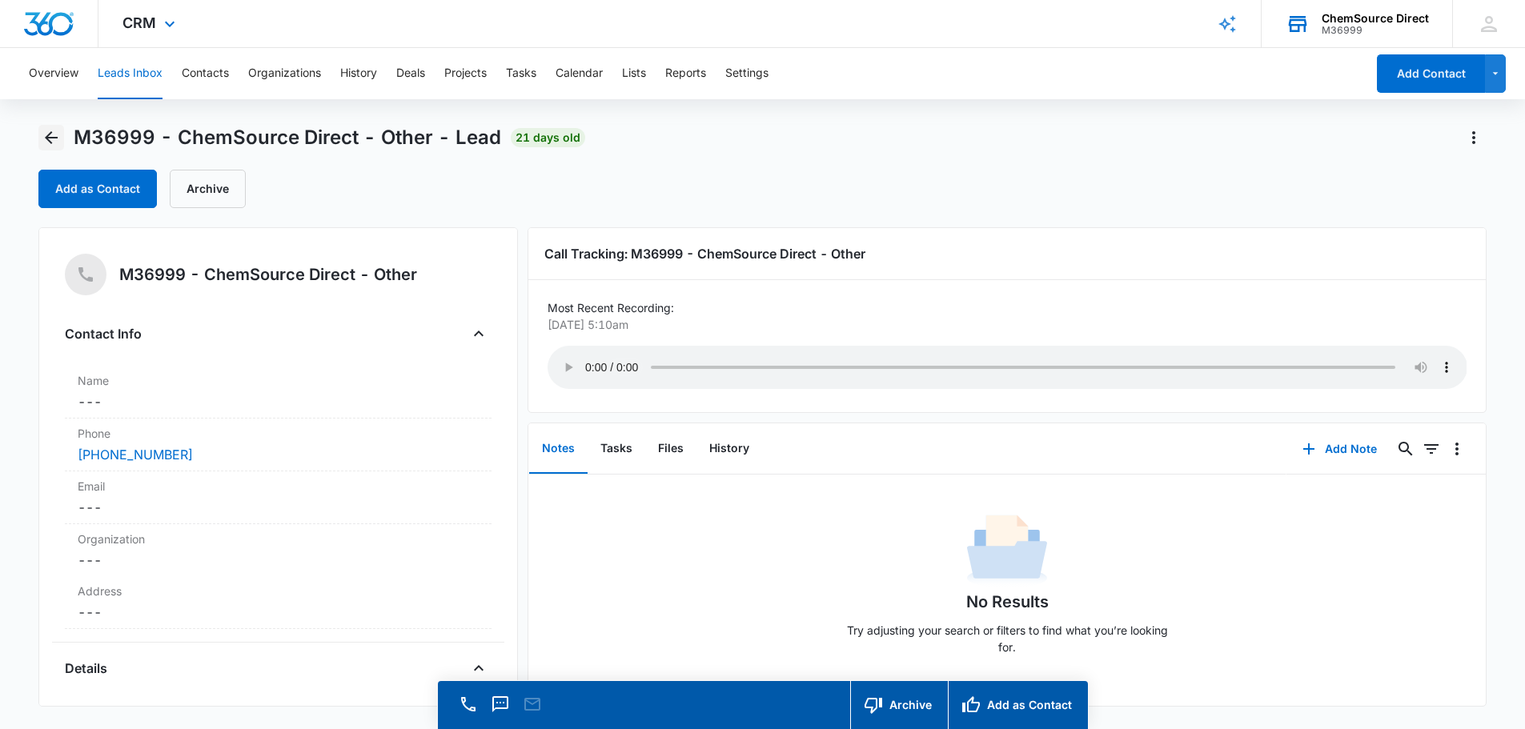
click at [58, 138] on icon "Back" at bounding box center [51, 137] width 19 height 19
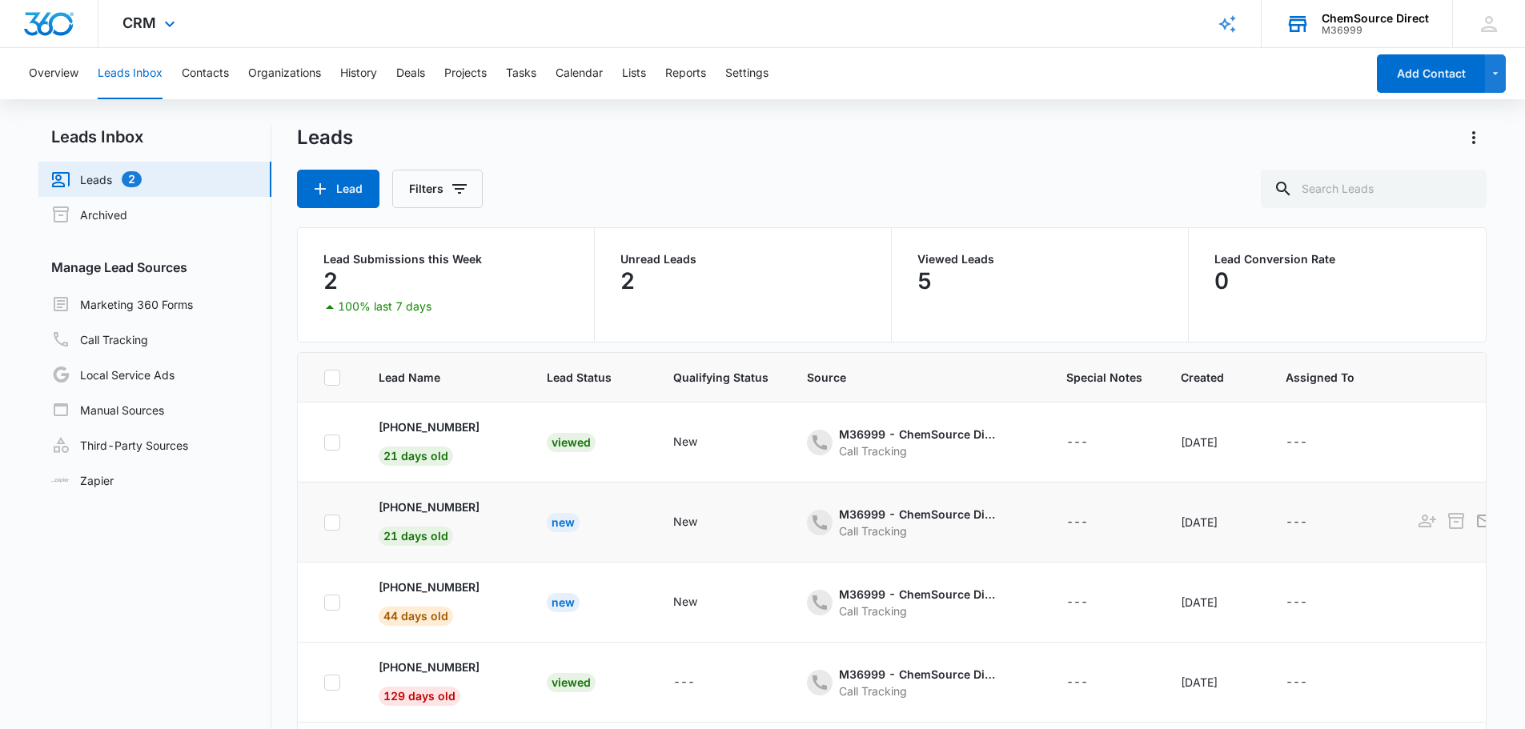
click at [553, 521] on div "New" at bounding box center [563, 522] width 33 height 19
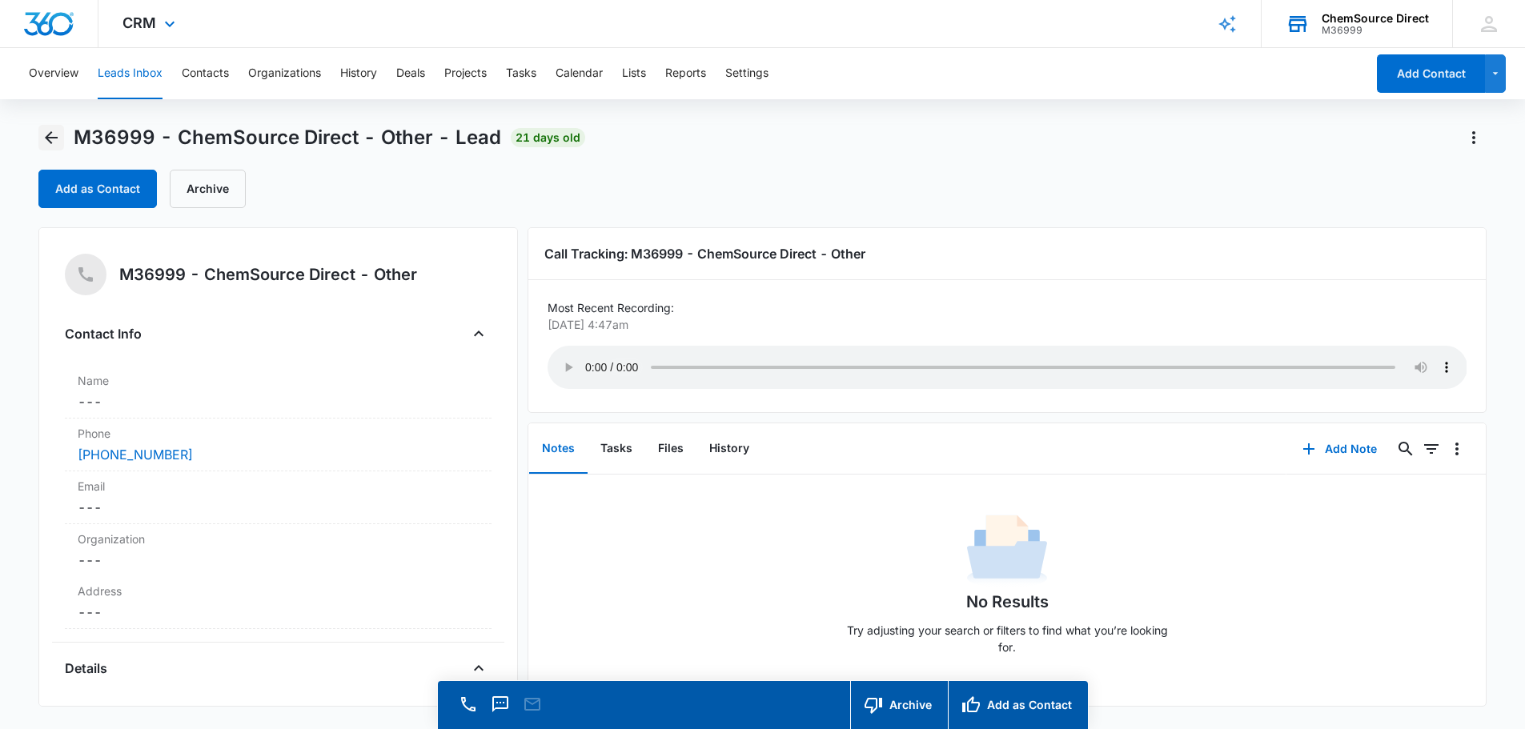
click at [54, 133] on icon "Back" at bounding box center [51, 137] width 19 height 19
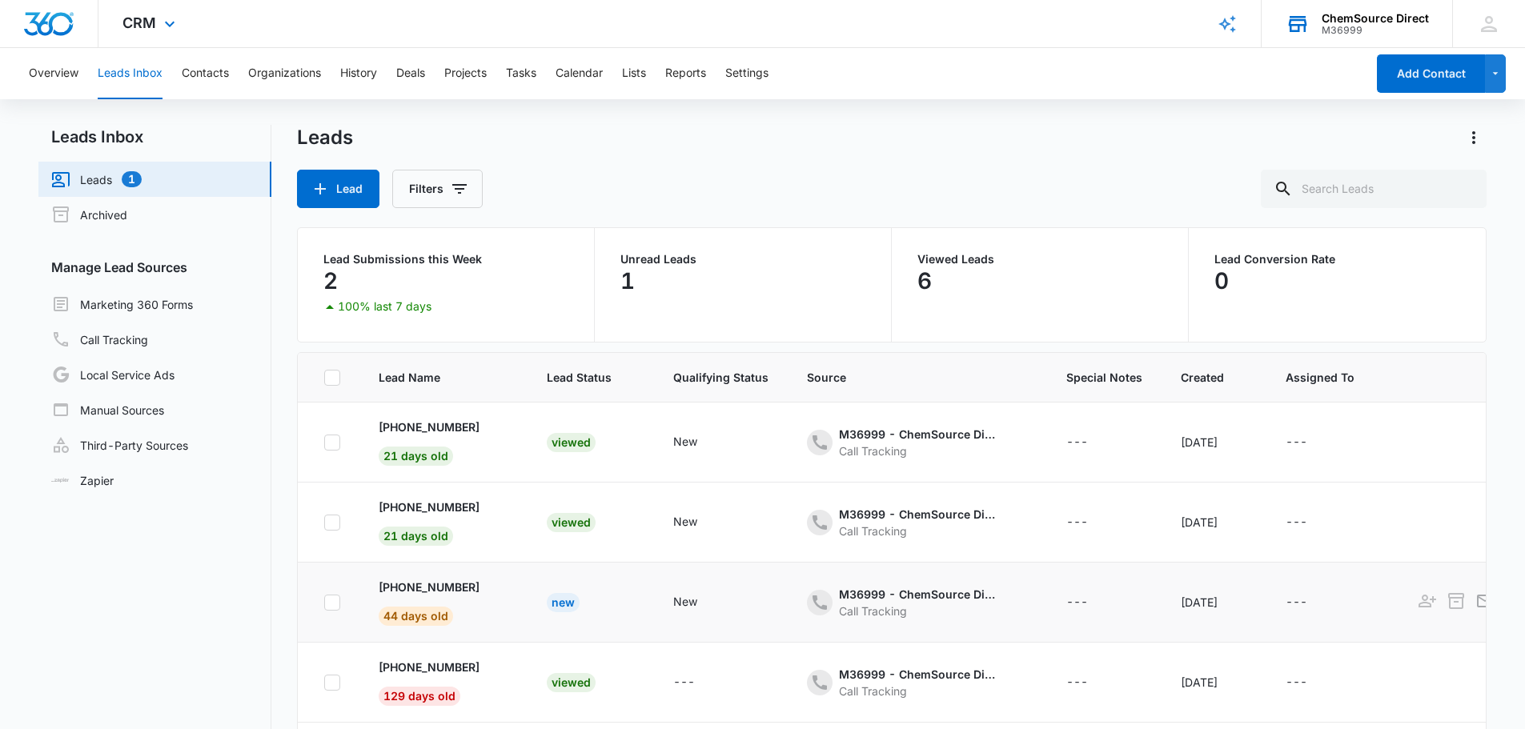
click at [551, 598] on div "New" at bounding box center [563, 602] width 33 height 19
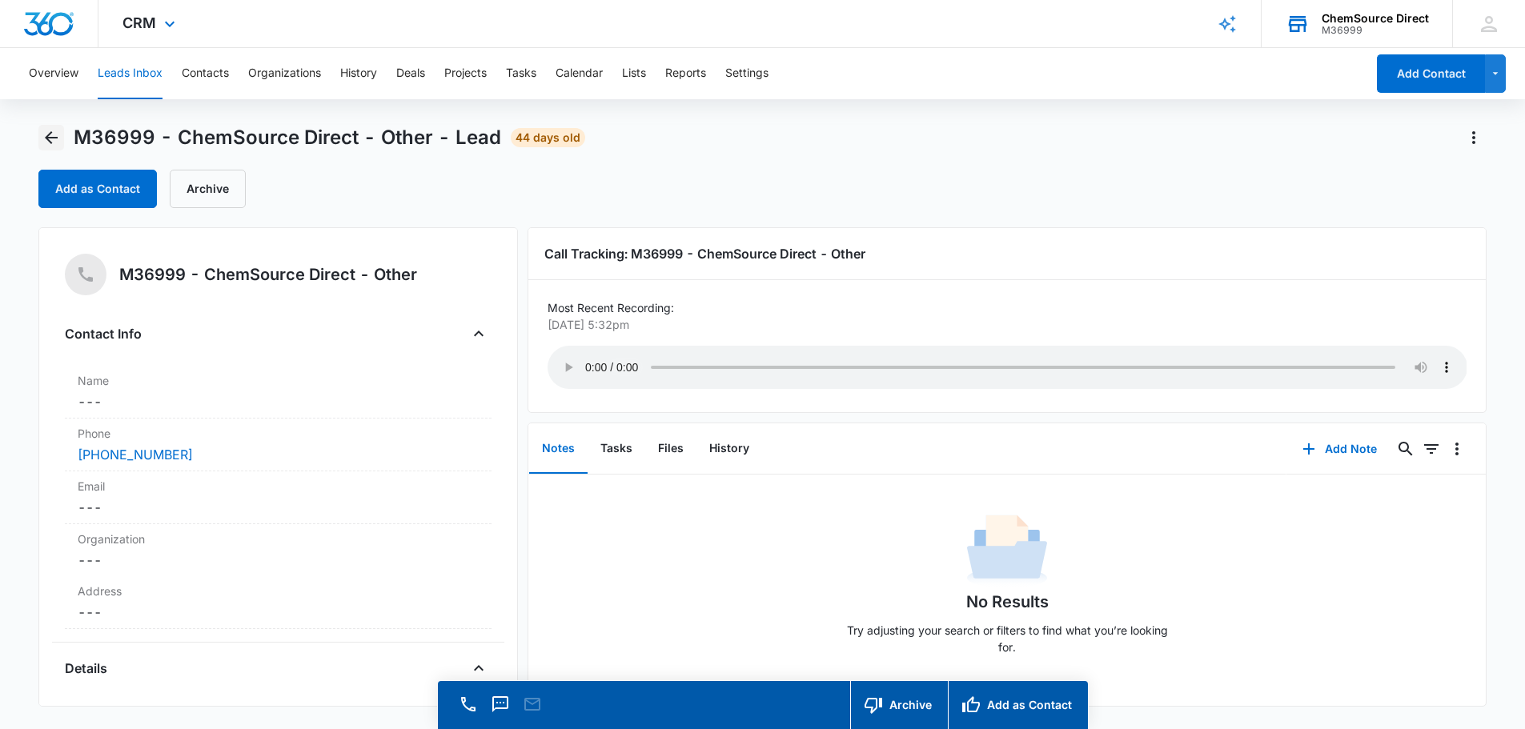
drag, startPoint x: 53, startPoint y: 129, endPoint x: 59, endPoint y: 136, distance: 9.6
click at [53, 130] on icon "Back" at bounding box center [51, 137] width 19 height 19
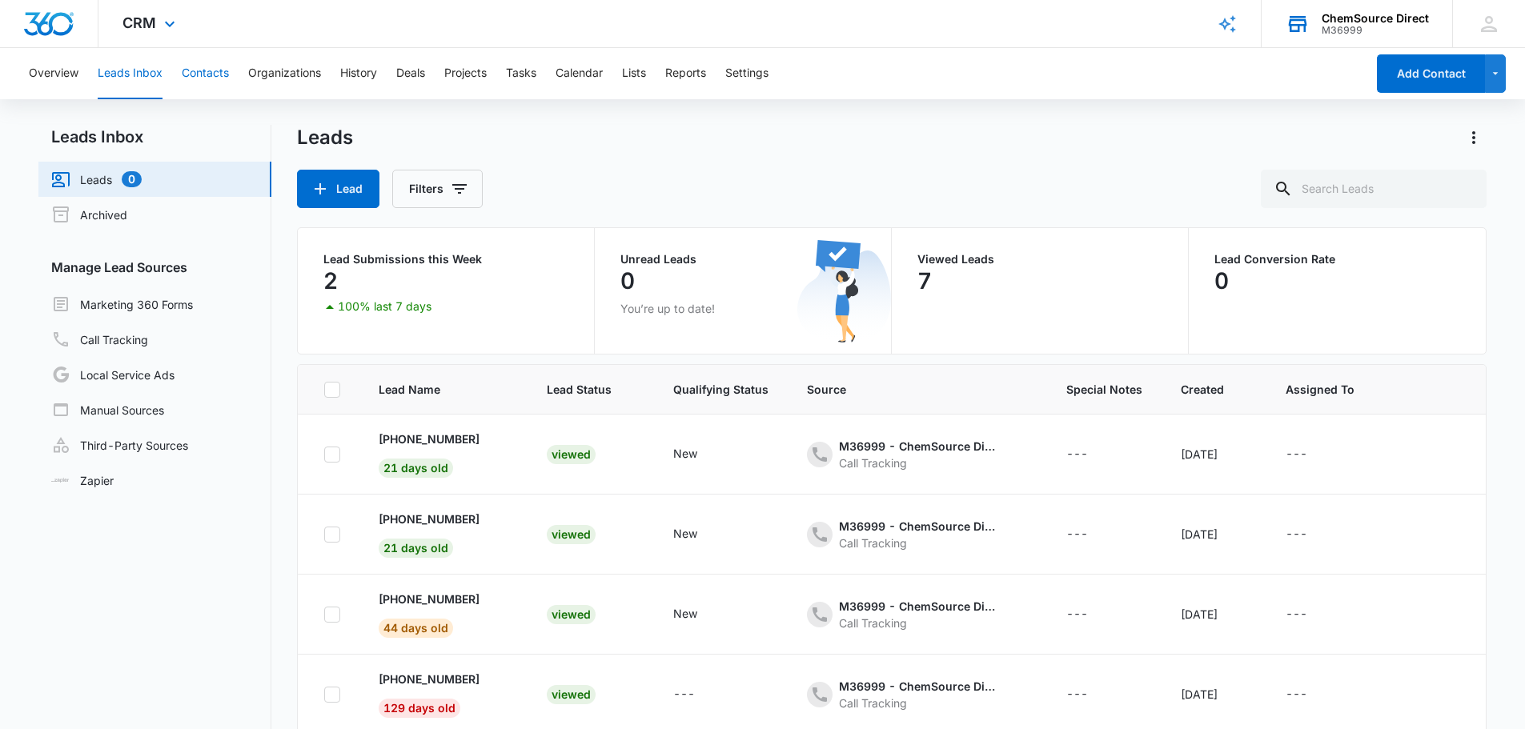
click at [207, 69] on button "Contacts" at bounding box center [205, 73] width 47 height 51
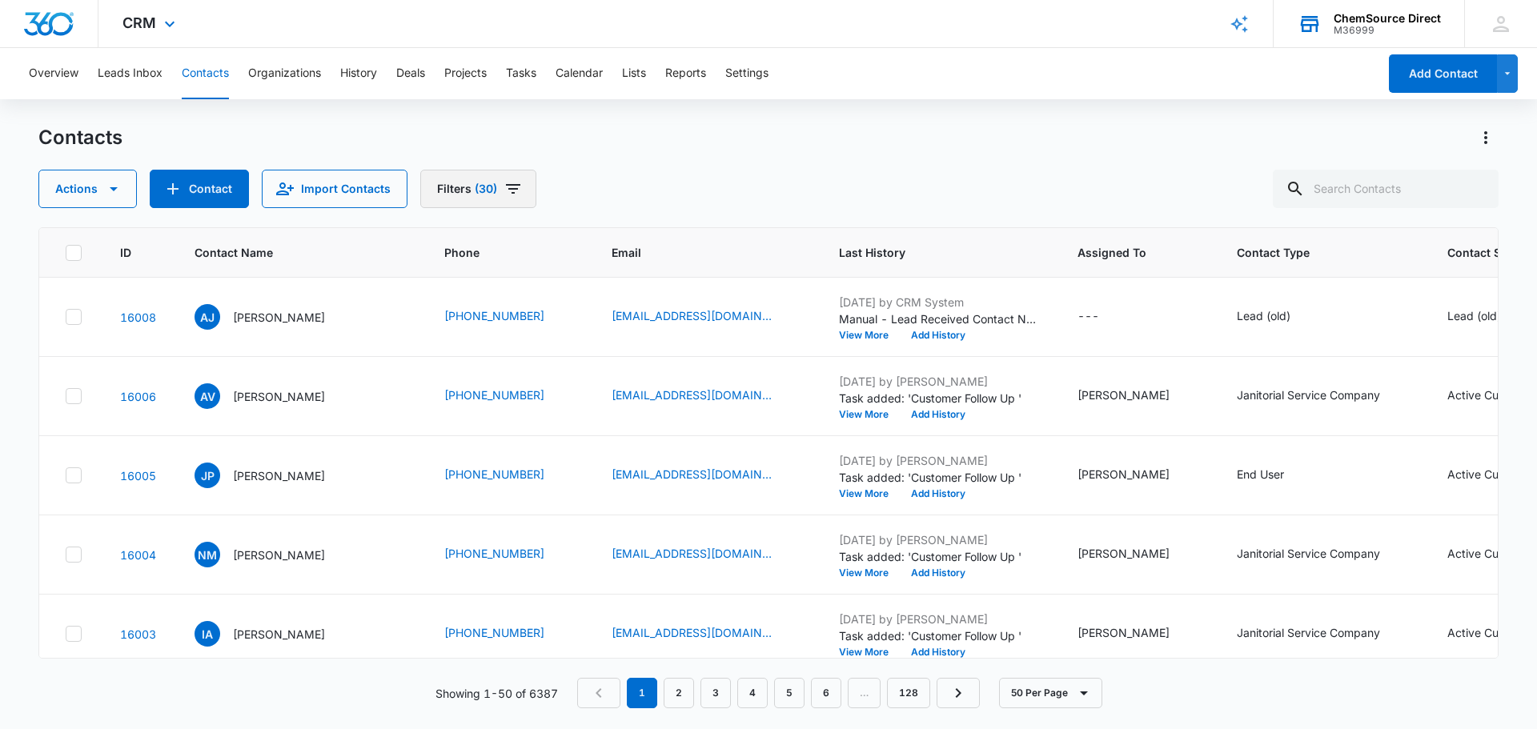
click at [510, 190] on icon "Filters" at bounding box center [513, 189] width 14 height 10
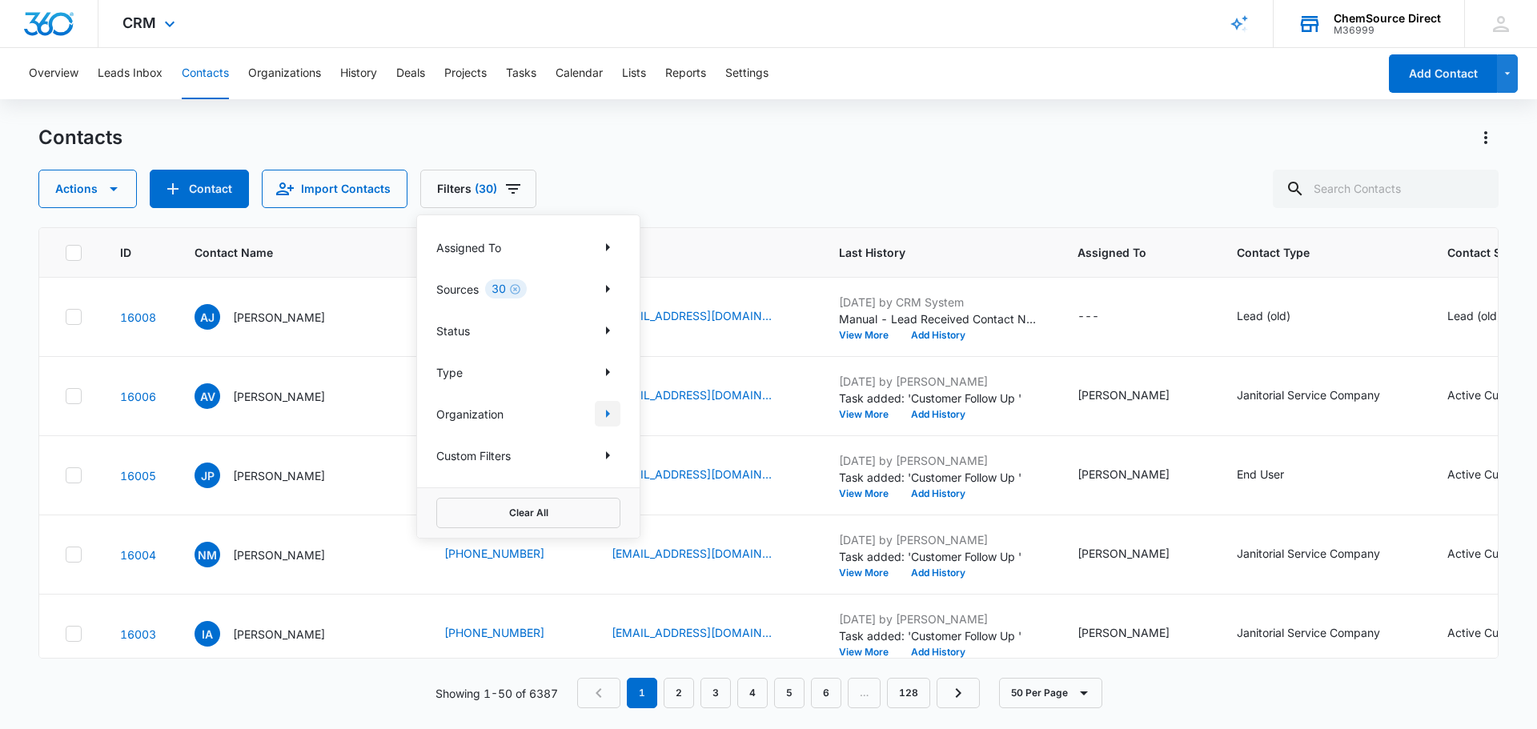
click at [609, 418] on icon "Show Organization filters" at bounding box center [607, 413] width 19 height 19
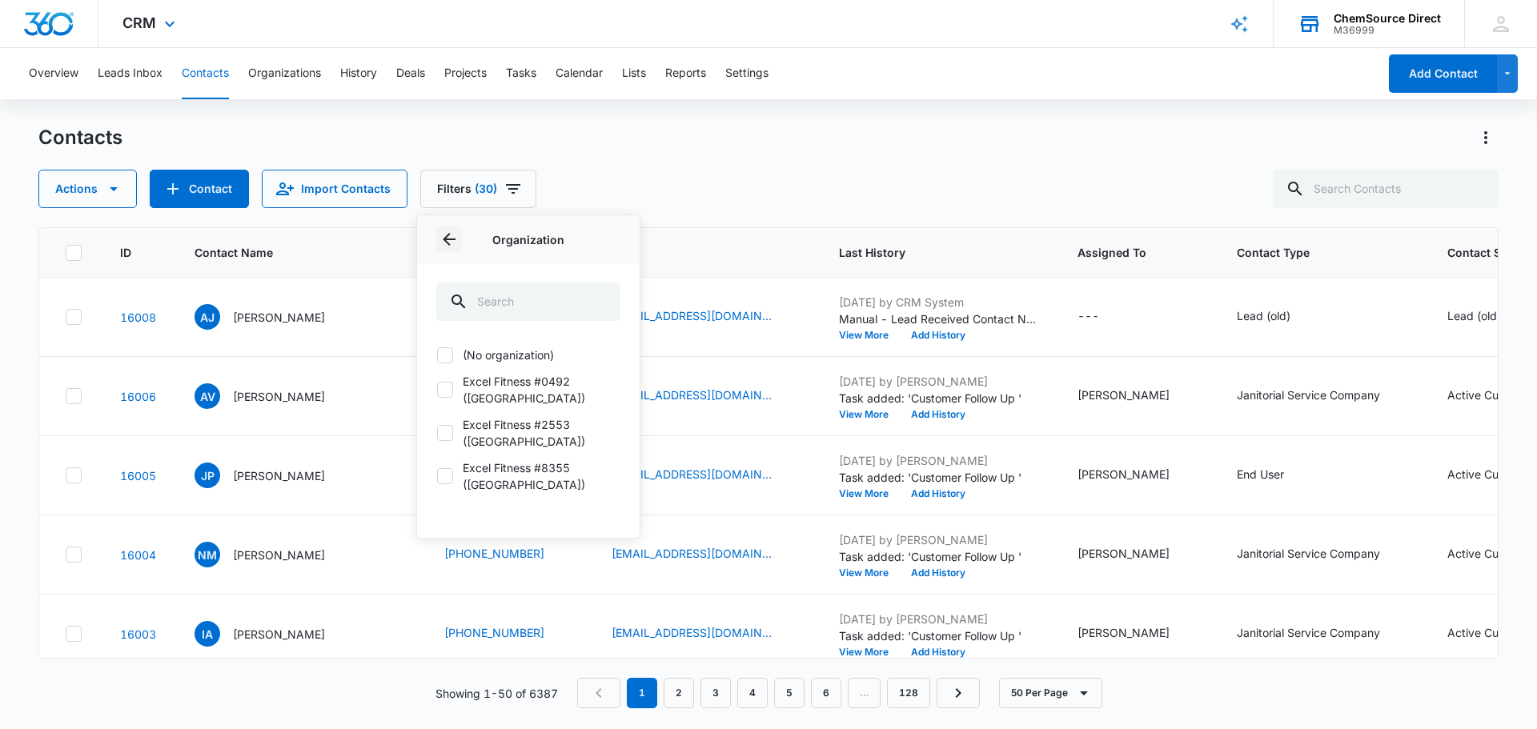
click at [448, 239] on icon "Back" at bounding box center [449, 239] width 13 height 13
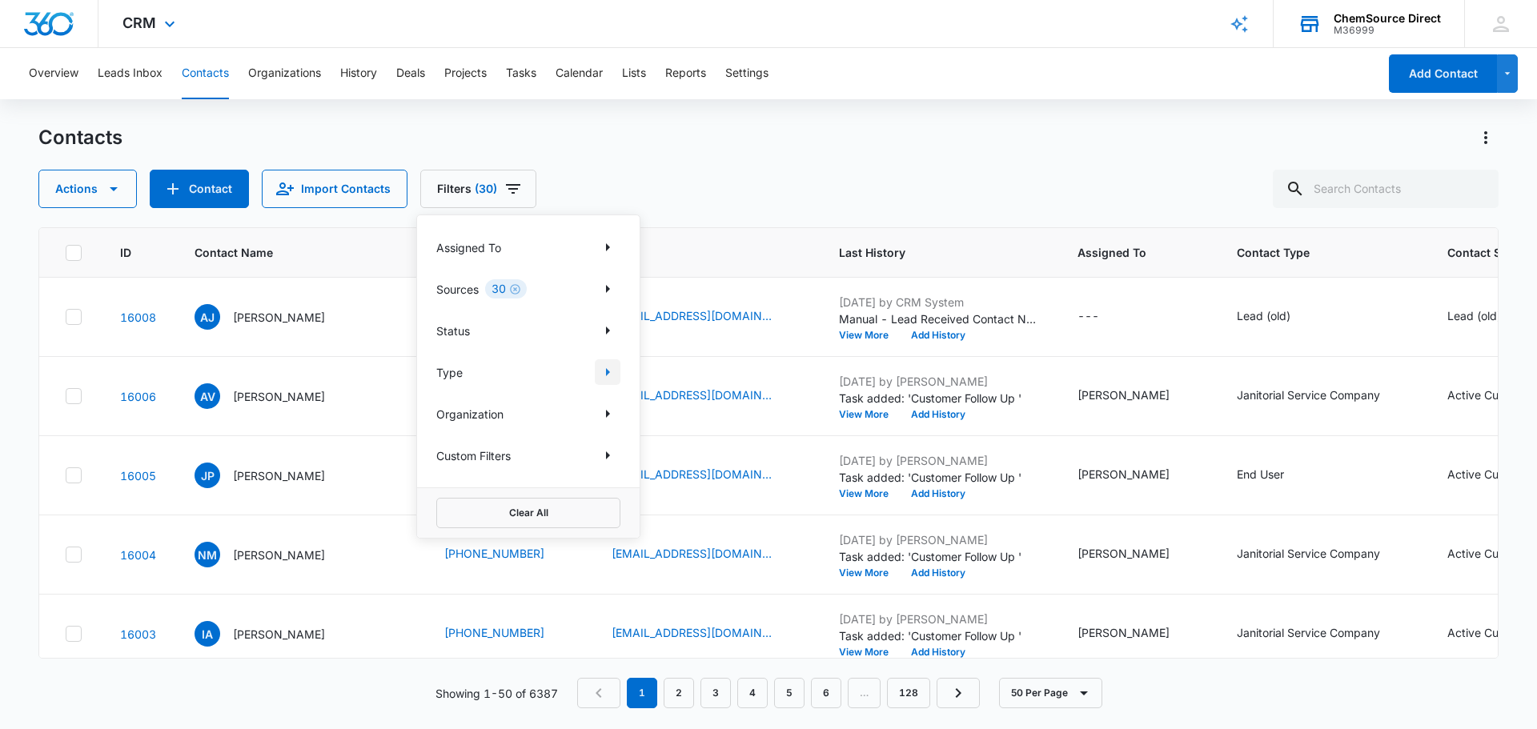
click at [607, 369] on icon "Show Type filters" at bounding box center [607, 372] width 19 height 19
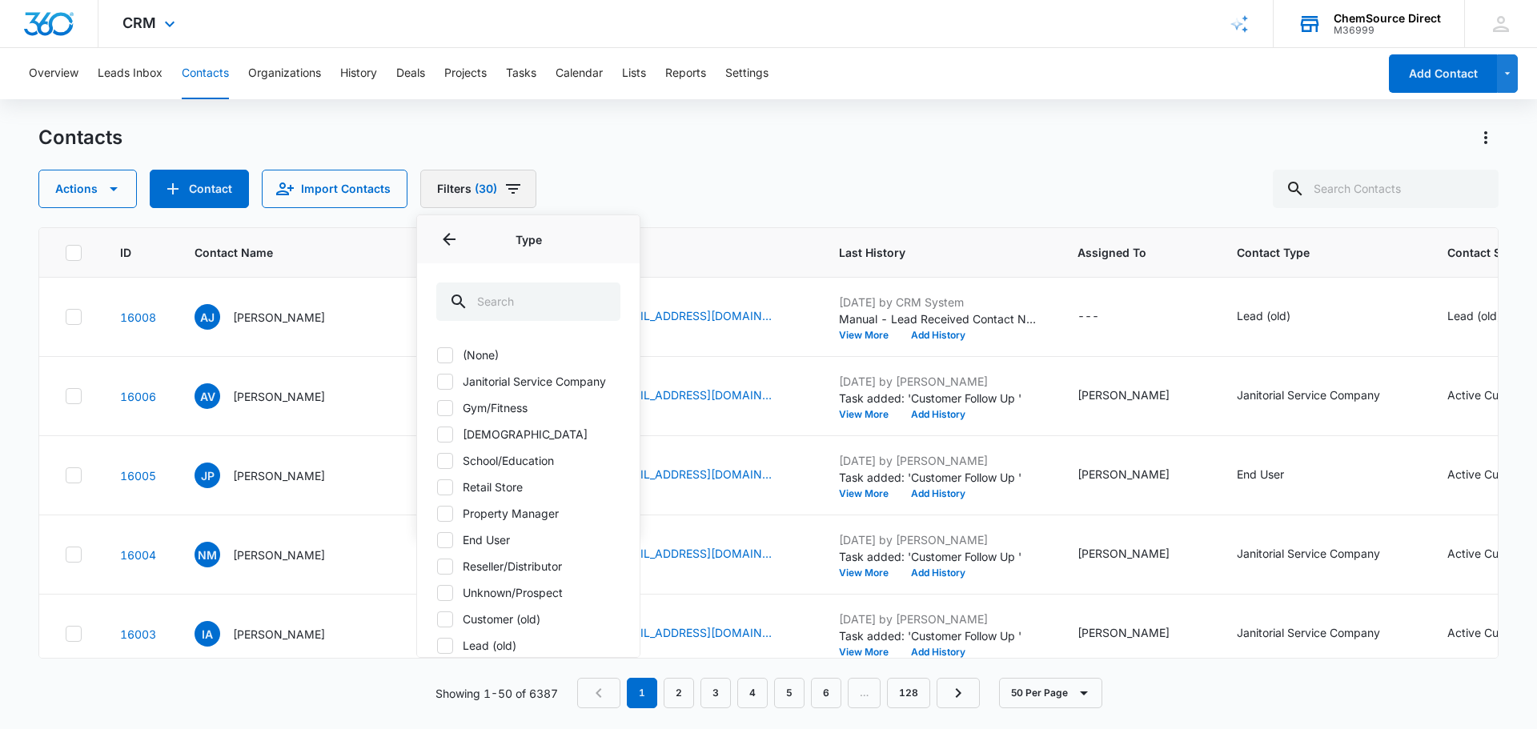
click at [512, 188] on icon "Filters" at bounding box center [513, 188] width 19 height 19
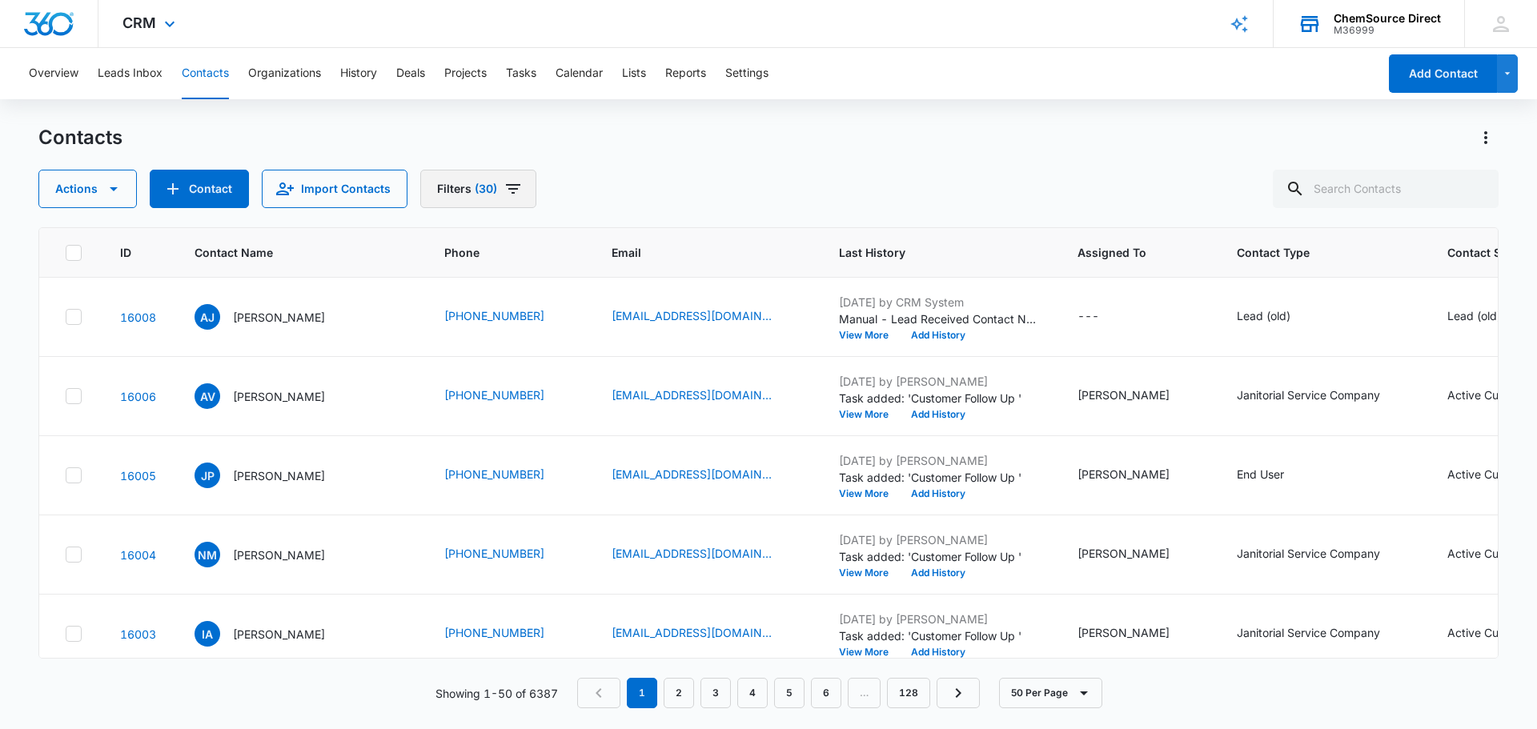
click at [512, 187] on icon "Filters" at bounding box center [513, 188] width 19 height 19
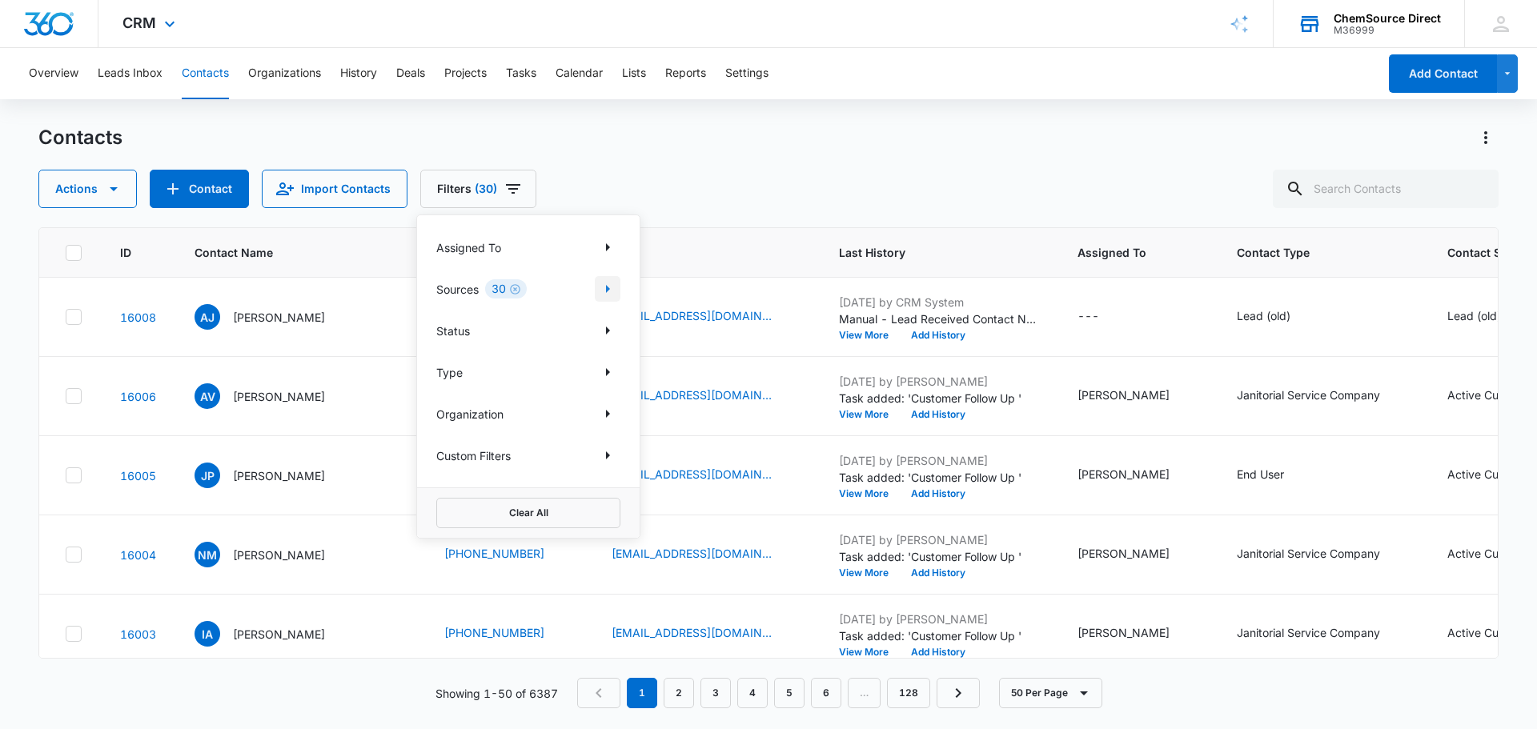
click at [603, 287] on icon "Show Sources filters" at bounding box center [607, 288] width 19 height 19
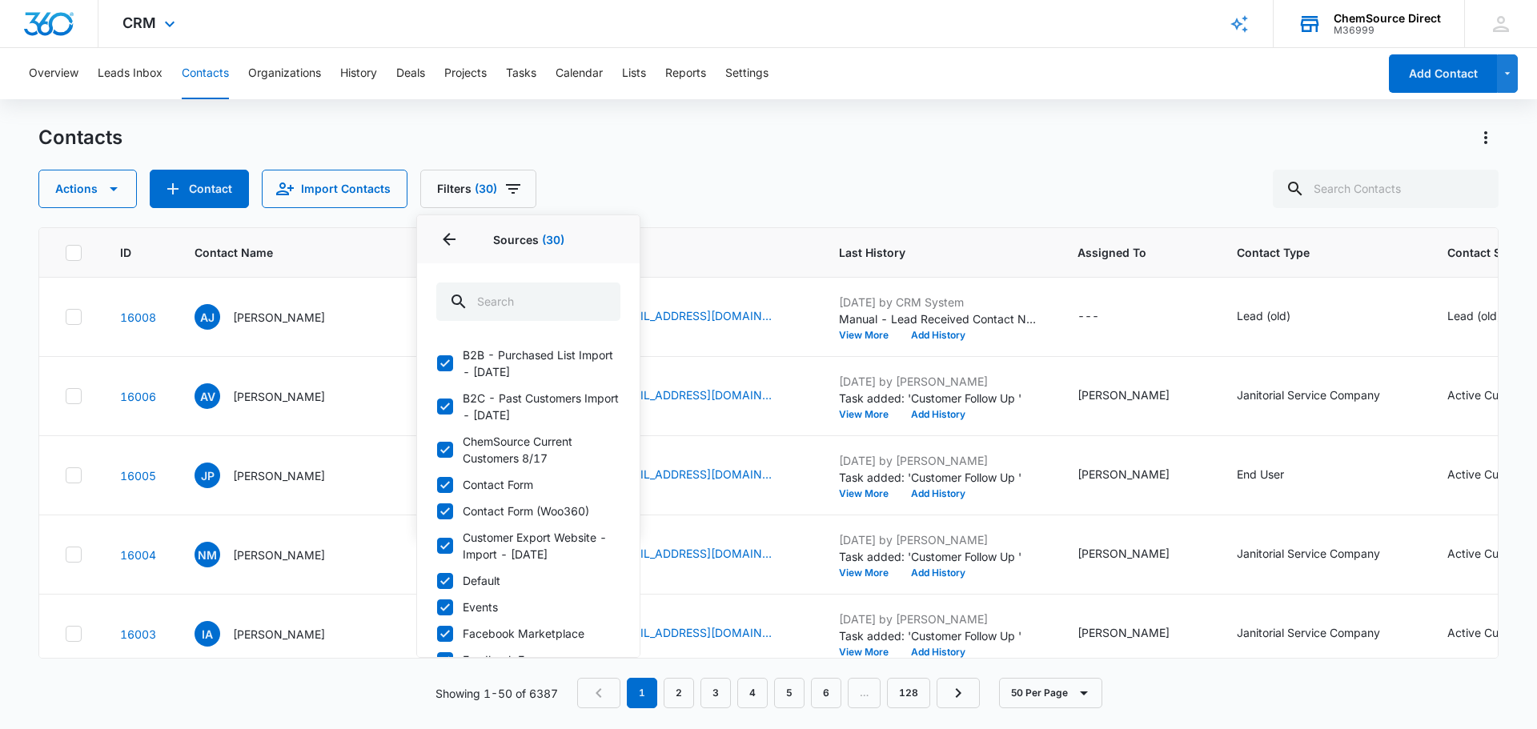
click at [552, 239] on span "(30)" at bounding box center [553, 240] width 22 height 14
click at [448, 241] on icon "Back" at bounding box center [449, 239] width 19 height 19
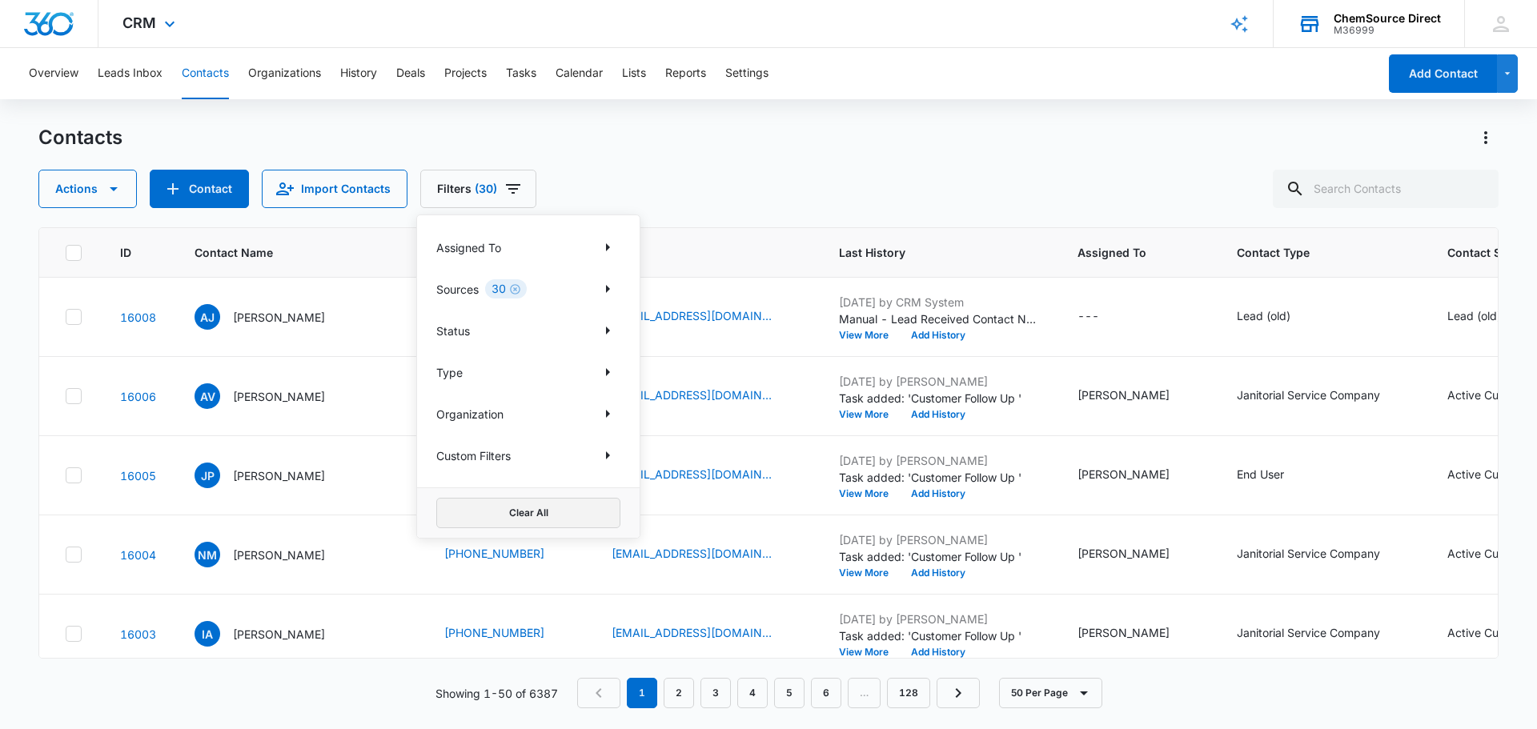
click at [540, 504] on button "Clear All" at bounding box center [528, 513] width 184 height 30
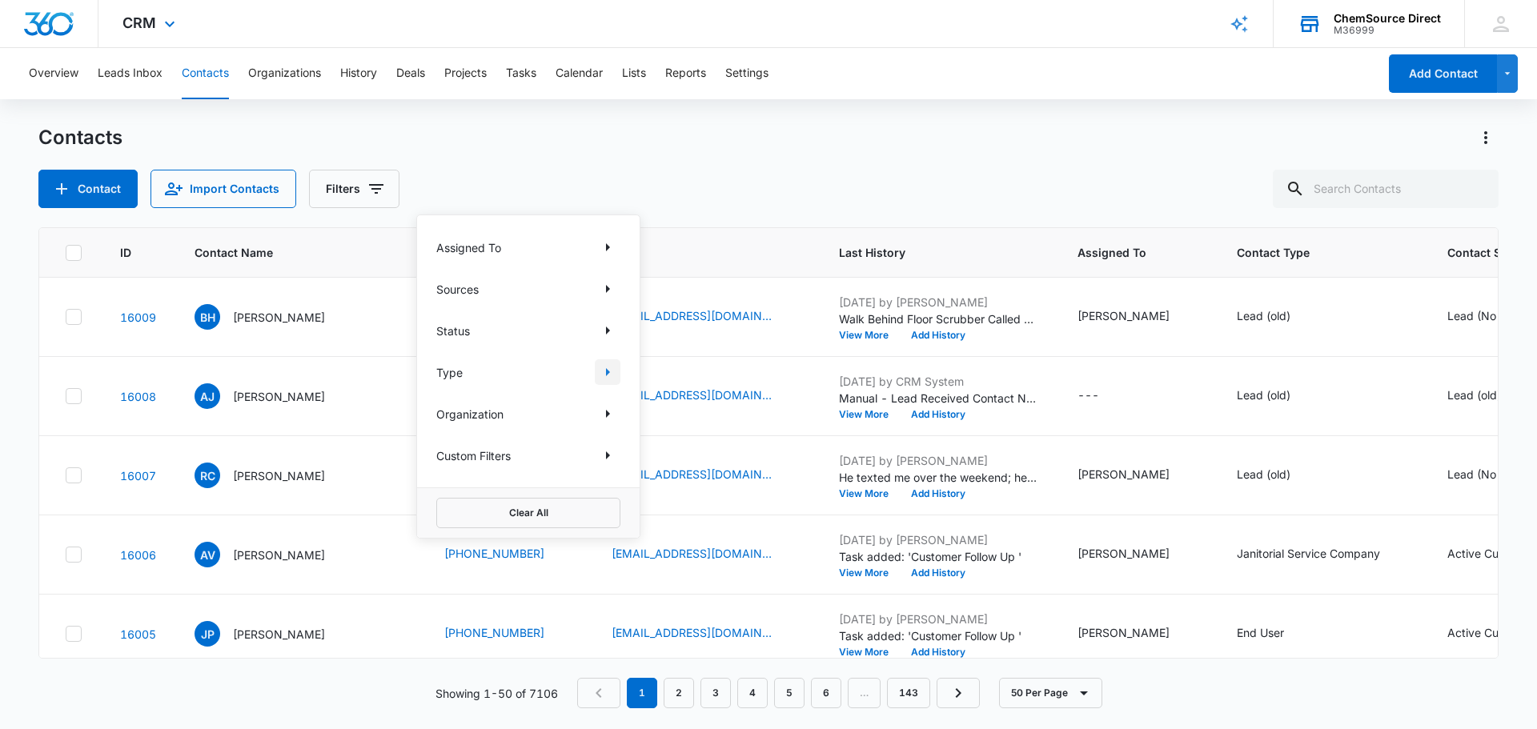
click at [607, 378] on icon "Show Type filters" at bounding box center [607, 372] width 19 height 19
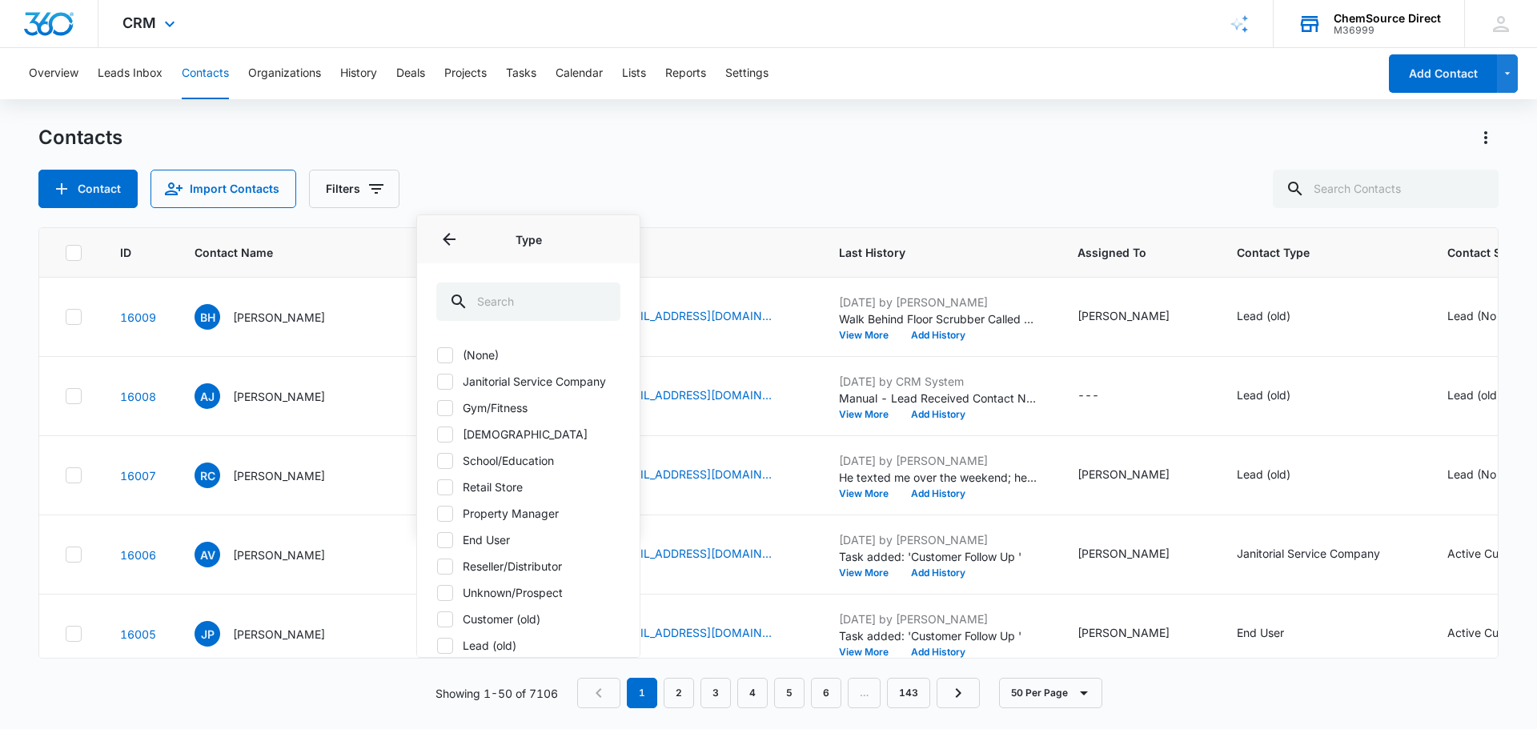
click at [496, 412] on label "Gym/Fitness" at bounding box center [528, 407] width 184 height 17
click at [437, 408] on input "Gym/Fitness" at bounding box center [436, 407] width 1 height 1
checkbox input "true"
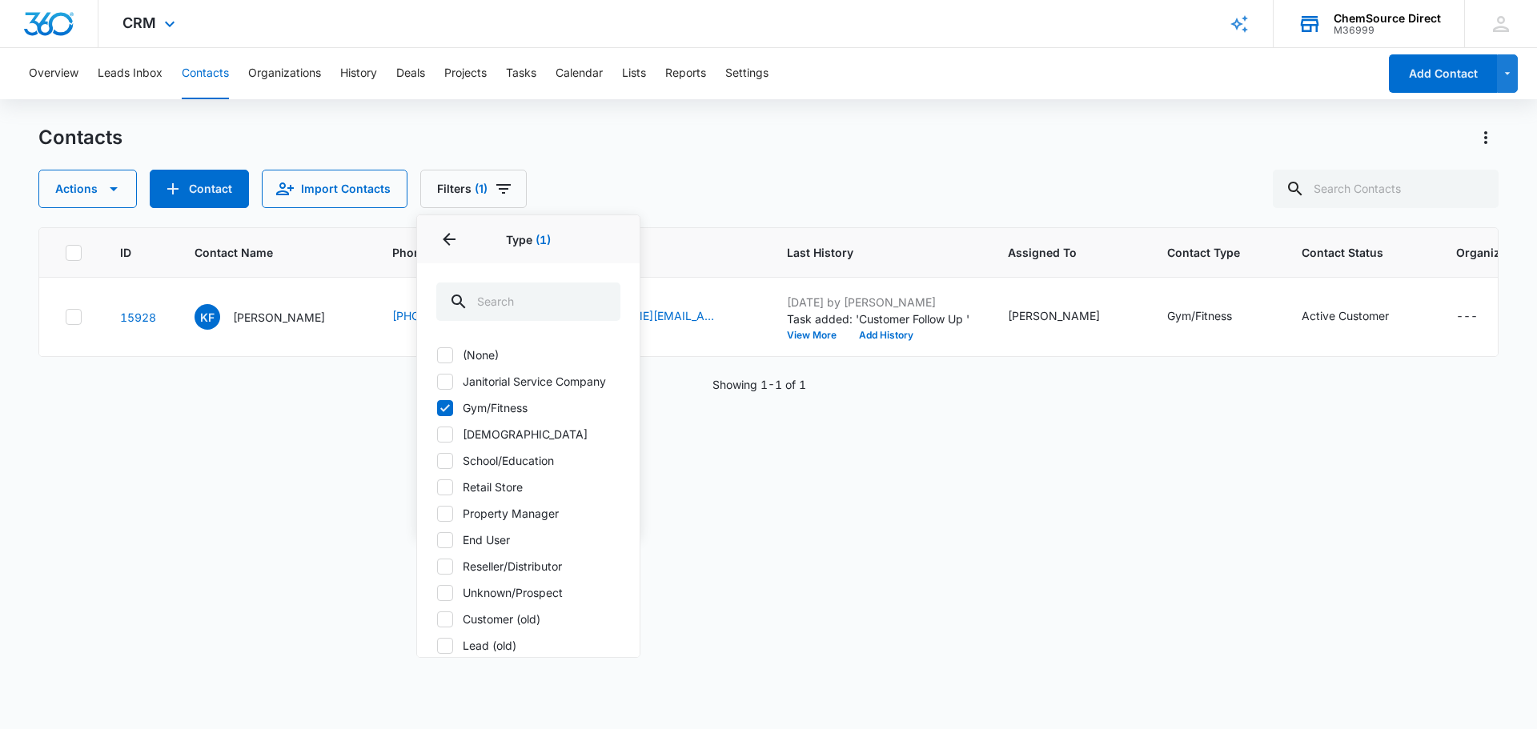
click at [368, 443] on div "ID Contact Name Phone Email Last History Assigned To Contact Type Contact Statu…" at bounding box center [768, 467] width 1460 height 481
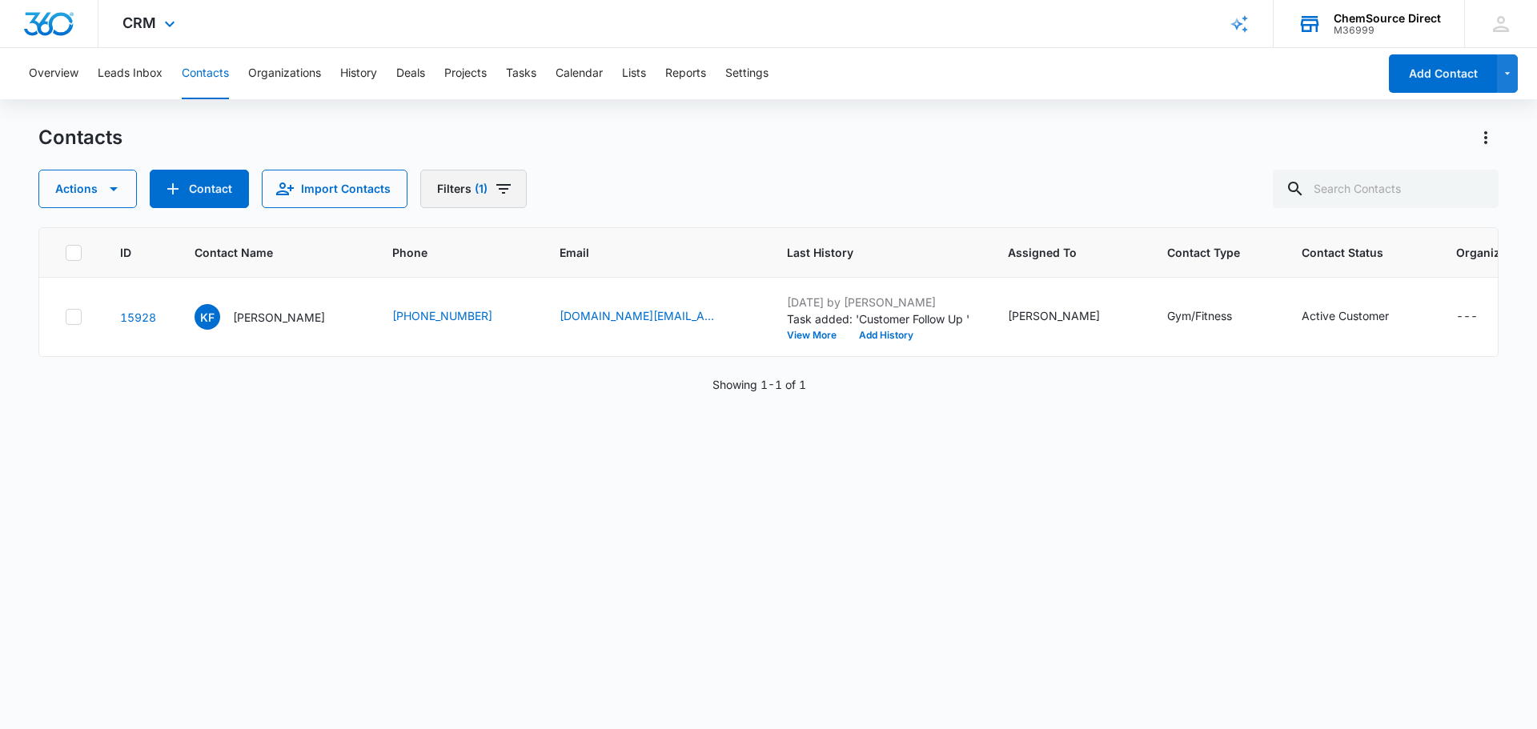
click at [500, 186] on icon "Filters" at bounding box center [503, 189] width 14 height 10
drag, startPoint x: 540, startPoint y: 512, endPoint x: 604, endPoint y: 371, distance: 154.0
click at [540, 512] on button "Clear All" at bounding box center [528, 513] width 184 height 30
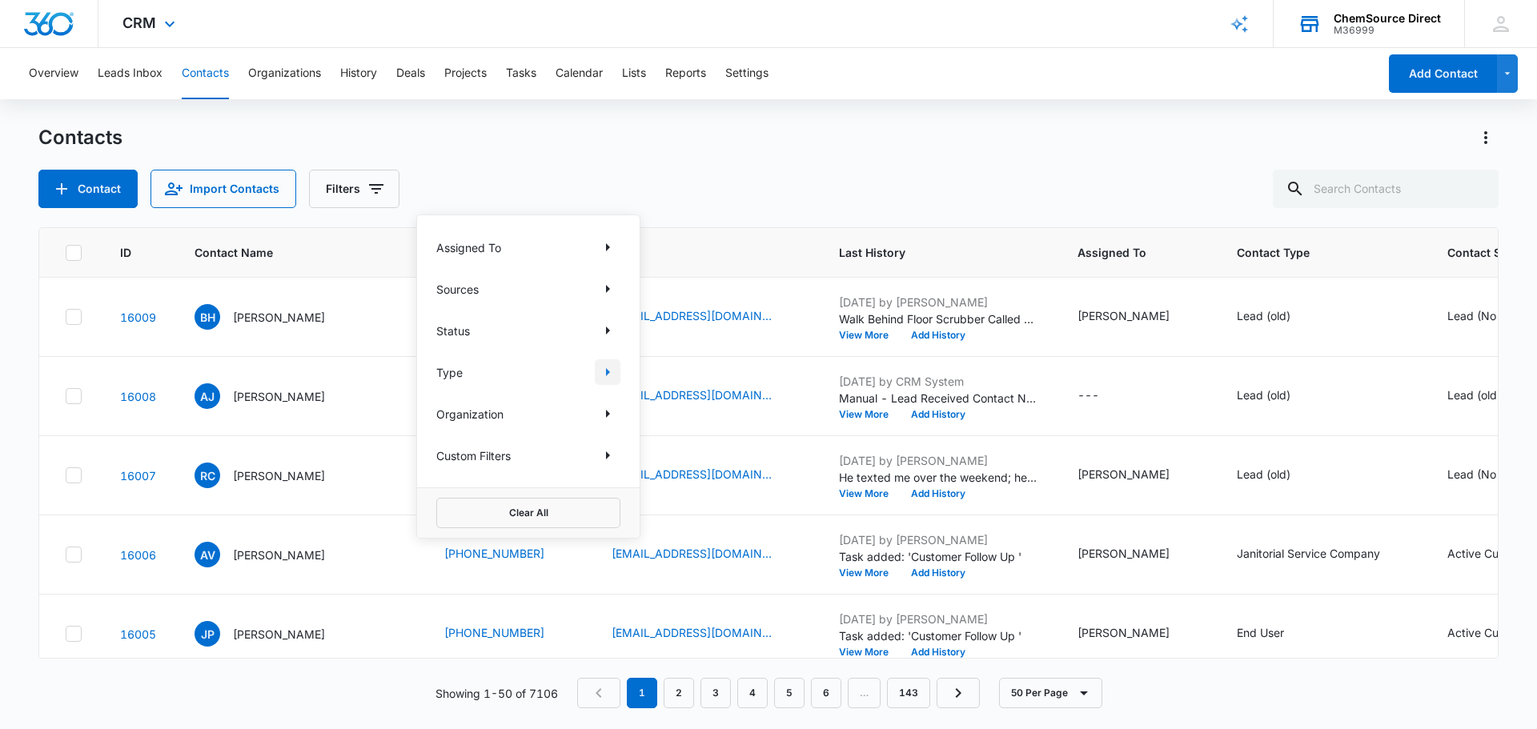
click at [604, 371] on icon "Show Type filters" at bounding box center [607, 372] width 19 height 19
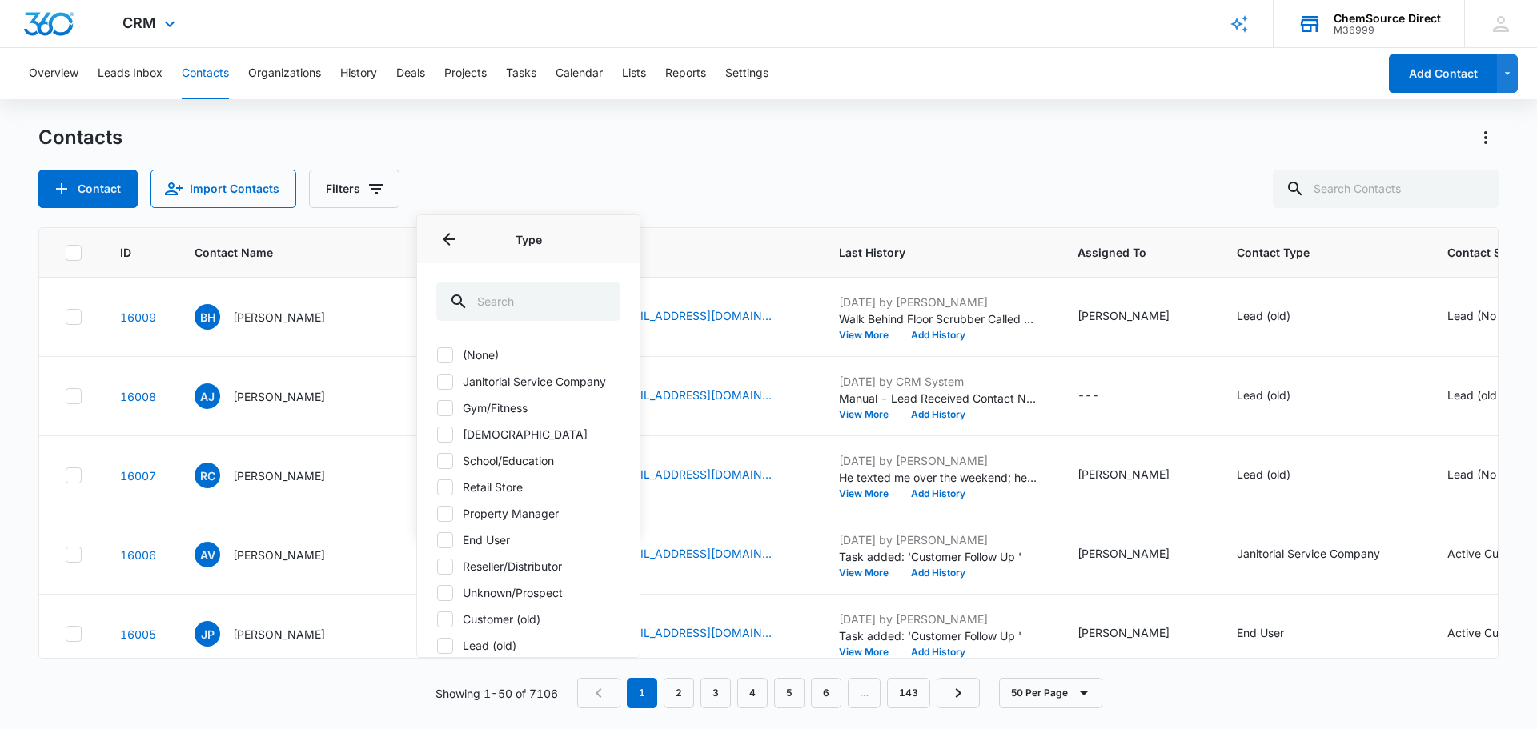
click at [601, 383] on label "Janitorial Service Company" at bounding box center [528, 381] width 184 height 17
click at [437, 382] on input "Janitorial Service Company" at bounding box center [436, 381] width 1 height 1
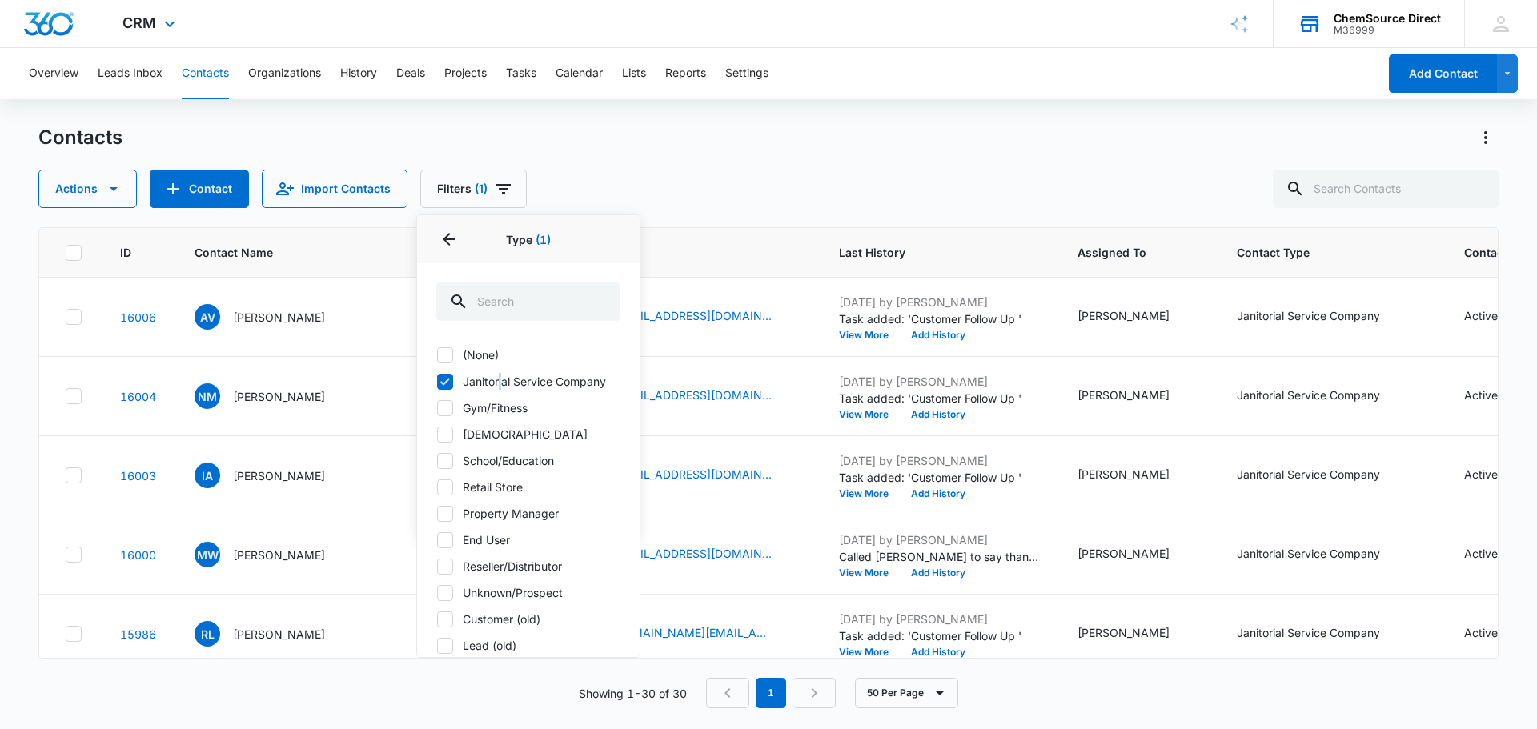
click at [501, 380] on label "Janitorial Service Company" at bounding box center [528, 381] width 184 height 17
click at [448, 379] on icon at bounding box center [445, 381] width 10 height 7
click at [437, 381] on input "Janitorial Service Company" at bounding box center [436, 381] width 1 height 1
checkbox input "false"
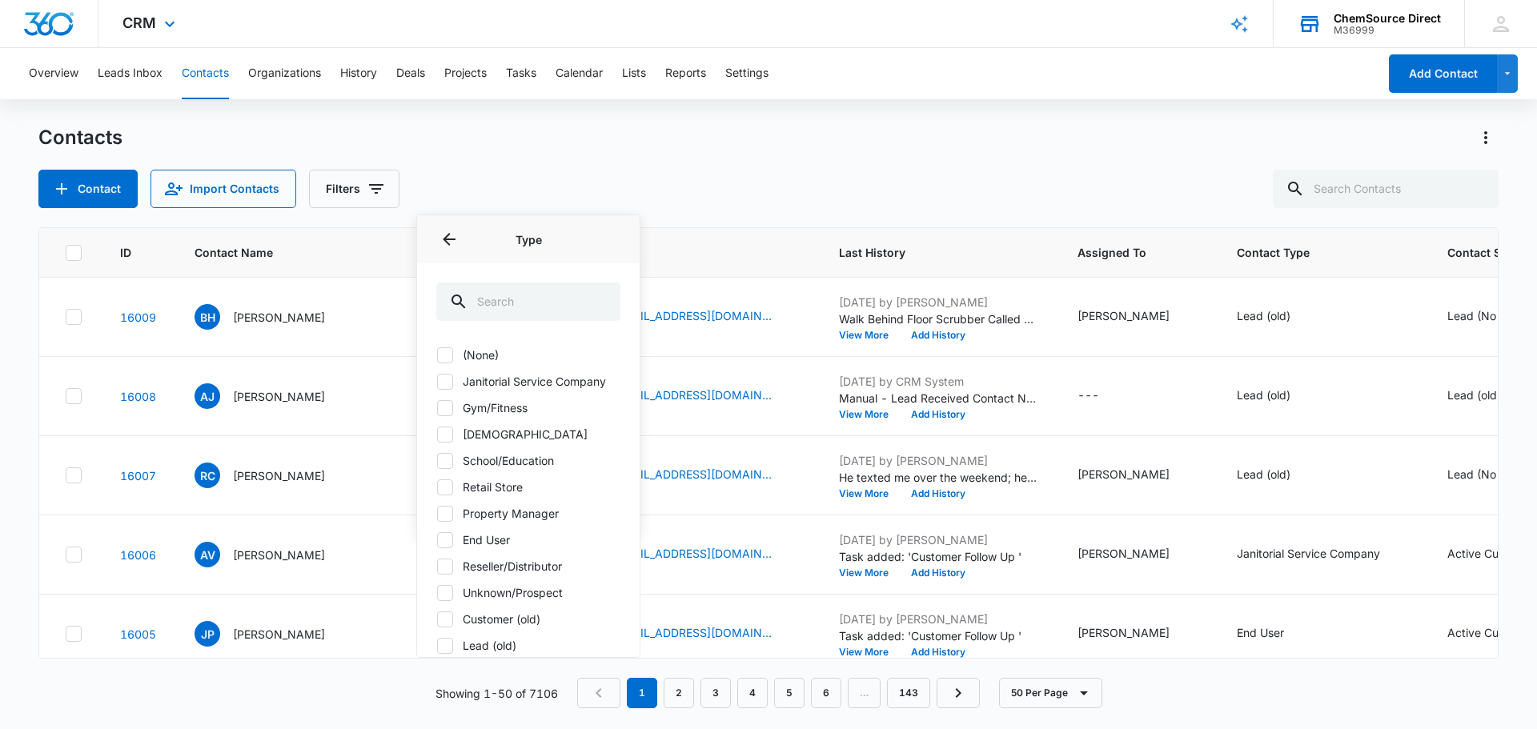
click at [544, 461] on label "School/Education" at bounding box center [528, 460] width 184 height 17
click at [437, 461] on input "School/Education" at bounding box center [436, 460] width 1 height 1
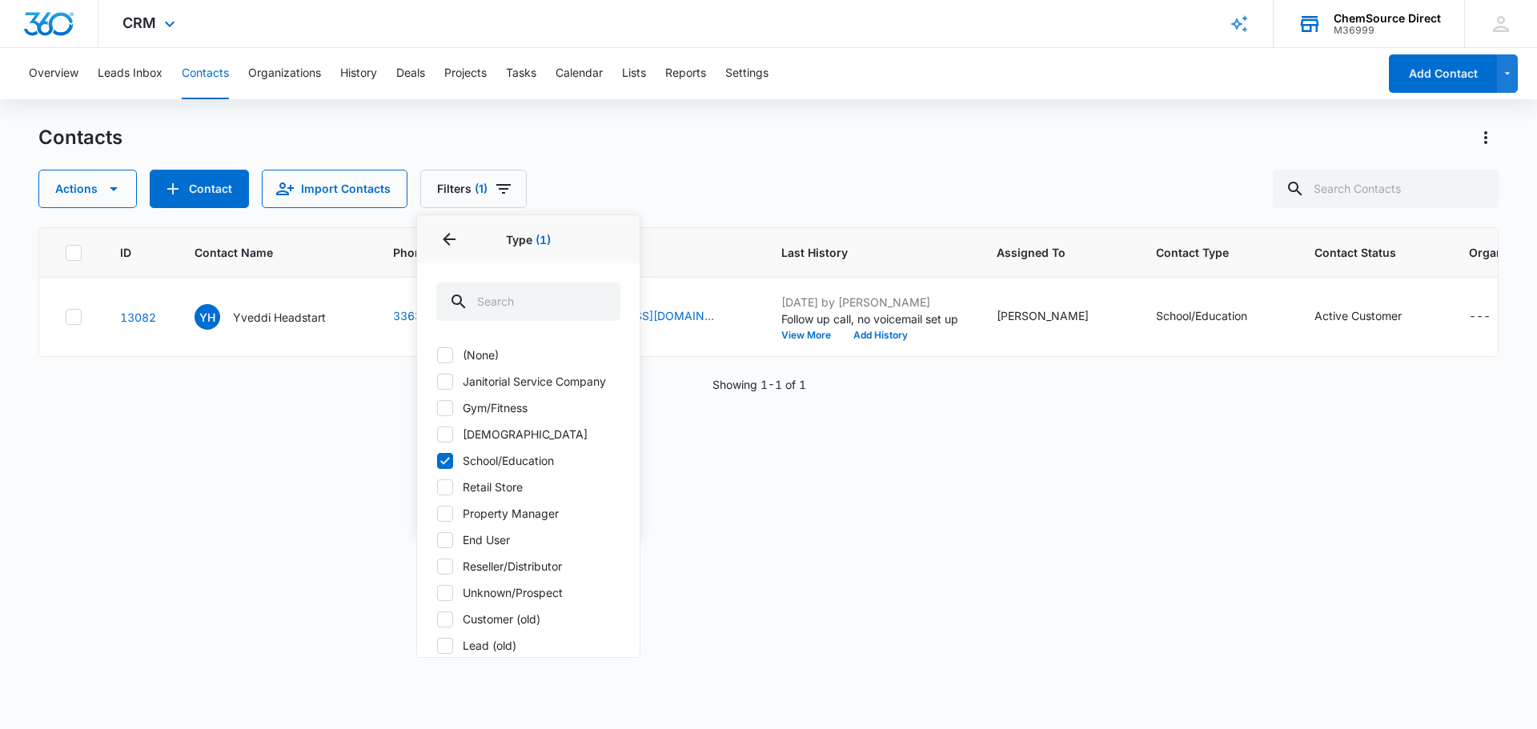
click at [447, 460] on icon at bounding box center [445, 460] width 10 height 7
click at [437, 460] on input "School/Education" at bounding box center [436, 460] width 1 height 1
checkbox input "false"
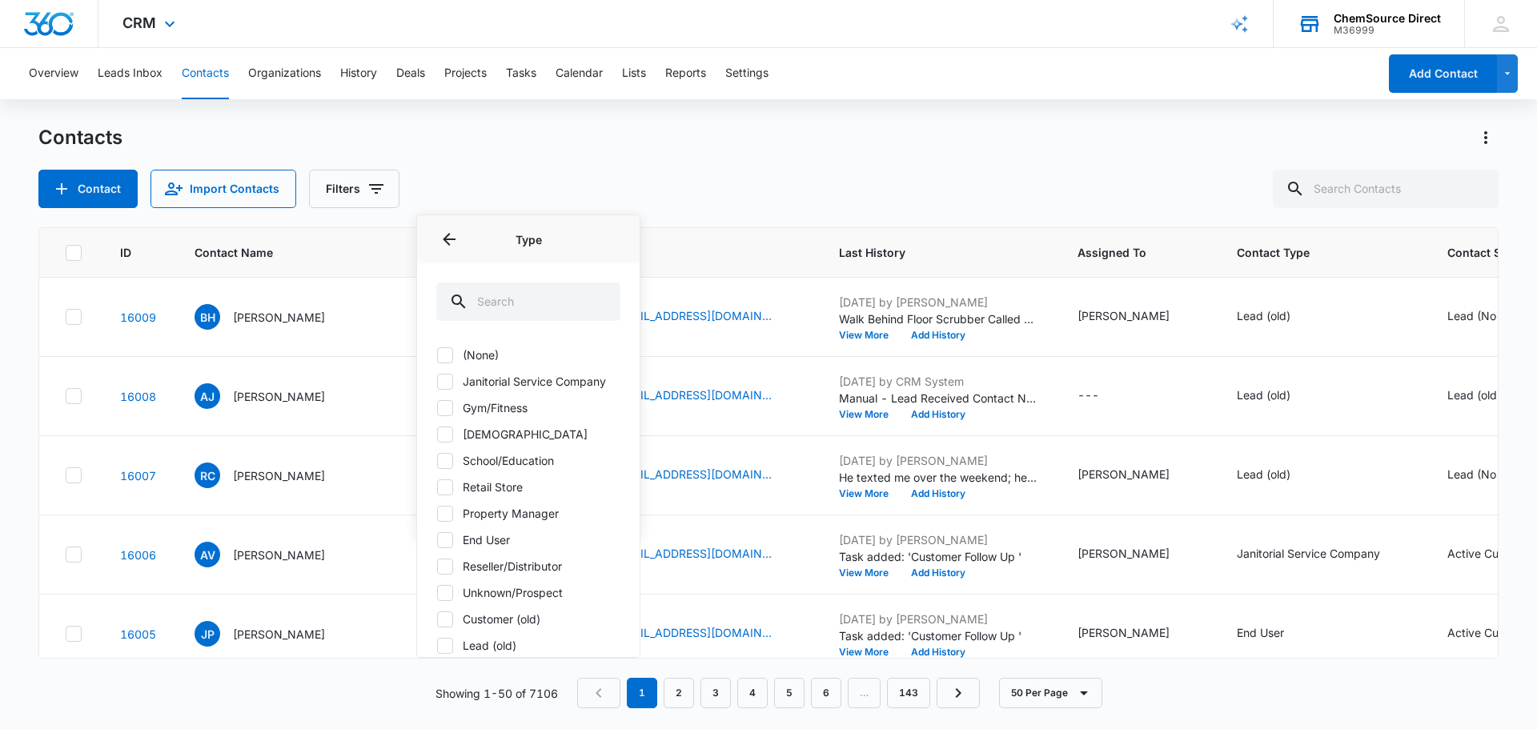
click at [448, 428] on icon at bounding box center [445, 435] width 14 height 14
click at [437, 434] on input "[DEMOGRAPHIC_DATA]" at bounding box center [436, 434] width 1 height 1
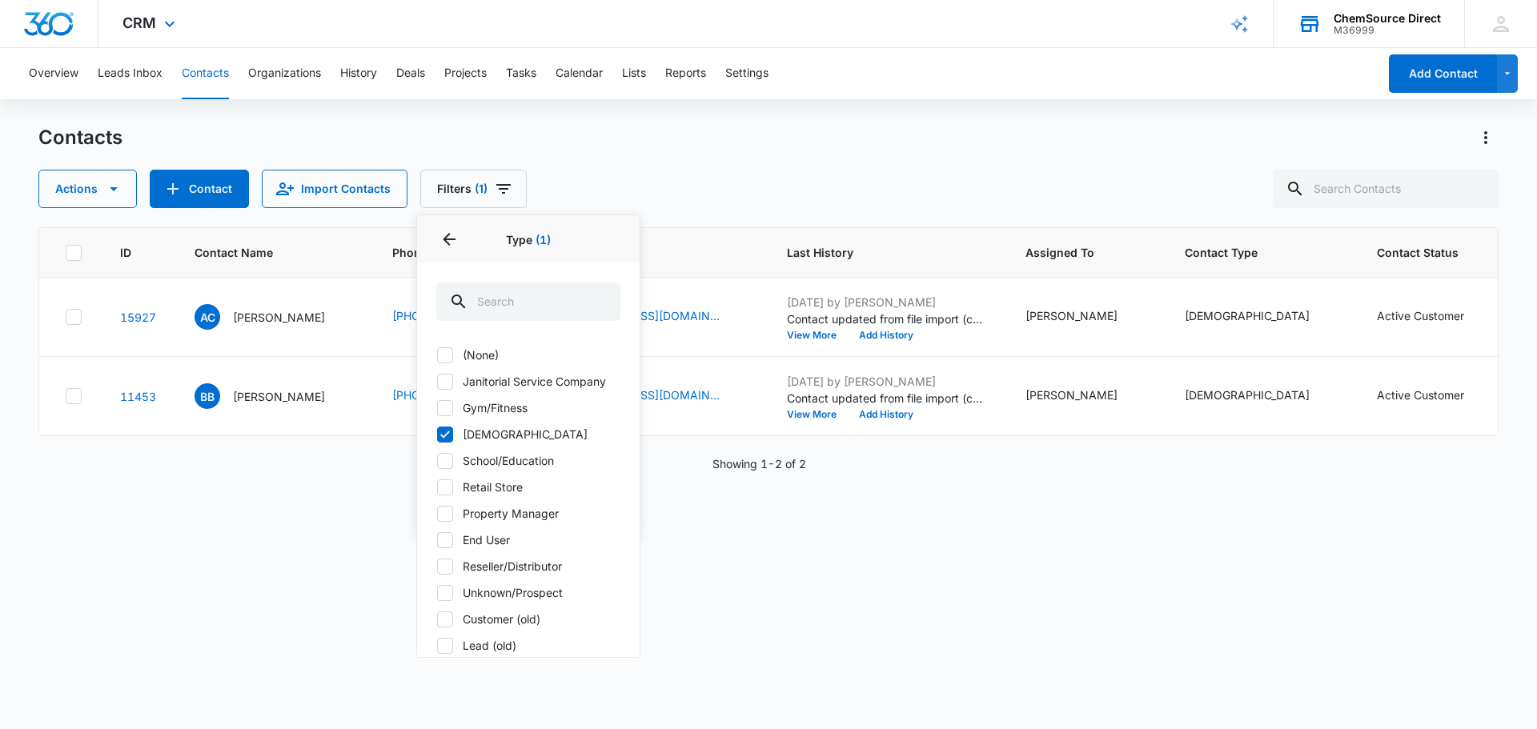
click at [445, 434] on icon at bounding box center [445, 435] width 14 height 14
click at [437, 434] on input "[DEMOGRAPHIC_DATA]" at bounding box center [436, 434] width 1 height 1
checkbox input "false"
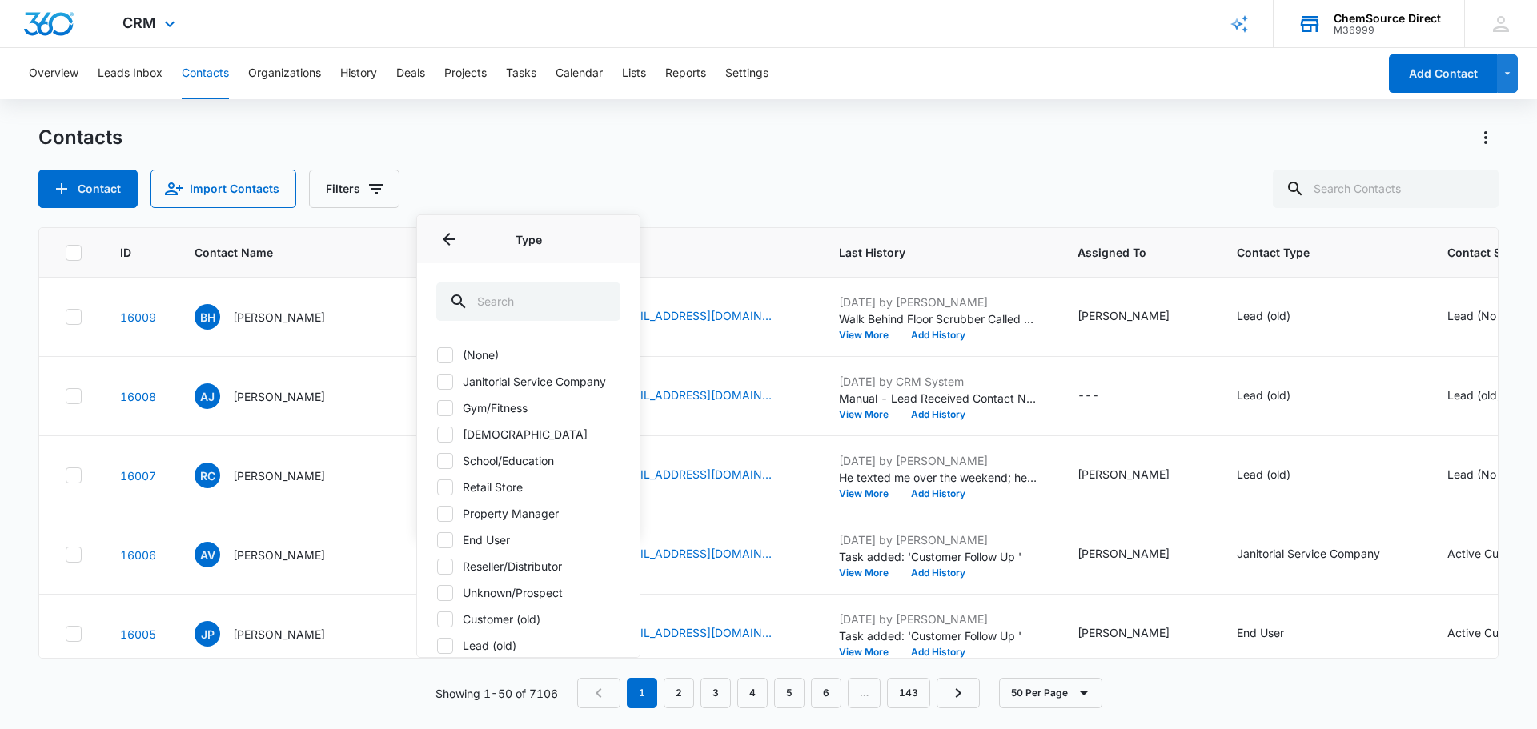
click at [270, 681] on div "Showing 1-50 of 7106 1 2 3 4 5 6 … 143 50 Per Page" at bounding box center [768, 693] width 1460 height 30
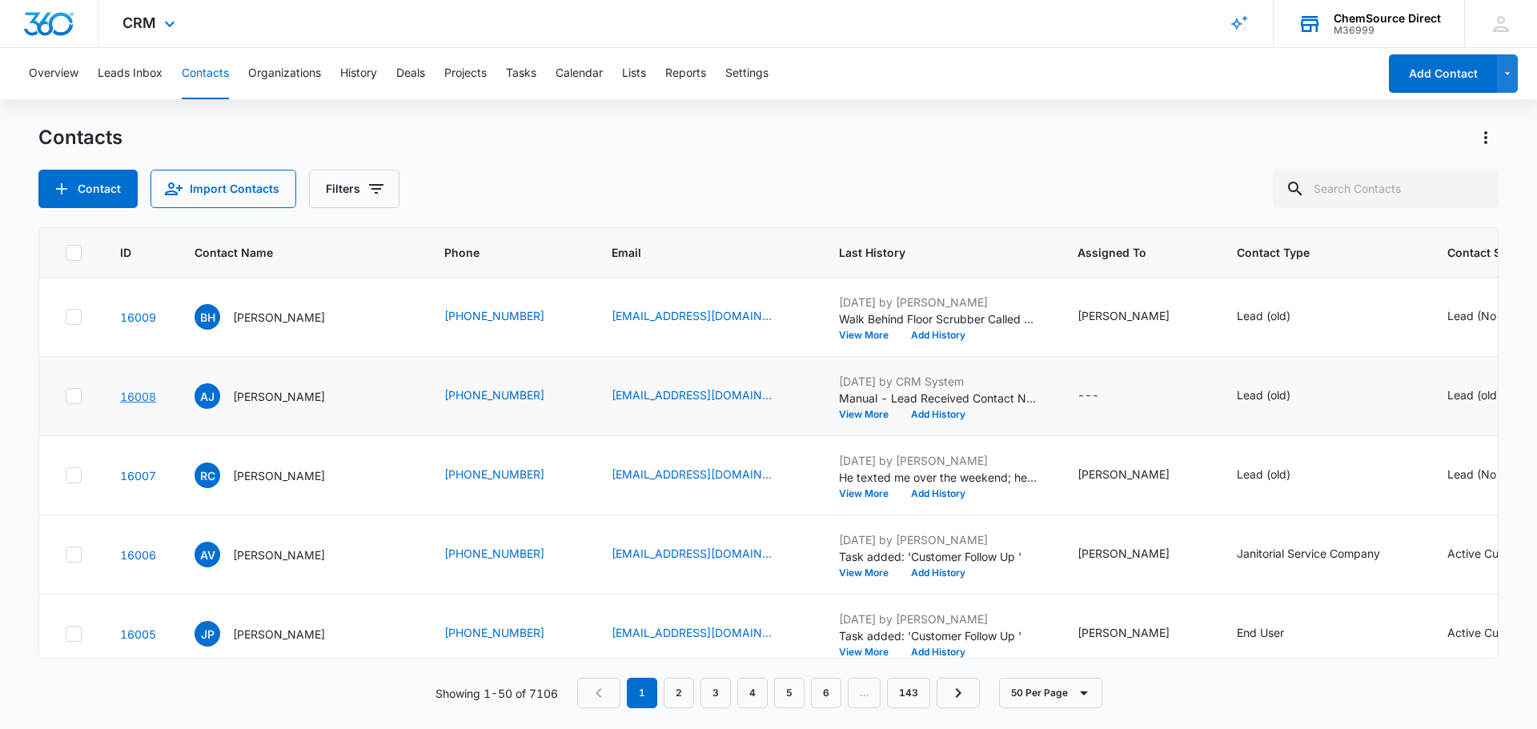
click at [138, 401] on link "16008" at bounding box center [138, 397] width 36 height 14
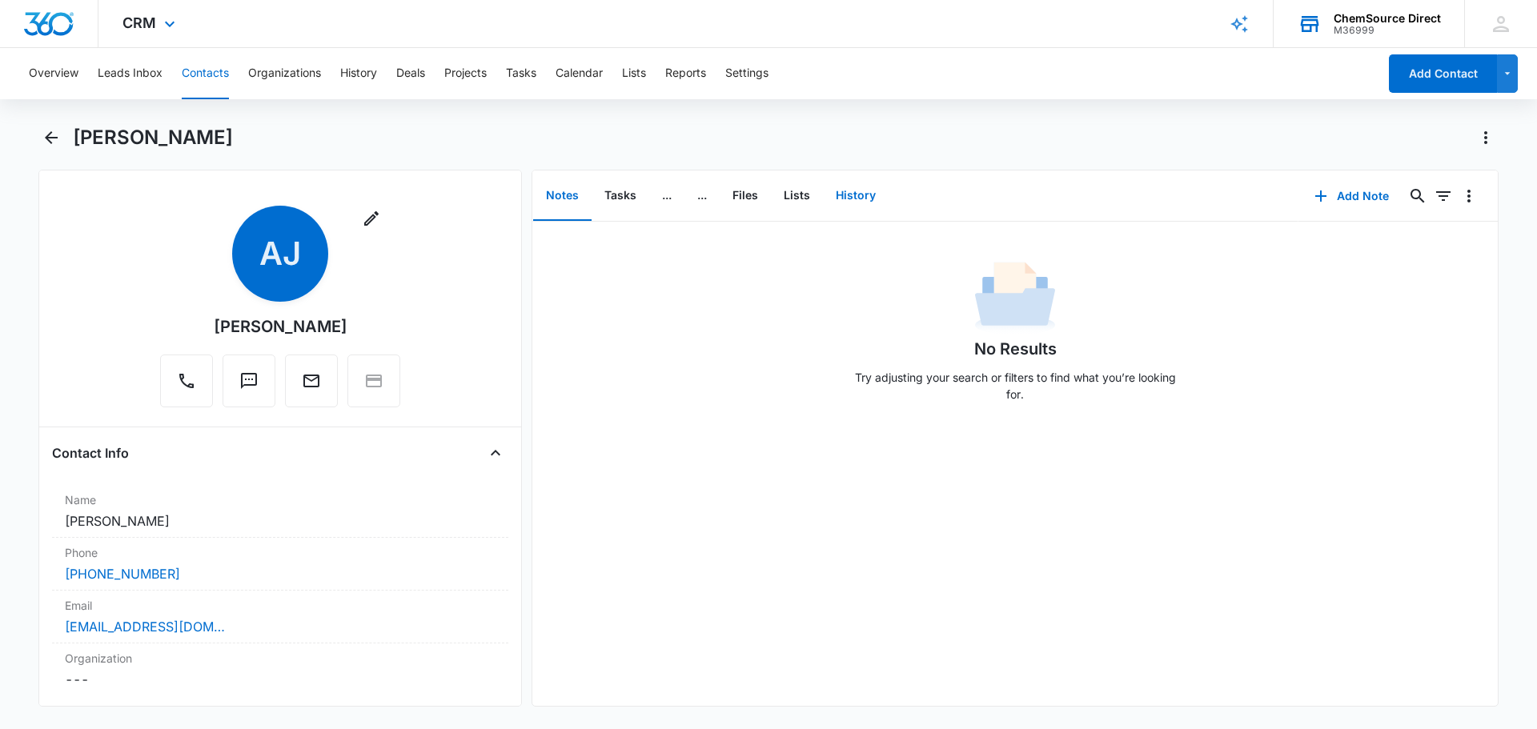
click at [857, 194] on button "History" at bounding box center [856, 196] width 66 height 50
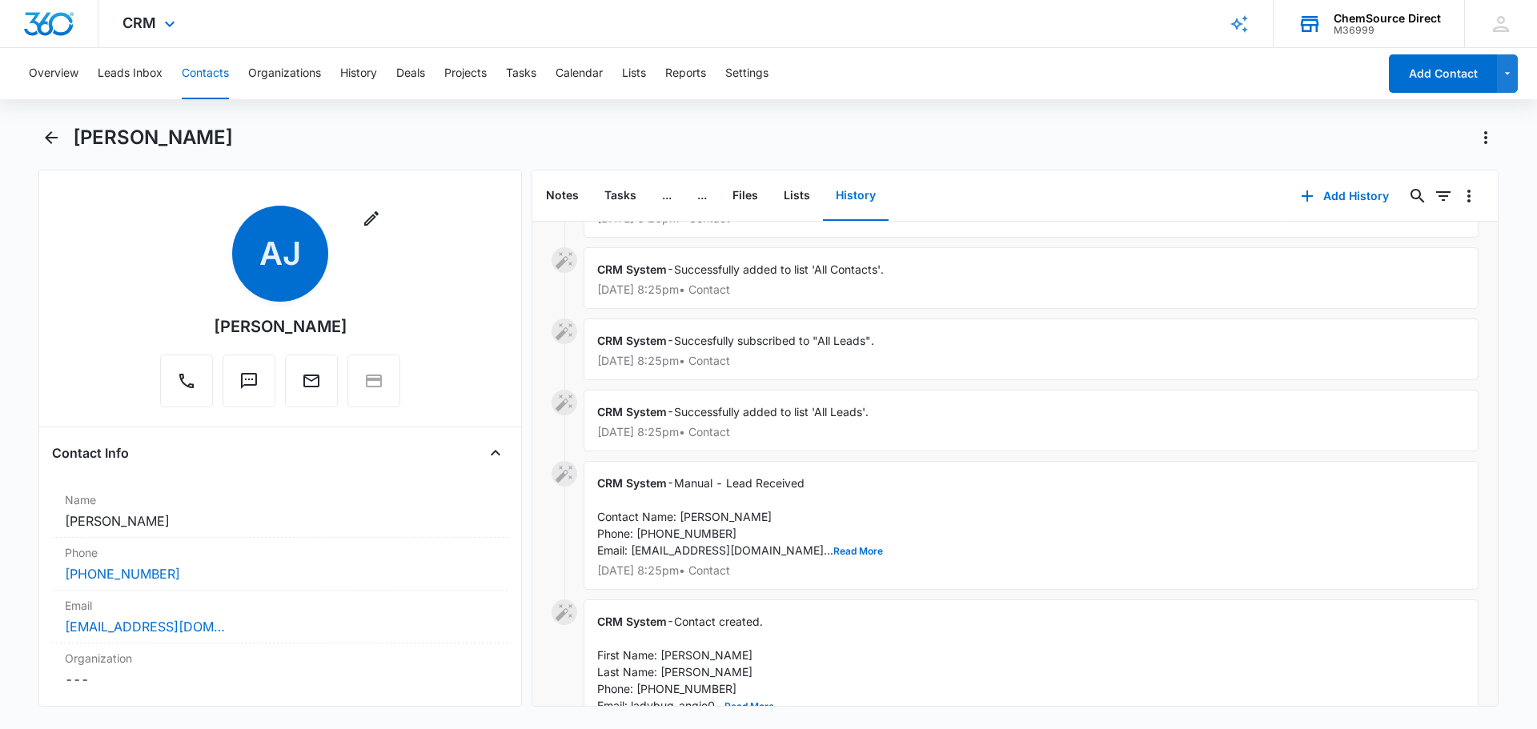
scroll to position [566, 0]
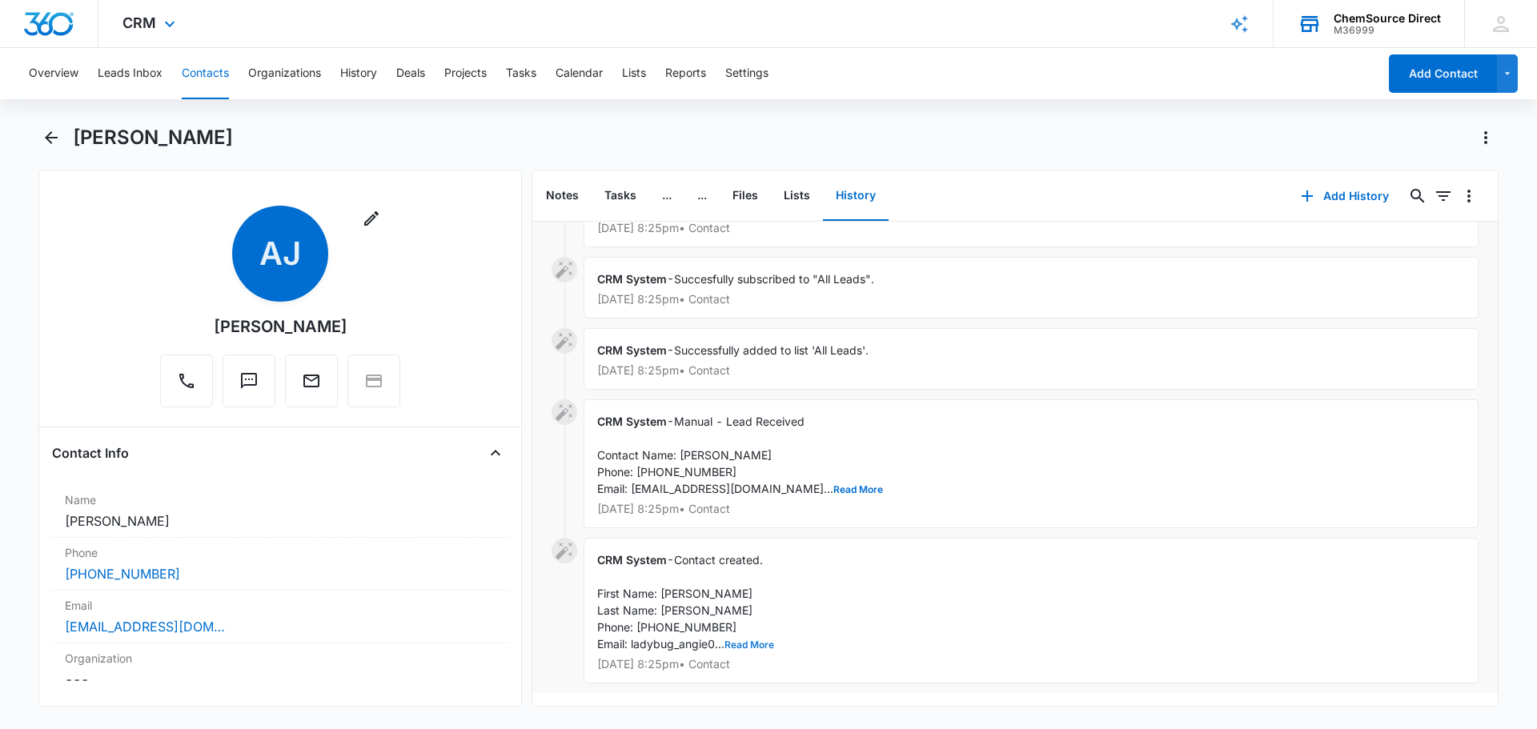
click at [759, 640] on button "Read More" at bounding box center [750, 645] width 50 height 10
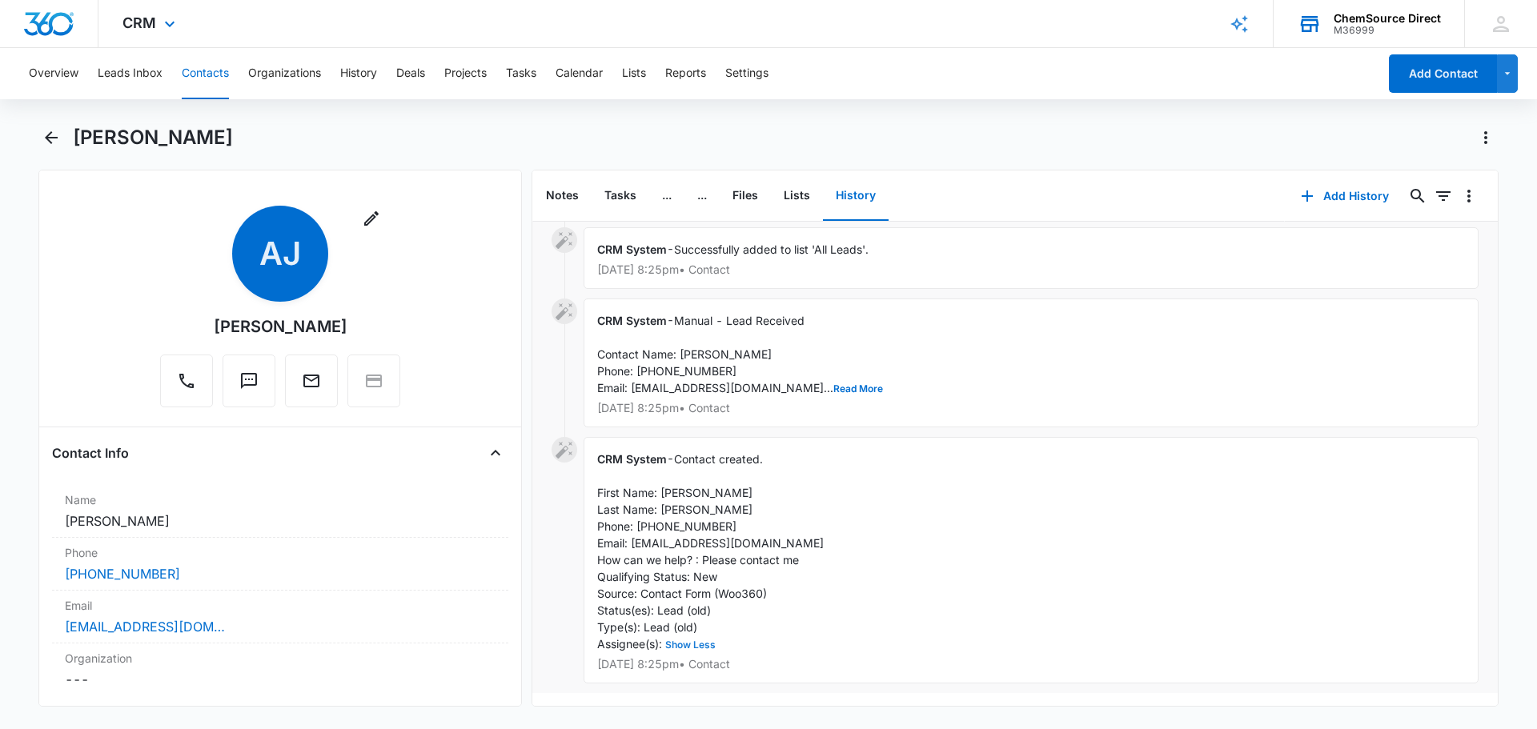
scroll to position [667, 0]
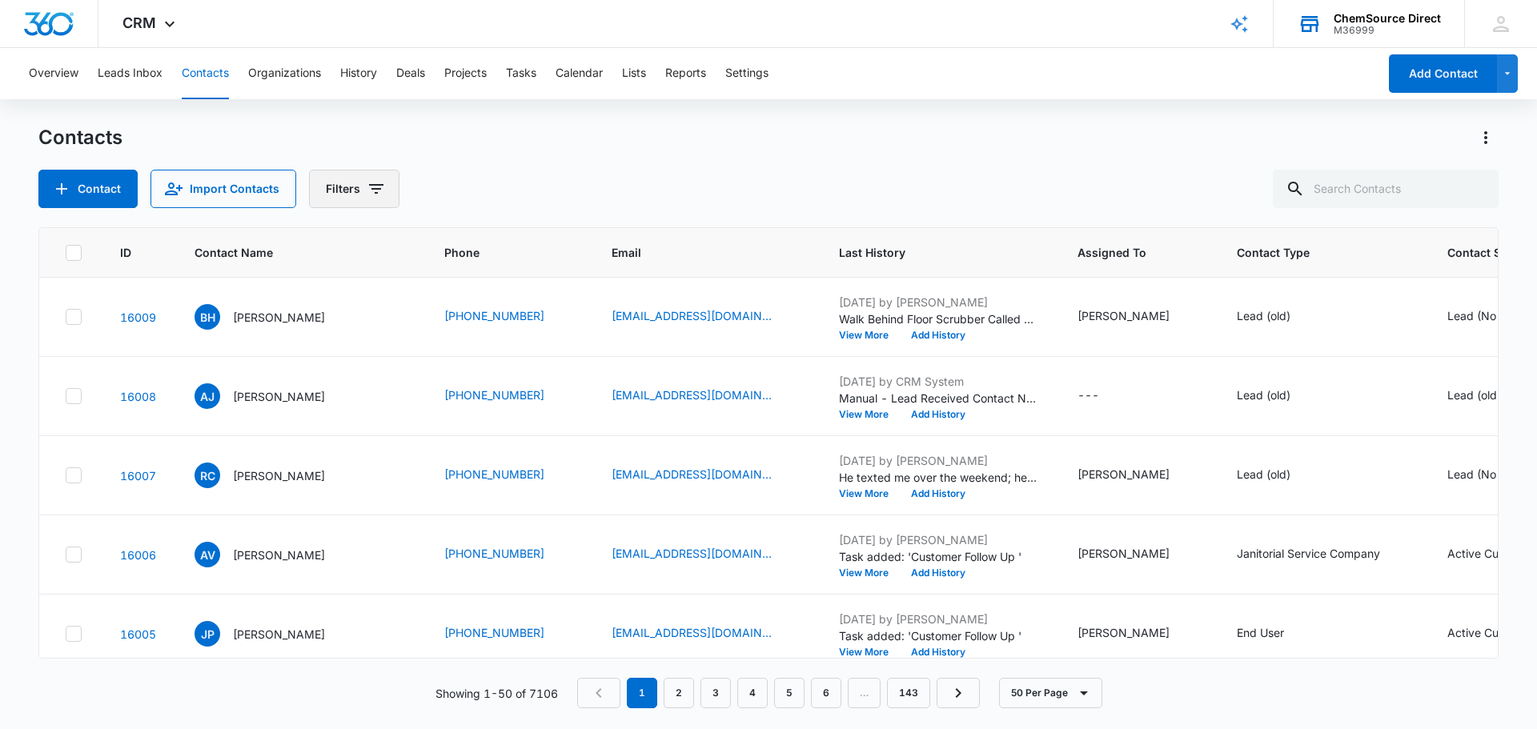
click at [371, 187] on icon "Filters" at bounding box center [376, 188] width 19 height 19
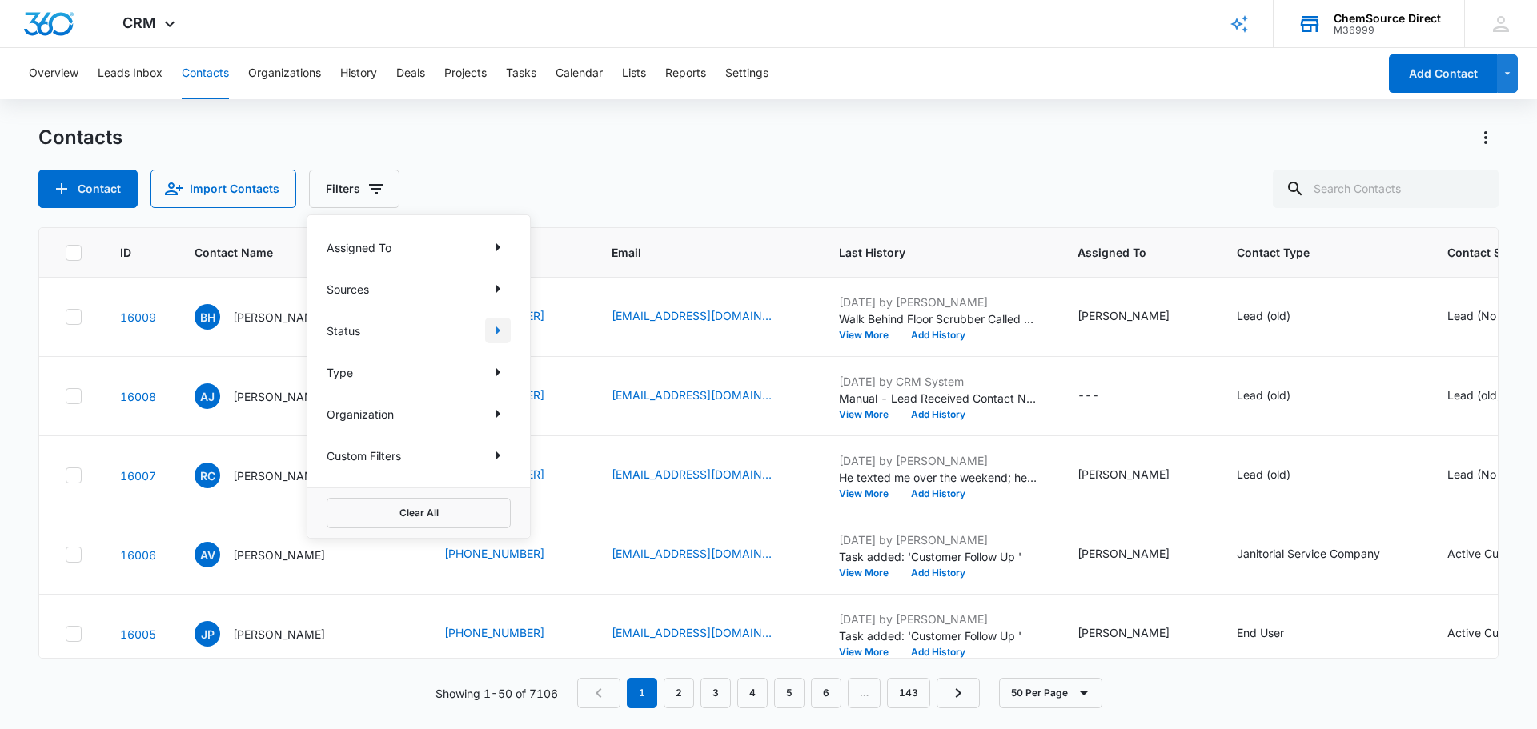
click at [504, 333] on icon "Show Status filters" at bounding box center [497, 330] width 19 height 19
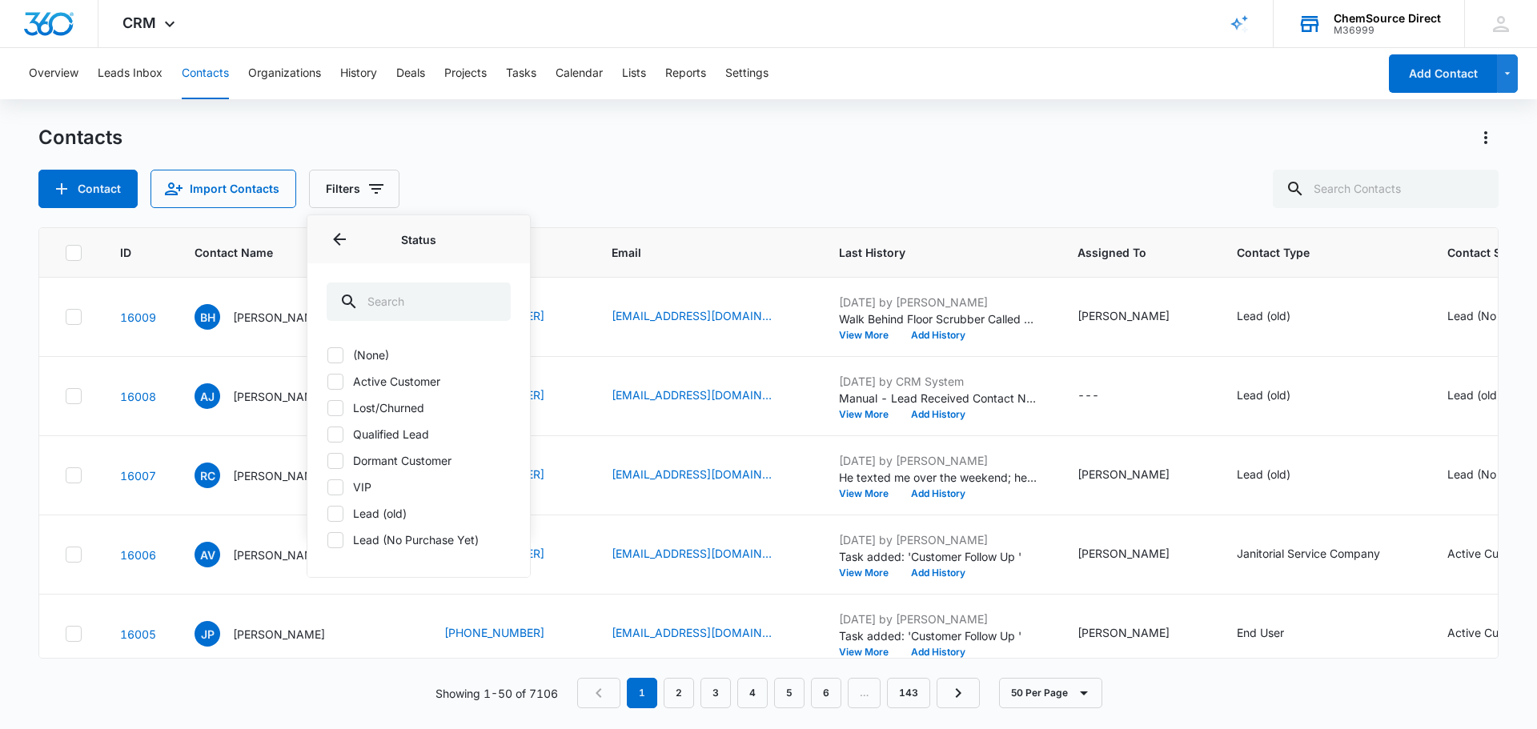
click at [387, 515] on label "Lead (old)" at bounding box center [419, 513] width 184 height 17
click at [327, 514] on input "Lead (old)" at bounding box center [327, 513] width 1 height 1
checkbox input "true"
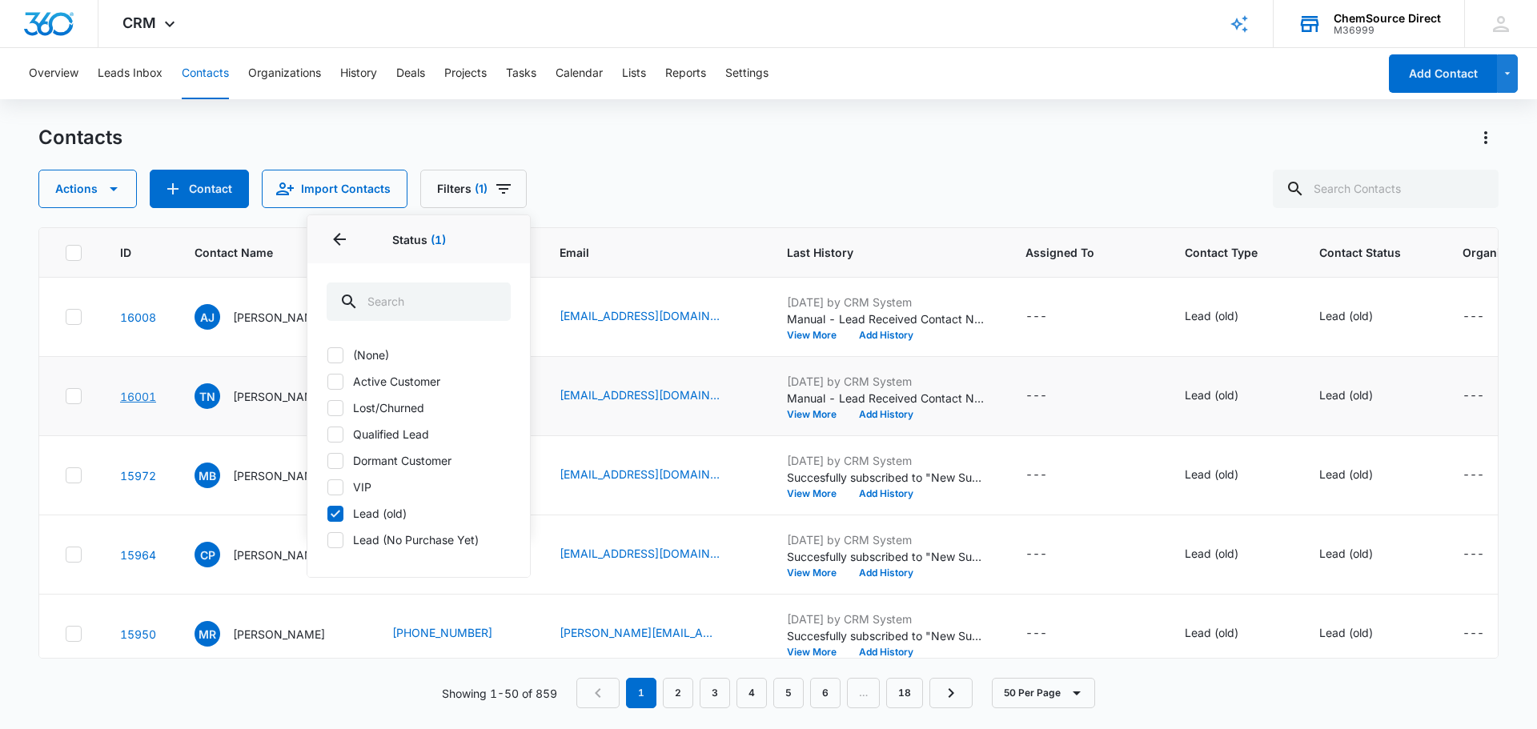
click at [134, 396] on link "16001" at bounding box center [138, 397] width 36 height 14
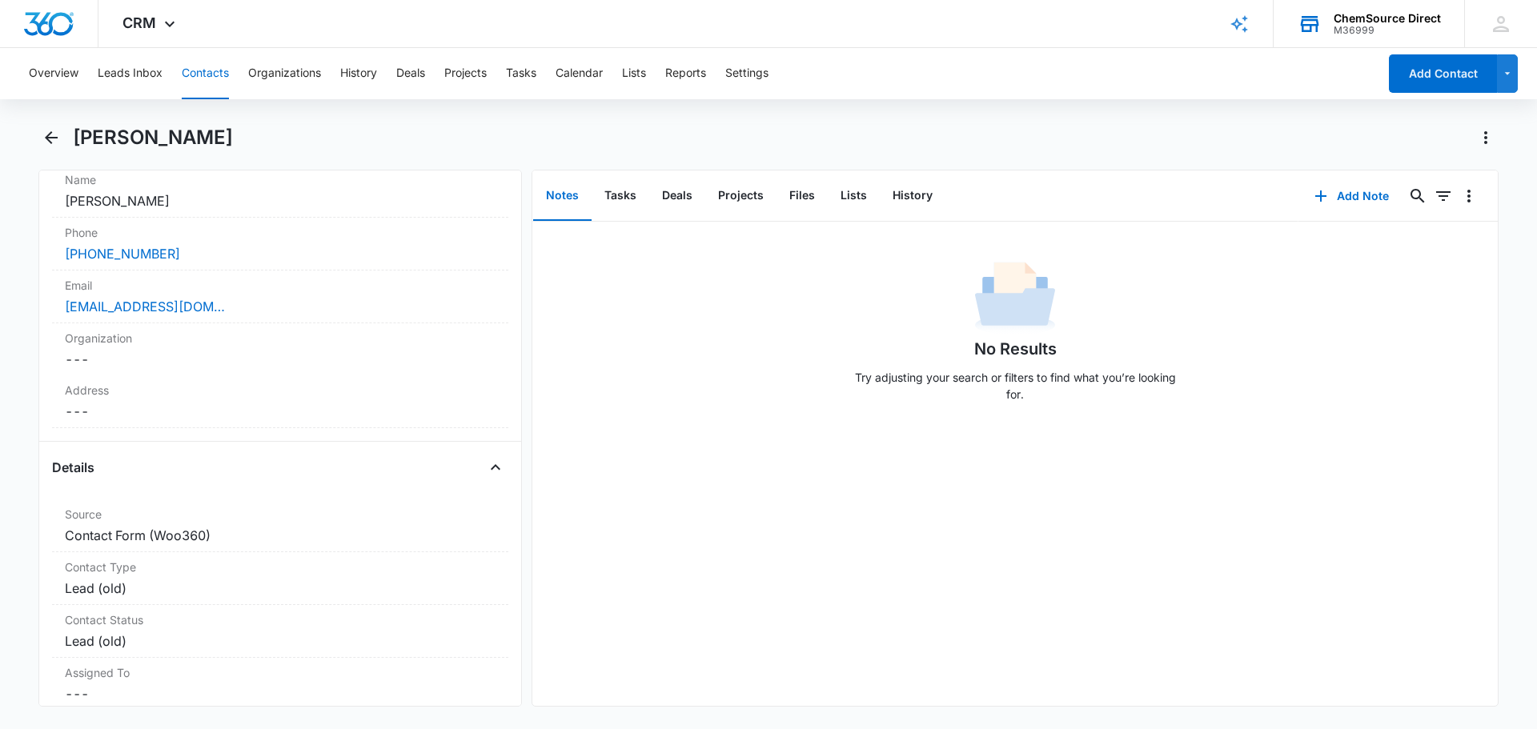
scroll to position [400, 0]
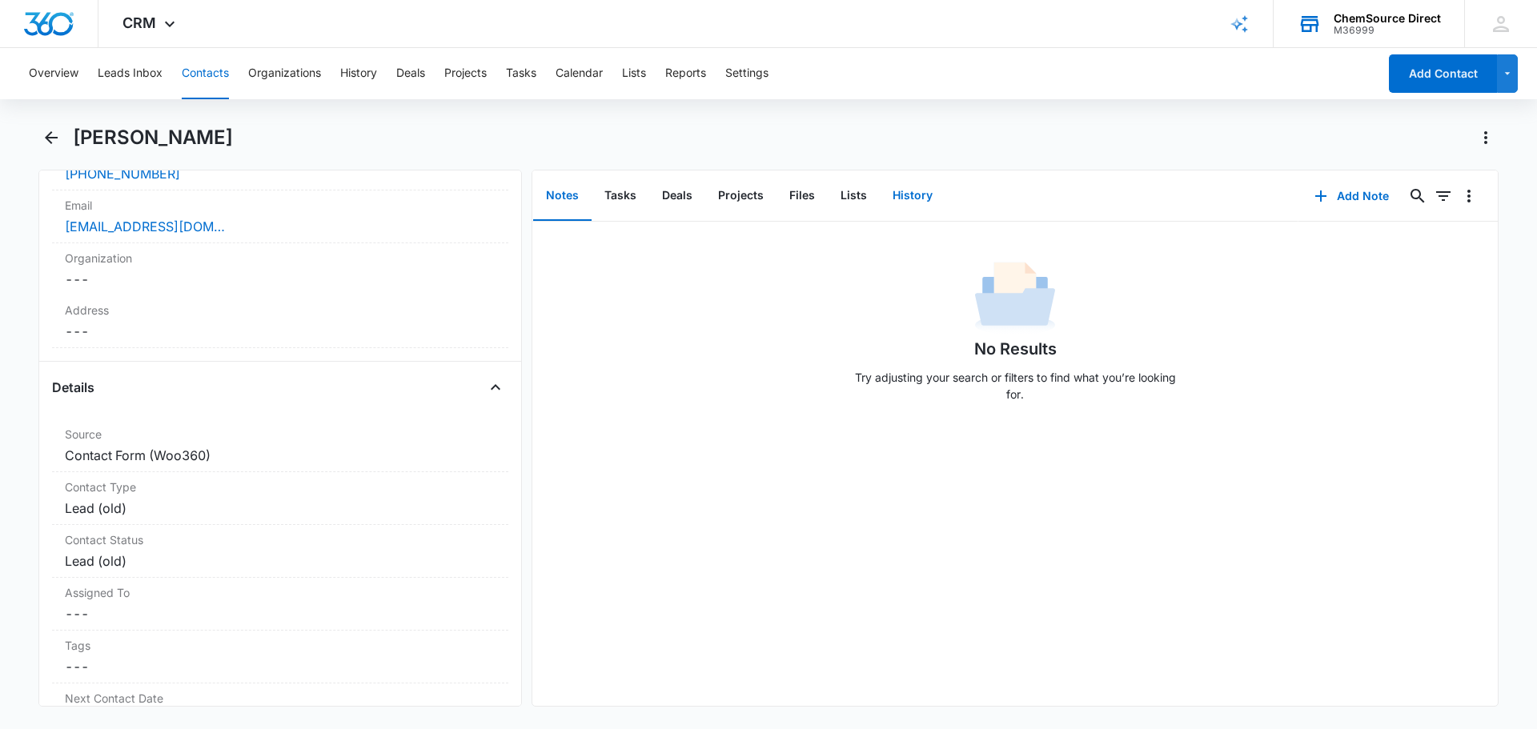
click at [916, 199] on button "History" at bounding box center [913, 196] width 66 height 50
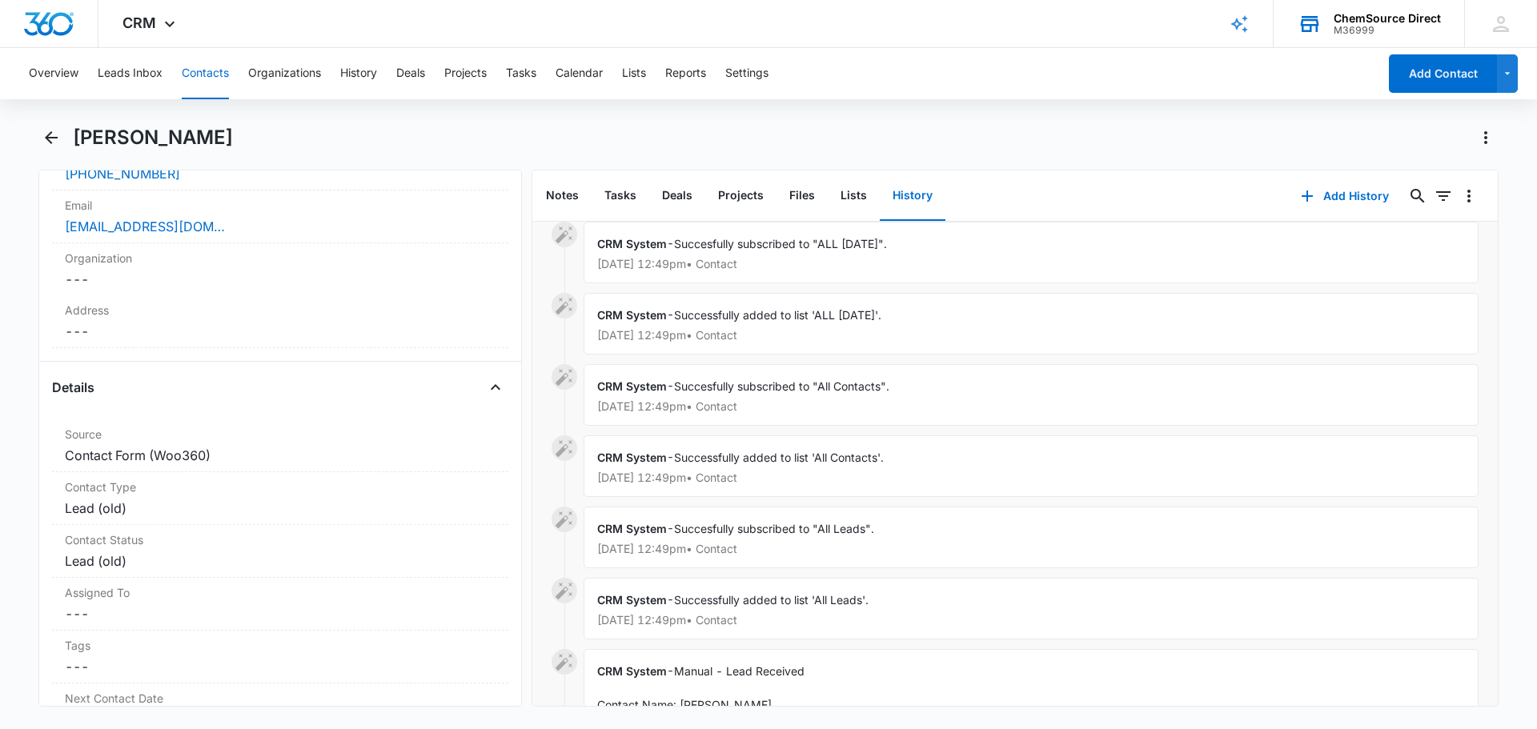
scroll to position [566, 0]
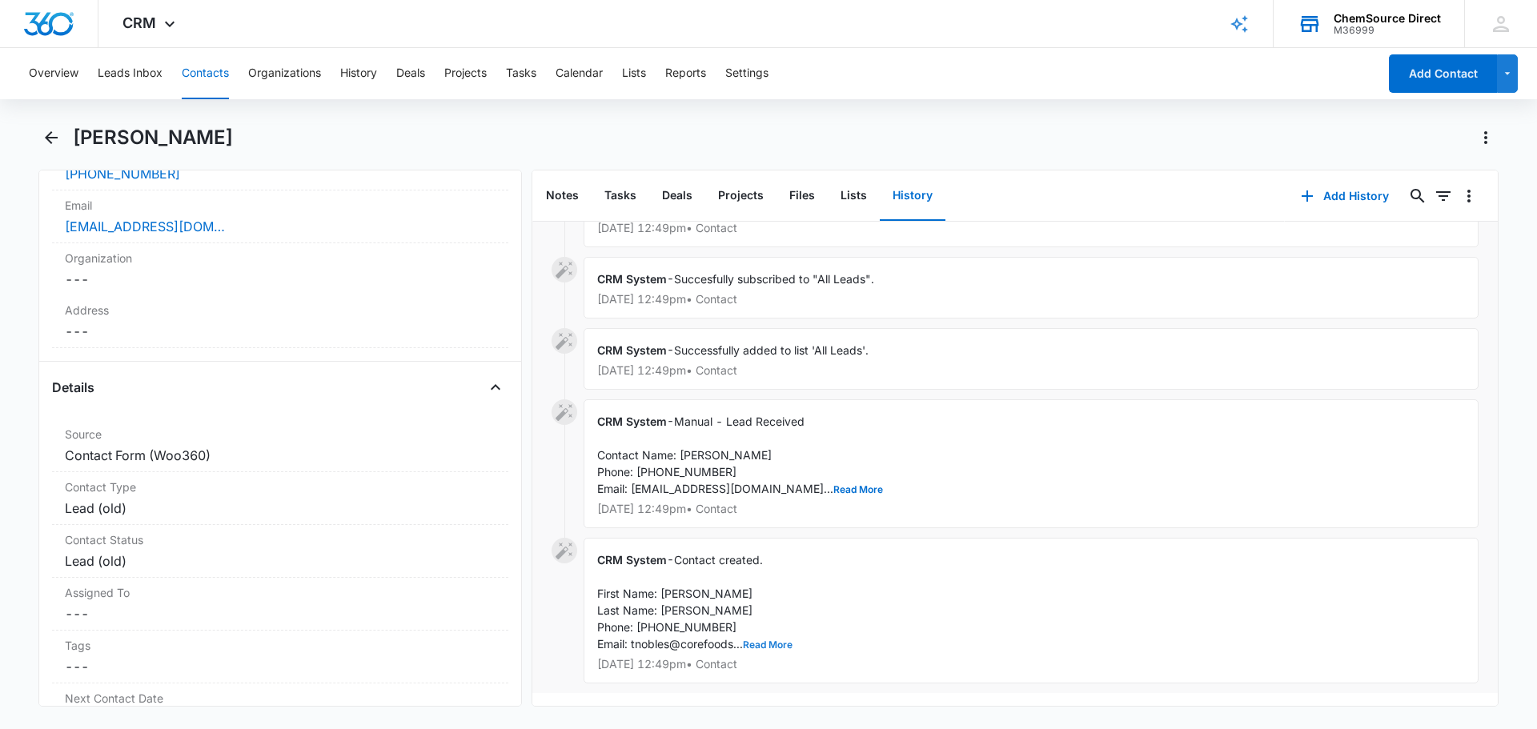
click at [773, 640] on button "Read More" at bounding box center [768, 645] width 50 height 10
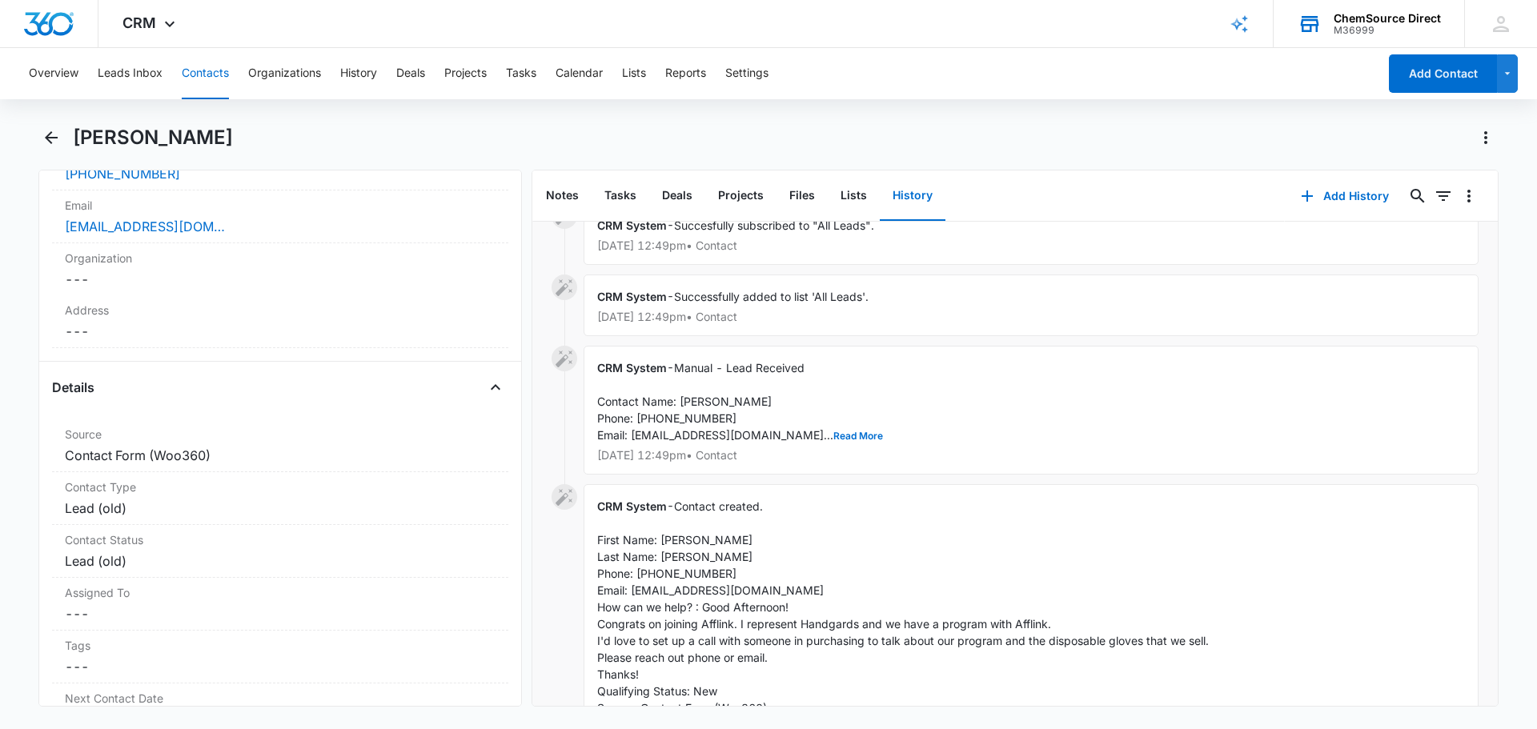
scroll to position [646, 0]
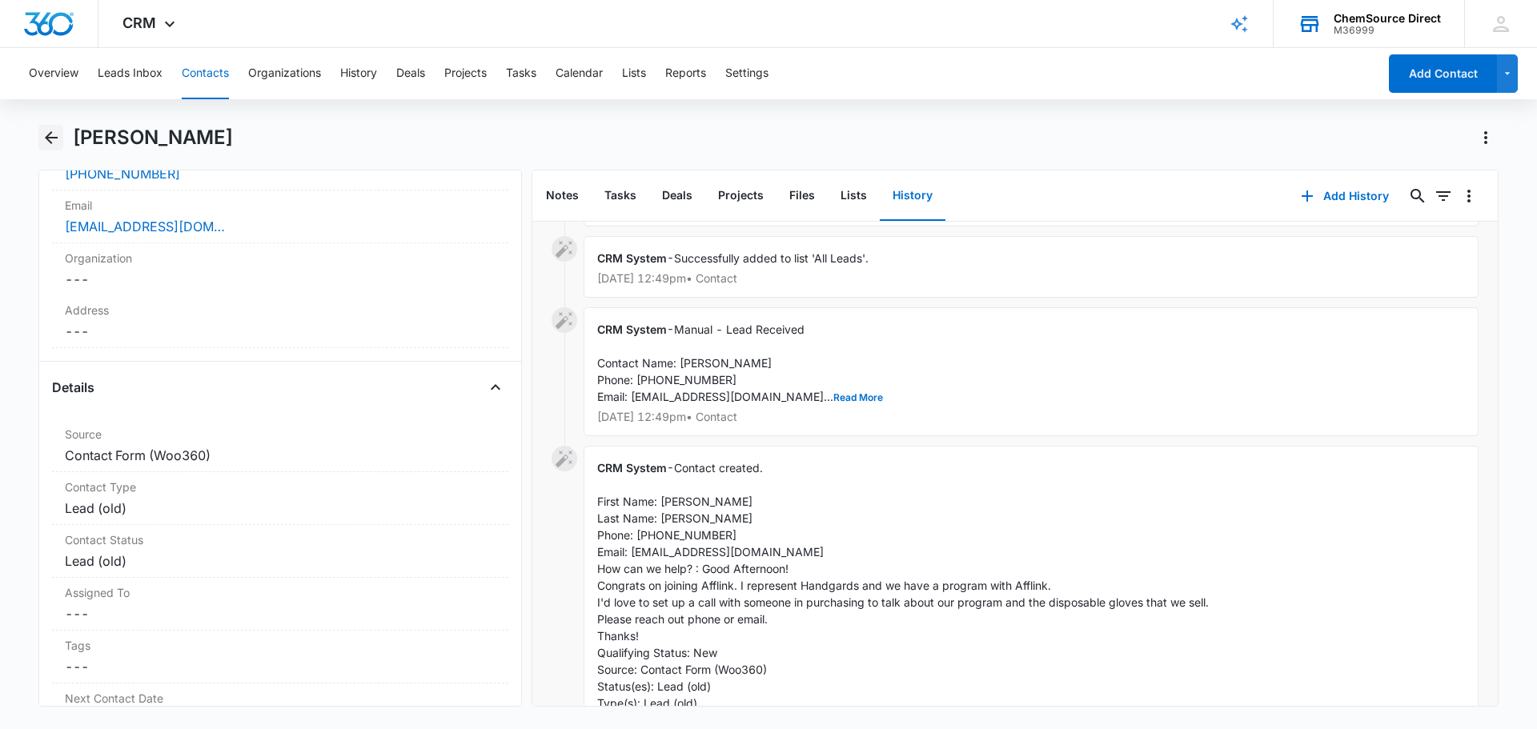
click at [55, 131] on icon "Back" at bounding box center [51, 137] width 19 height 19
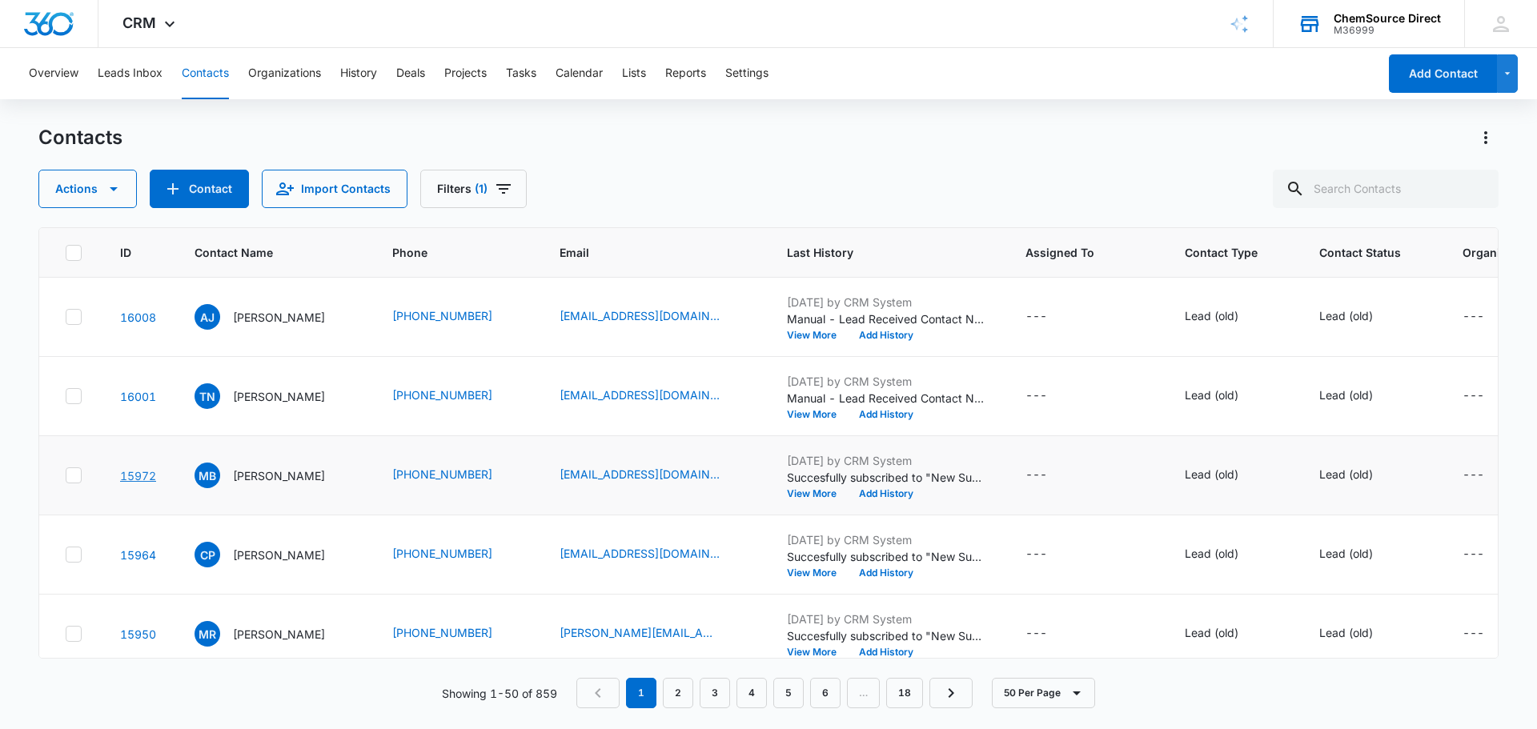
click at [130, 473] on link "15972" at bounding box center [138, 476] width 36 height 14
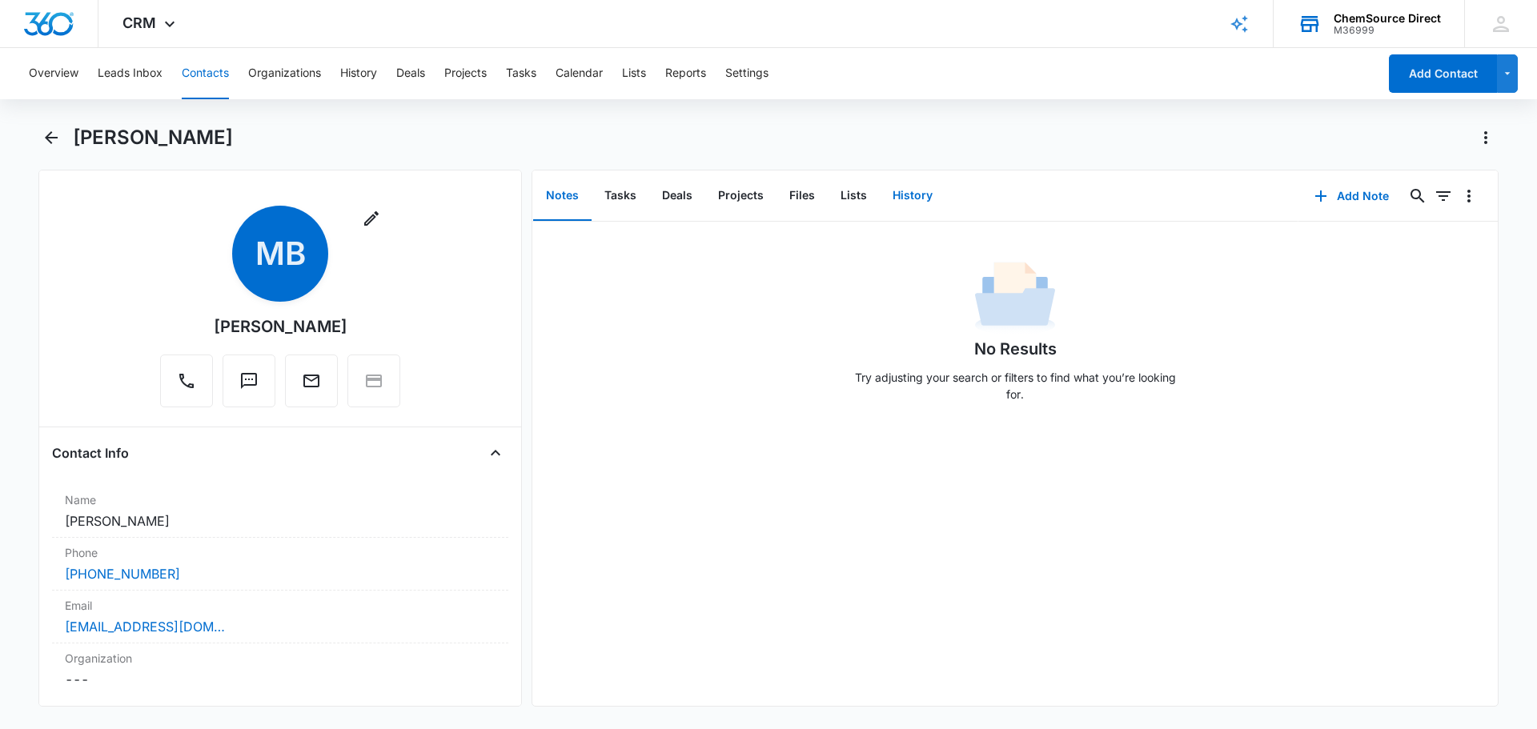
click at [916, 193] on button "History" at bounding box center [913, 196] width 66 height 50
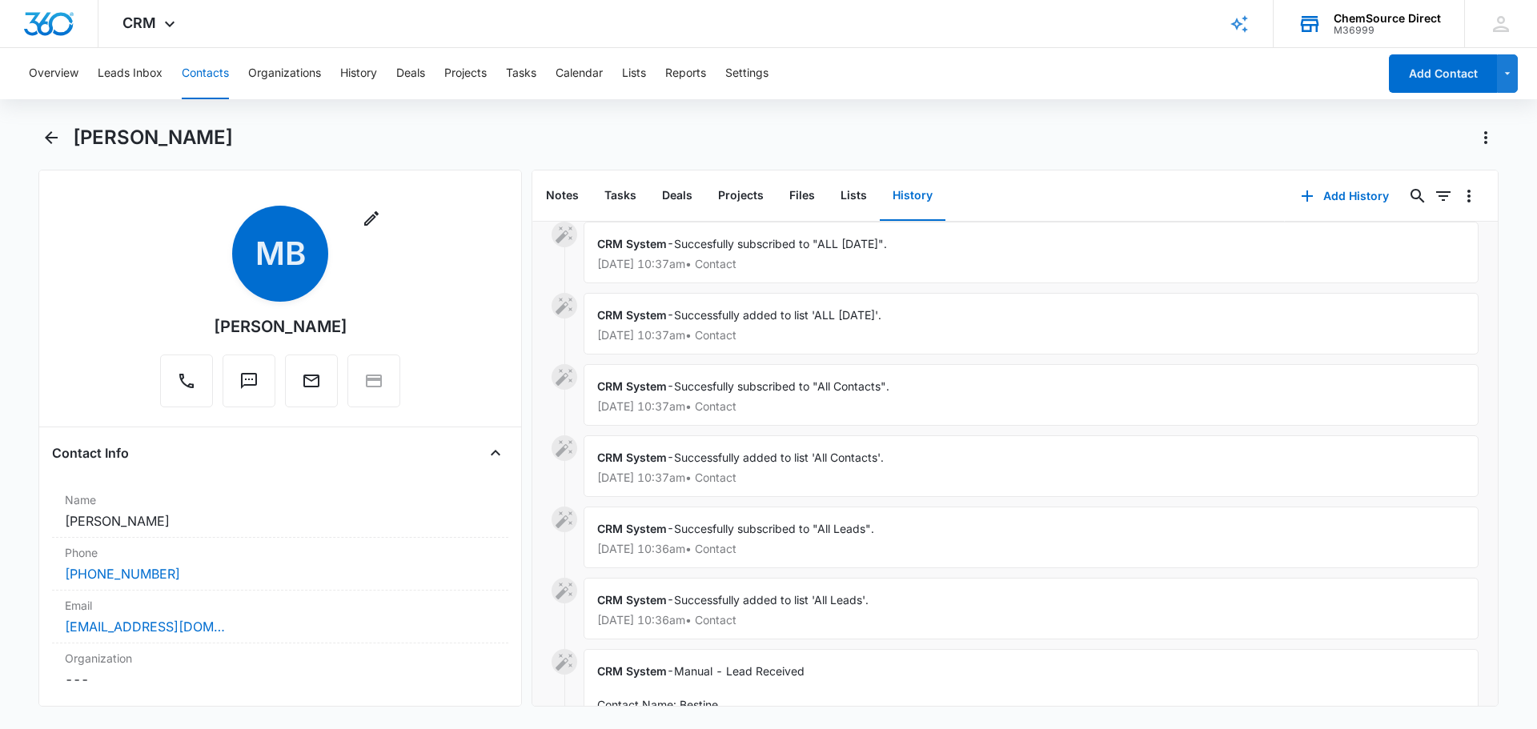
scroll to position [583, 0]
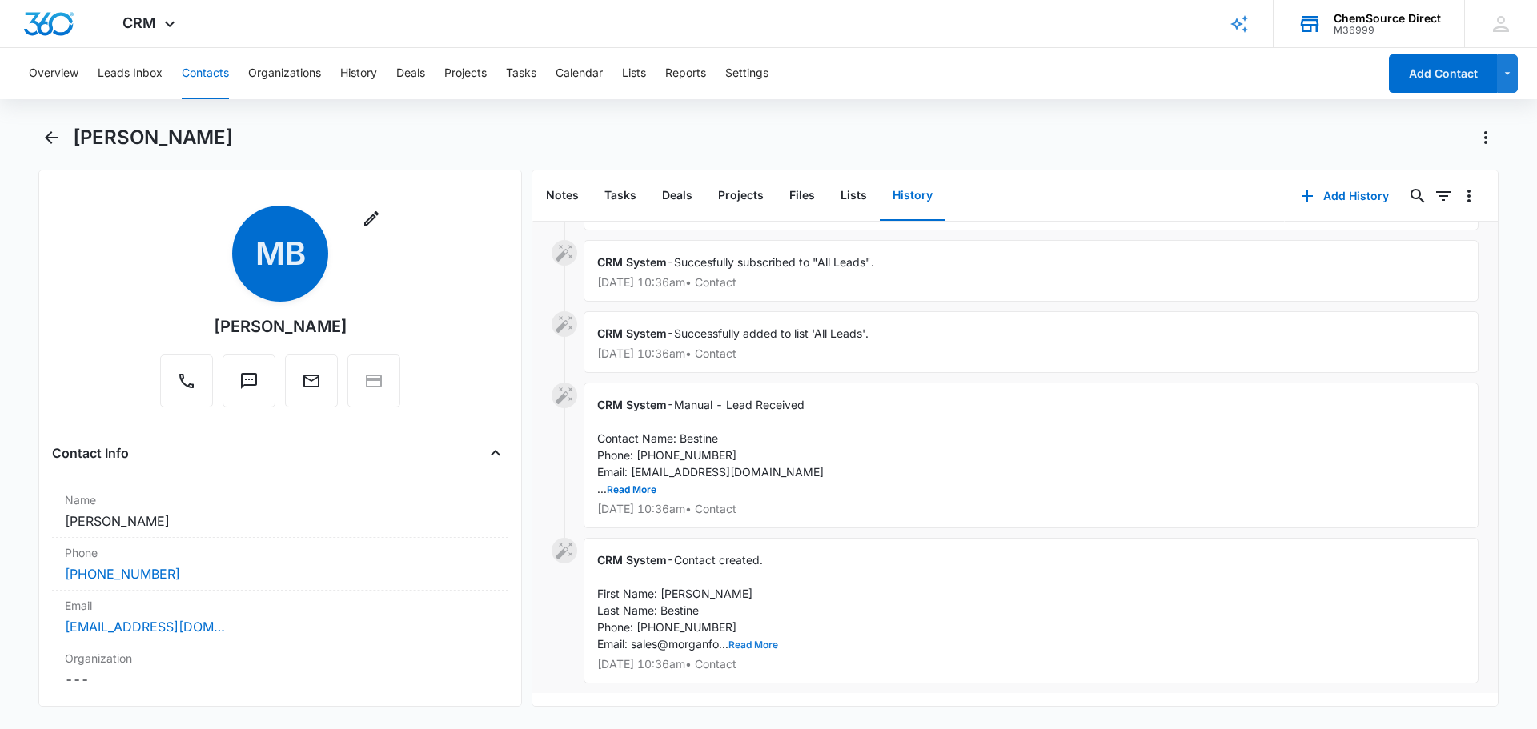
click at [767, 640] on button "Read More" at bounding box center [754, 645] width 50 height 10
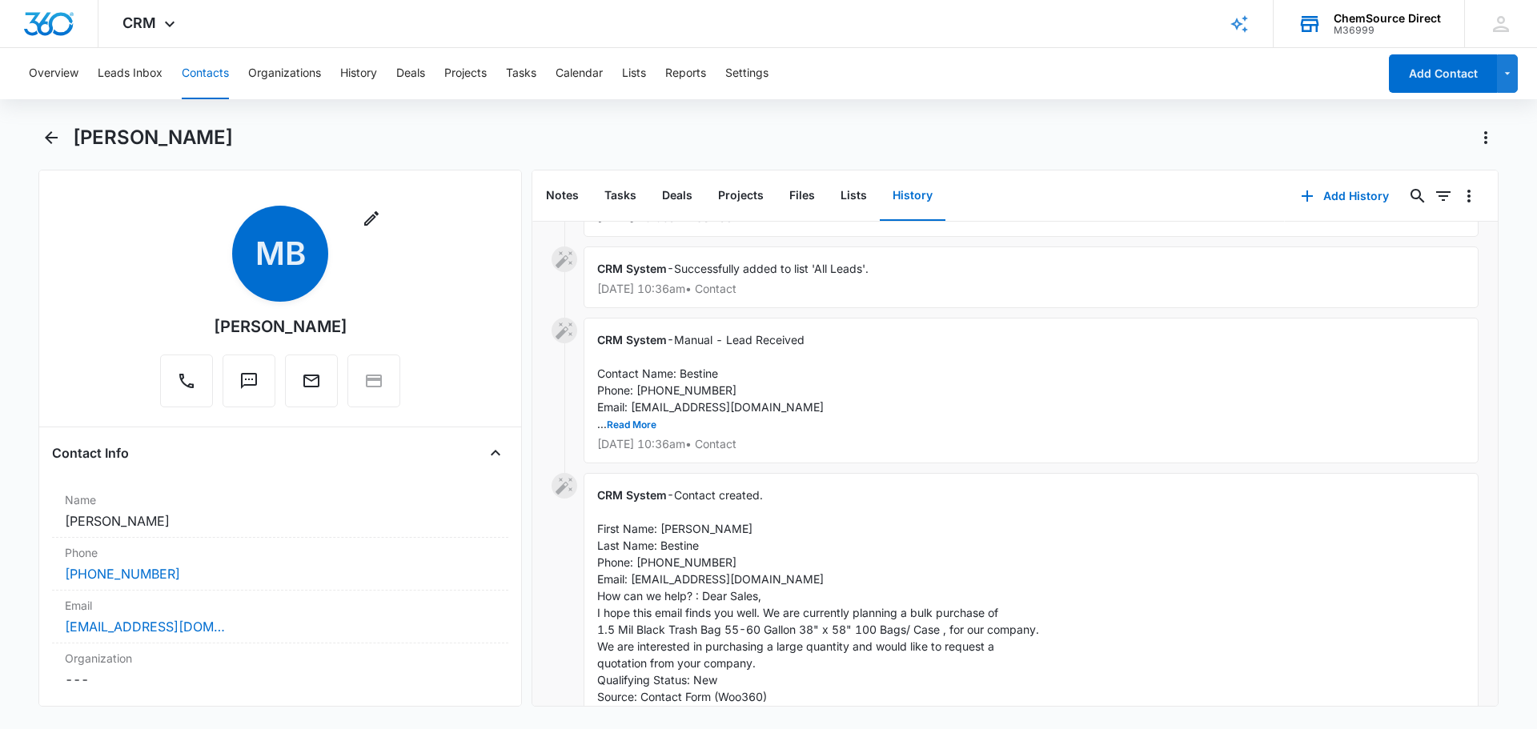
scroll to position [663, 0]
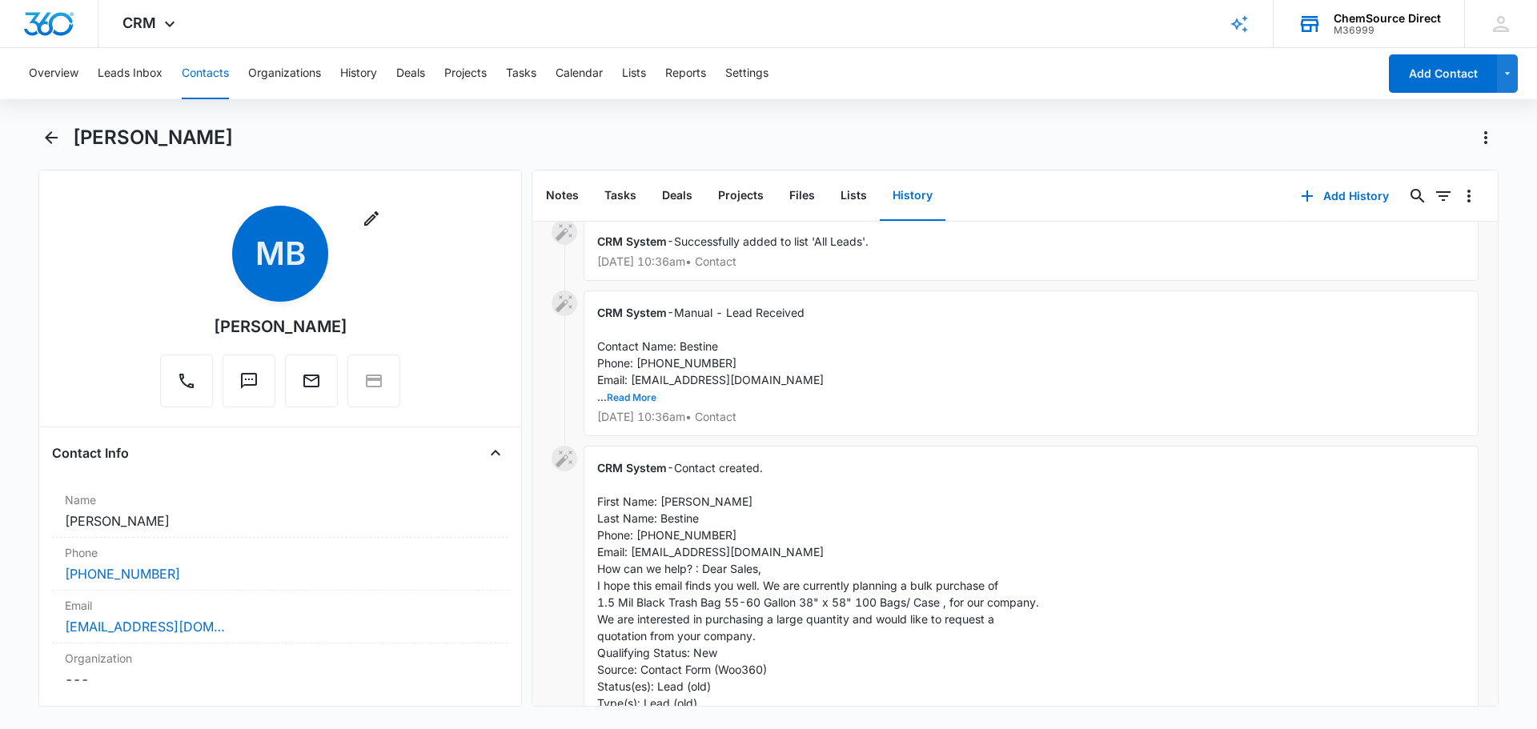
click at [638, 400] on button "Read More" at bounding box center [632, 398] width 50 height 10
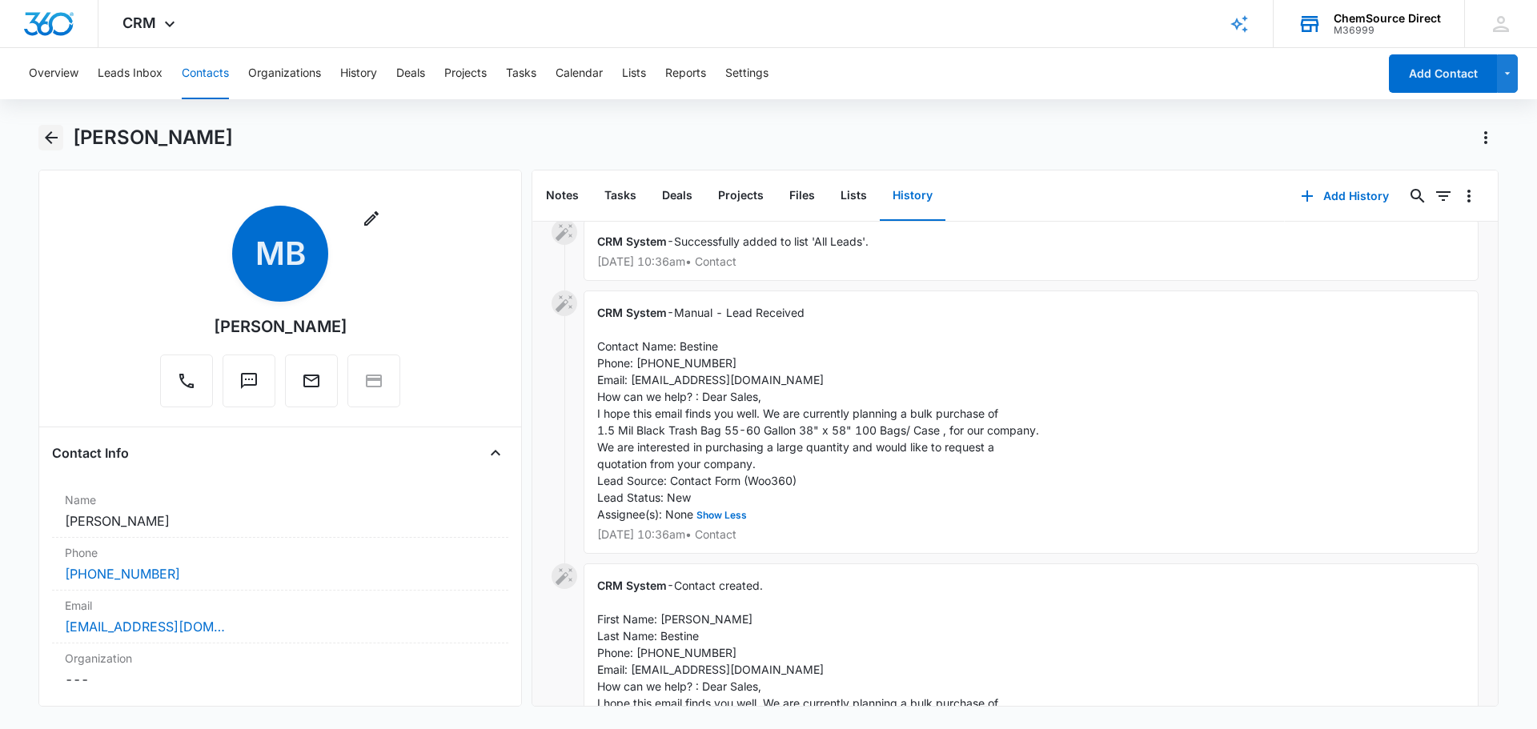
click at [48, 138] on icon "Back" at bounding box center [51, 137] width 13 height 13
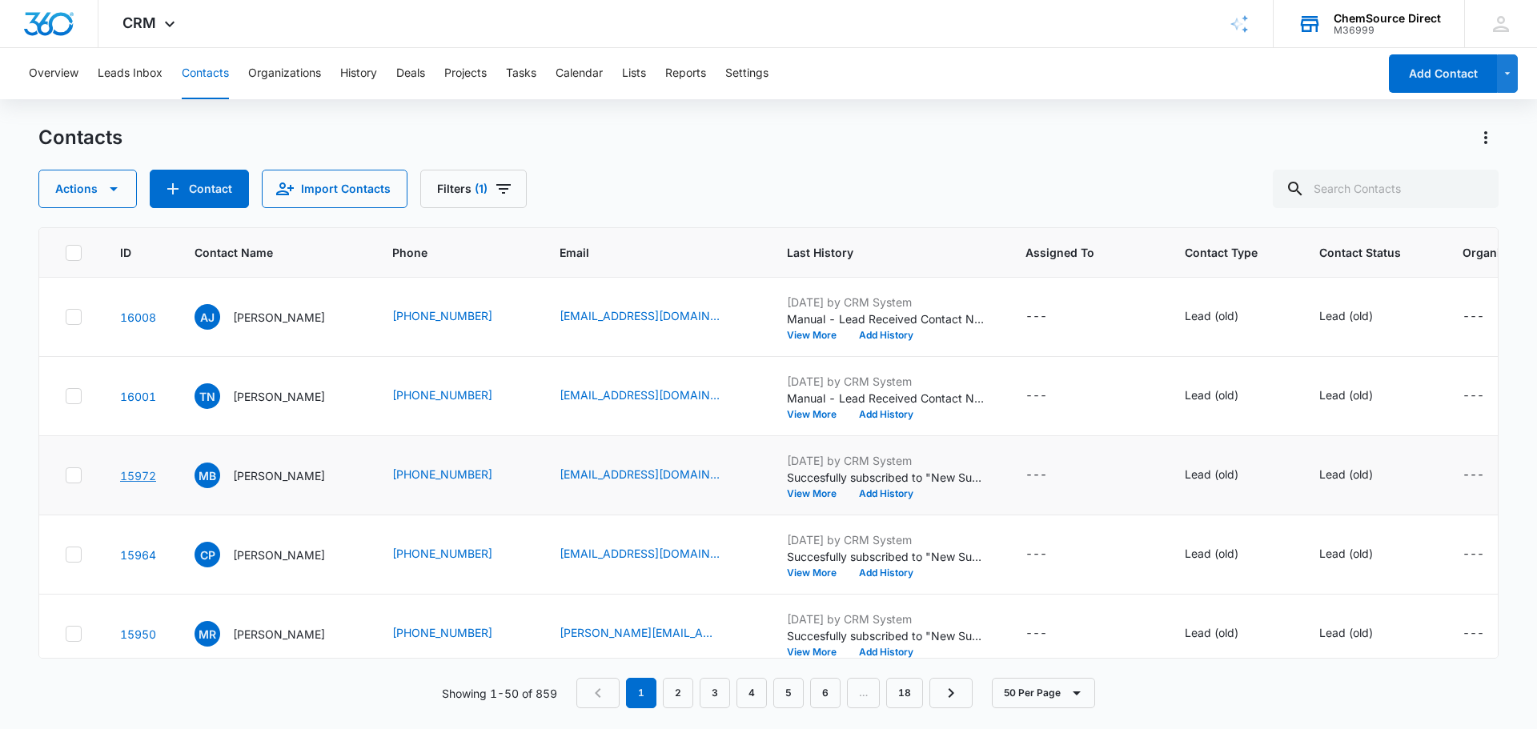
click at [138, 473] on link "15972" at bounding box center [138, 476] width 36 height 14
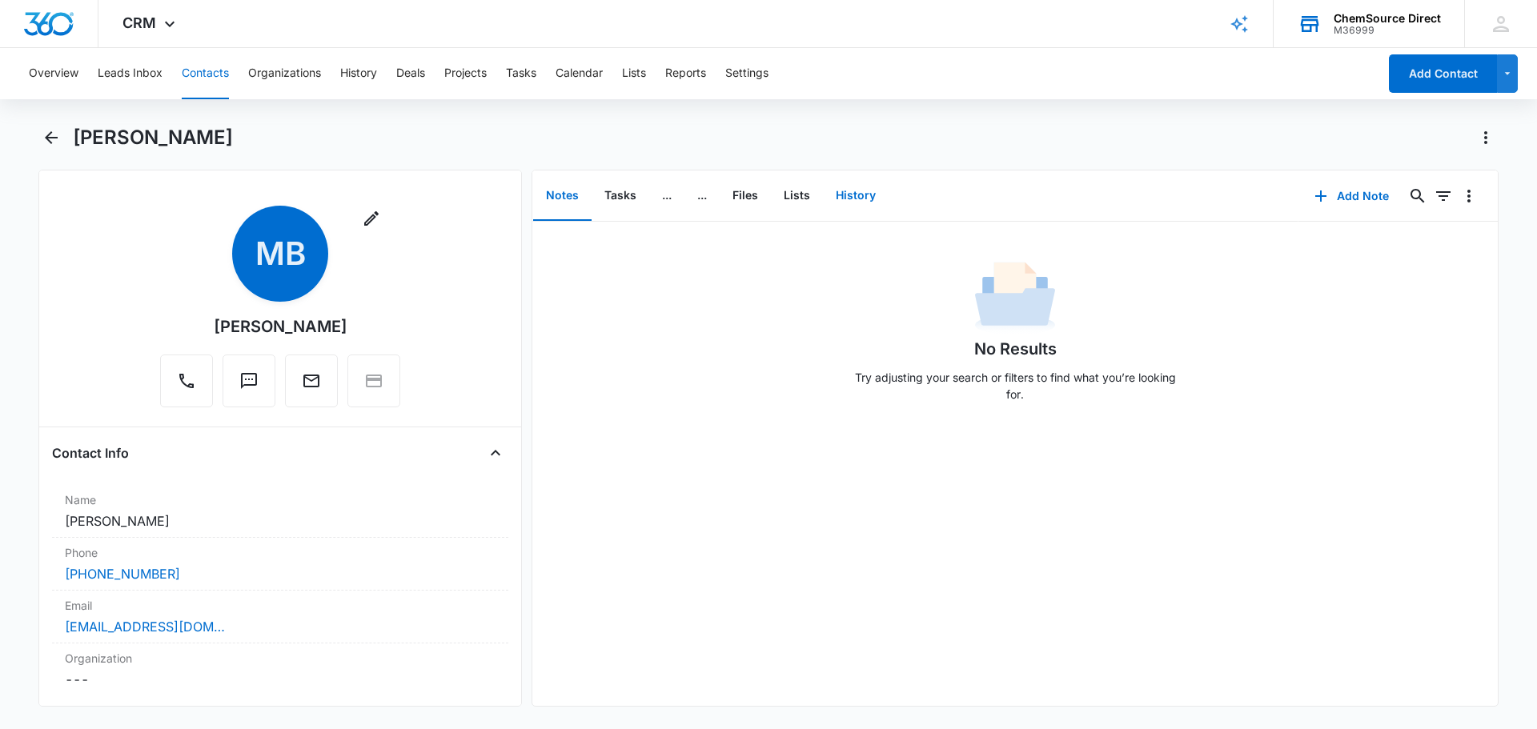
click at [839, 198] on button "History" at bounding box center [856, 196] width 66 height 50
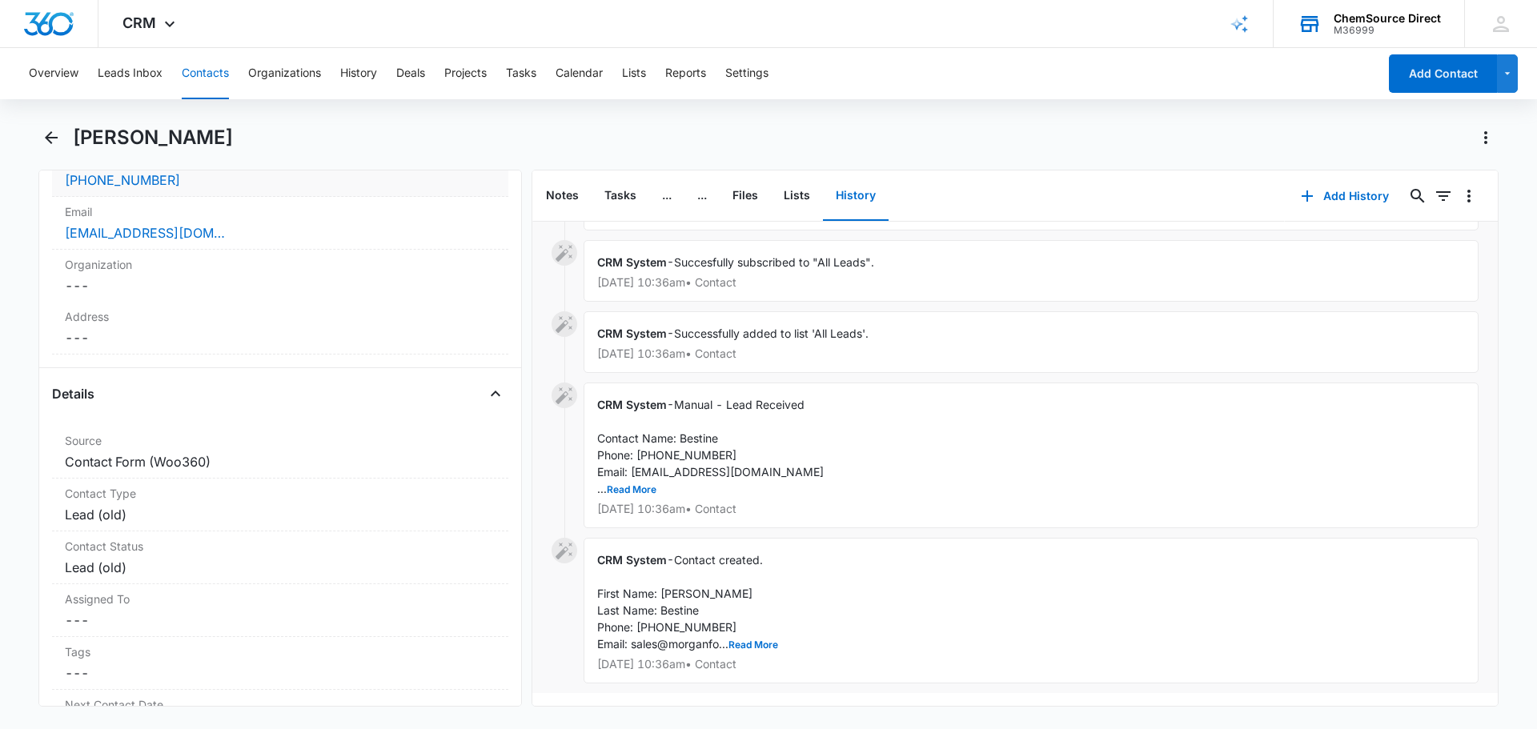
scroll to position [400, 0]
click at [46, 138] on icon "Back" at bounding box center [51, 137] width 13 height 13
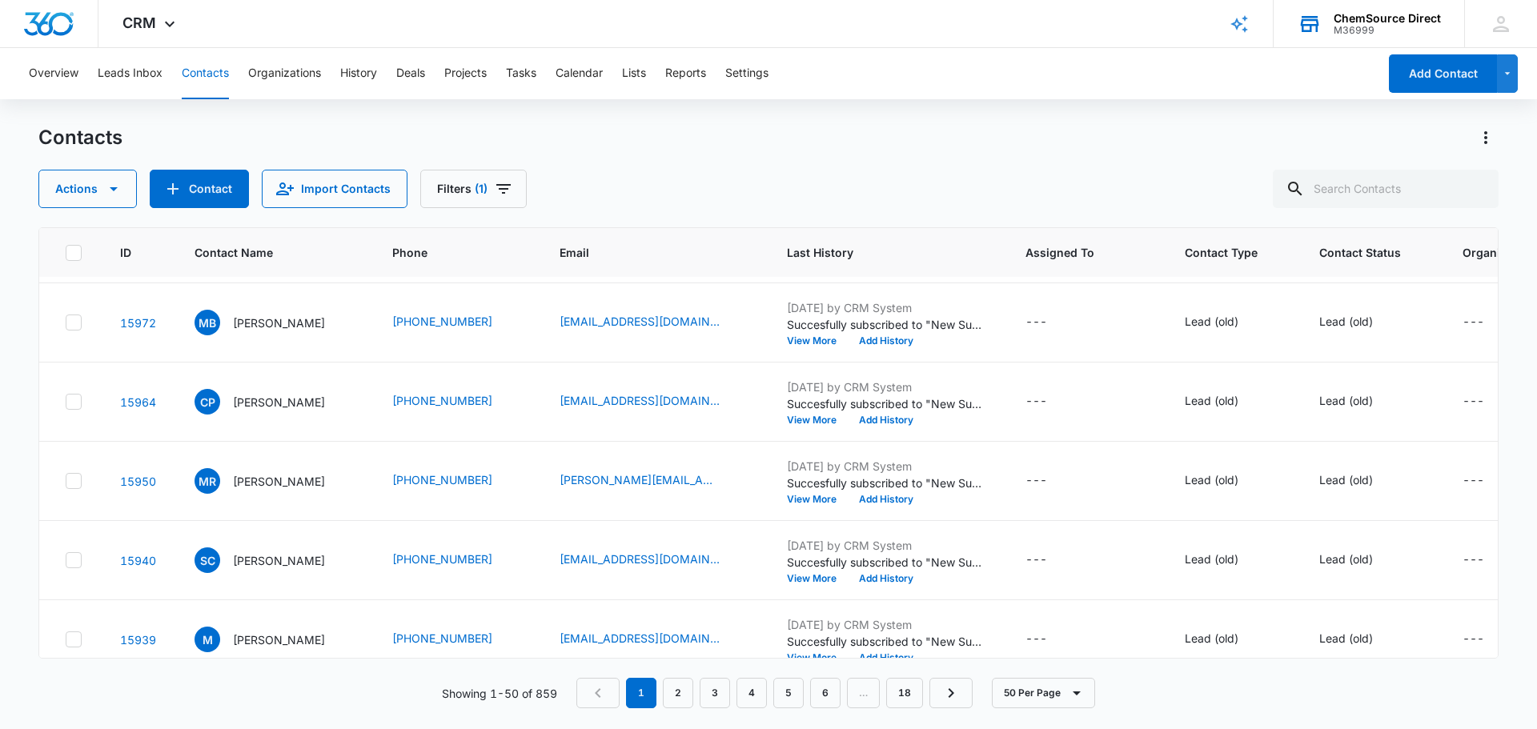
scroll to position [160, 0]
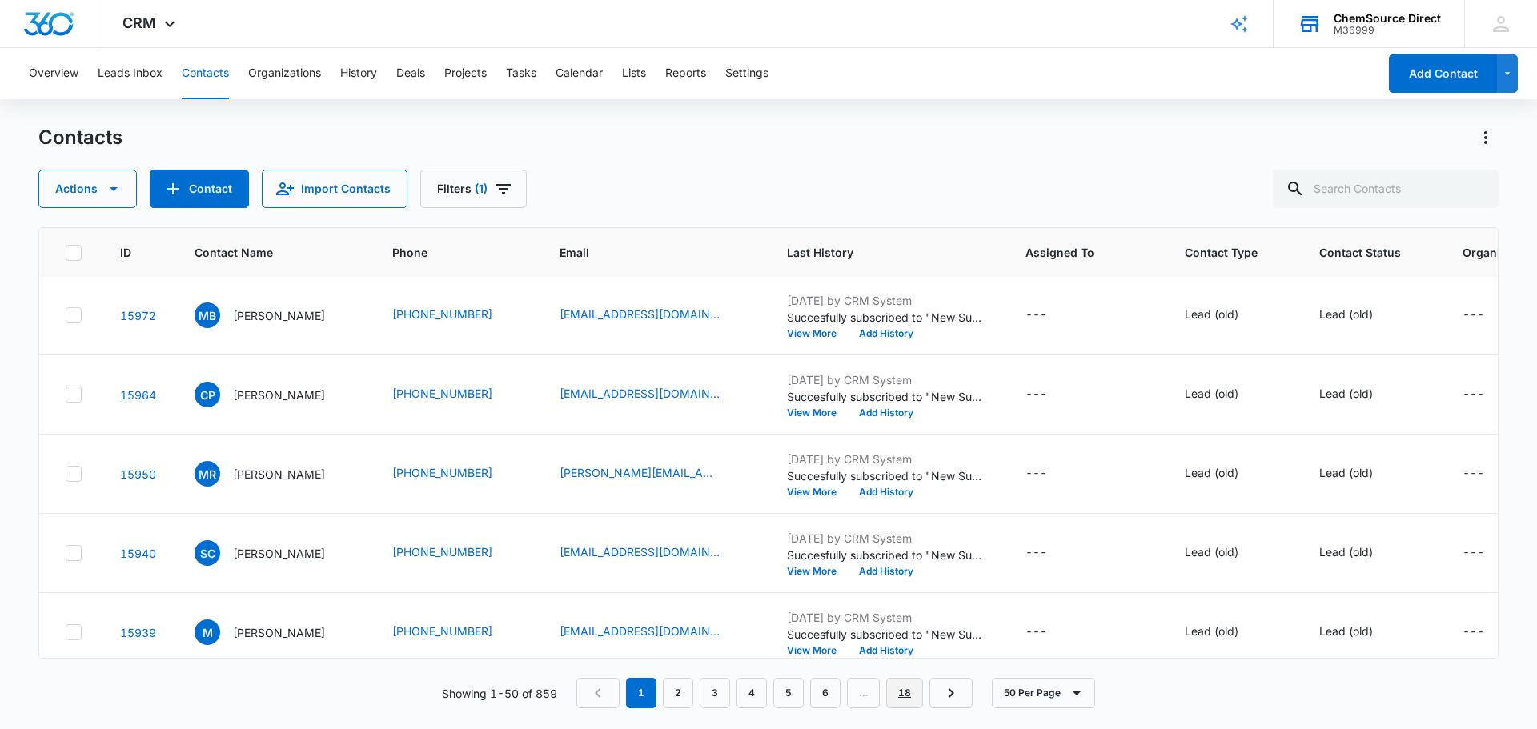
click at [901, 690] on link "18" at bounding box center [904, 693] width 37 height 30
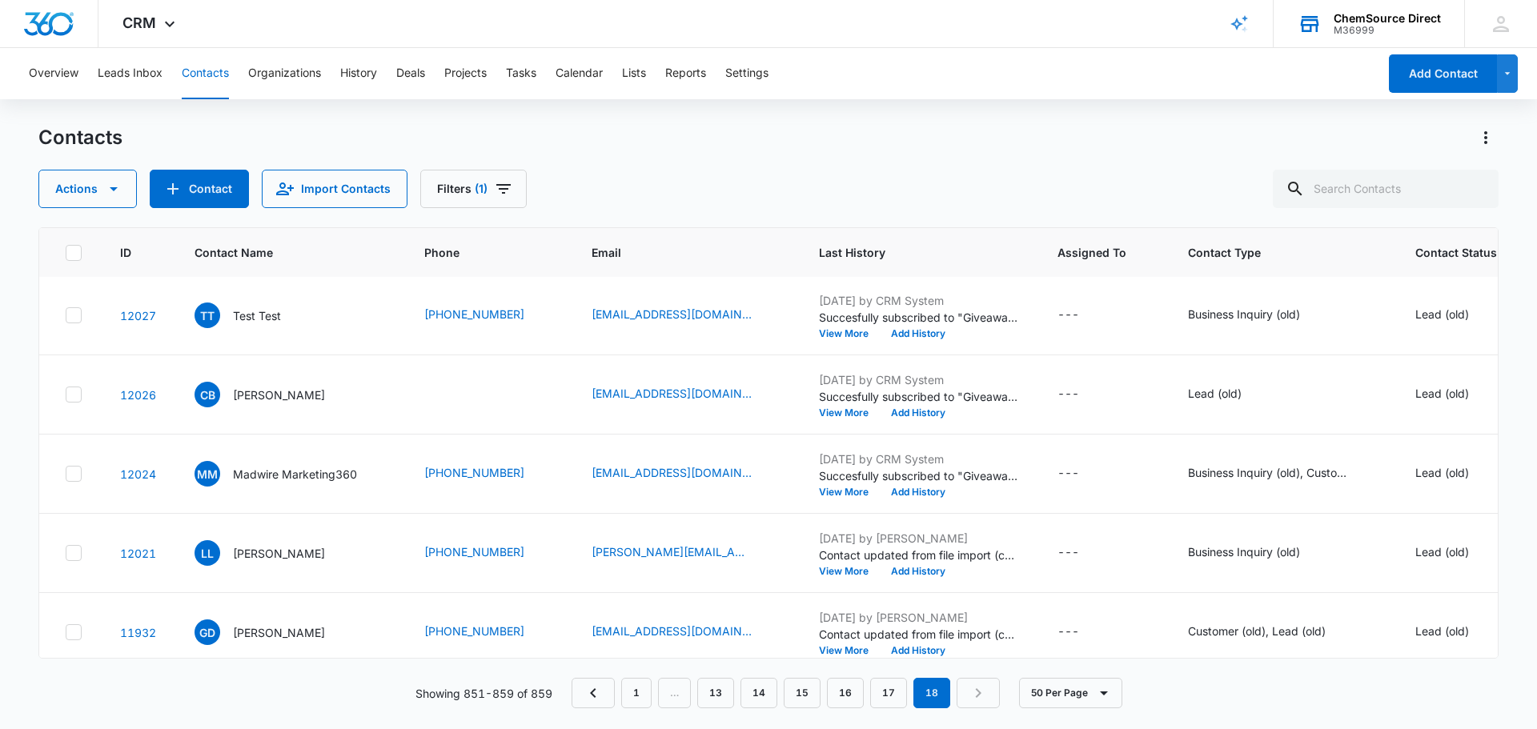
scroll to position [0, 0]
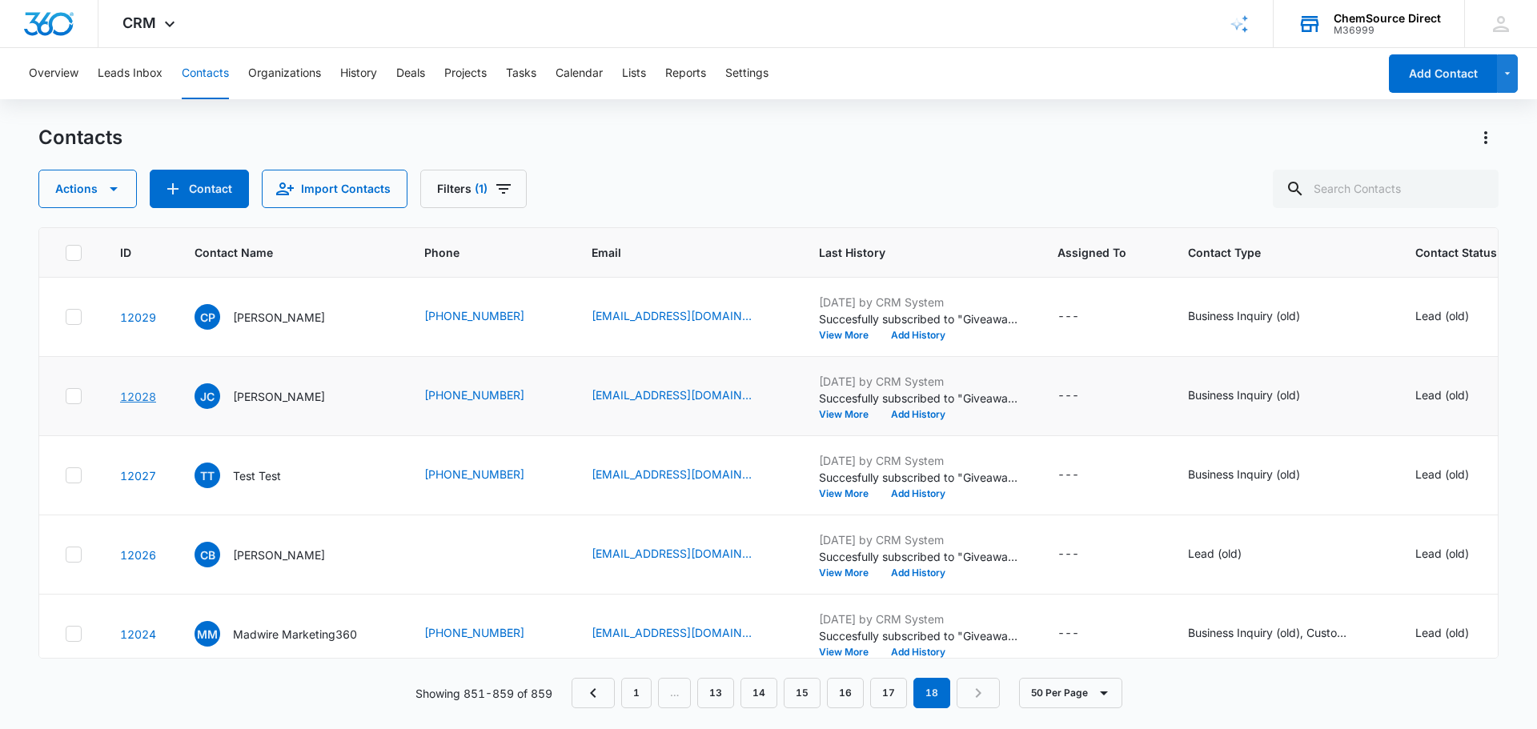
click at [144, 399] on link "12028" at bounding box center [138, 397] width 36 height 14
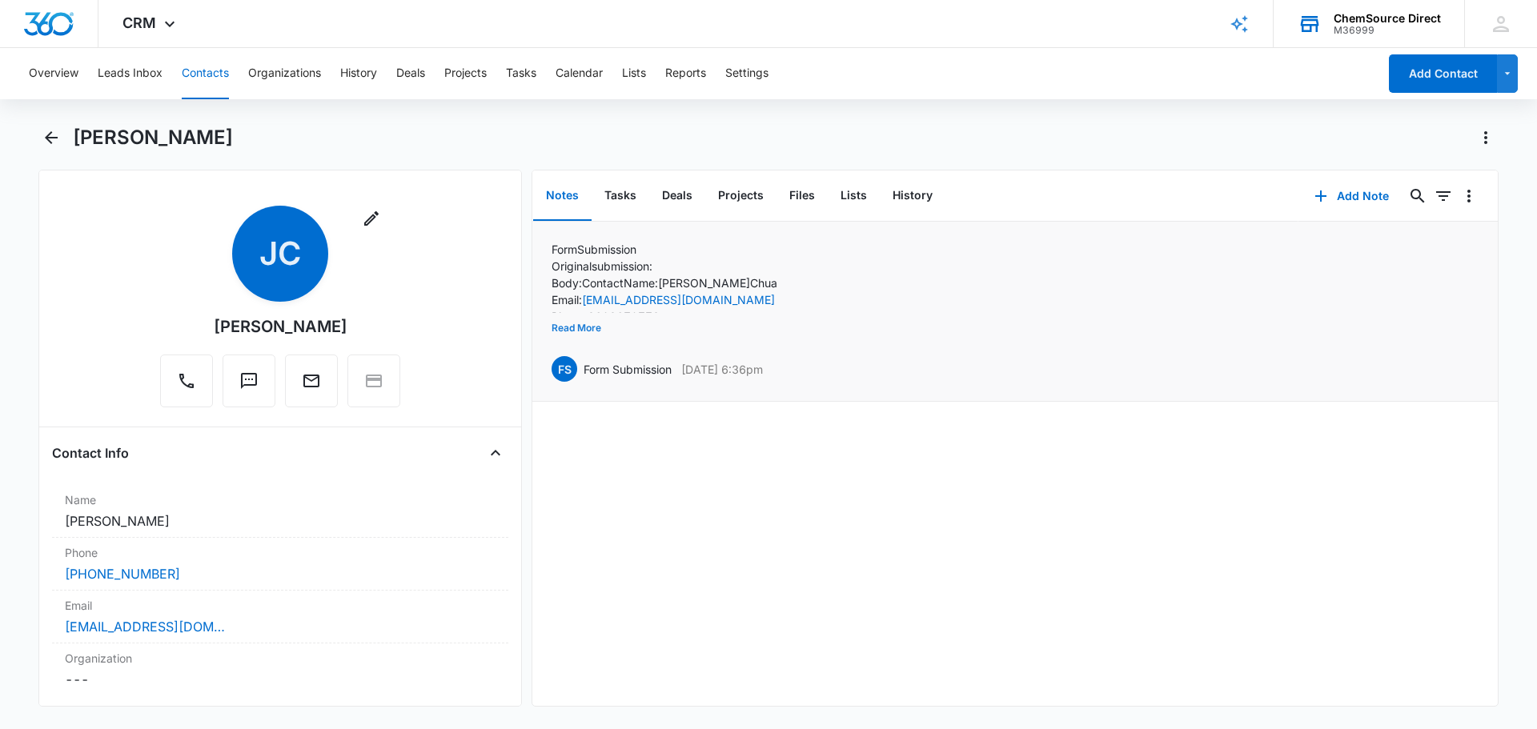
click at [585, 330] on button "Read More" at bounding box center [577, 328] width 50 height 30
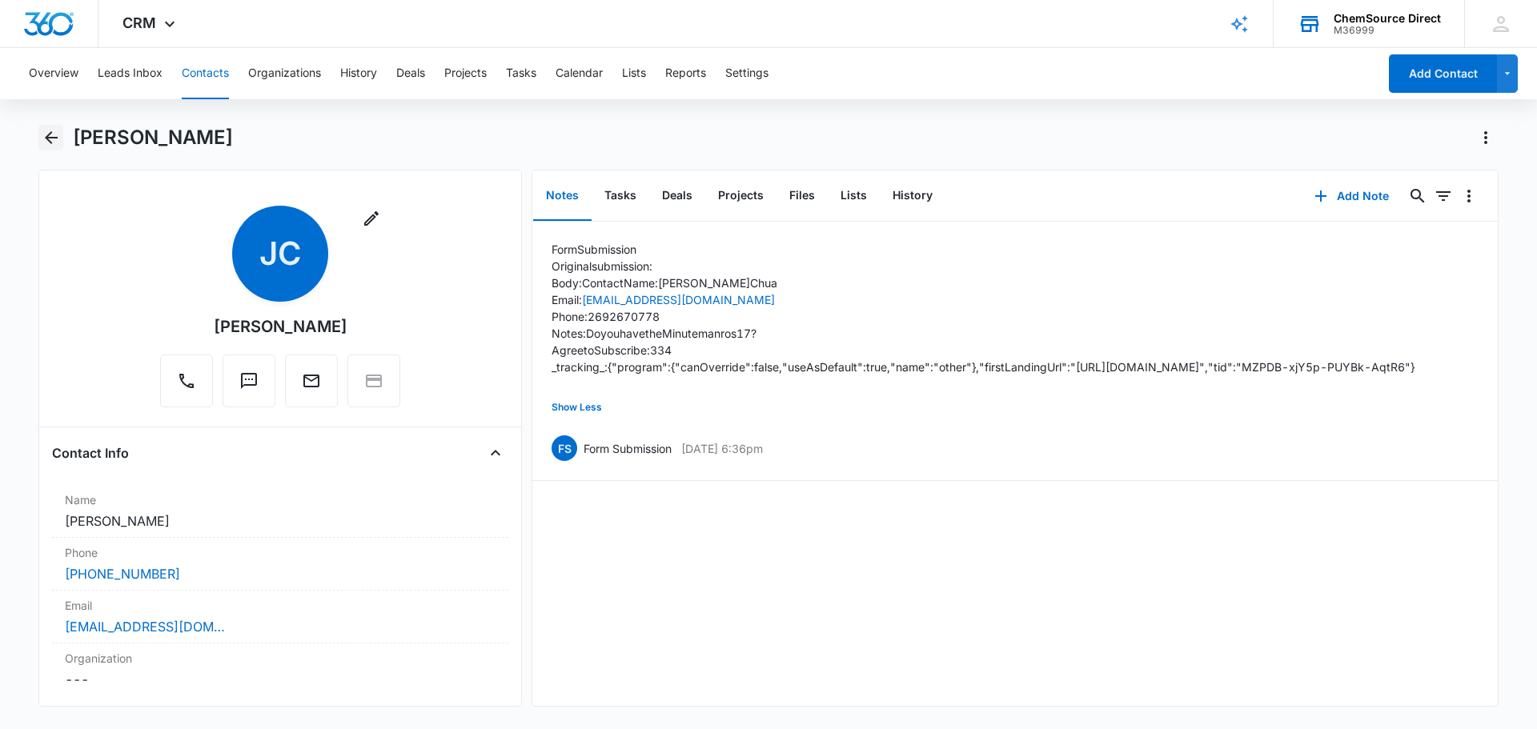
click at [50, 136] on icon "Back" at bounding box center [51, 137] width 19 height 19
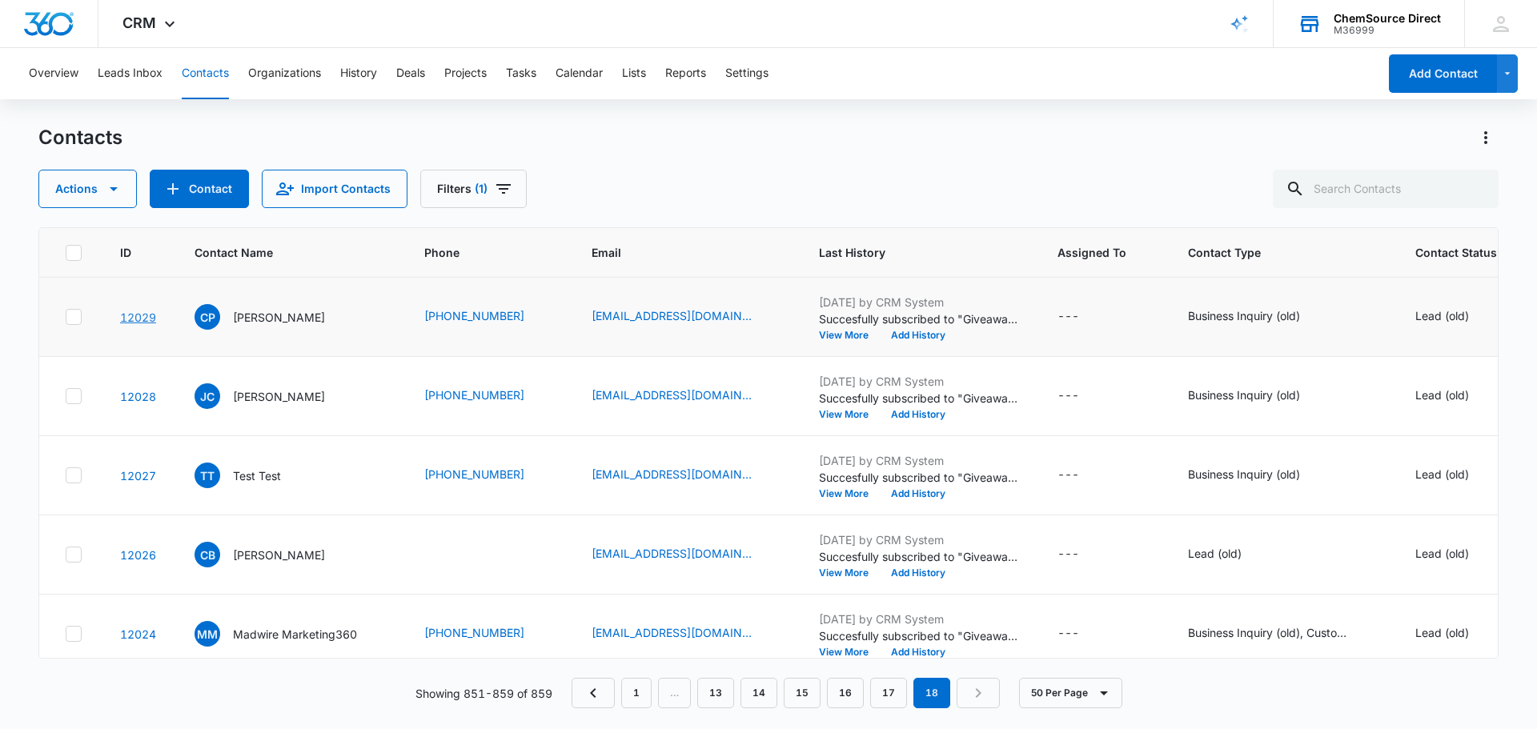
click at [141, 319] on link "12029" at bounding box center [138, 318] width 36 height 14
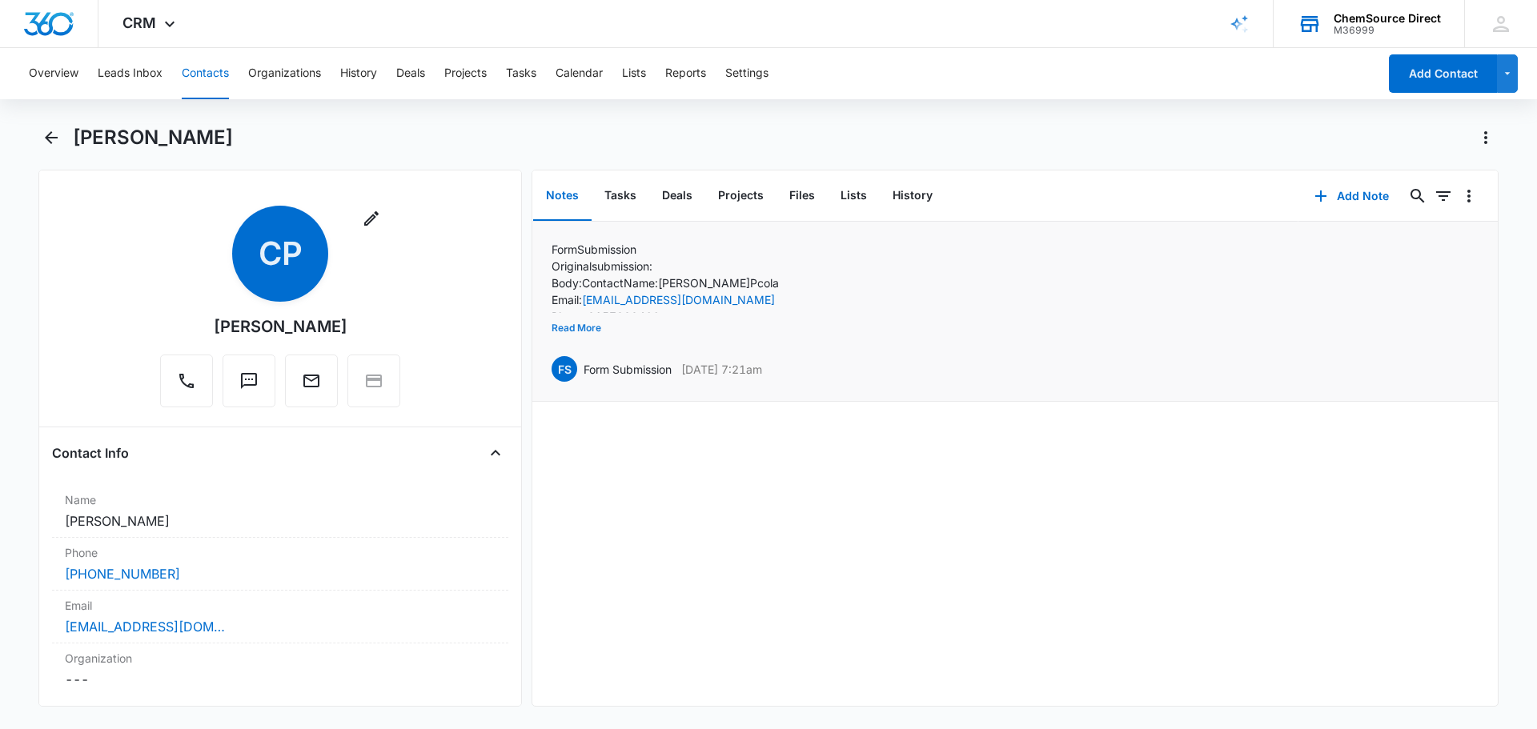
click at [585, 320] on button "Read More" at bounding box center [577, 328] width 50 height 30
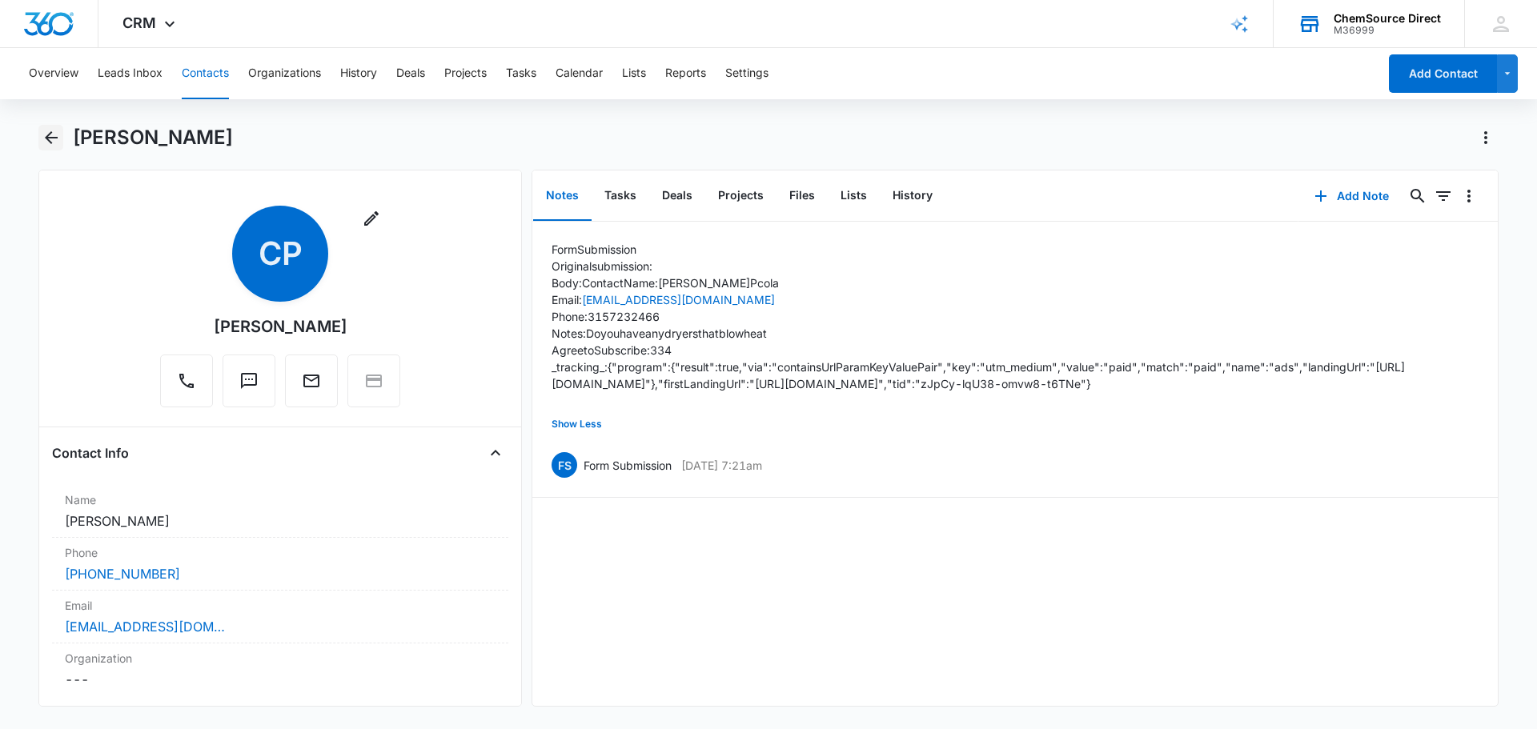
click at [48, 139] on icon "Back" at bounding box center [51, 137] width 13 height 13
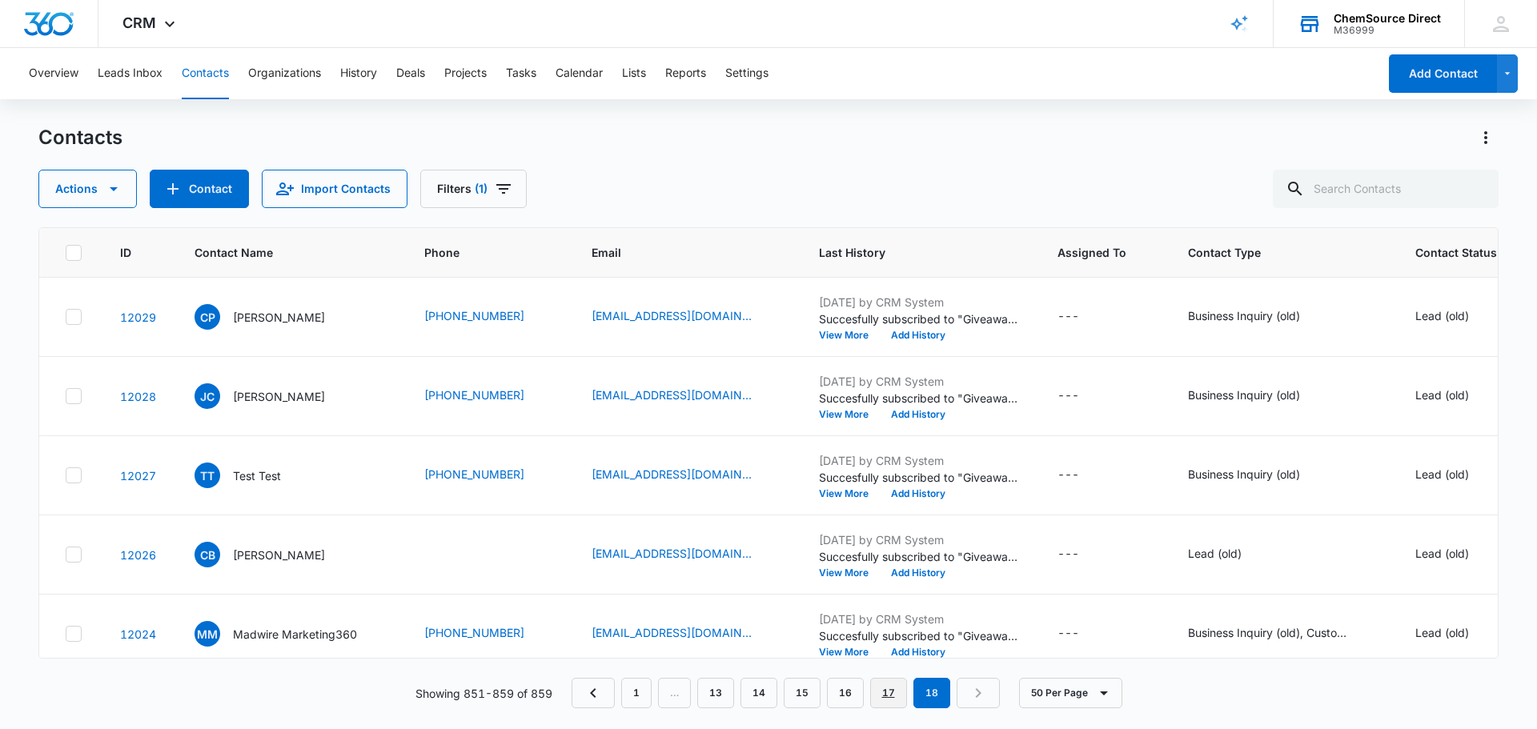
click at [889, 696] on link "17" at bounding box center [888, 693] width 37 height 30
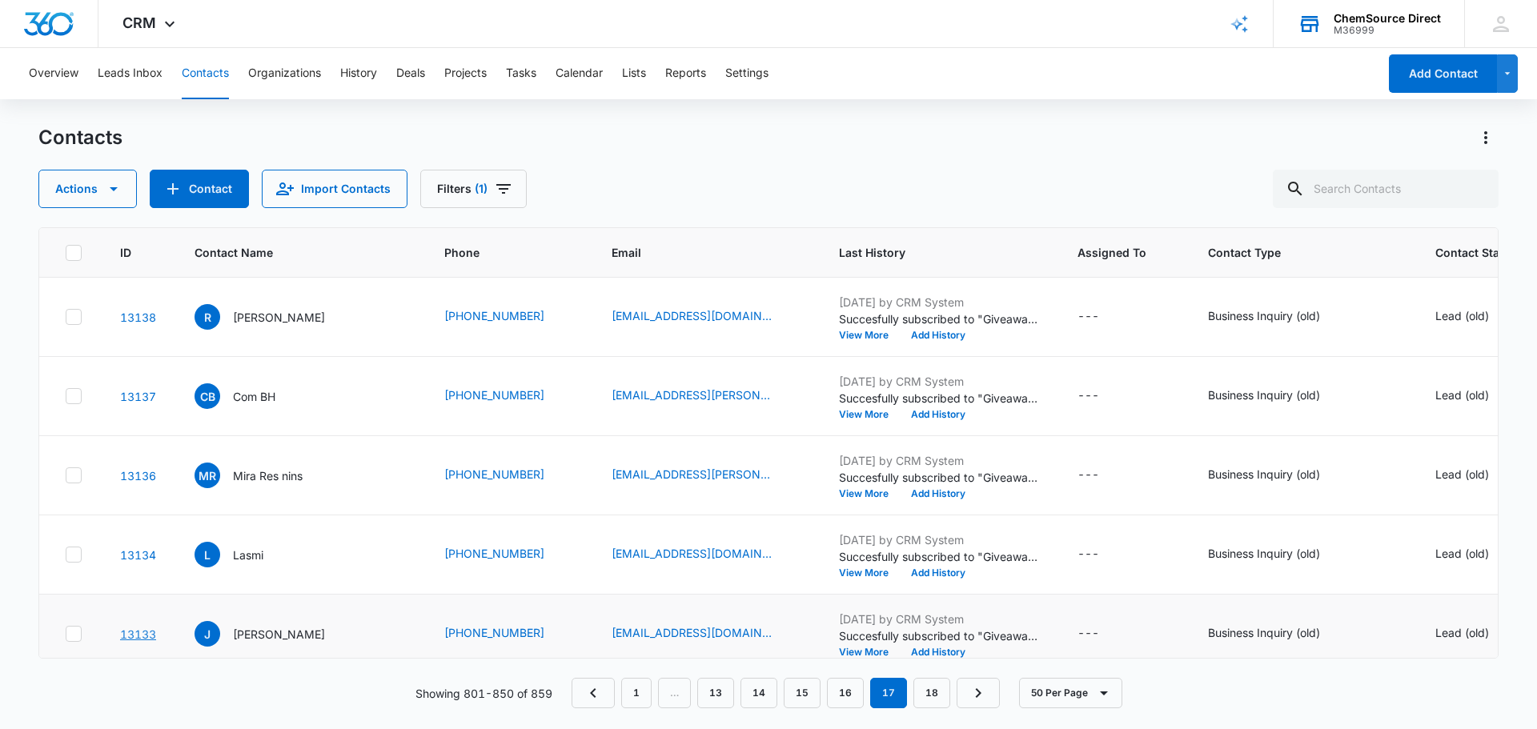
click at [138, 632] on link "13133" at bounding box center [138, 635] width 36 height 14
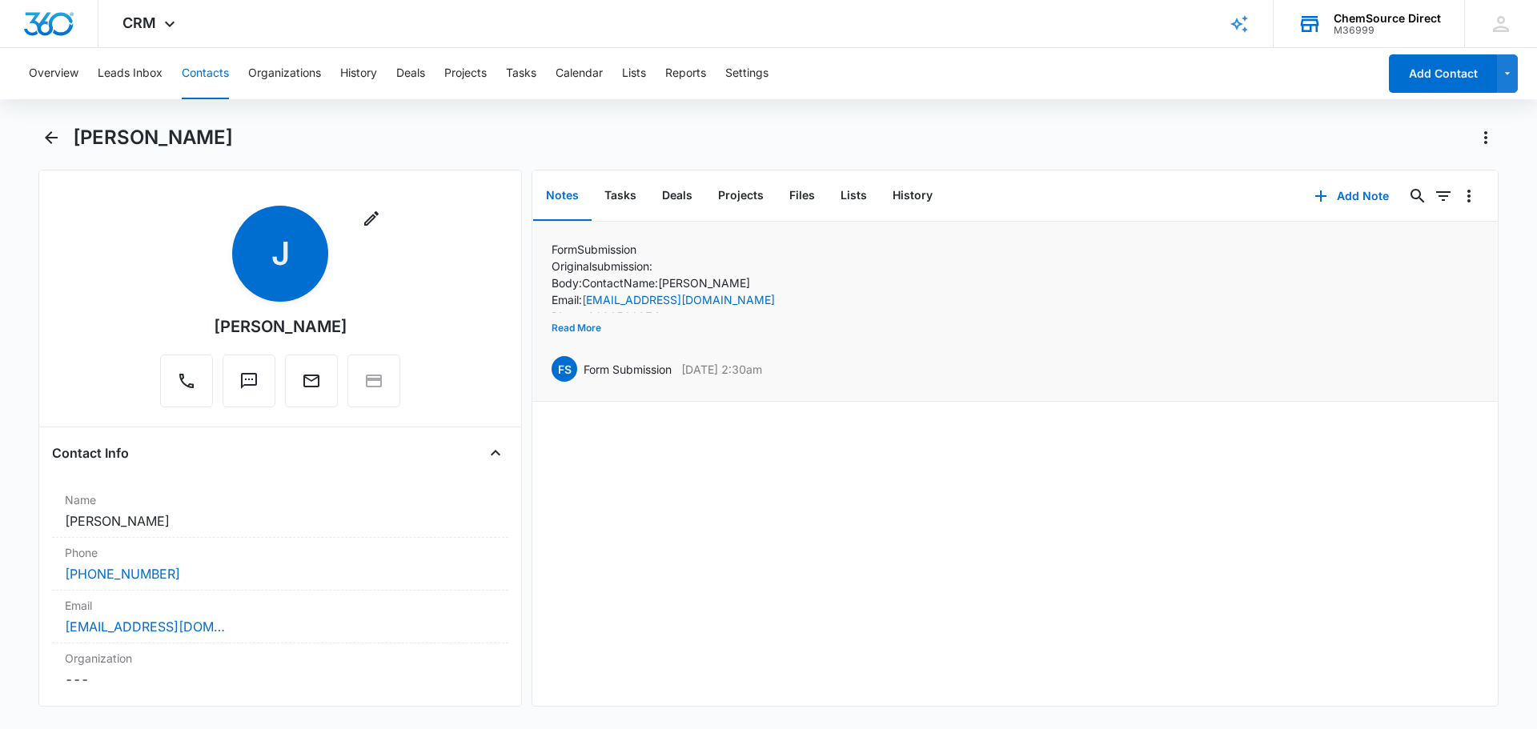
click at [565, 328] on button "Read More" at bounding box center [577, 328] width 50 height 30
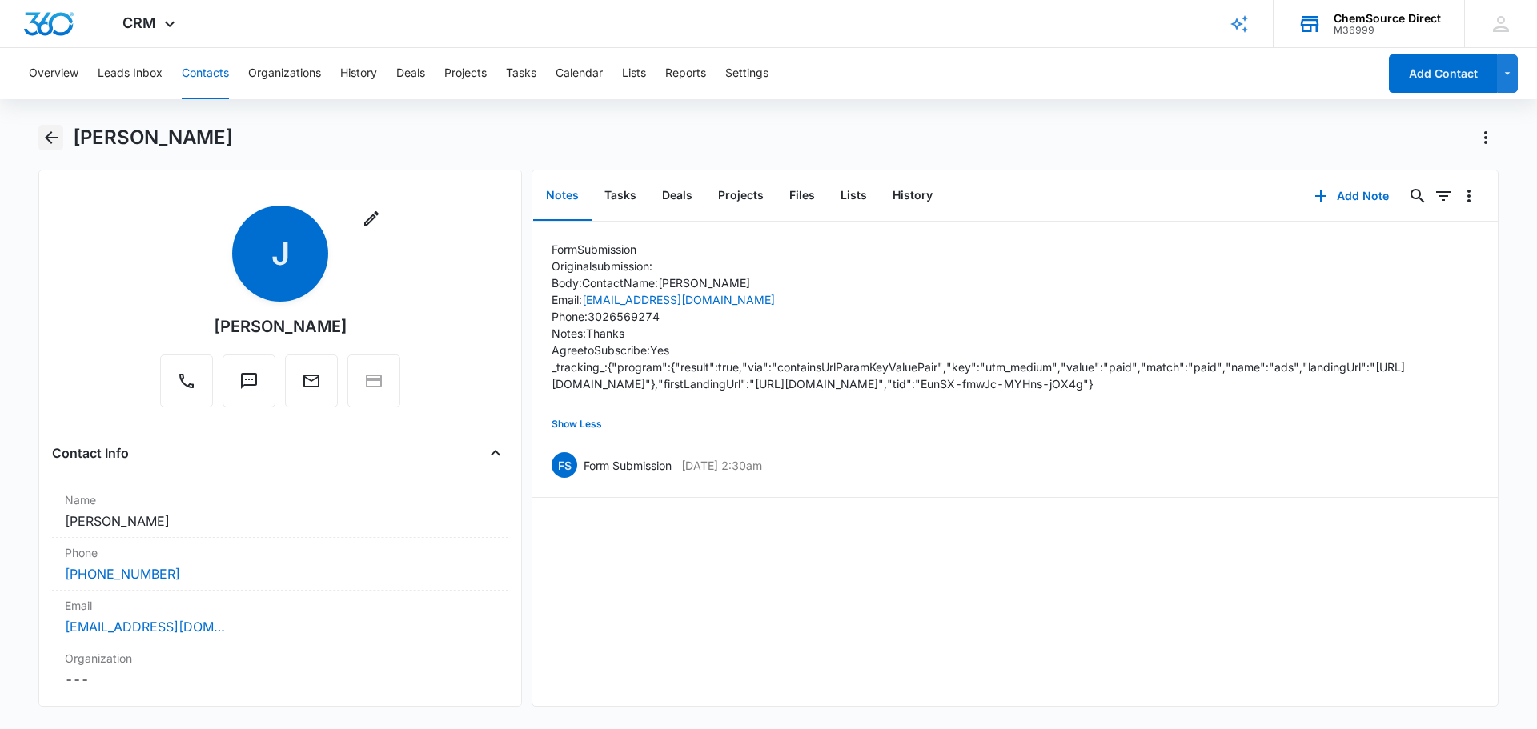
click at [48, 135] on icon "Back" at bounding box center [51, 137] width 13 height 13
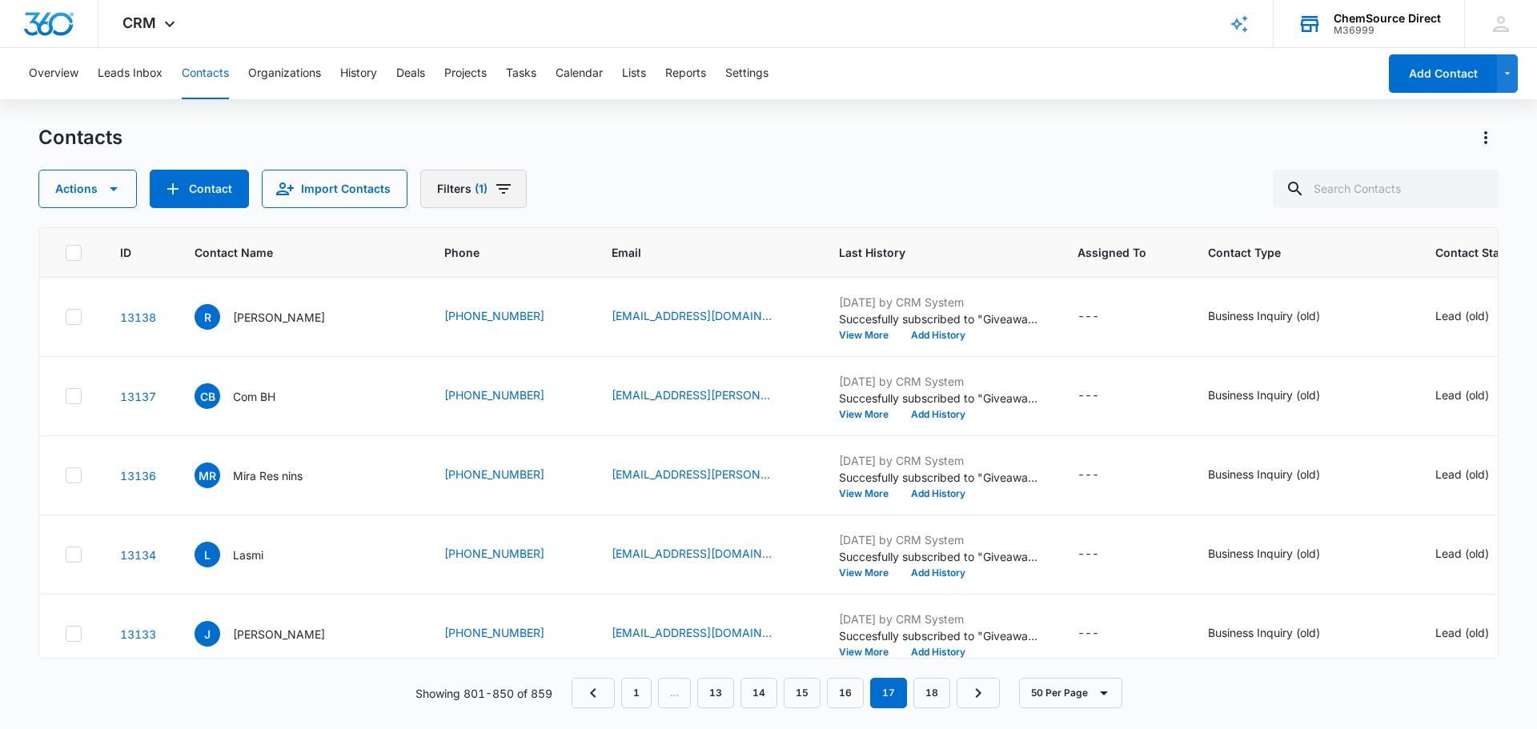
click at [497, 190] on icon "Filters" at bounding box center [503, 189] width 14 height 10
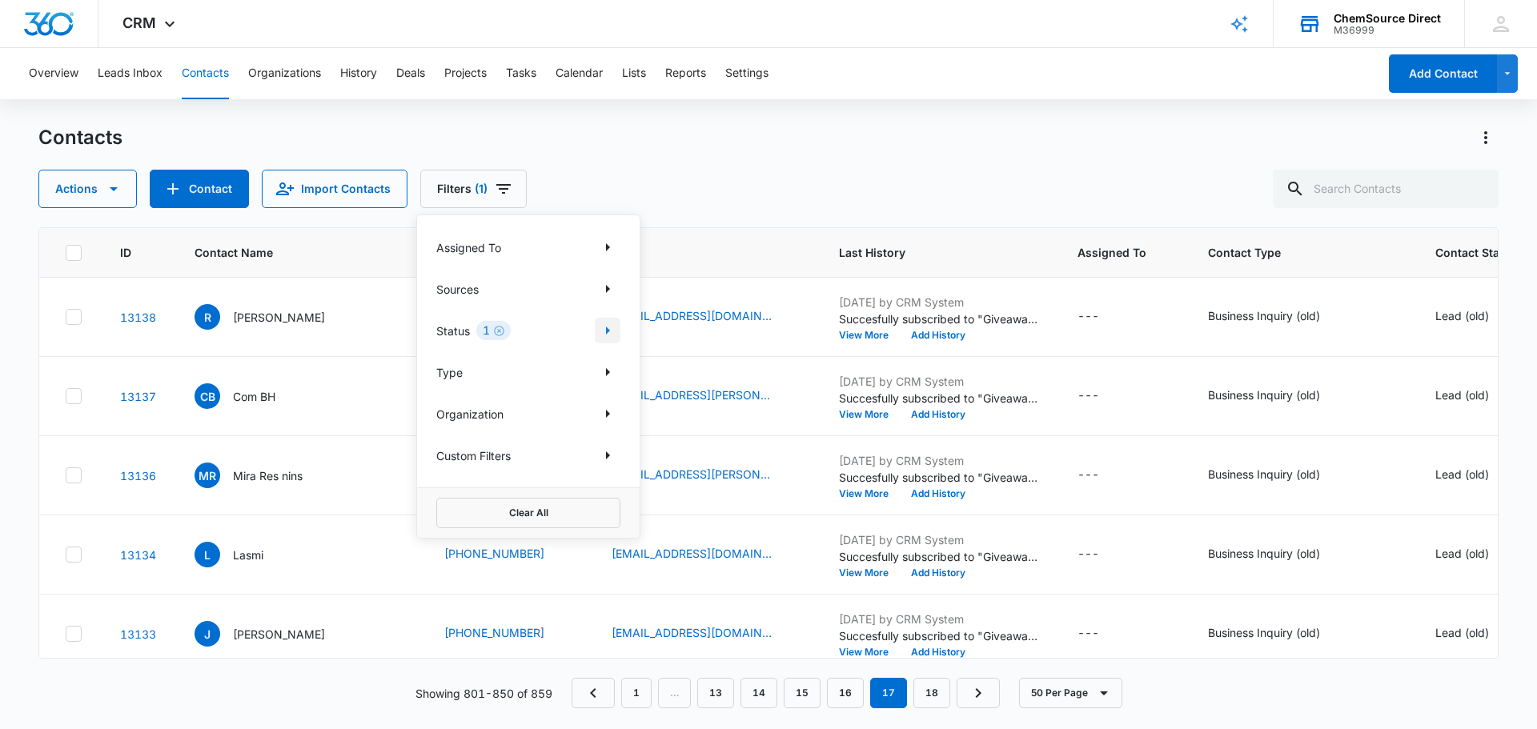
click at [605, 332] on icon "Show Status filters" at bounding box center [607, 330] width 19 height 19
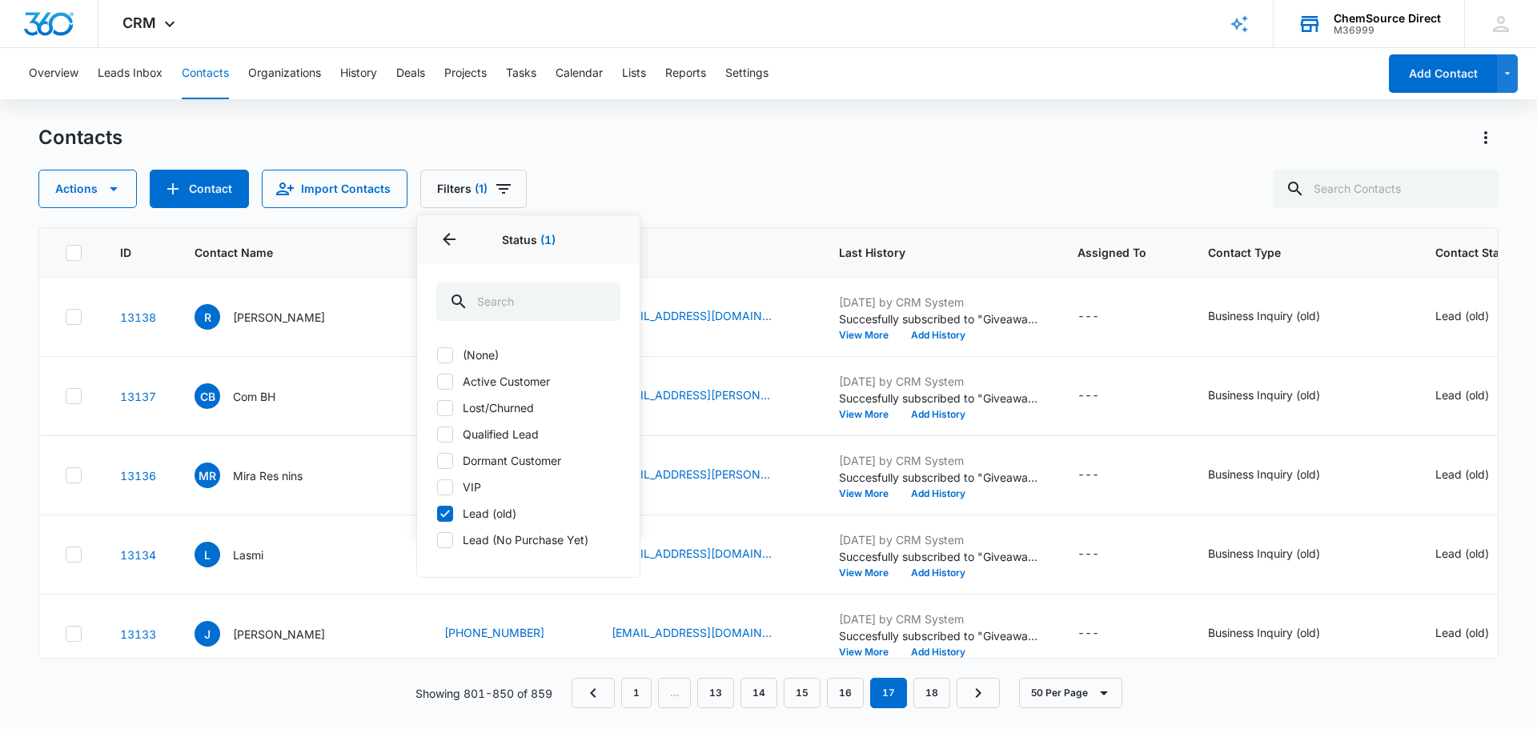
drag, startPoint x: 446, startPoint y: 509, endPoint x: 463, endPoint y: 541, distance: 36.2
click at [447, 510] on icon at bounding box center [445, 514] width 14 height 14
click at [437, 513] on input "Lead (old)" at bounding box center [436, 513] width 1 height 1
checkbox input "false"
click at [445, 544] on icon at bounding box center [445, 540] width 14 height 14
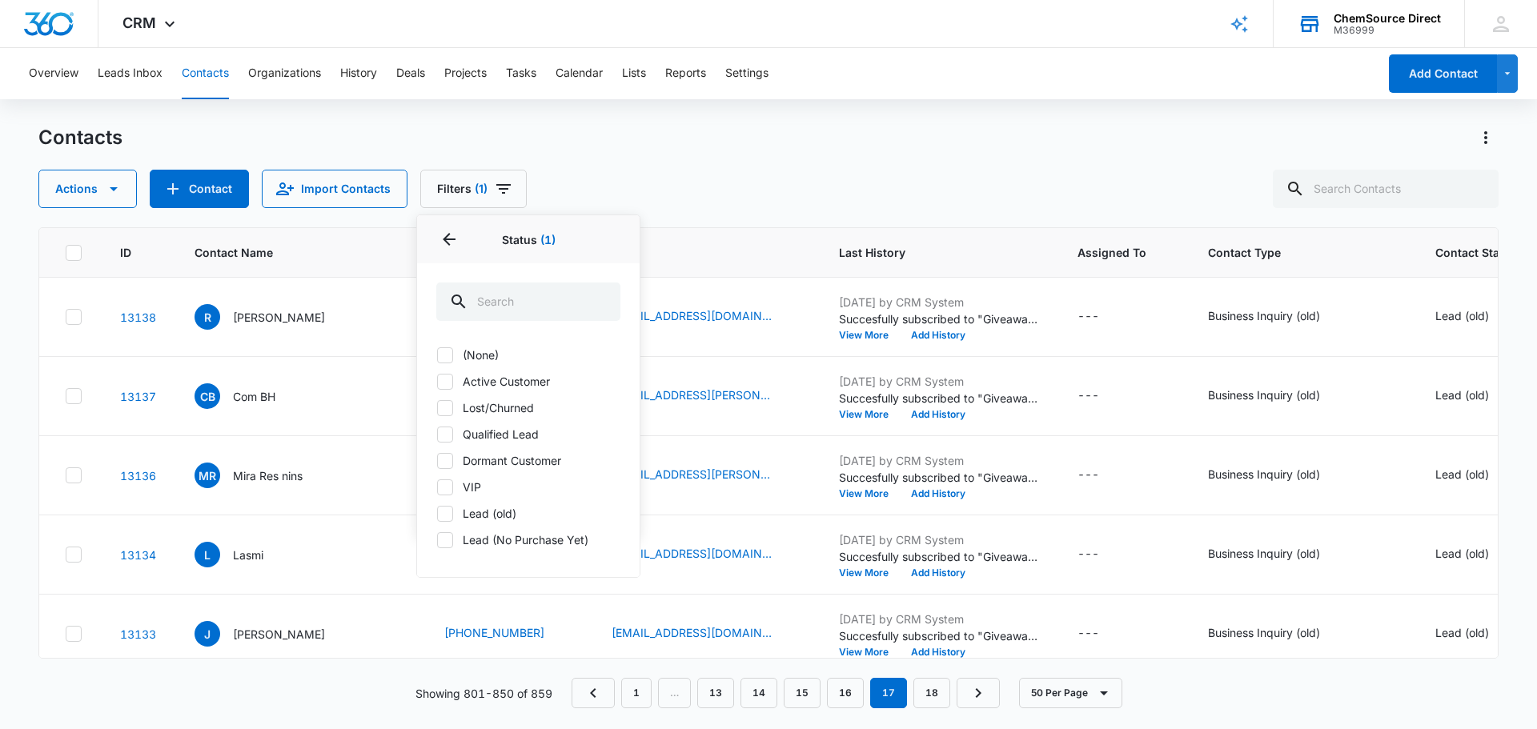
click at [437, 540] on input "Lead (No Purchase Yet)" at bounding box center [436, 540] width 1 height 1
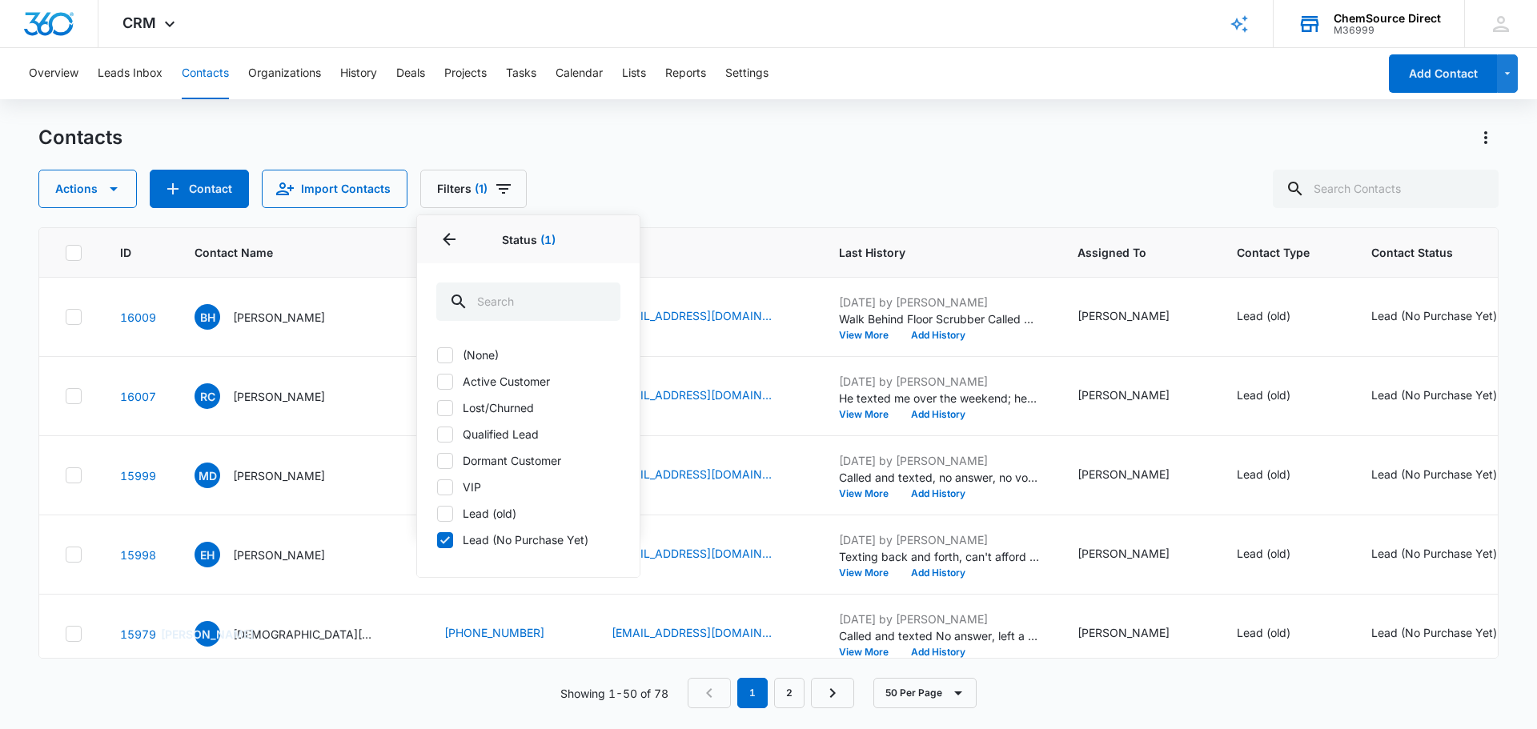
click at [448, 540] on icon at bounding box center [445, 540] width 14 height 14
click at [437, 540] on input "Lead (No Purchase Yet)" at bounding box center [436, 540] width 1 height 1
checkbox input "false"
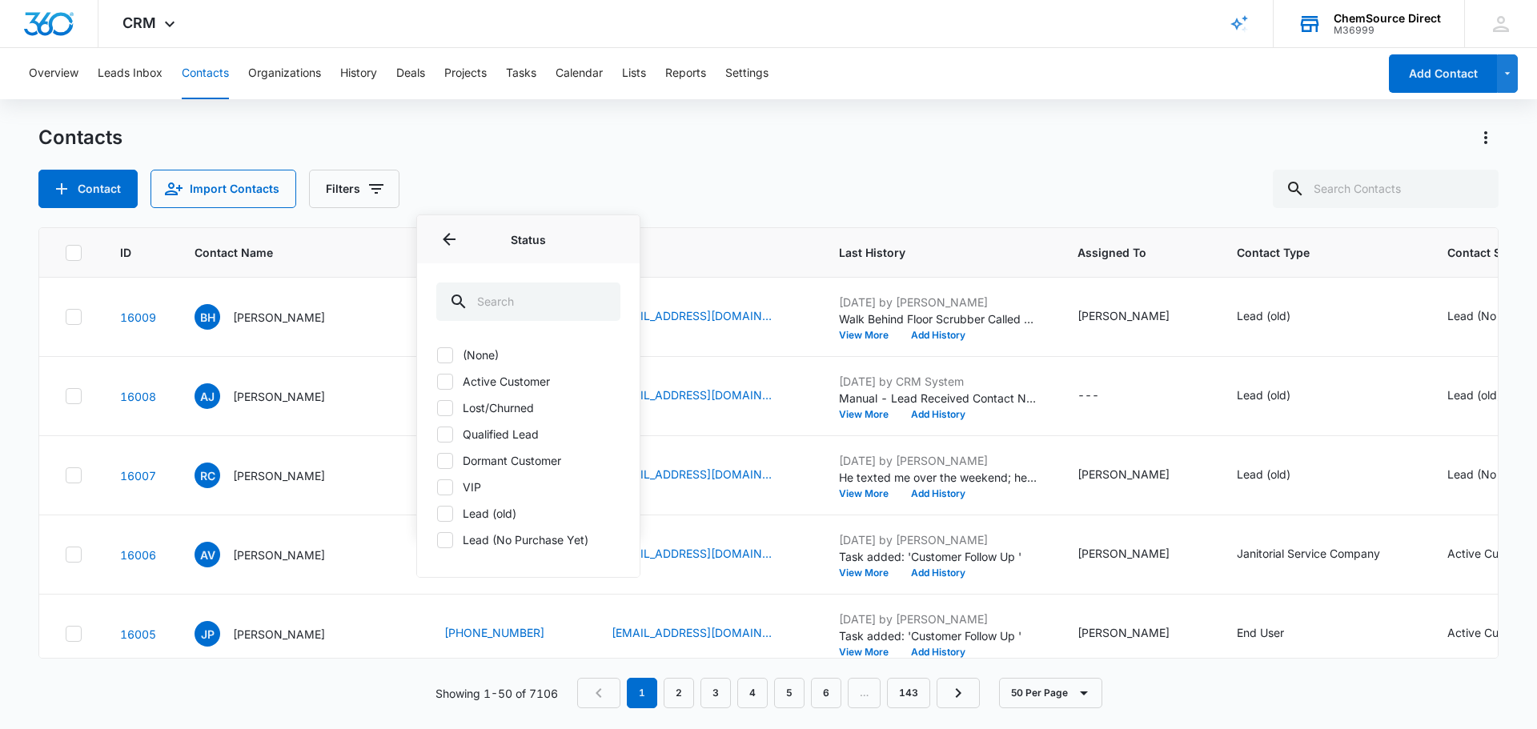
click at [447, 485] on icon at bounding box center [445, 487] width 14 height 14
click at [437, 487] on input "VIP" at bounding box center [436, 487] width 1 height 1
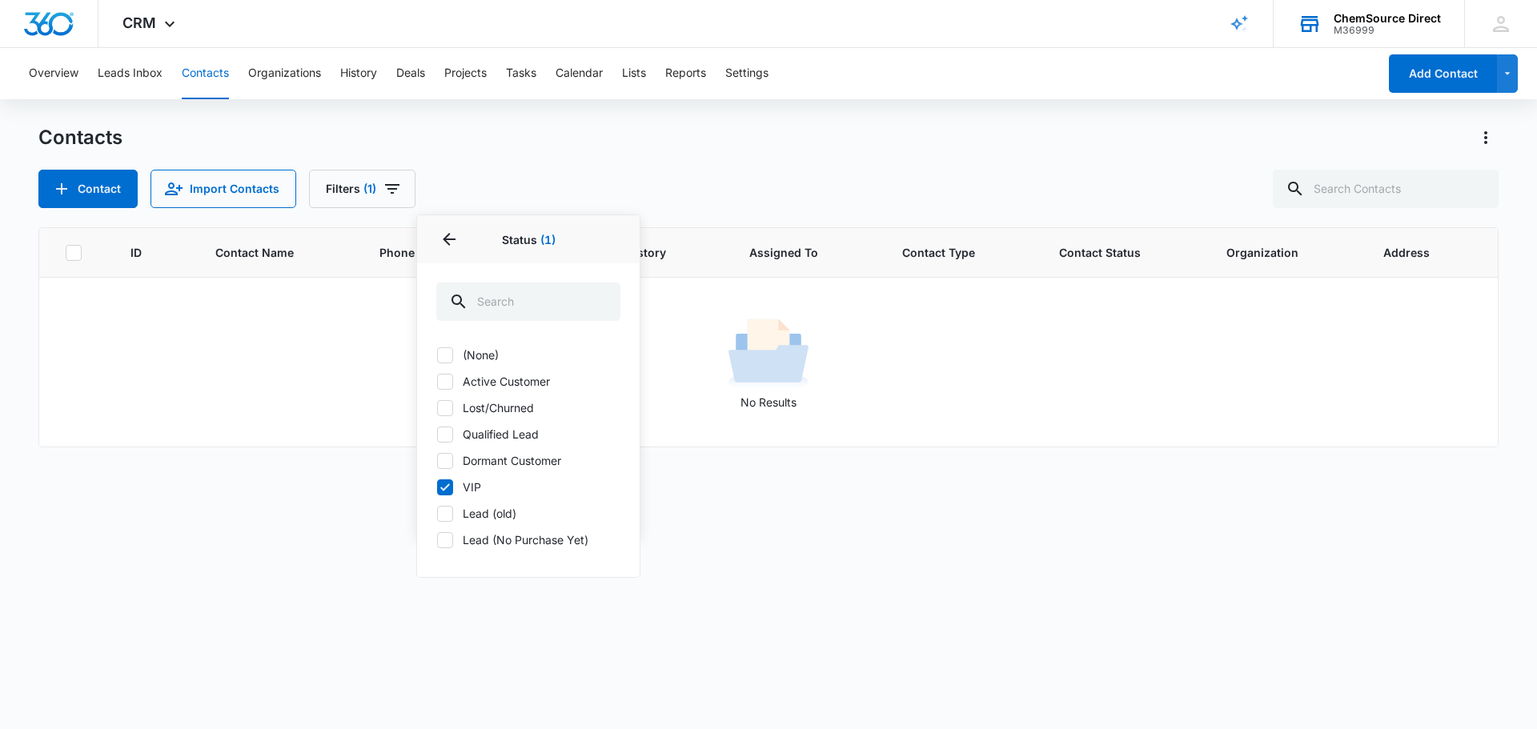
click at [447, 485] on icon at bounding box center [445, 487] width 14 height 14
click at [437, 487] on input "VIP" at bounding box center [436, 487] width 1 height 1
checkbox input "false"
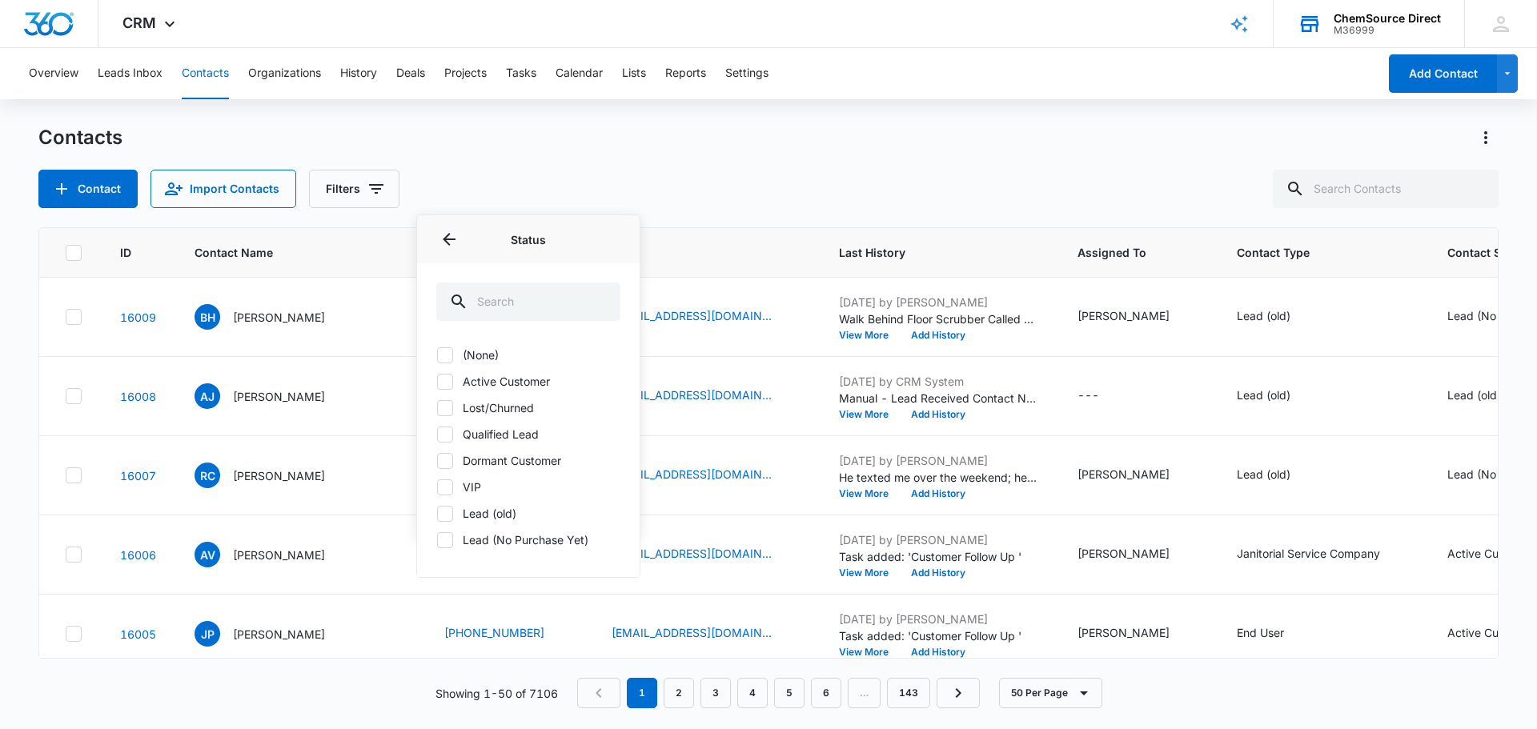
click at [444, 465] on icon at bounding box center [445, 461] width 14 height 14
click at [437, 461] on input "Dormant Customer" at bounding box center [436, 460] width 1 height 1
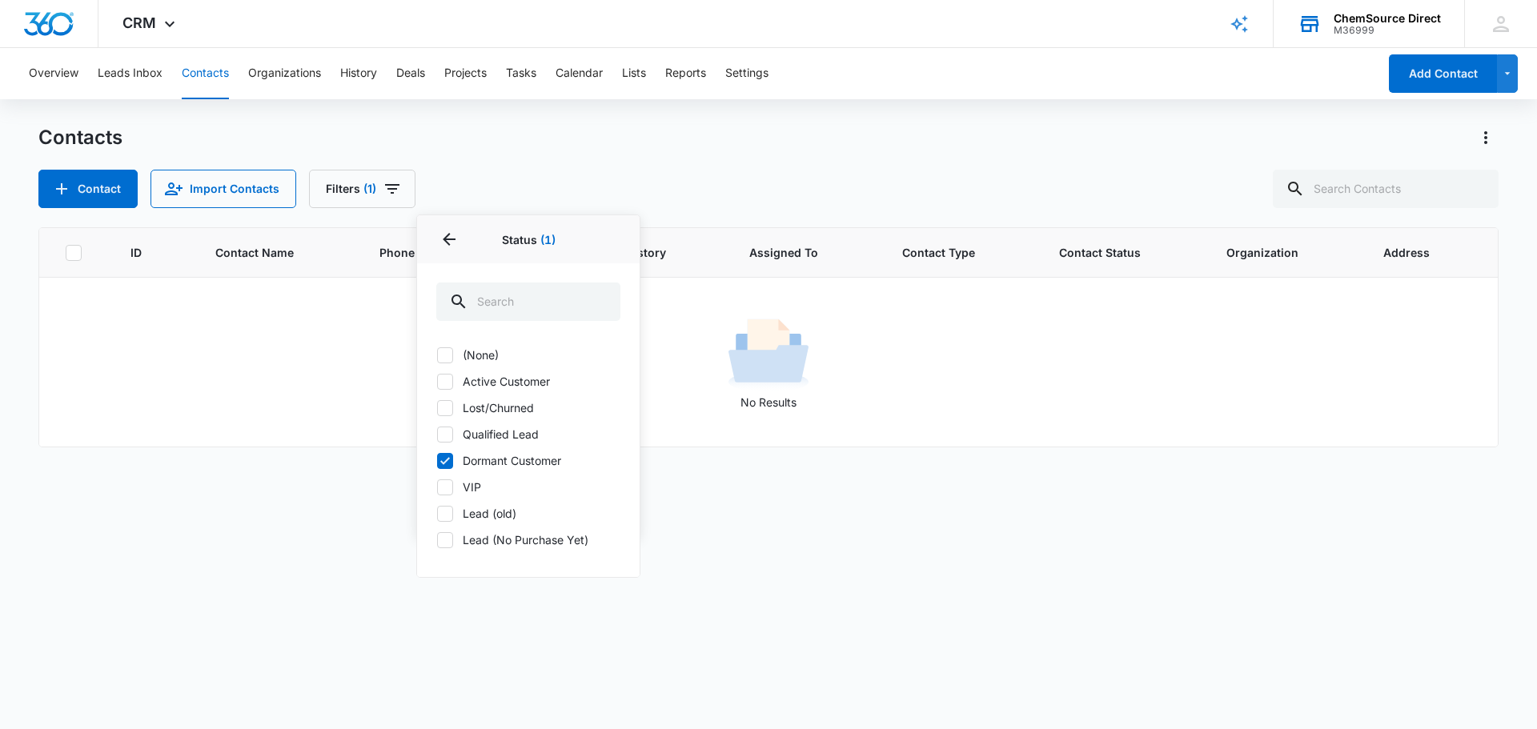
drag, startPoint x: 442, startPoint y: 465, endPoint x: 447, endPoint y: 436, distance: 29.2
click at [442, 466] on icon at bounding box center [445, 461] width 14 height 14
click at [437, 461] on input "Dormant Customer" at bounding box center [436, 460] width 1 height 1
checkbox input "false"
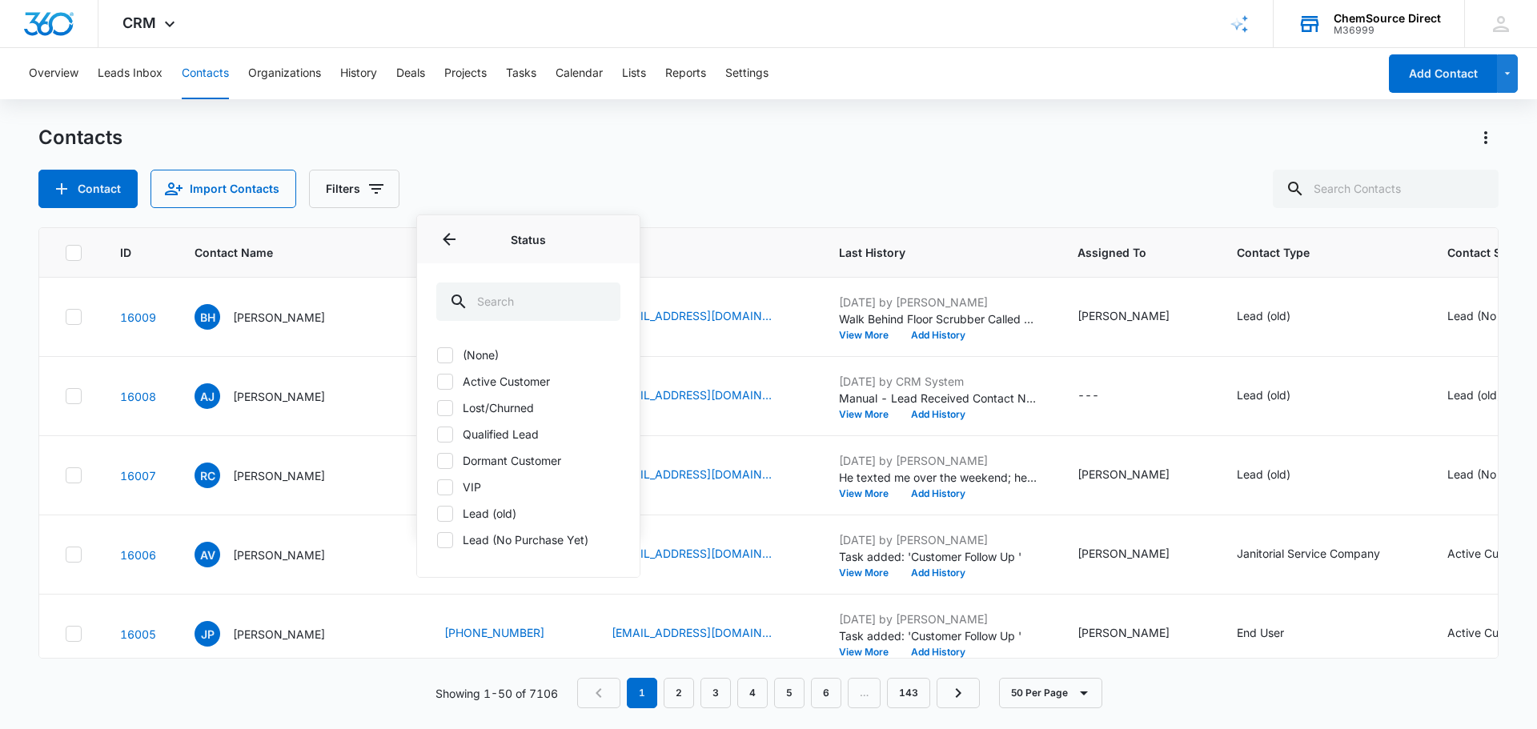
click at [447, 436] on icon at bounding box center [445, 435] width 14 height 14
click at [437, 435] on input "Qualified Lead" at bounding box center [436, 434] width 1 height 1
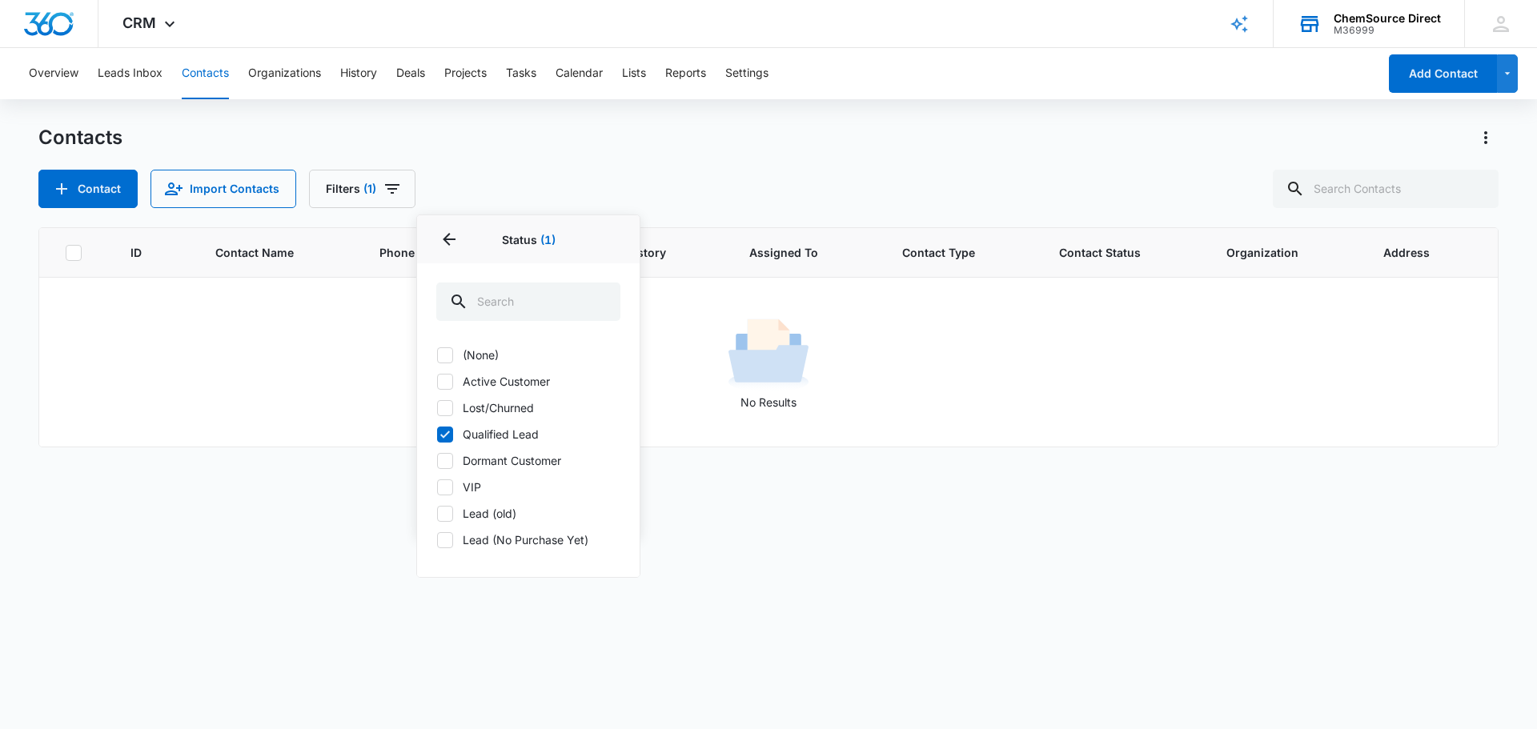
click at [447, 437] on icon at bounding box center [445, 435] width 14 height 14
click at [437, 435] on input "Qualified Lead" at bounding box center [436, 434] width 1 height 1
checkbox input "false"
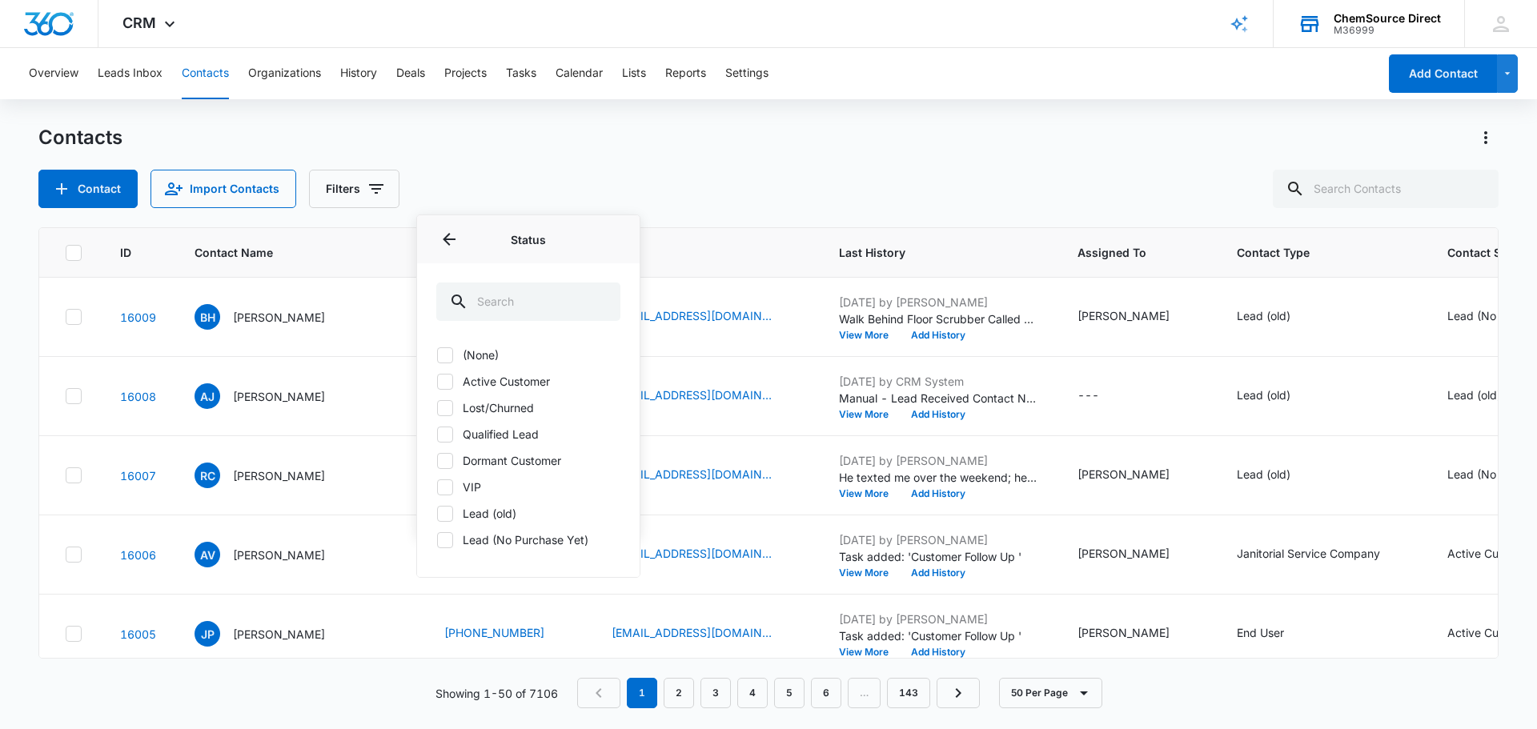
click at [444, 409] on icon at bounding box center [445, 407] width 10 height 7
click at [437, 408] on input "Lost/Churned" at bounding box center [436, 407] width 1 height 1
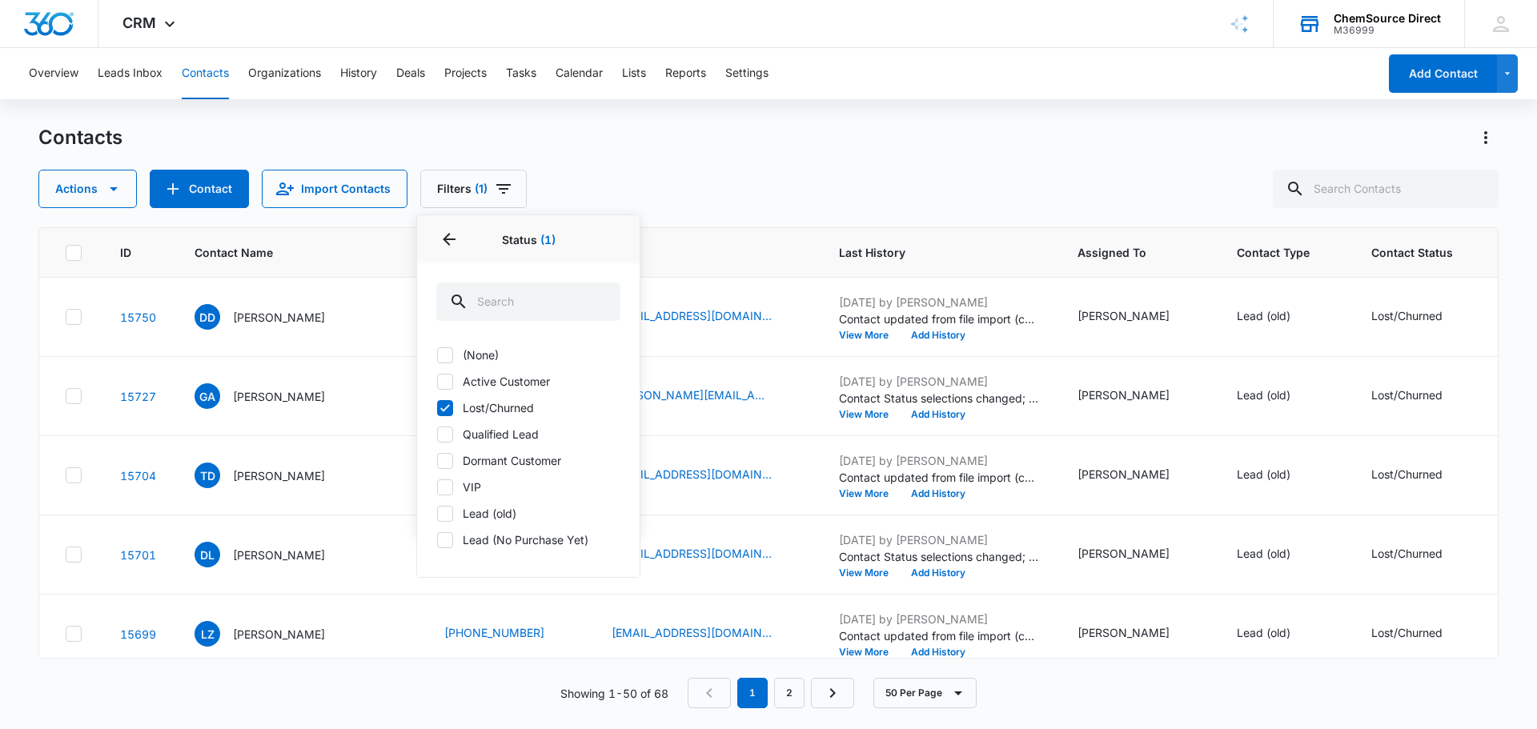
click at [444, 409] on icon at bounding box center [445, 407] width 10 height 7
click at [437, 408] on input "Lost/Churned" at bounding box center [436, 407] width 1 height 1
checkbox input "false"
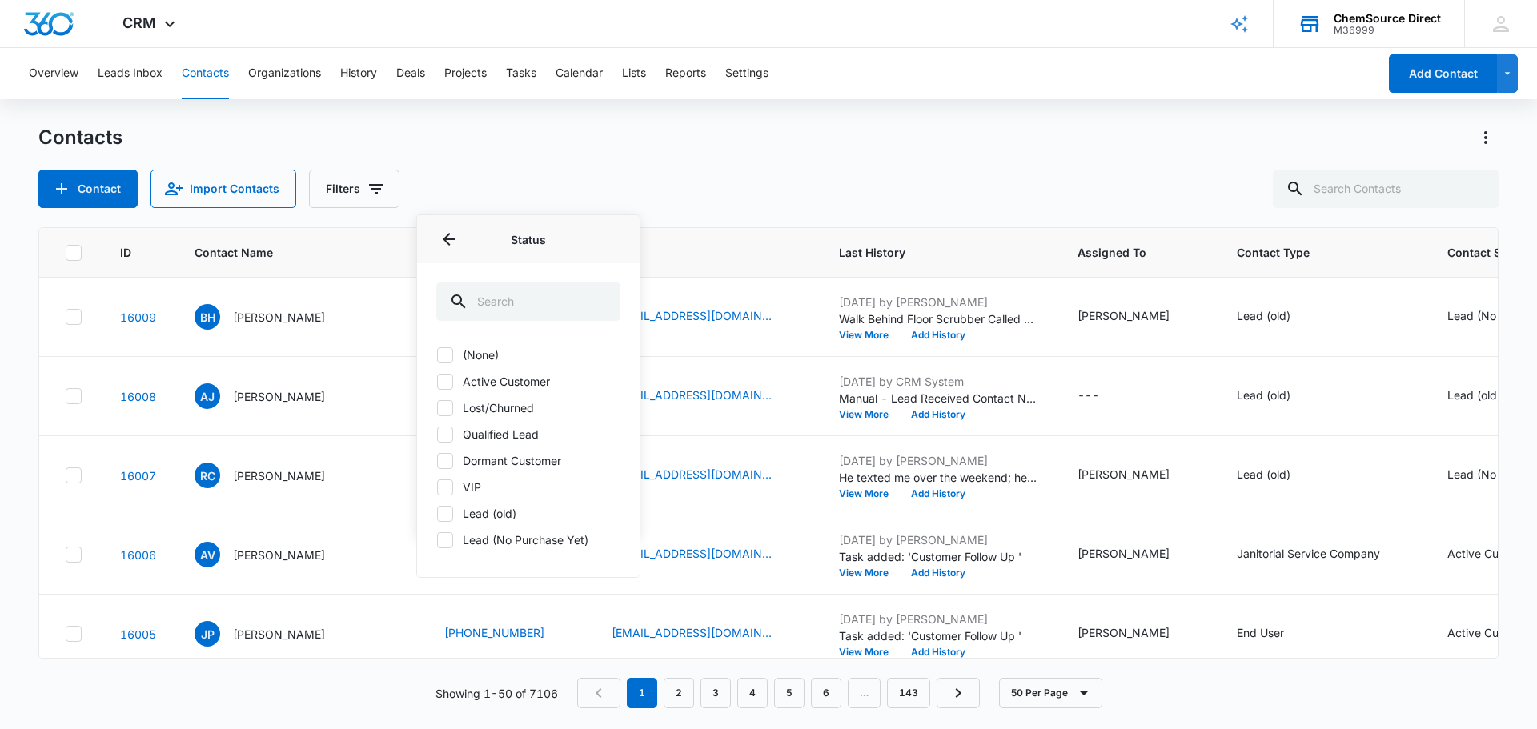
click at [444, 384] on icon at bounding box center [445, 381] width 10 height 7
click at [437, 382] on input "Active Customer" at bounding box center [436, 381] width 1 height 1
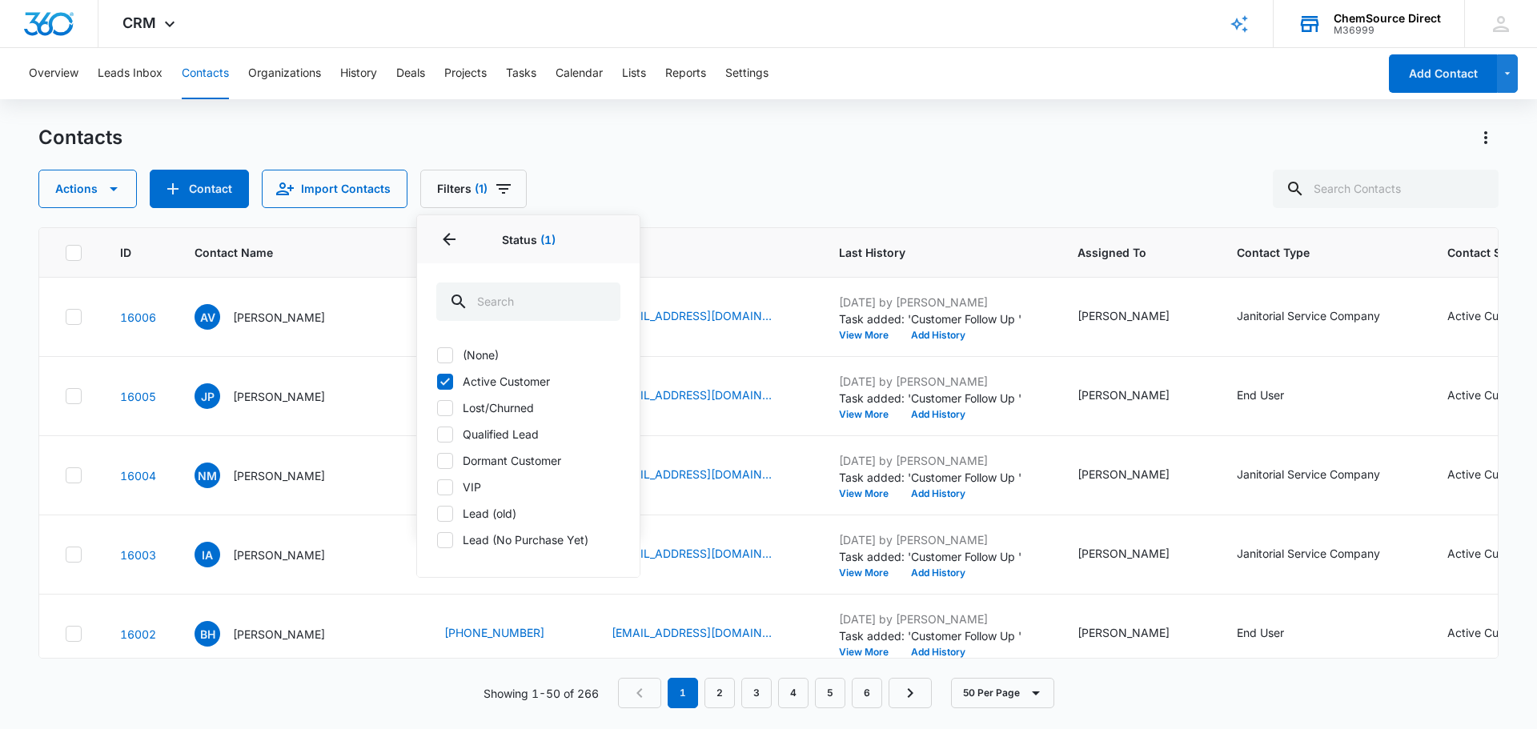
click at [444, 384] on icon at bounding box center [445, 381] width 10 height 7
click at [437, 382] on input "Active Customer" at bounding box center [436, 381] width 1 height 1
checkbox input "false"
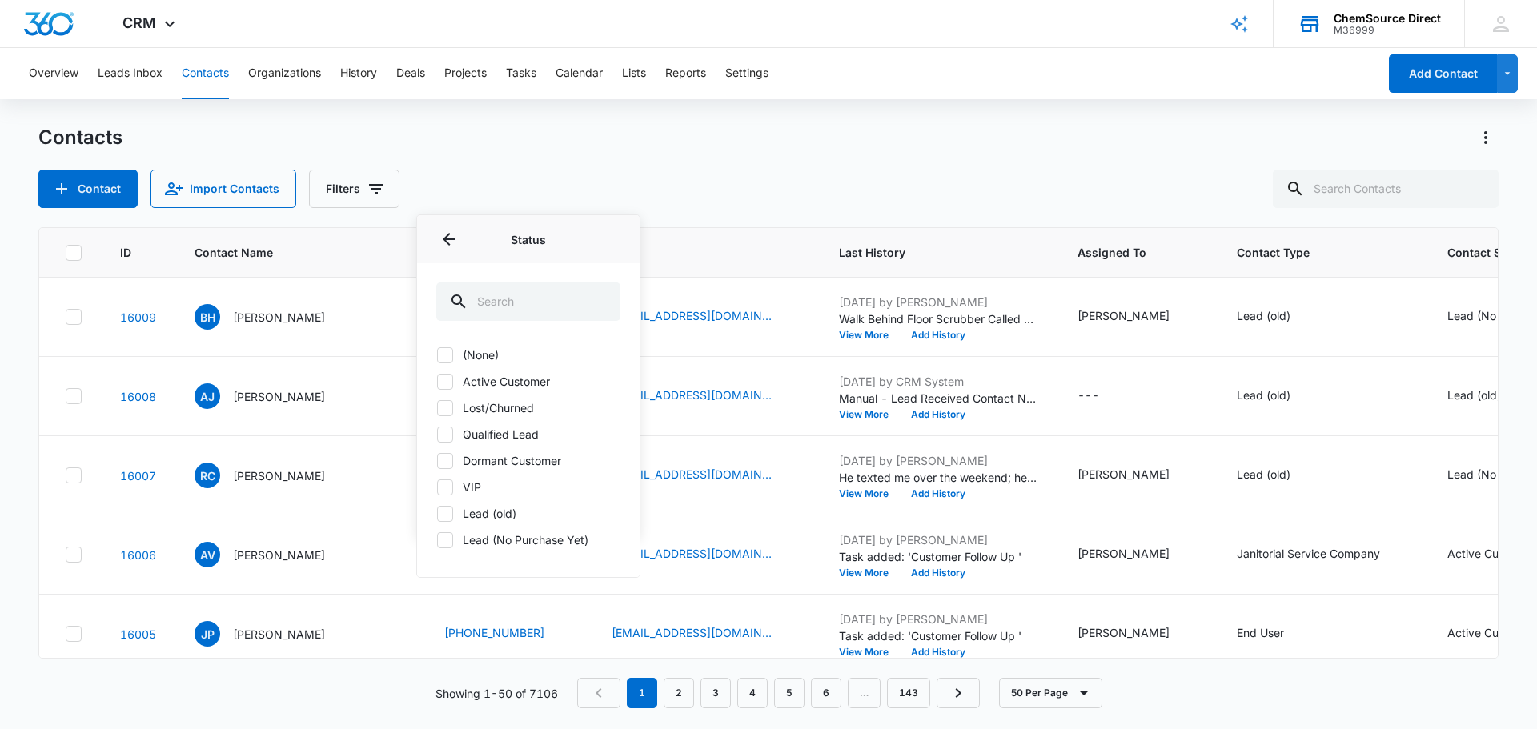
click at [444, 512] on icon at bounding box center [445, 514] width 14 height 14
click at [437, 513] on input "Lead (old)" at bounding box center [436, 513] width 1 height 1
checkbox input "true"
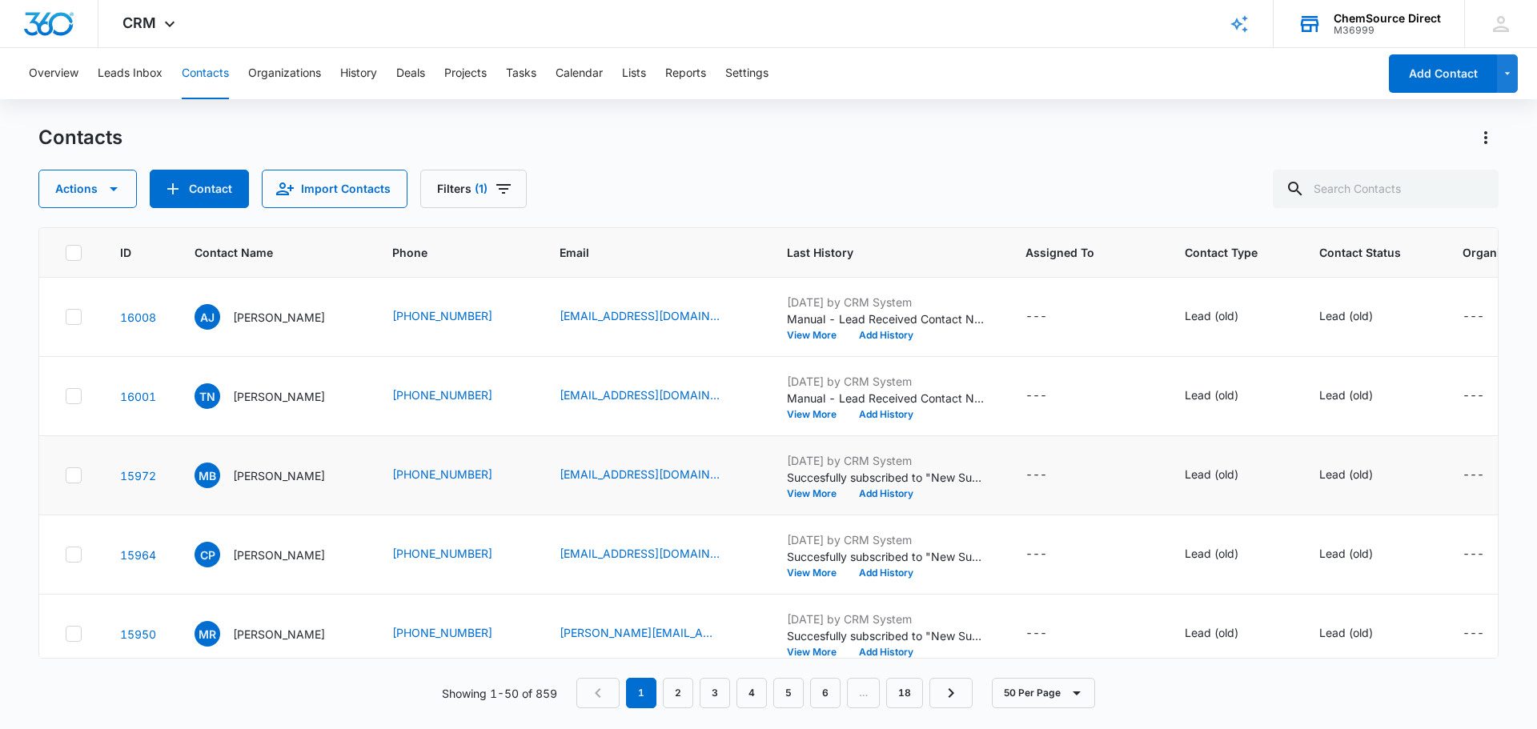
click at [363, 466] on td "MB [PERSON_NAME]" at bounding box center [274, 475] width 198 height 79
click at [73, 317] on icon at bounding box center [73, 317] width 14 height 14
click at [66, 317] on input "checkbox" at bounding box center [65, 317] width 1 height 1
click at [1486, 140] on icon "Actions" at bounding box center [1485, 137] width 19 height 19
click at [1029, 142] on div "Contacts Choose Columns Import Contacts Export All Contacts Customize Contacts" at bounding box center [768, 138] width 1460 height 26
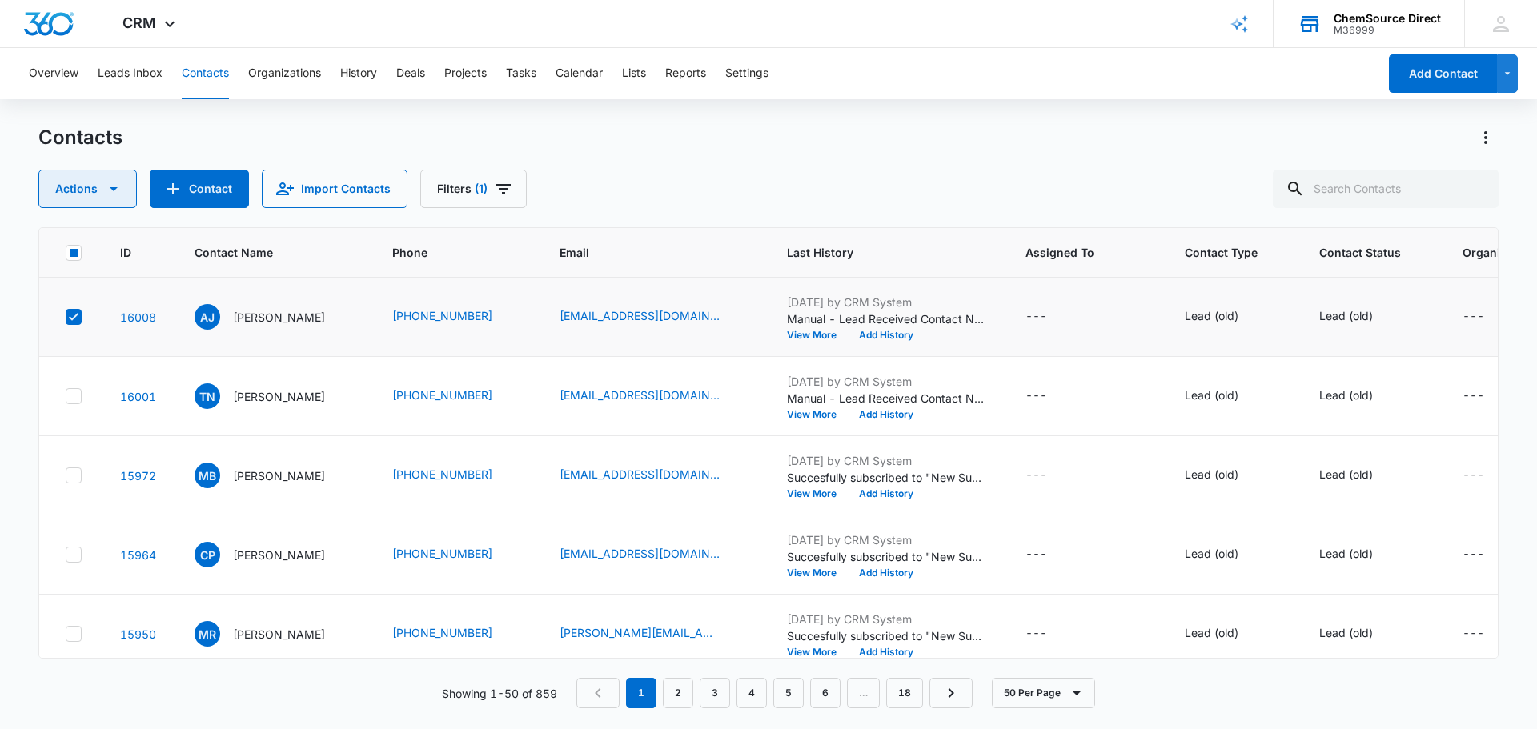
click at [100, 196] on button "Actions" at bounding box center [87, 189] width 98 height 38
click at [122, 312] on div "Assign Status" at bounding box center [116, 312] width 117 height 11
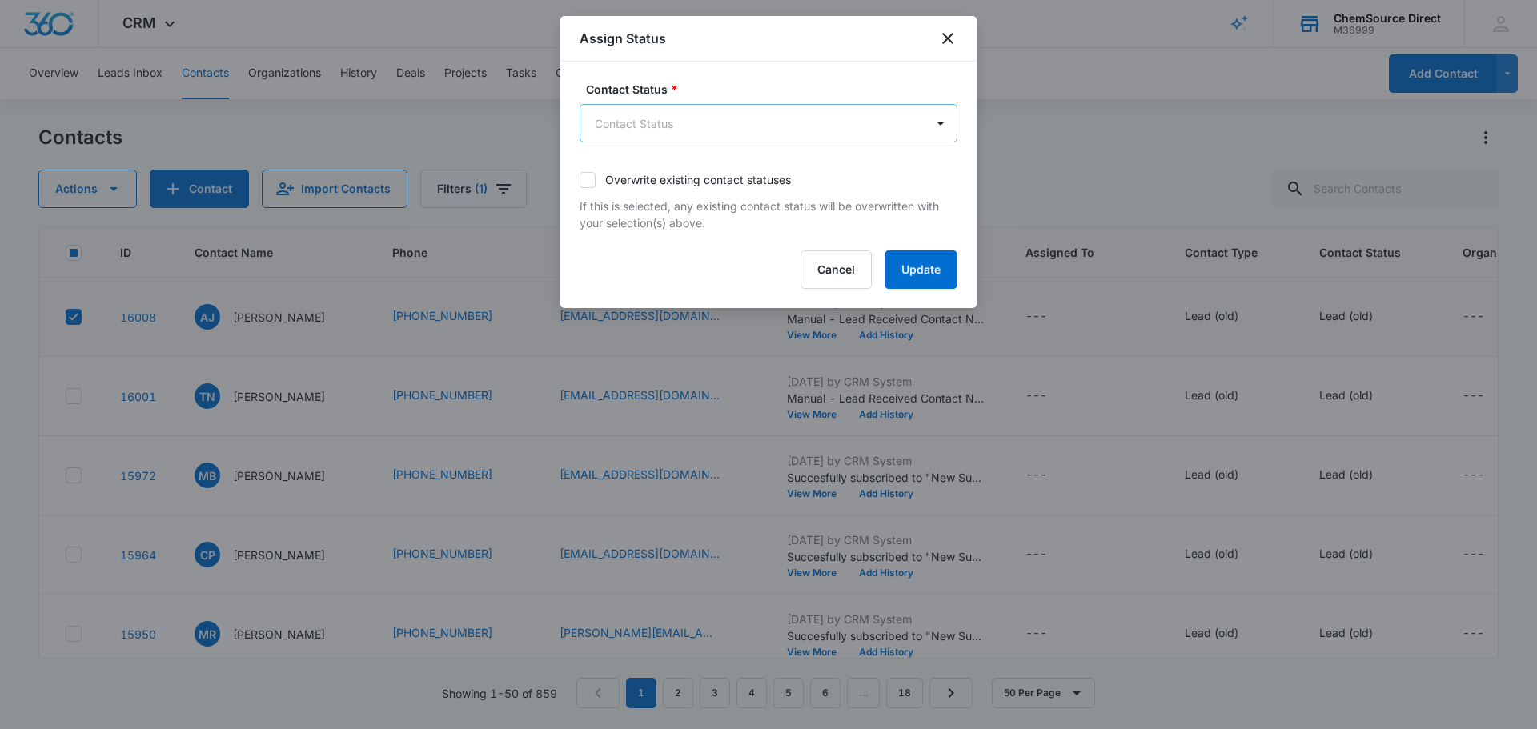
click at [776, 141] on body "CRM Apps Reputation Forms CRM Email Social Payments POS Content Ads Intelligenc…" at bounding box center [768, 364] width 1537 height 729
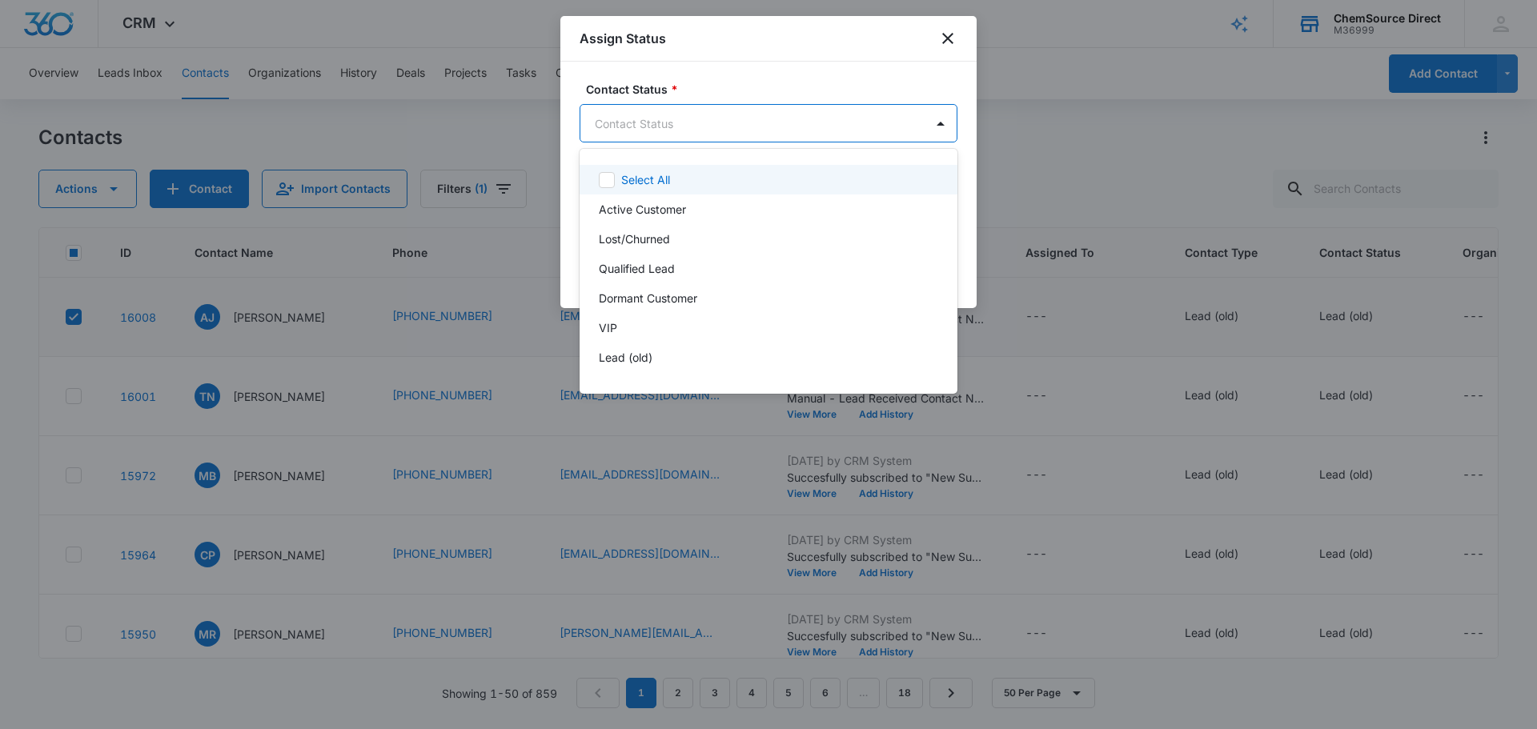
click at [942, 38] on div at bounding box center [768, 364] width 1537 height 729
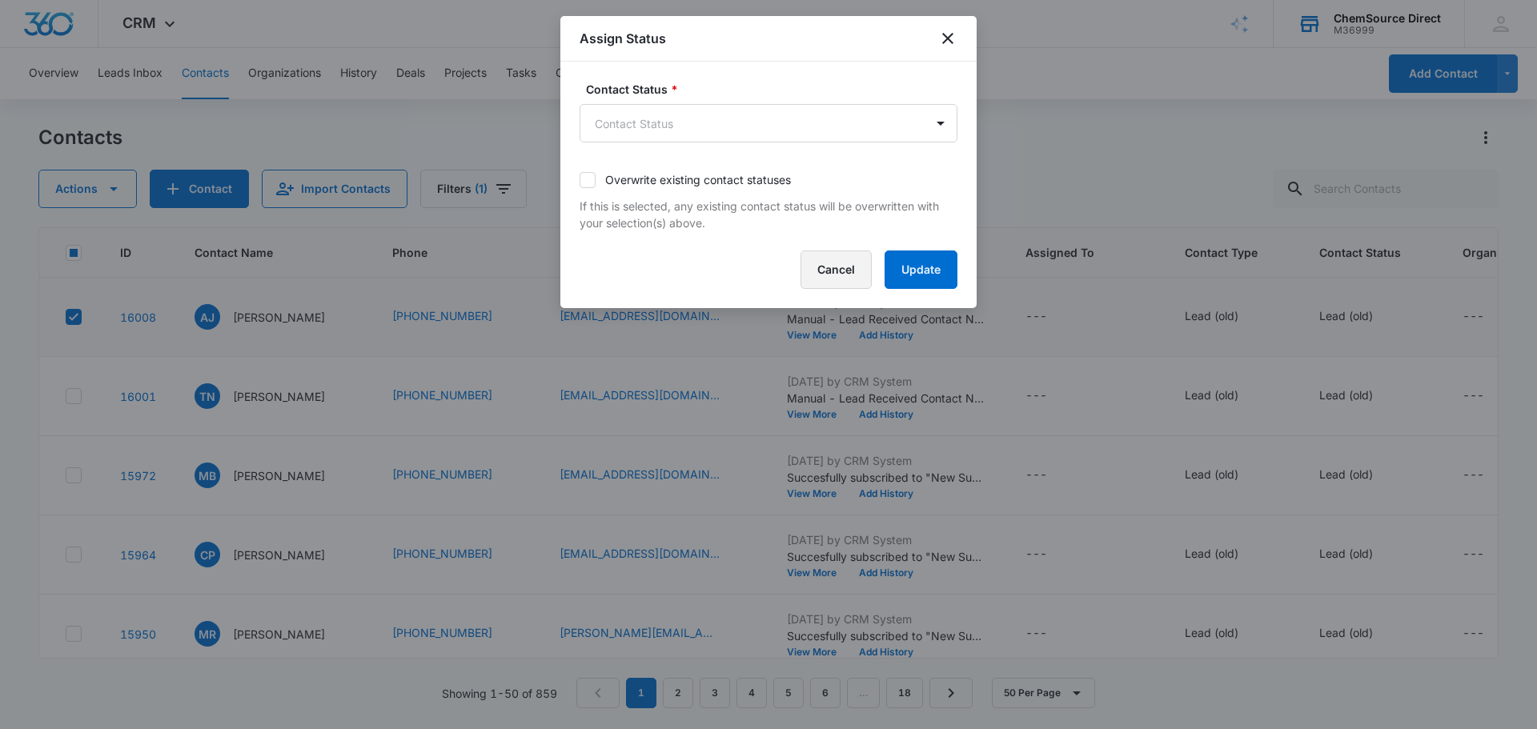
click at [833, 273] on button "Cancel" at bounding box center [836, 270] width 71 height 38
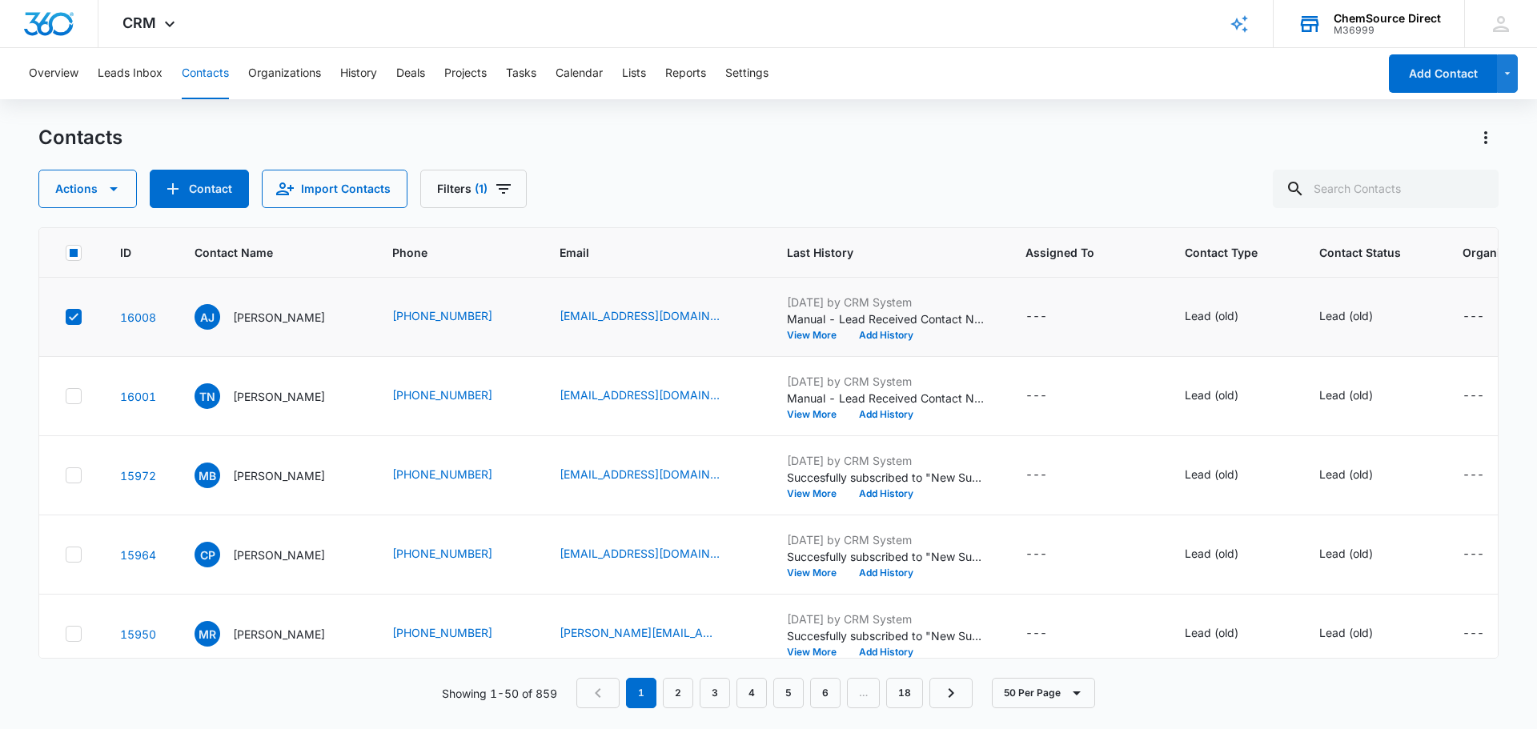
click at [70, 321] on icon at bounding box center [73, 317] width 14 height 14
click at [66, 318] on input "checkbox" at bounding box center [65, 317] width 1 height 1
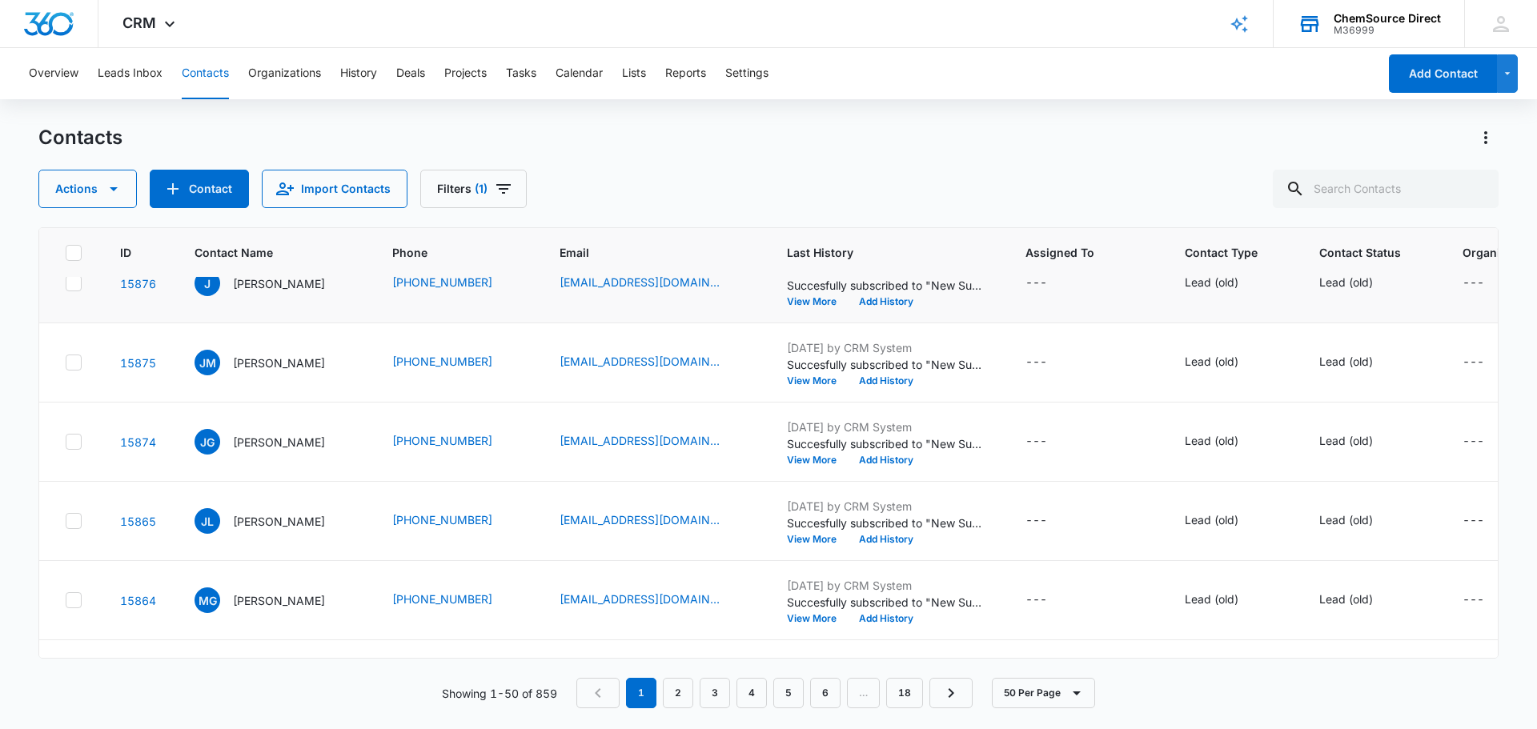
scroll to position [881, 0]
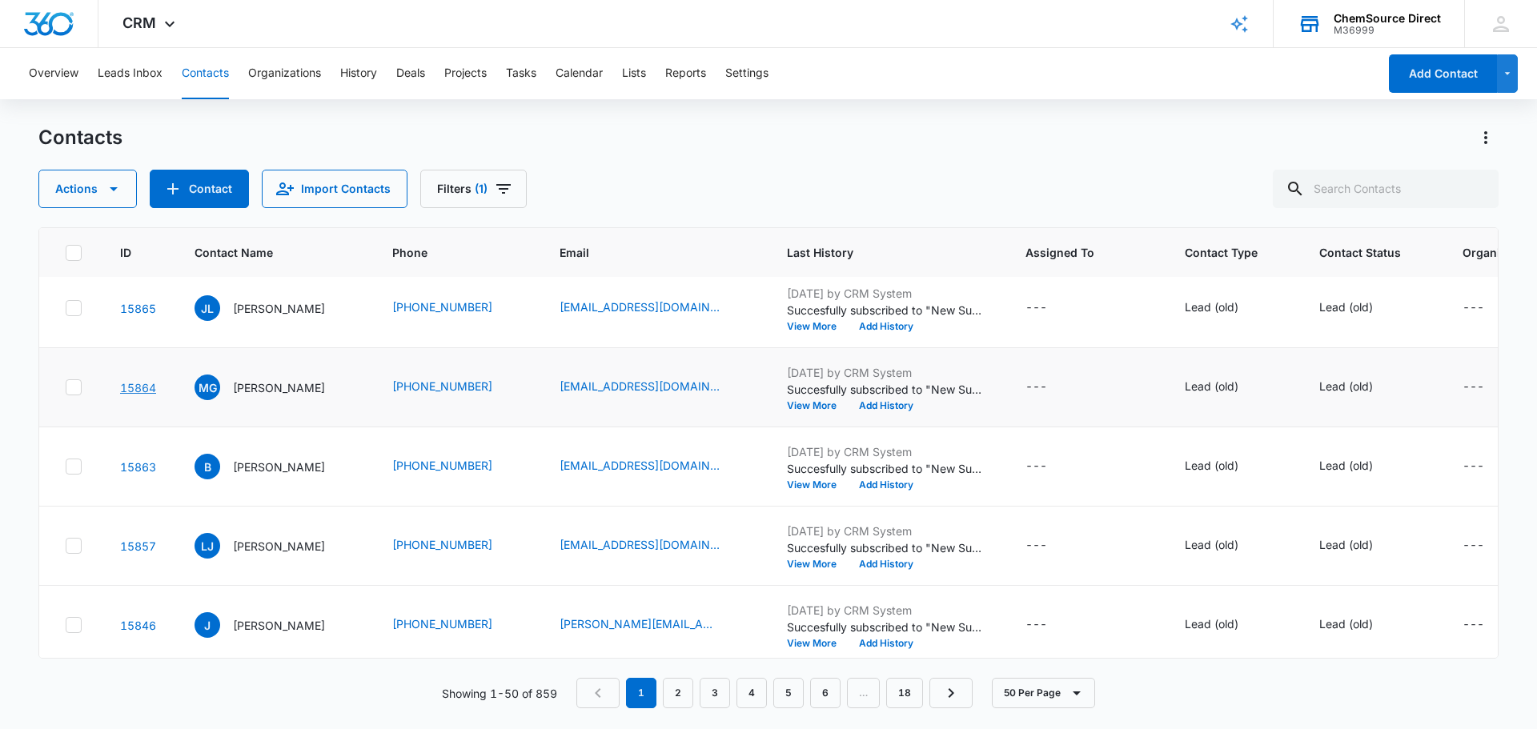
click at [139, 388] on link "15864" at bounding box center [138, 388] width 36 height 14
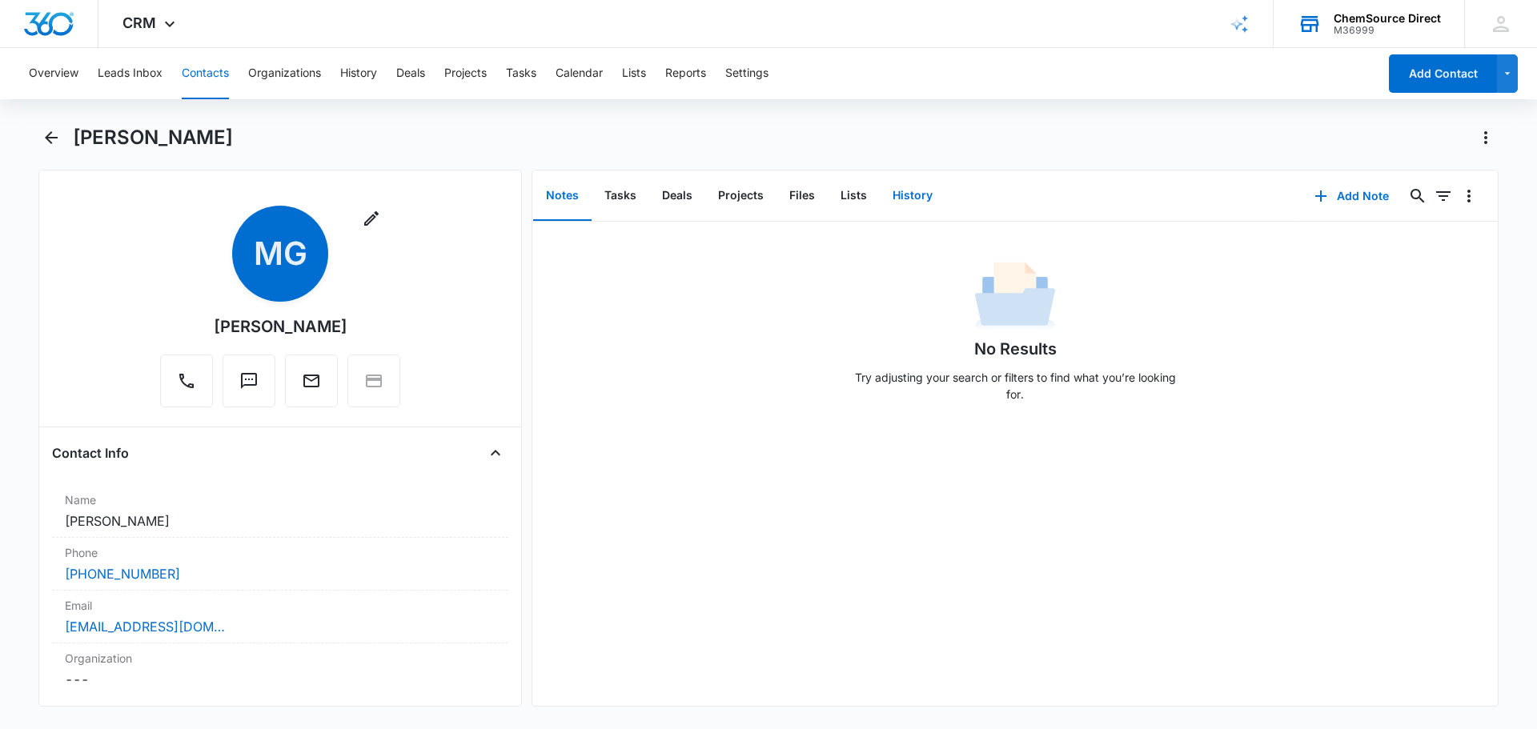
click at [909, 199] on button "History" at bounding box center [913, 196] width 66 height 50
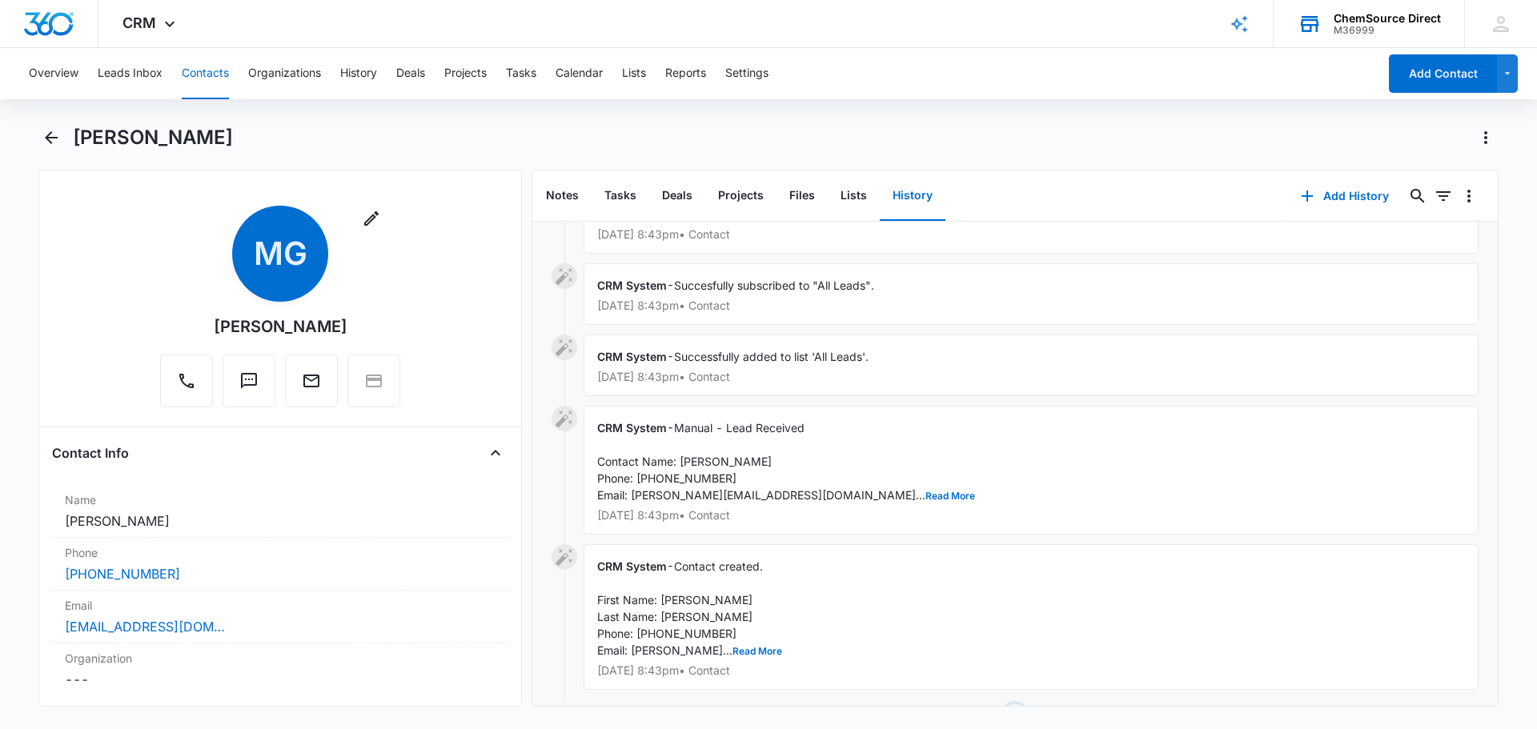
scroll to position [566, 0]
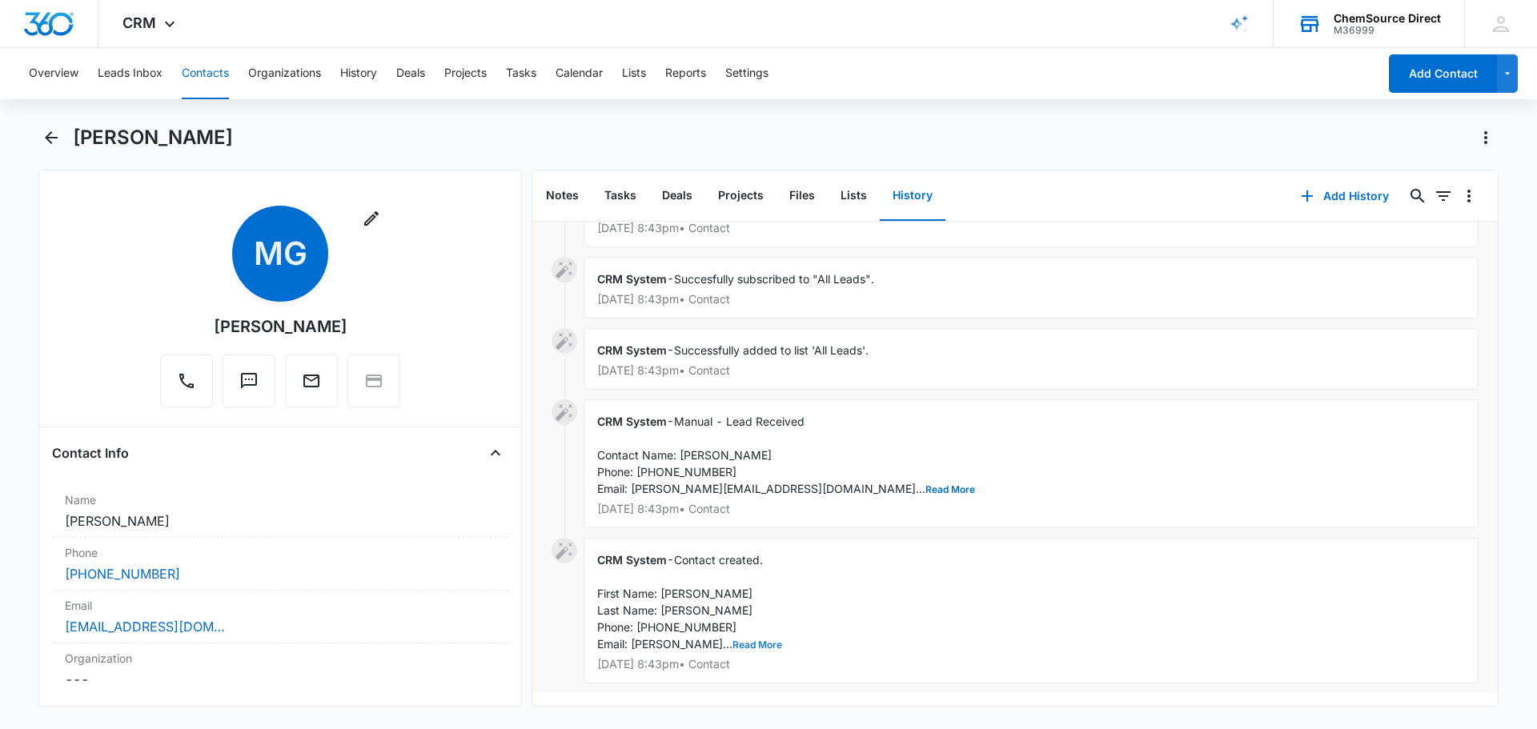
click at [756, 640] on button "Read More" at bounding box center [758, 645] width 50 height 10
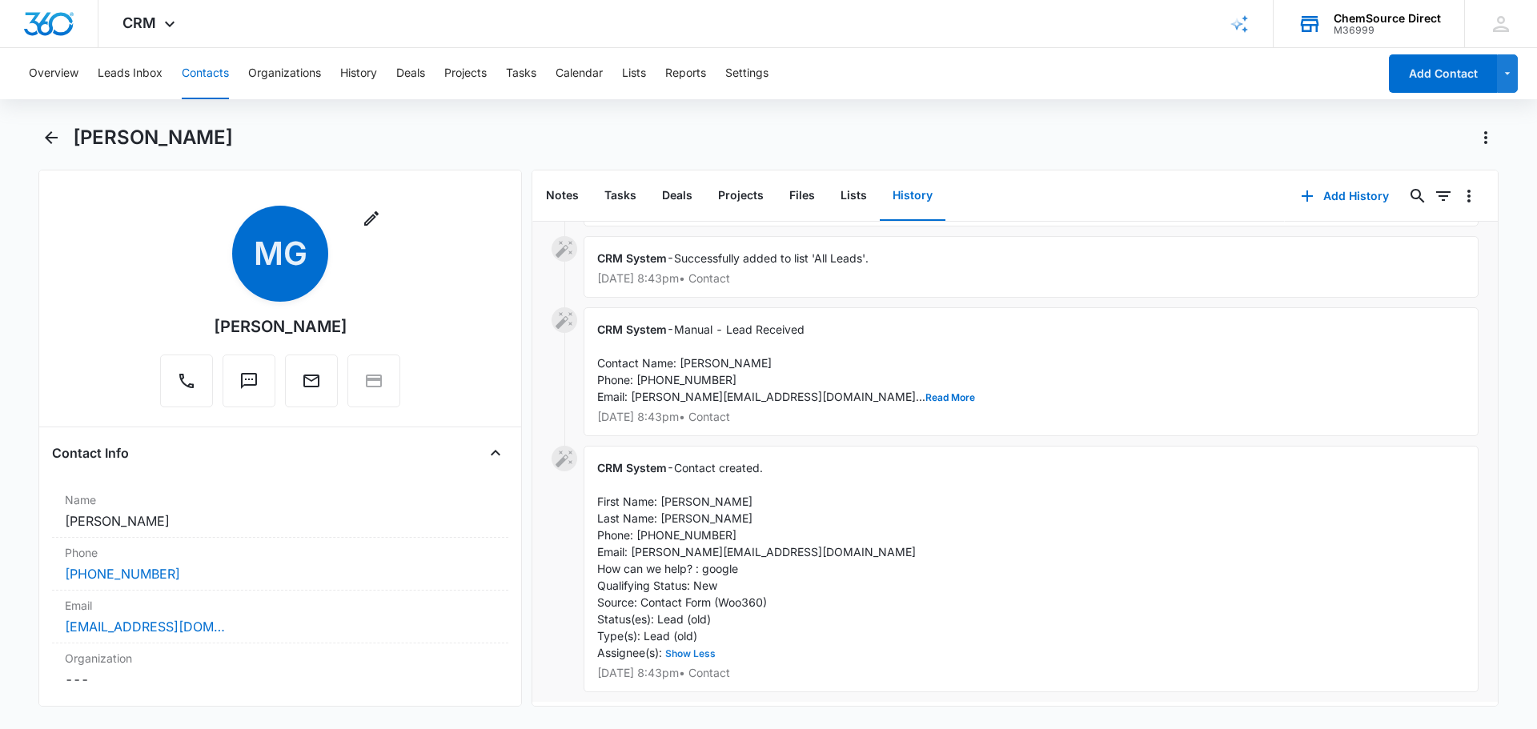
scroll to position [667, 0]
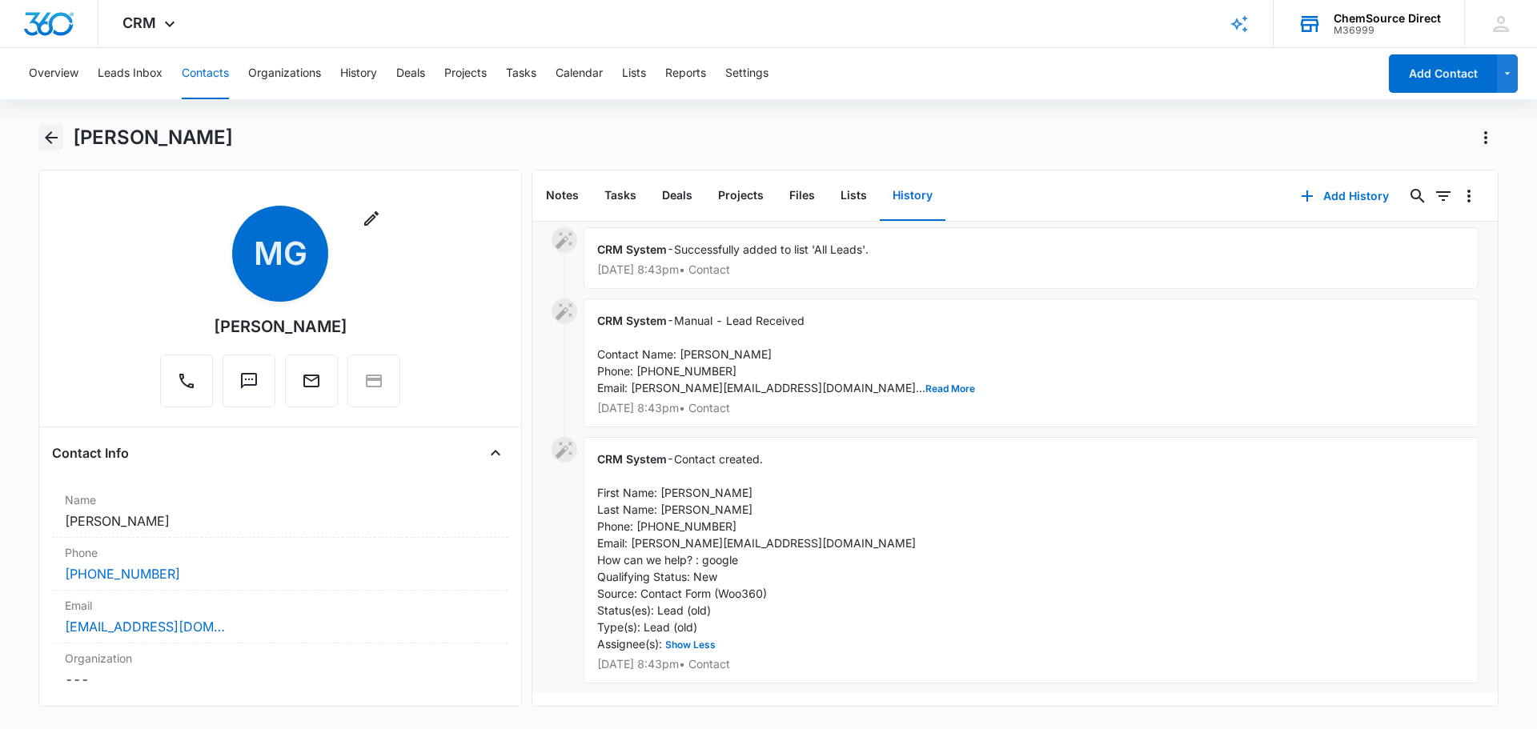
click at [55, 136] on icon "Back" at bounding box center [51, 137] width 19 height 19
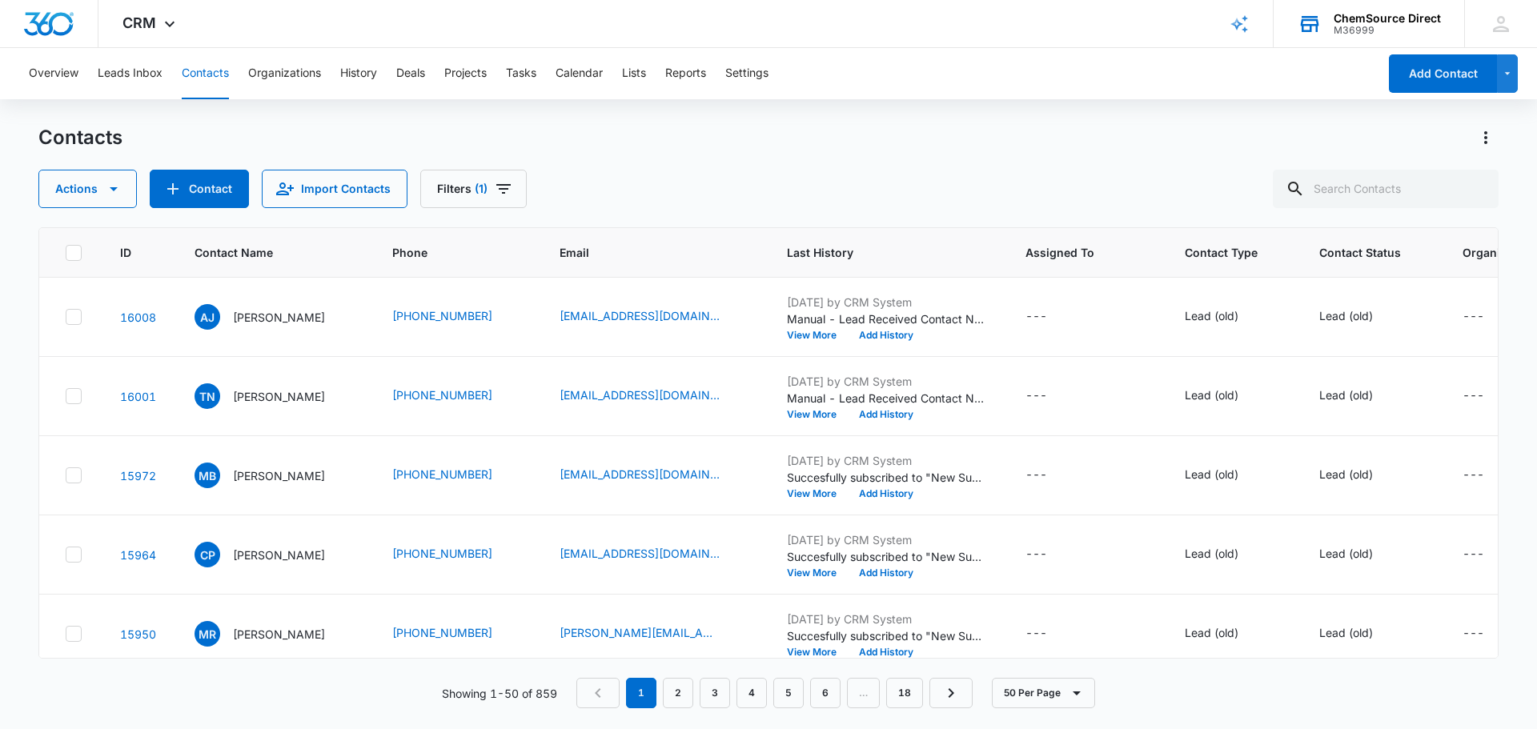
scroll to position [881, 0]
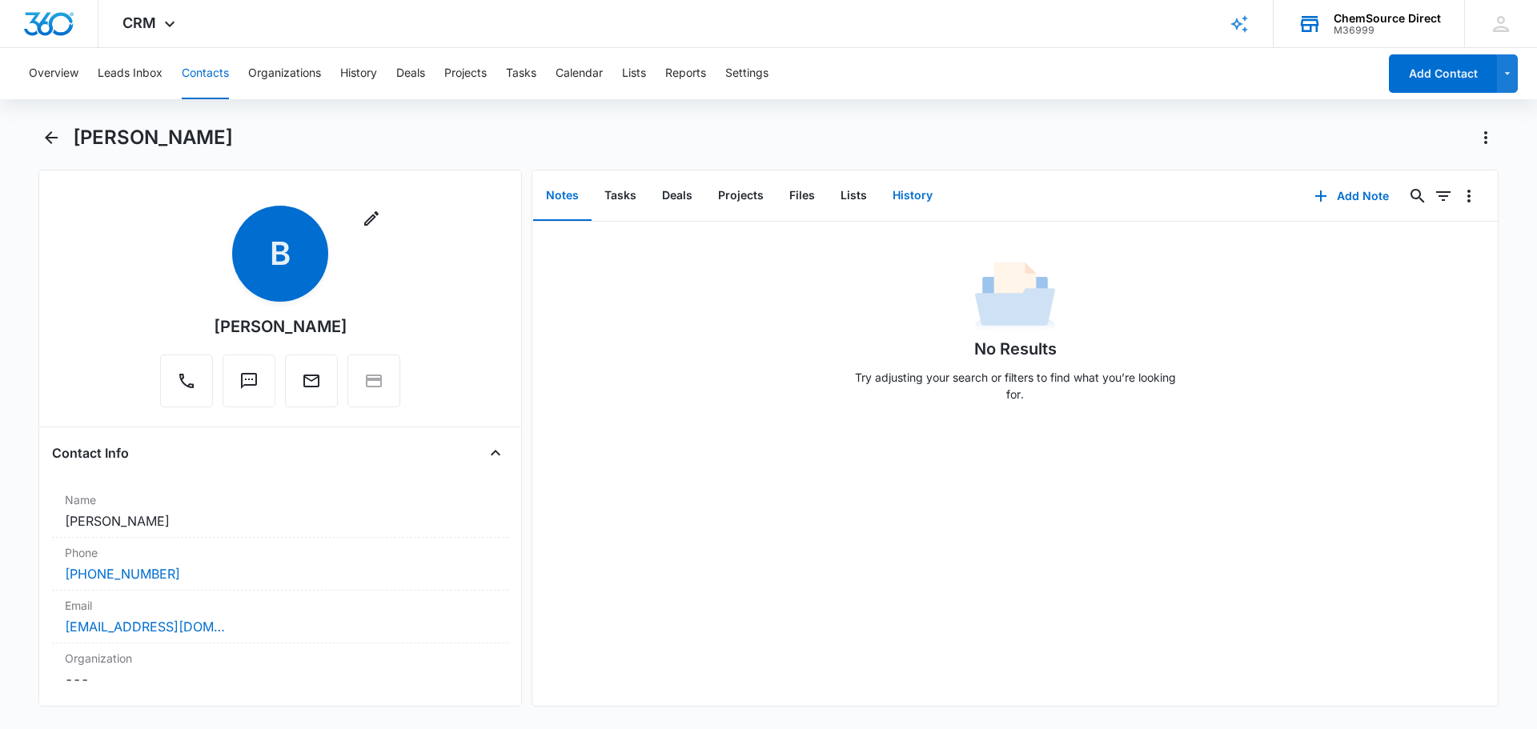
click at [917, 196] on button "History" at bounding box center [913, 196] width 66 height 50
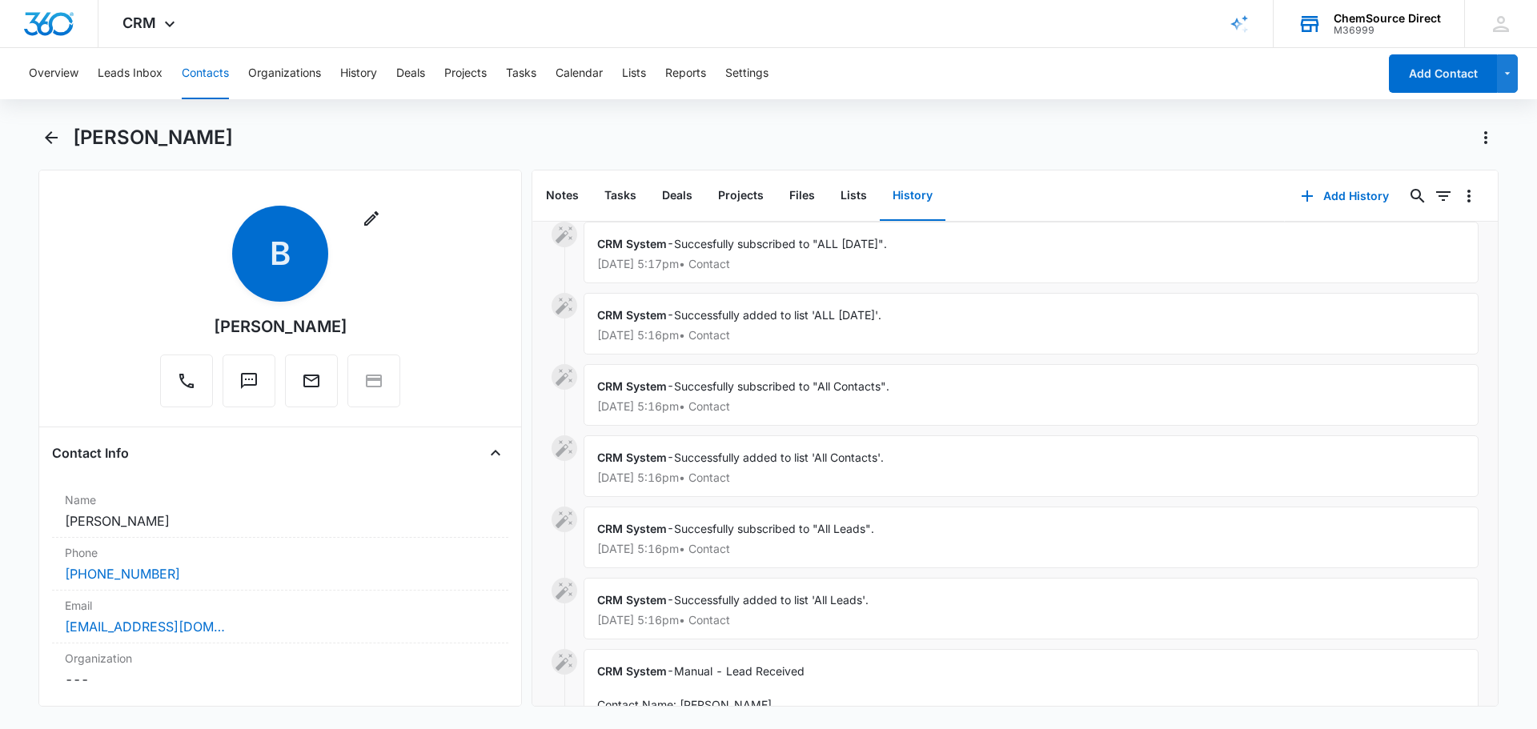
scroll to position [583, 0]
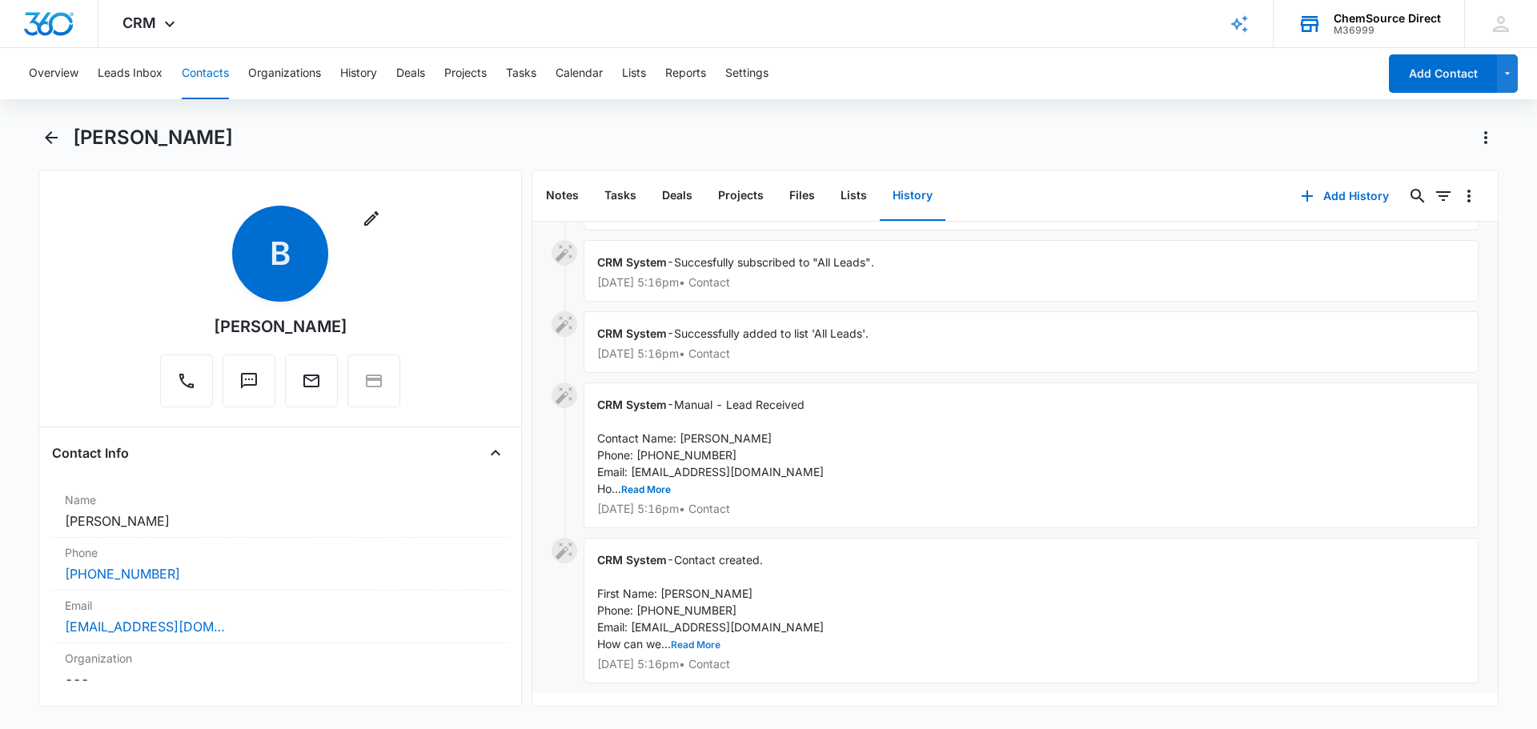
click at [705, 640] on button "Read More" at bounding box center [696, 645] width 50 height 10
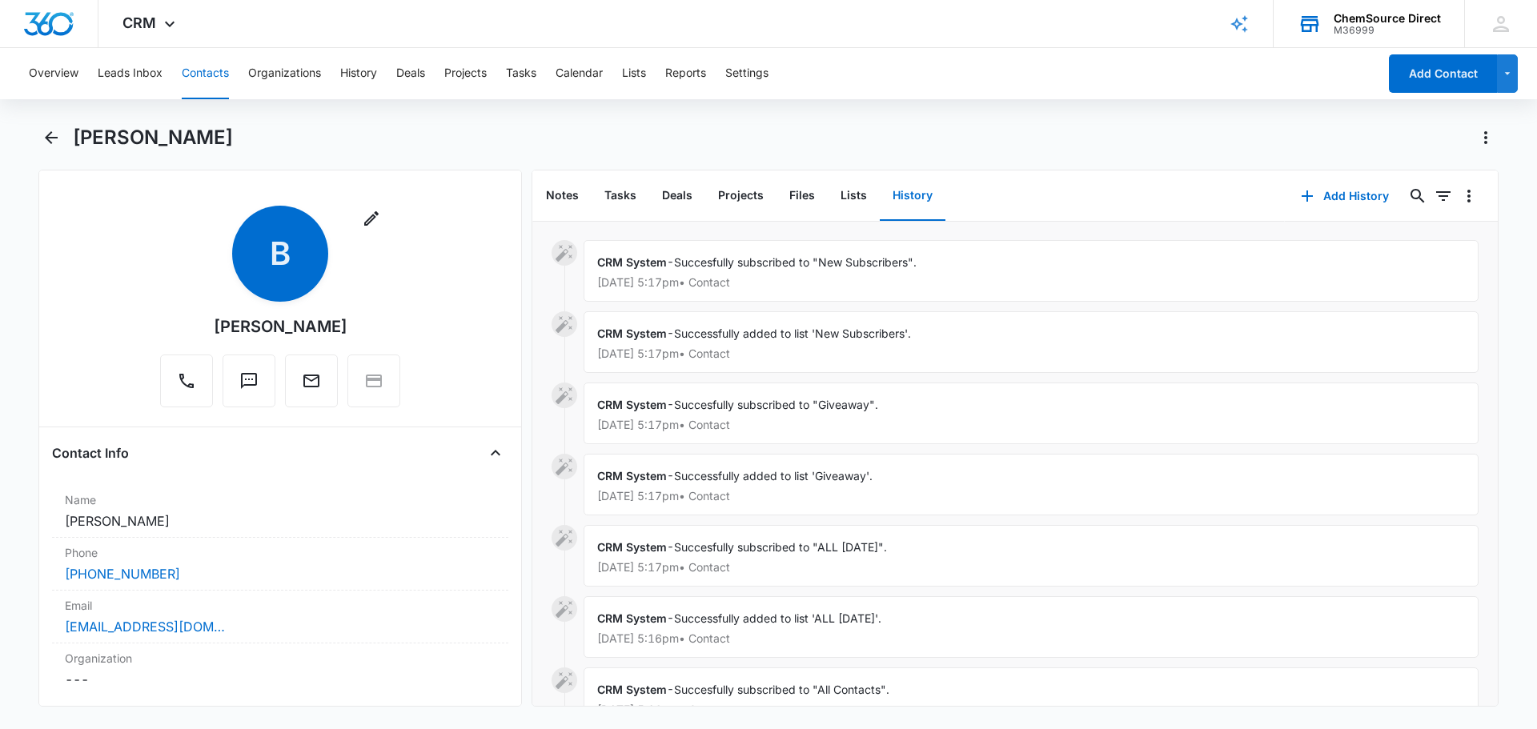
scroll to position [0, 0]
click at [50, 137] on icon "Back" at bounding box center [51, 137] width 13 height 13
